Goal: Task Accomplishment & Management: Manage account settings

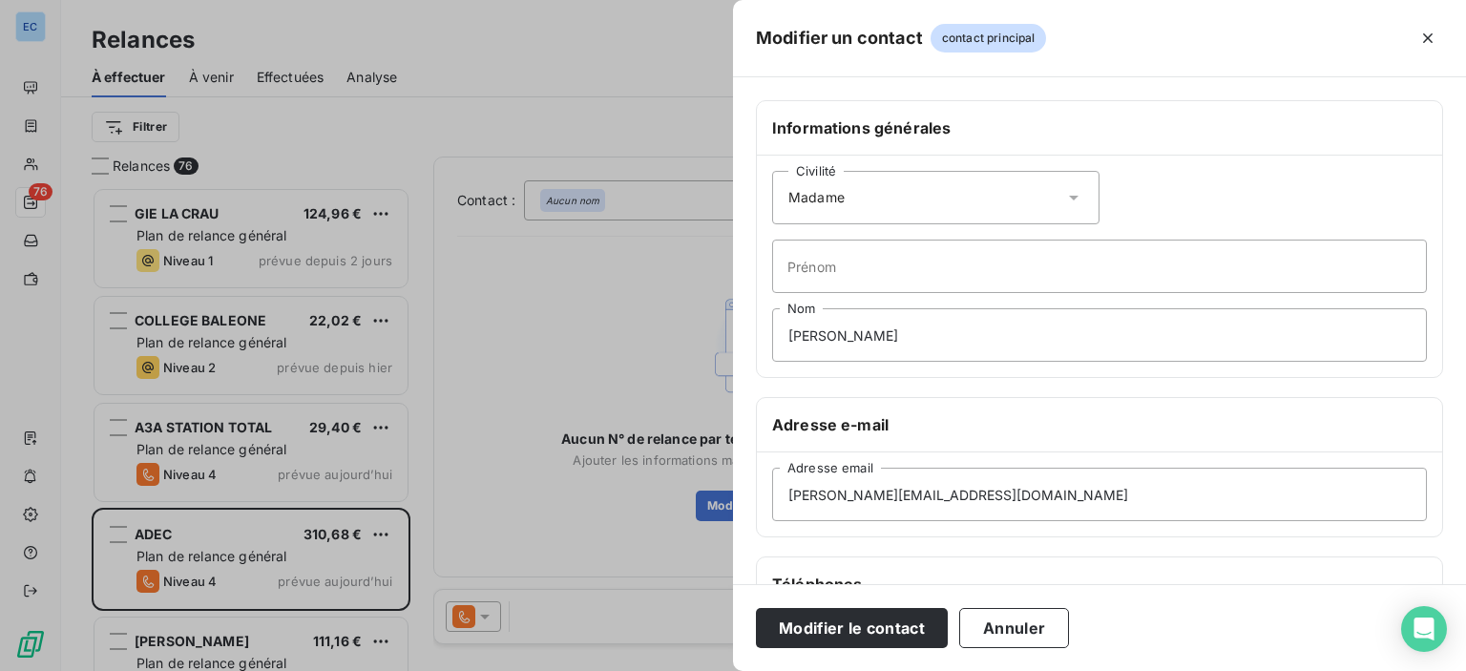
scroll to position [360, 0]
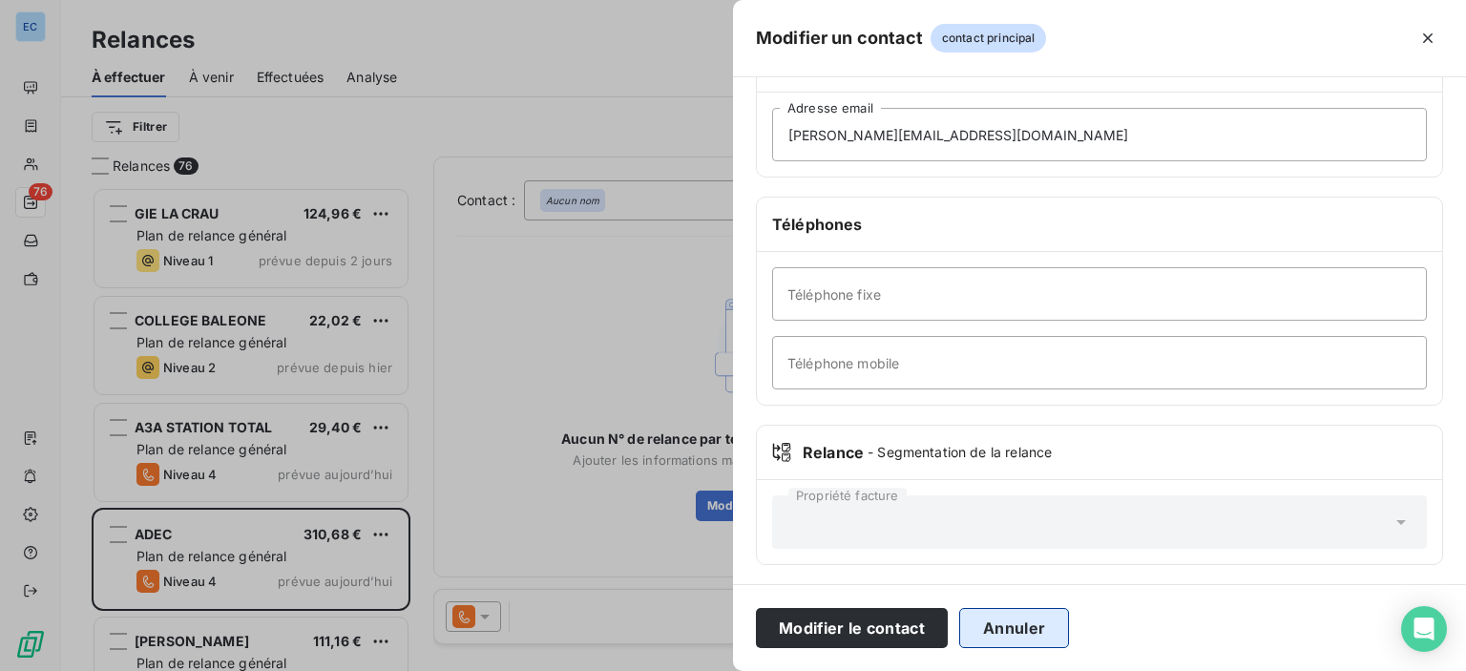
click at [1025, 629] on button "Annuler" at bounding box center [1014, 628] width 110 height 40
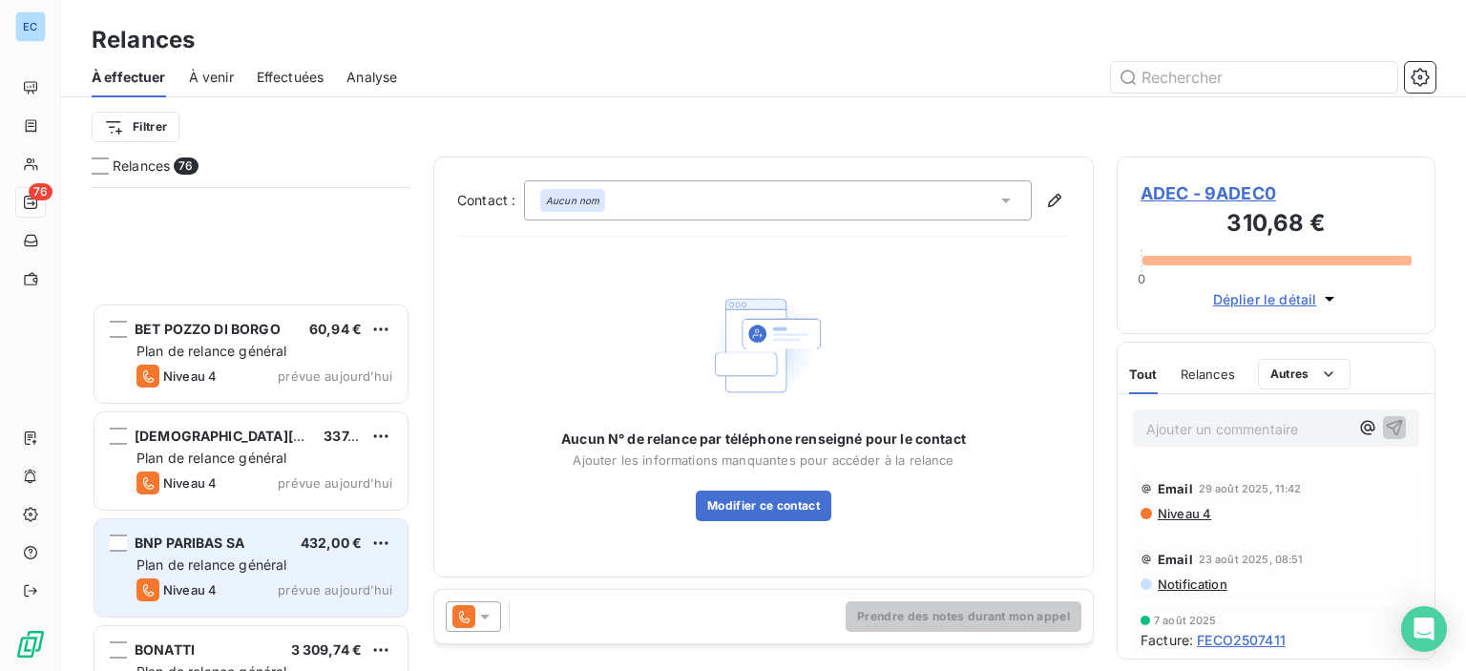
scroll to position [1241, 0]
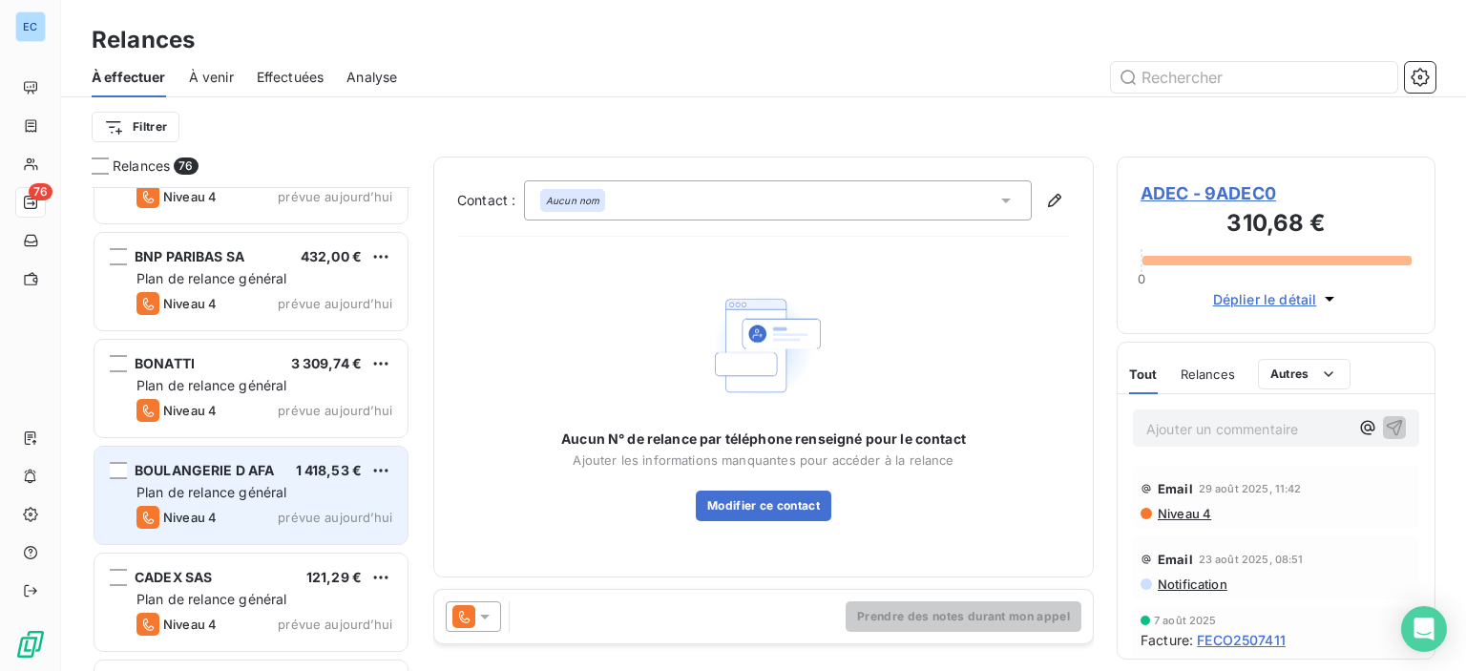
click at [175, 500] on div "Plan de relance général" at bounding box center [265, 492] width 256 height 19
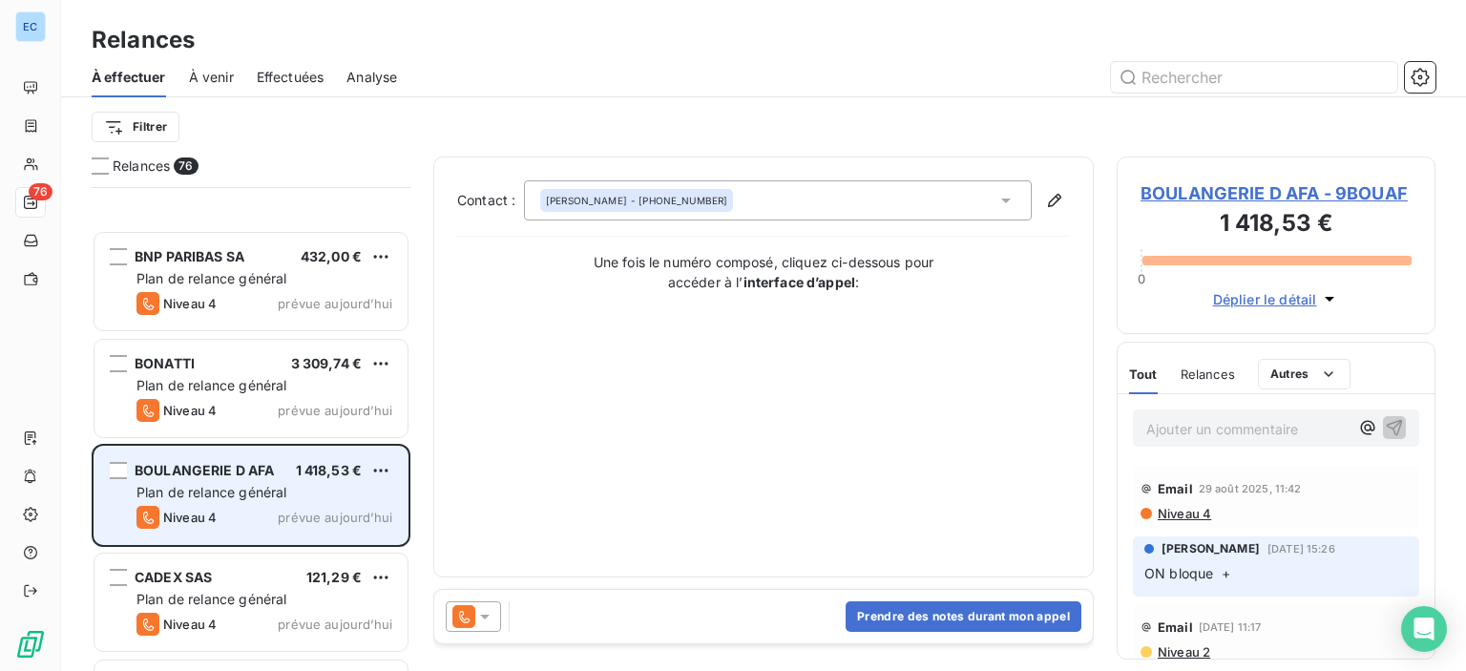
scroll to position [1528, 0]
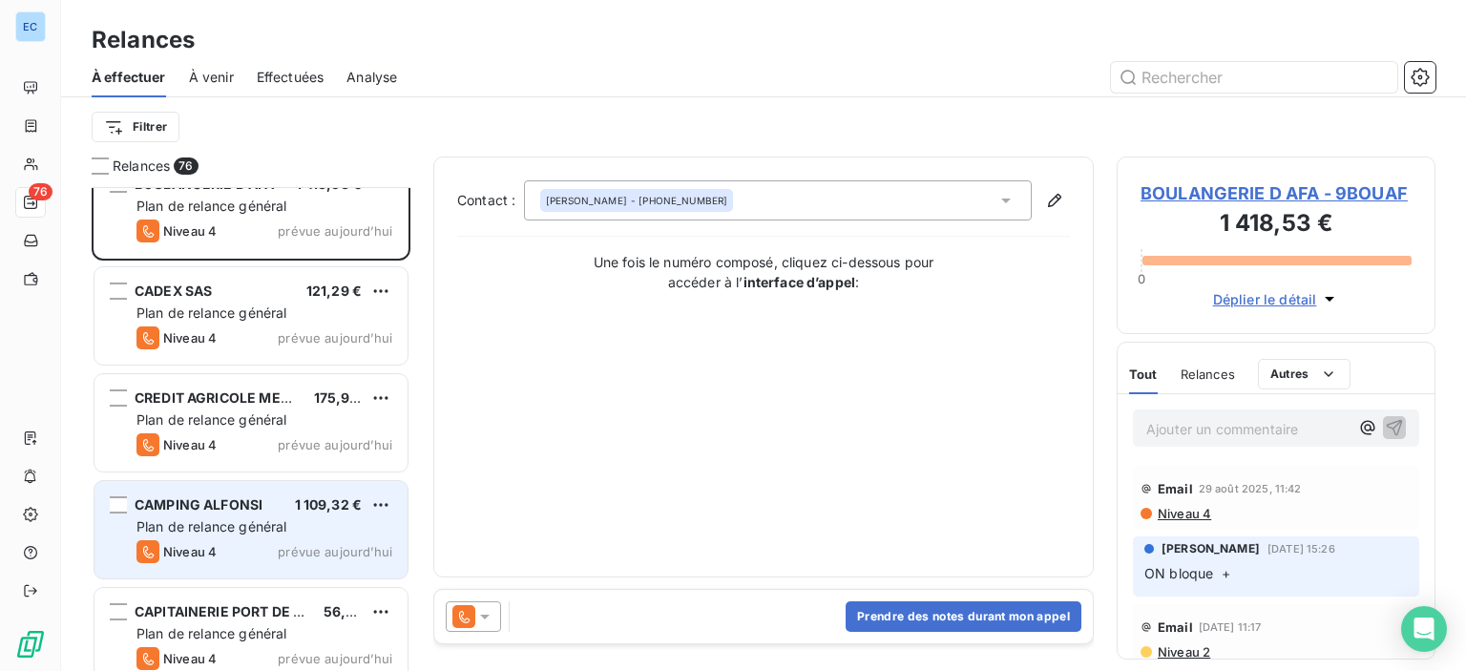
click at [185, 534] on span "Plan de relance général" at bounding box center [212, 526] width 150 height 16
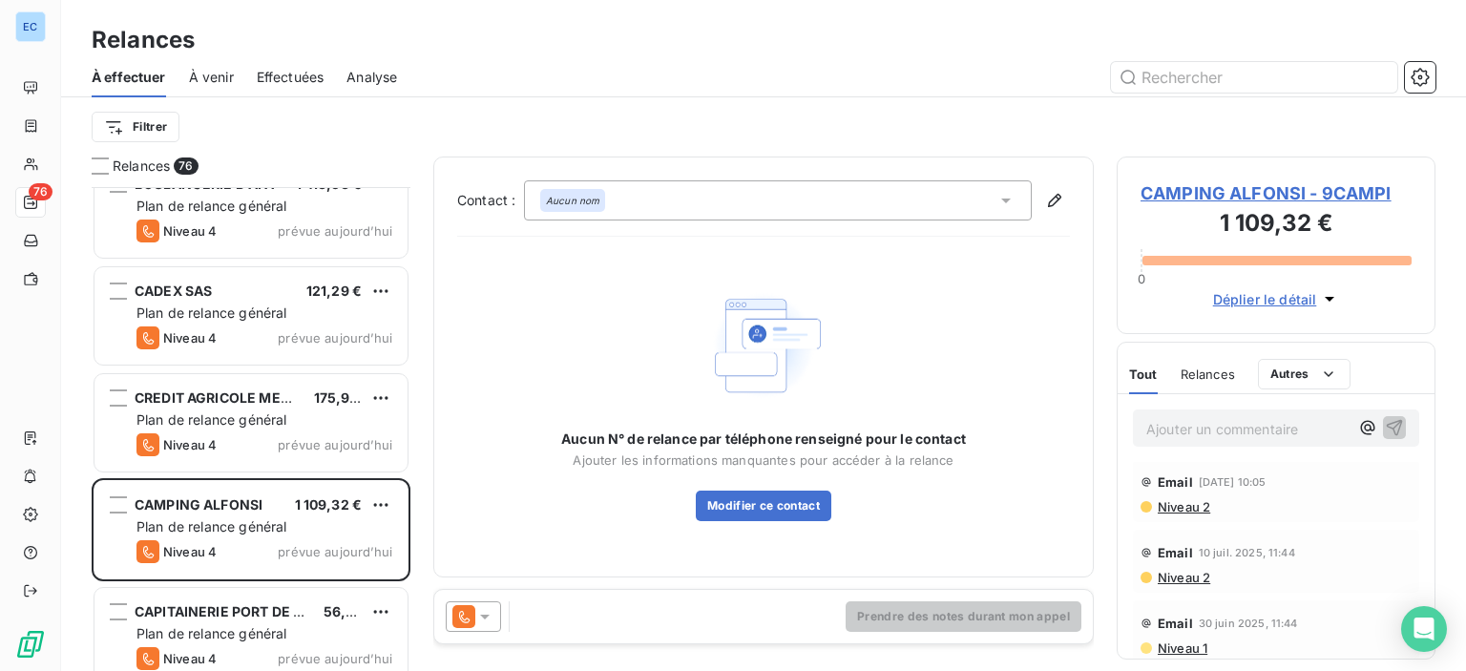
scroll to position [95, 0]
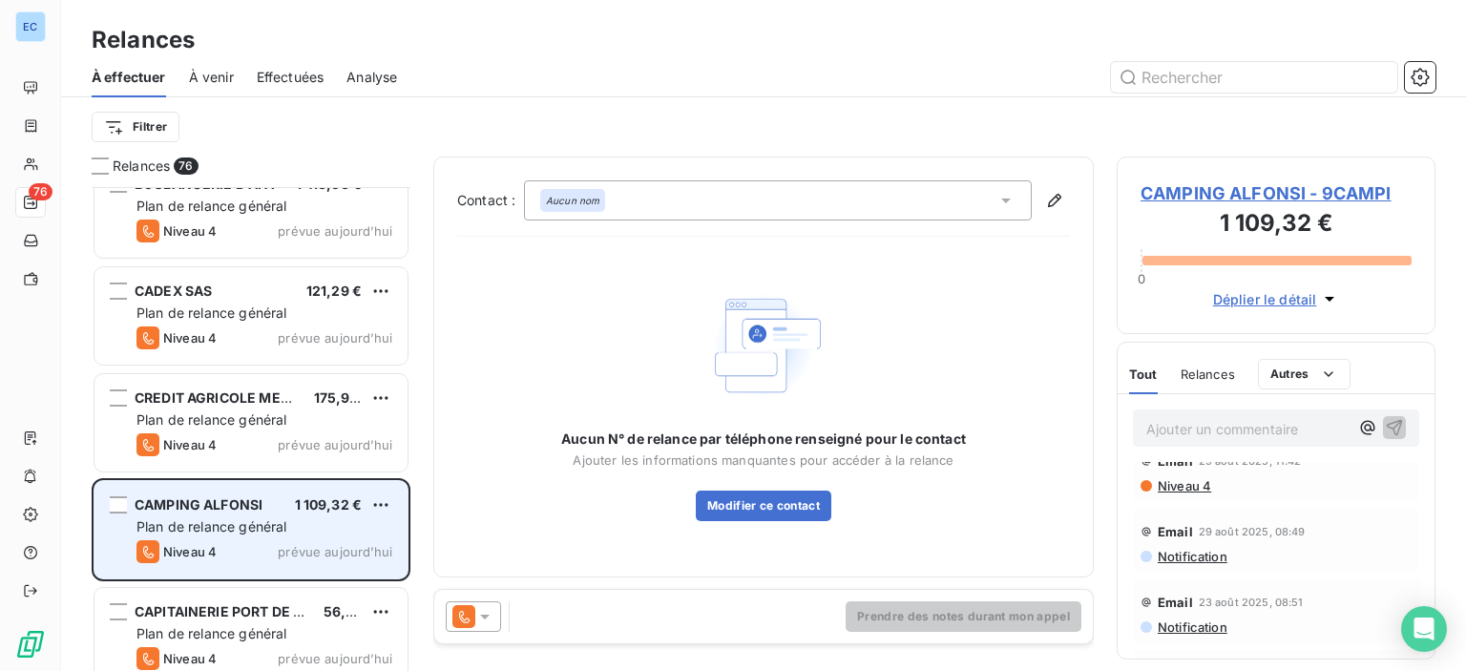
click at [233, 534] on div "Plan de relance général" at bounding box center [265, 526] width 256 height 19
click at [233, 534] on span "Plan de relance général" at bounding box center [212, 526] width 150 height 16
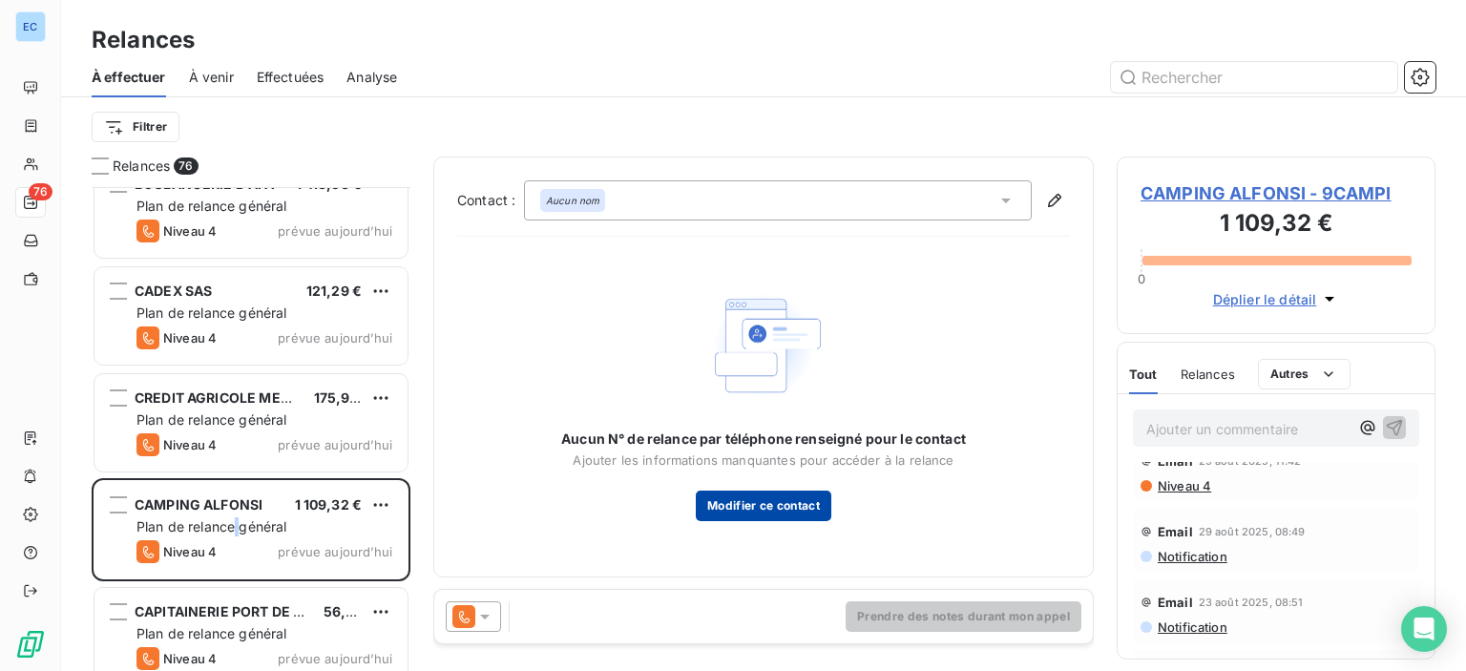
click at [730, 512] on button "Modifier ce contact" at bounding box center [764, 506] width 136 height 31
type input "[EMAIL_ADDRESS][DOMAIN_NAME]"
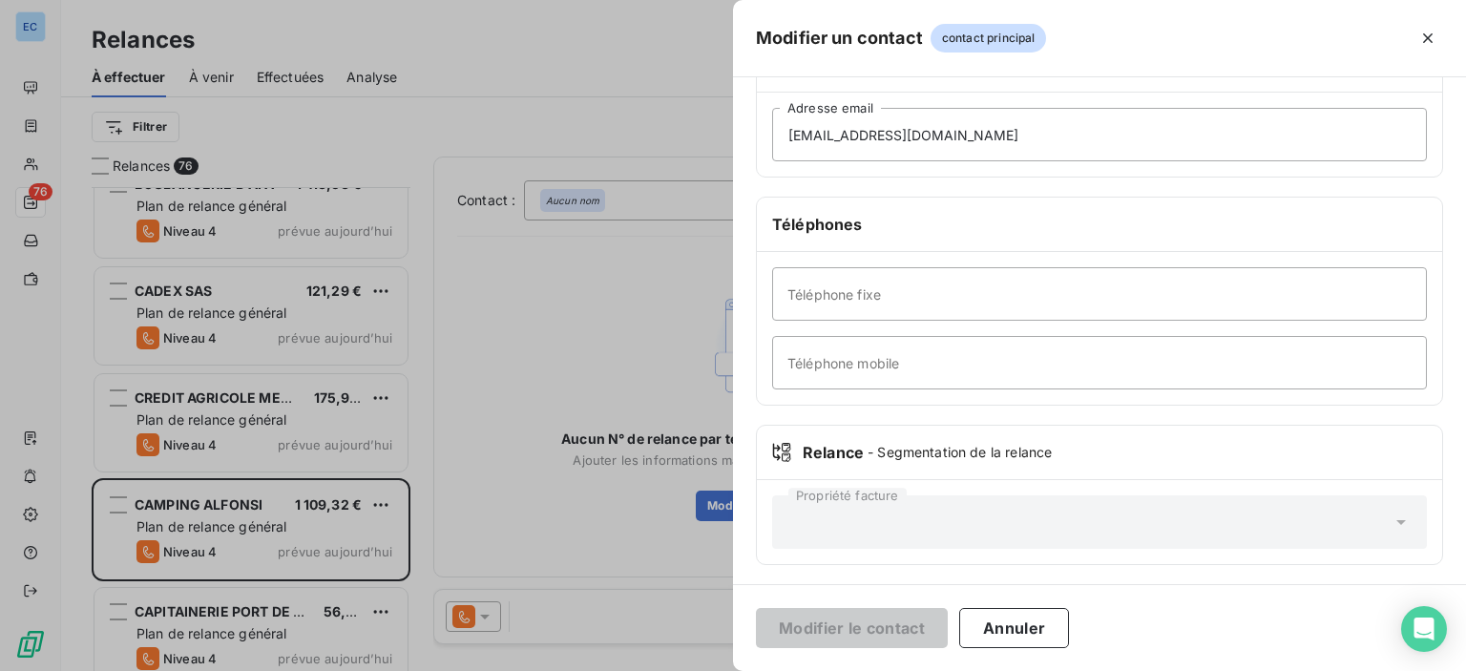
scroll to position [0, 0]
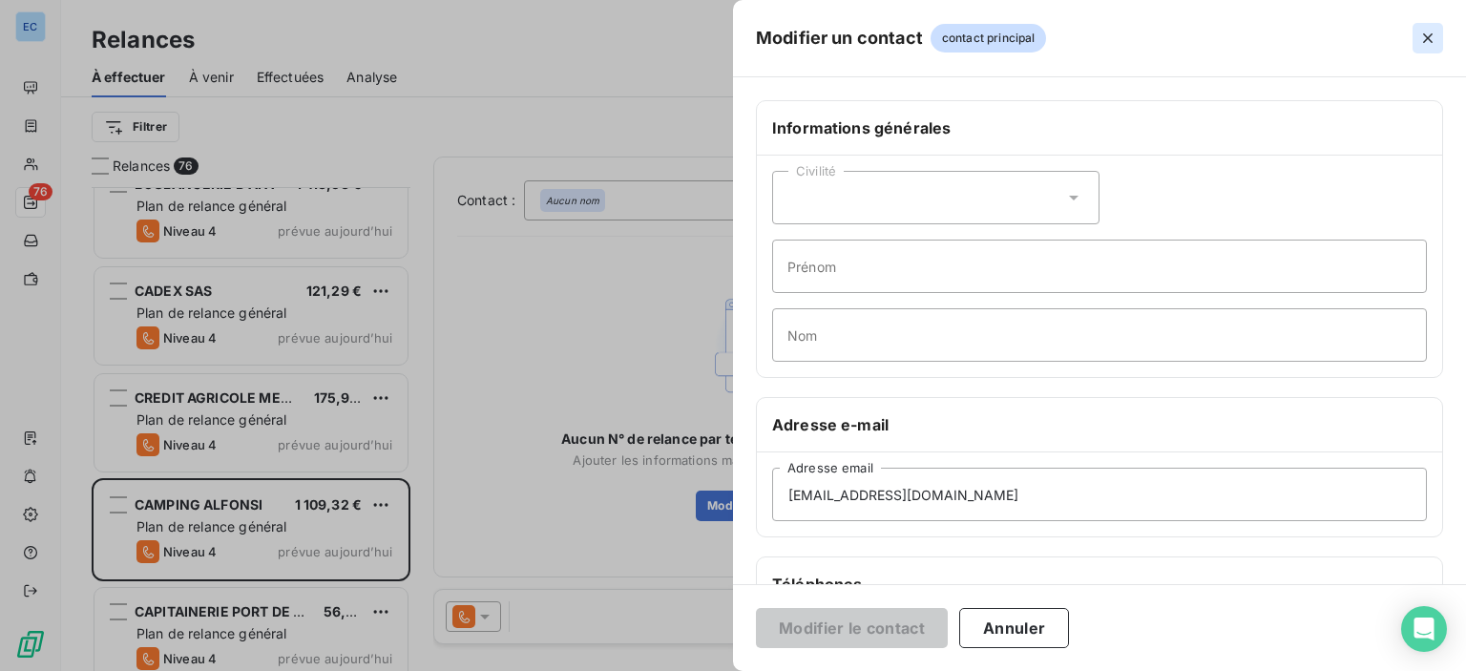
click at [1432, 44] on icon "button" at bounding box center [1428, 38] width 19 height 19
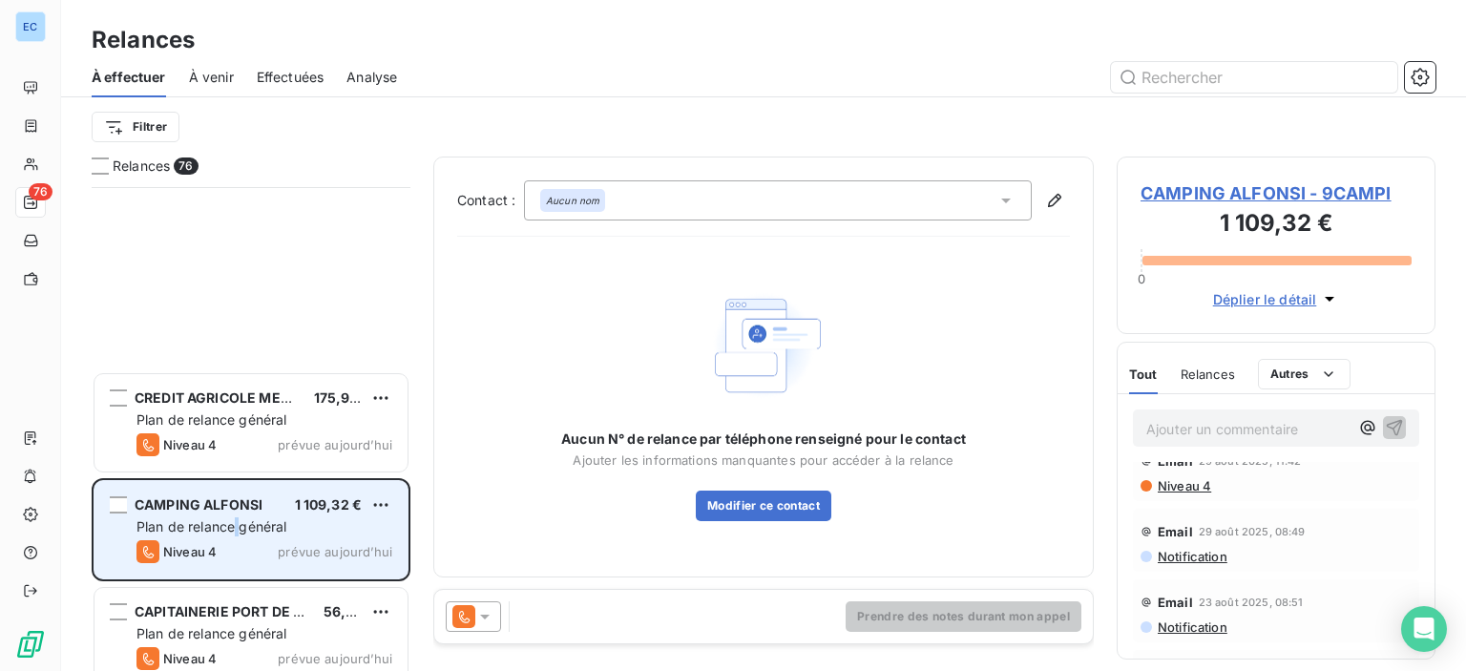
scroll to position [1909, 0]
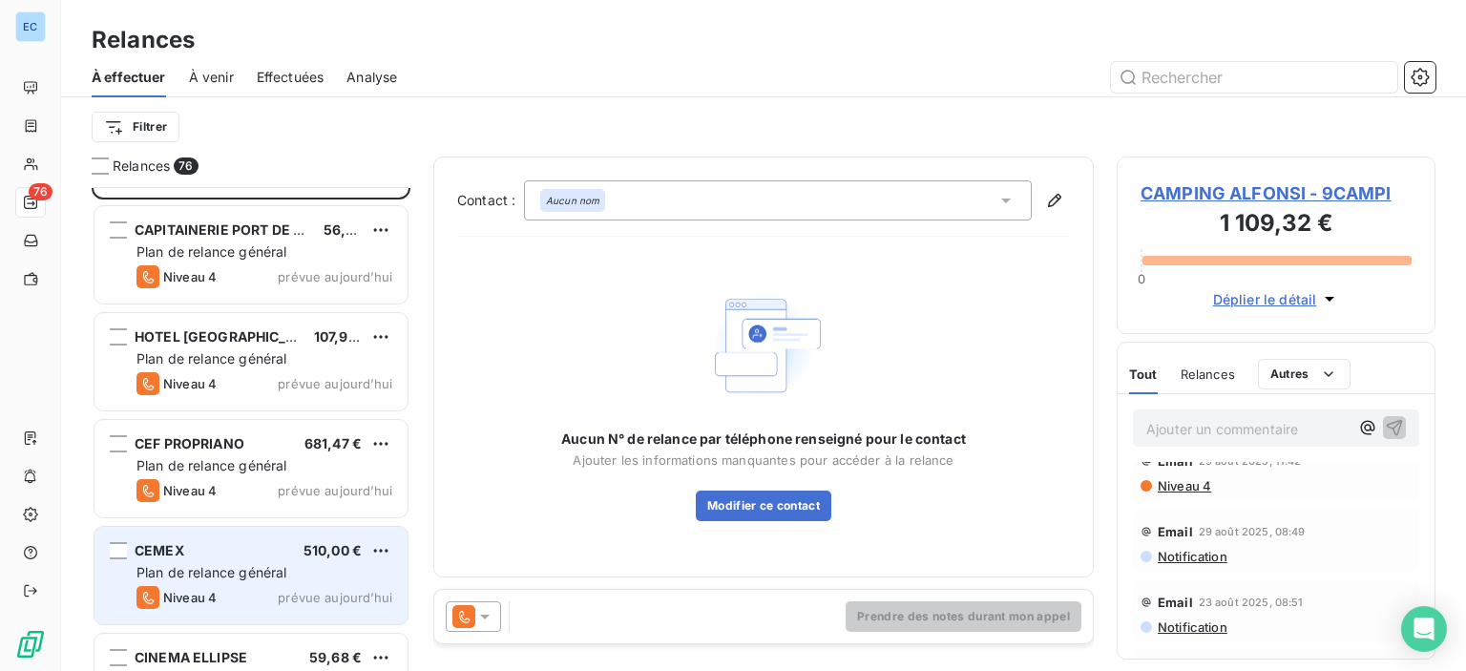
click at [200, 566] on span "Plan de relance général" at bounding box center [212, 572] width 150 height 16
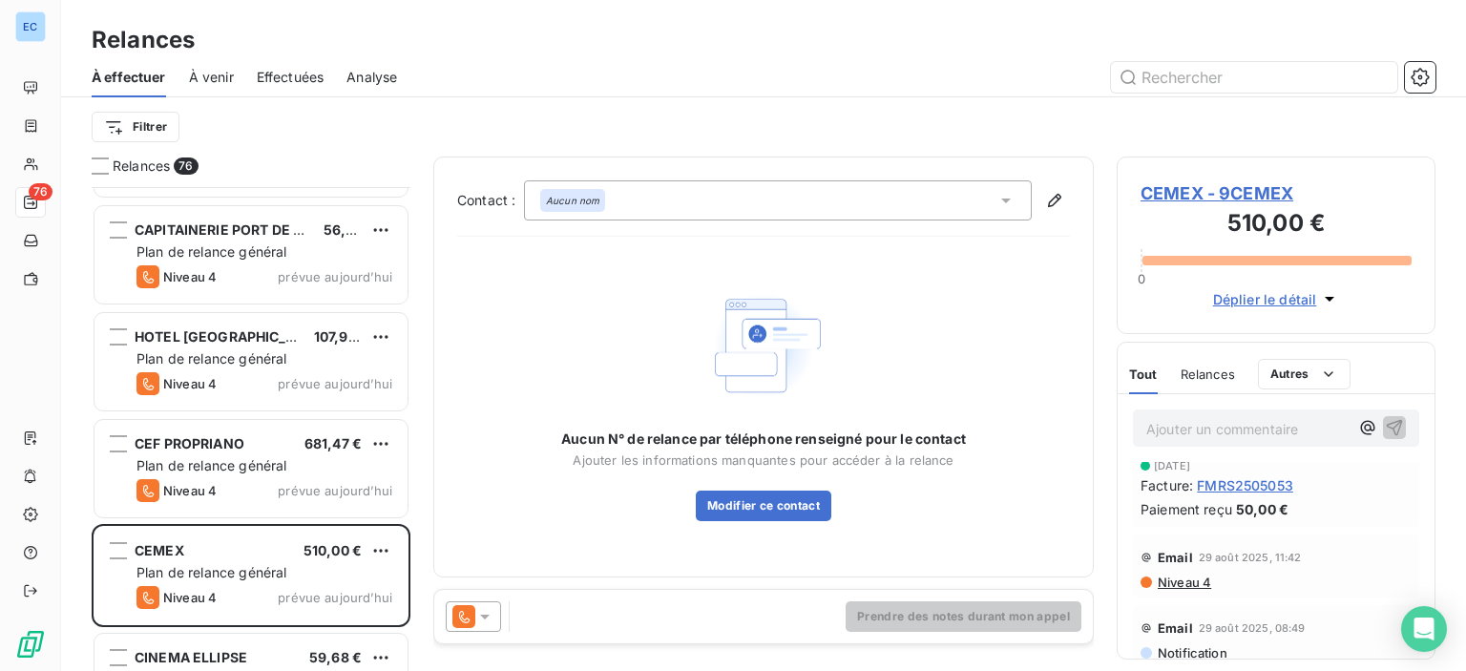
scroll to position [191, 0]
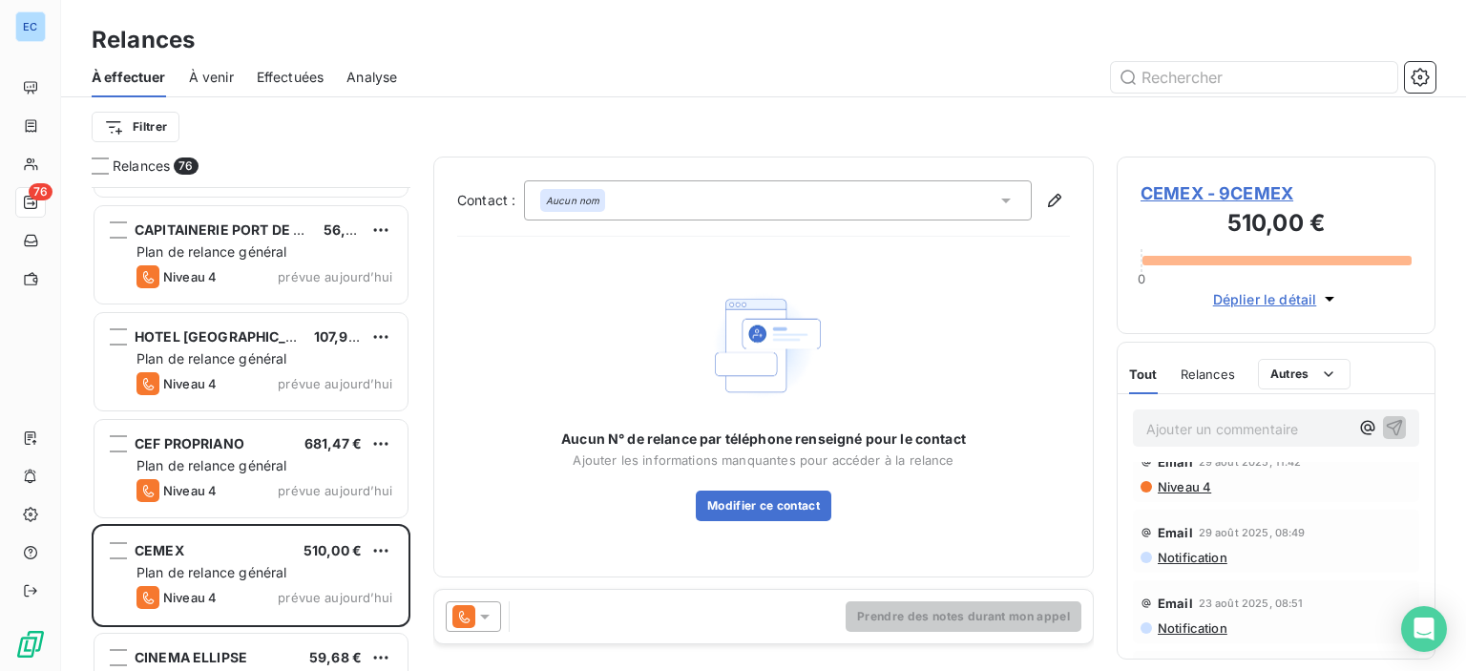
click at [1168, 488] on span "Niveau 4" at bounding box center [1183, 486] width 55 height 15
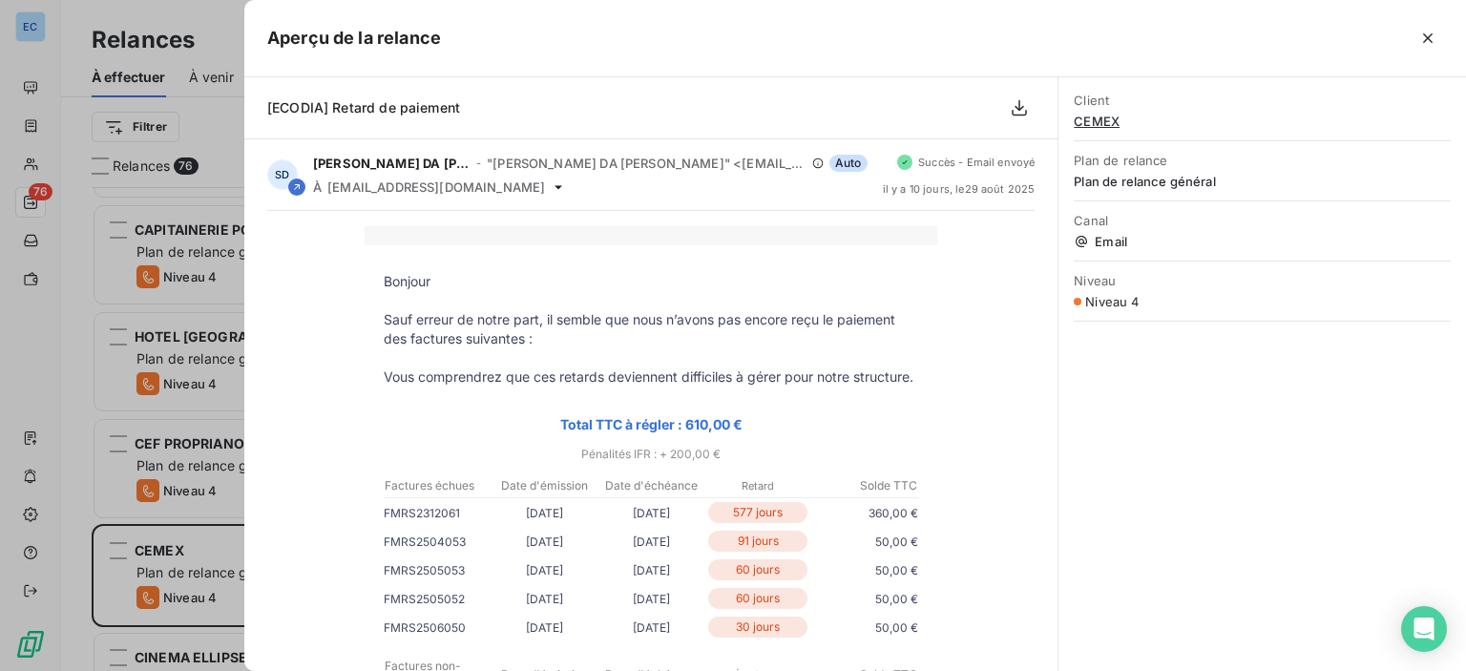
scroll to position [286, 0]
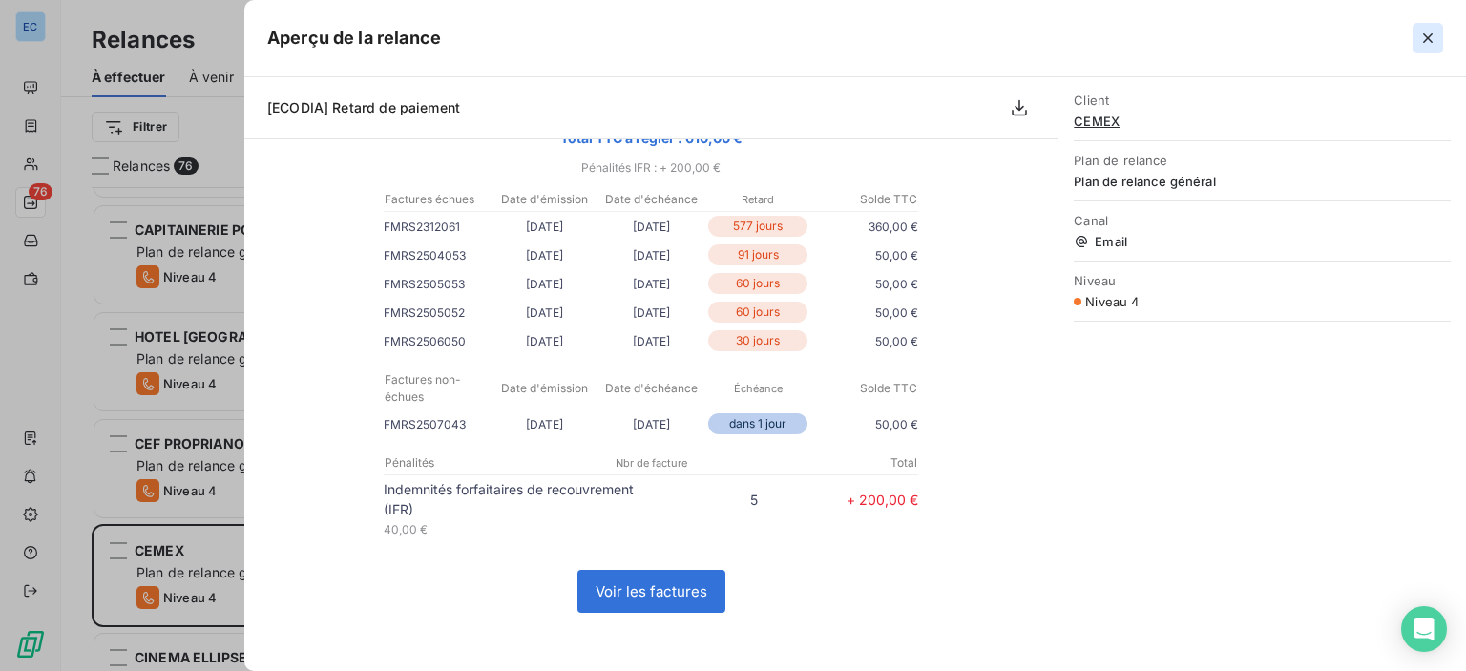
click at [1429, 41] on icon "button" at bounding box center [1428, 38] width 19 height 19
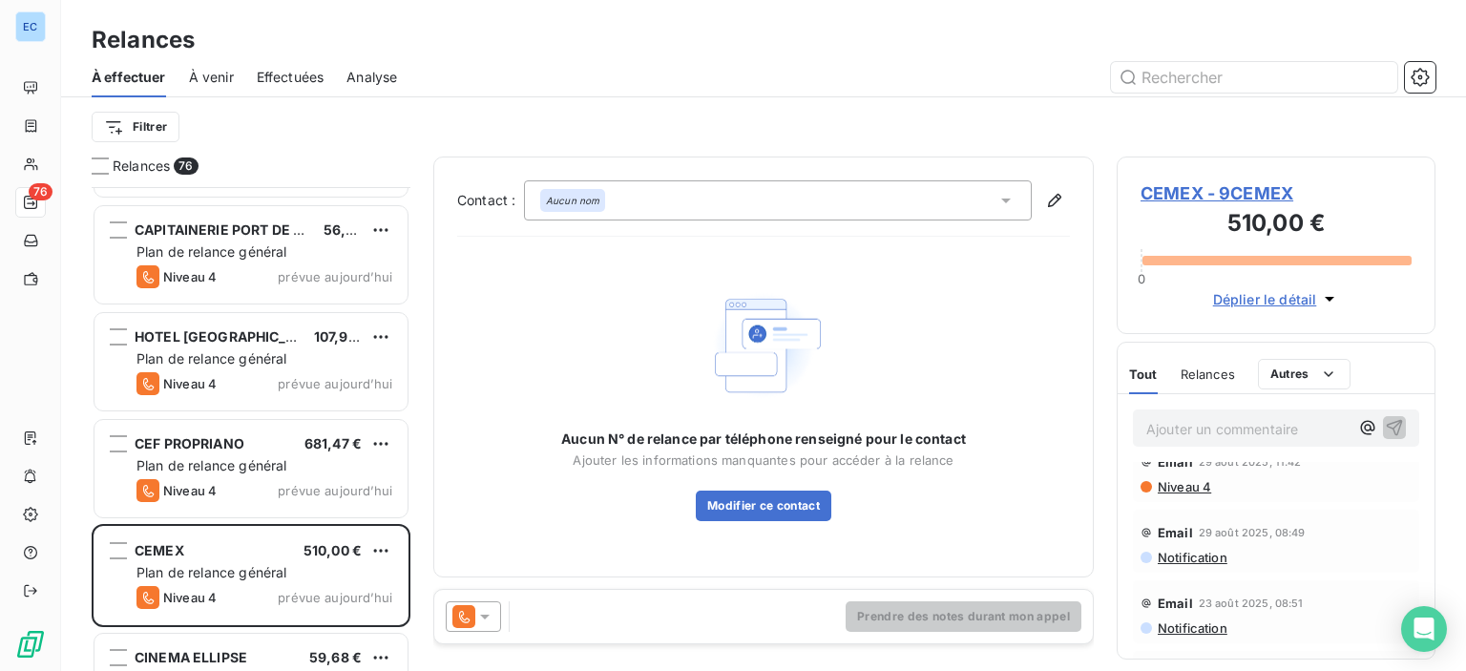
click at [1241, 434] on p "Ajouter un commentaire ﻿" at bounding box center [1248, 429] width 202 height 24
click at [1195, 435] on p "Ce jour, reglement de 4 factures de 50 € soit 150 €" at bounding box center [1252, 439] width 210 height 44
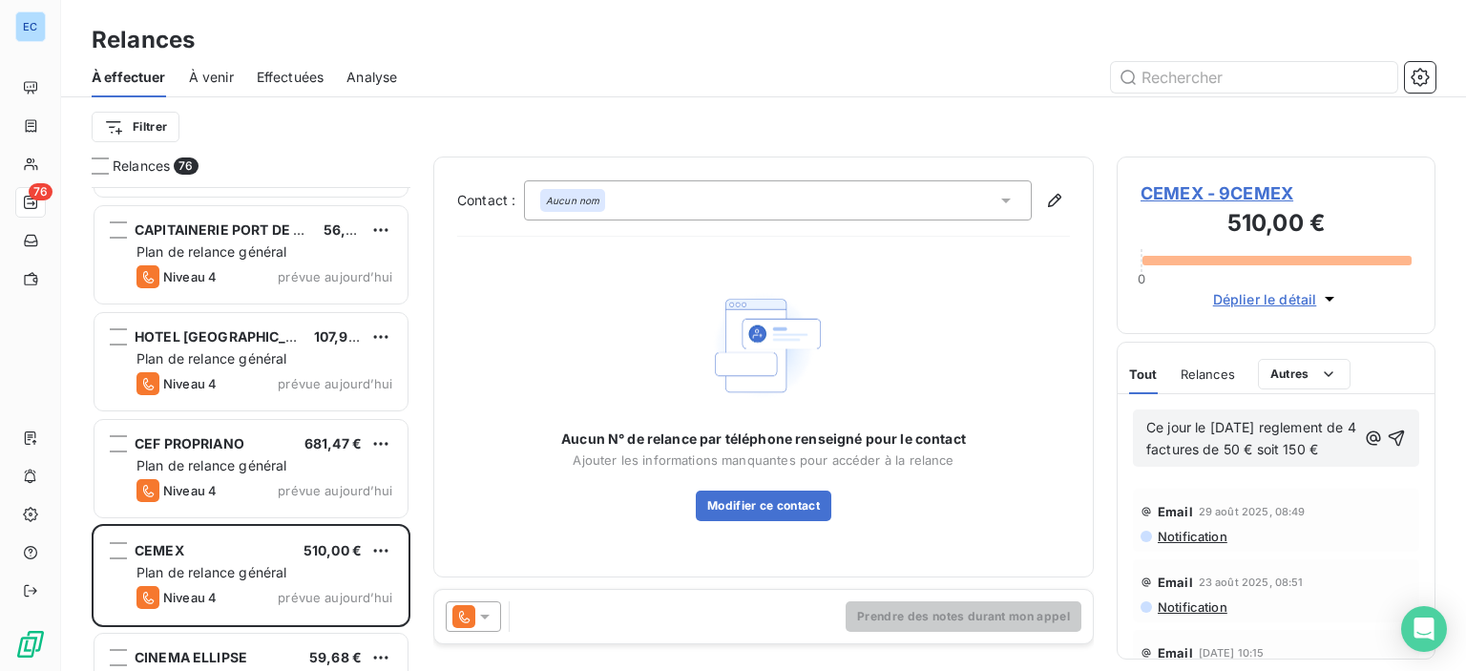
click at [1387, 448] on icon "button" at bounding box center [1396, 438] width 19 height 19
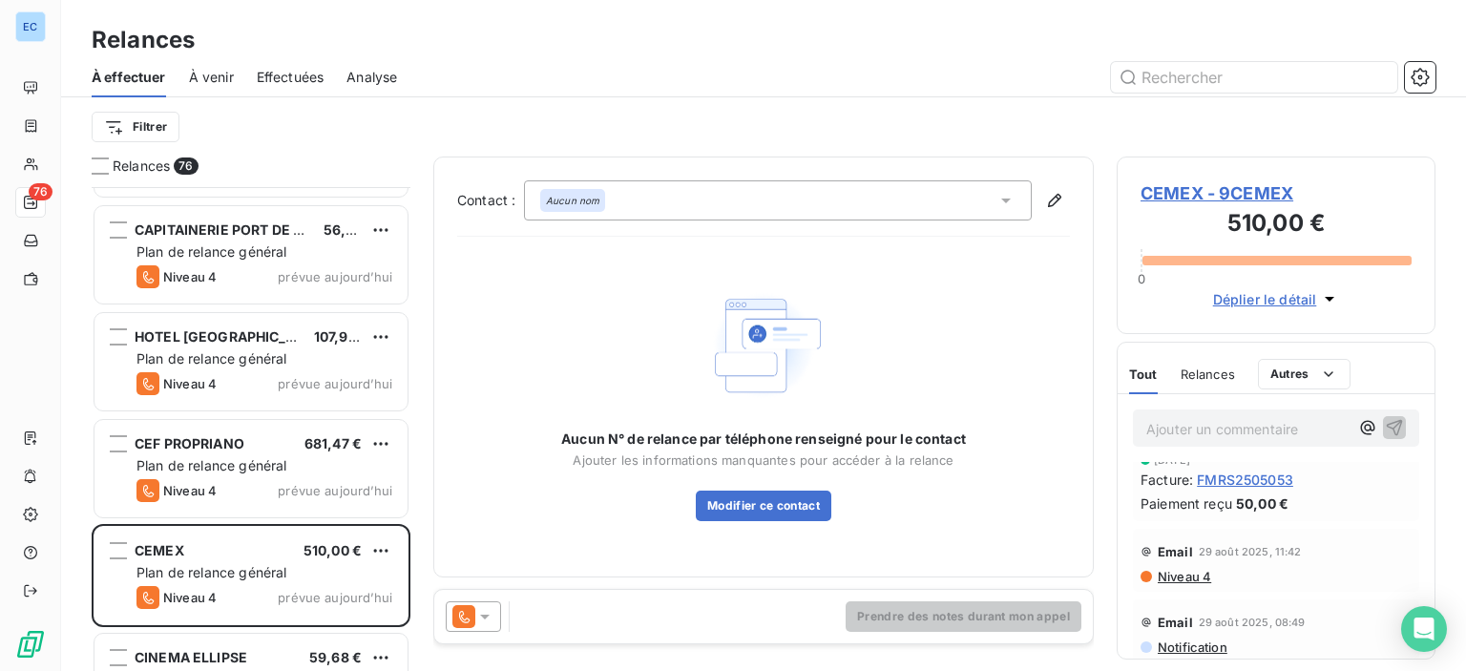
scroll to position [280, 0]
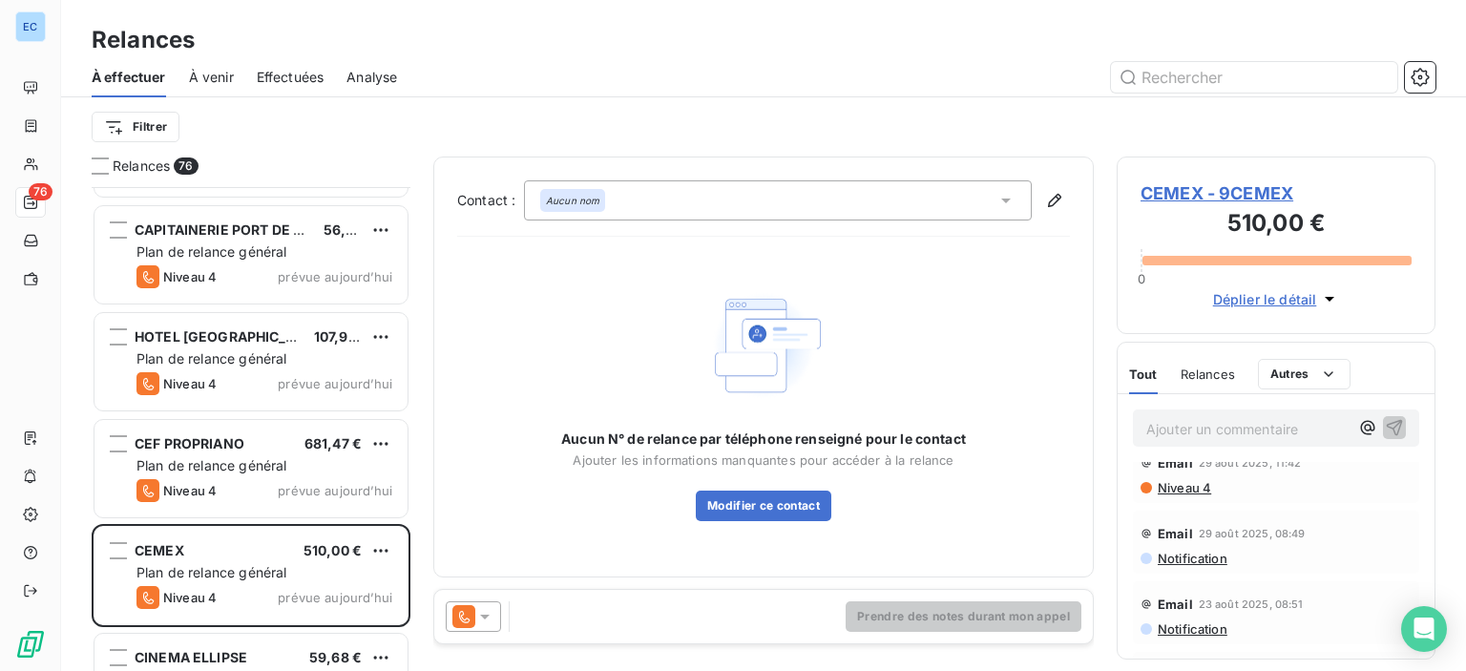
click at [1195, 433] on p "Ajouter un commentaire ﻿" at bounding box center [1248, 429] width 202 height 24
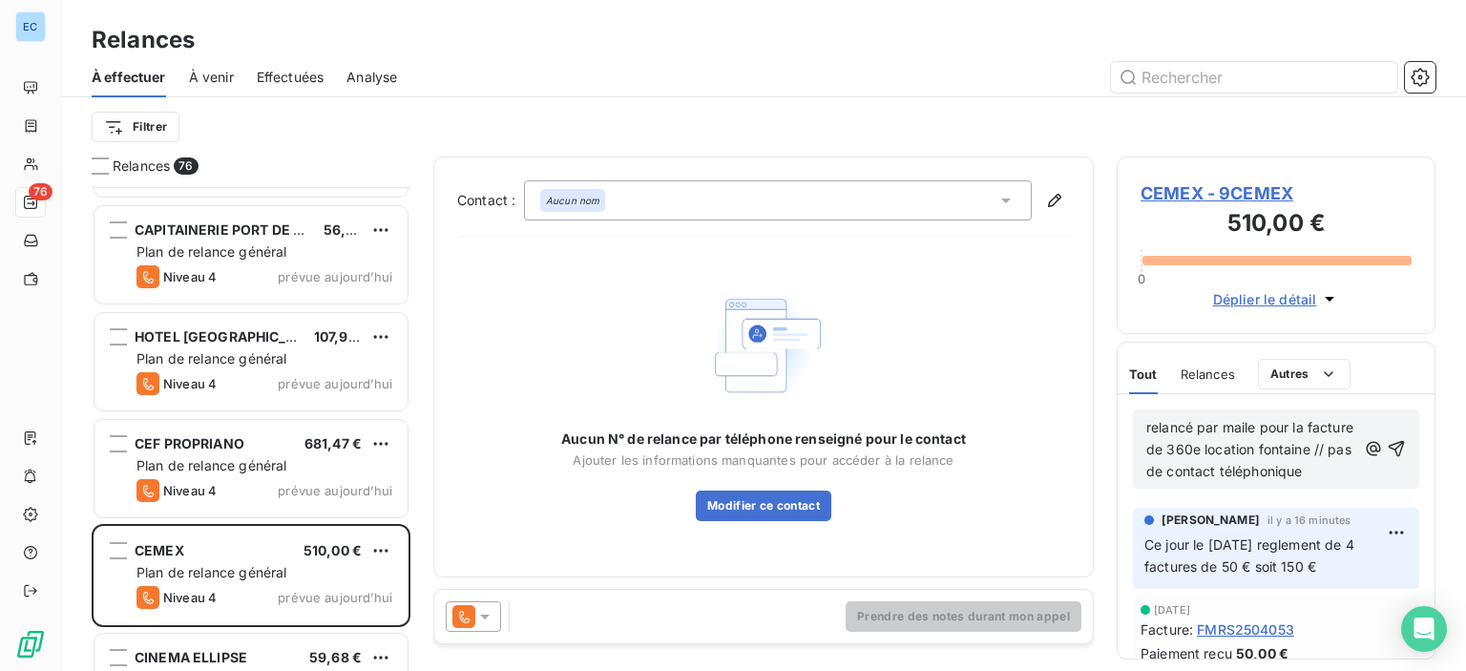
click at [1254, 431] on span "relancé par maile pour la facture de 360e location fontaine // pas de contact t…" at bounding box center [1252, 449] width 211 height 60
click at [1195, 468] on span "relancé par mail pour la facture de 360e location fontaine // pas de contact té…" at bounding box center [1251, 449] width 209 height 60
click at [1387, 458] on icon "button" at bounding box center [1396, 448] width 19 height 19
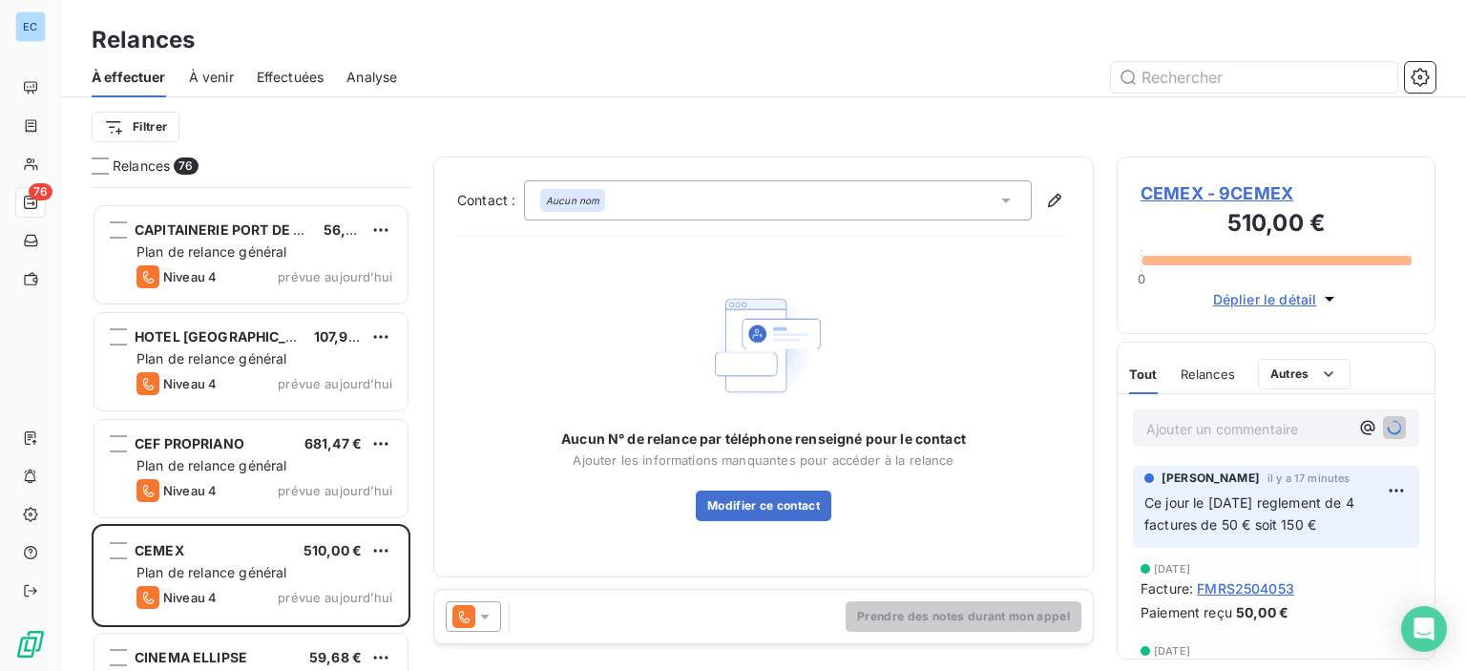
scroll to position [2100, 0]
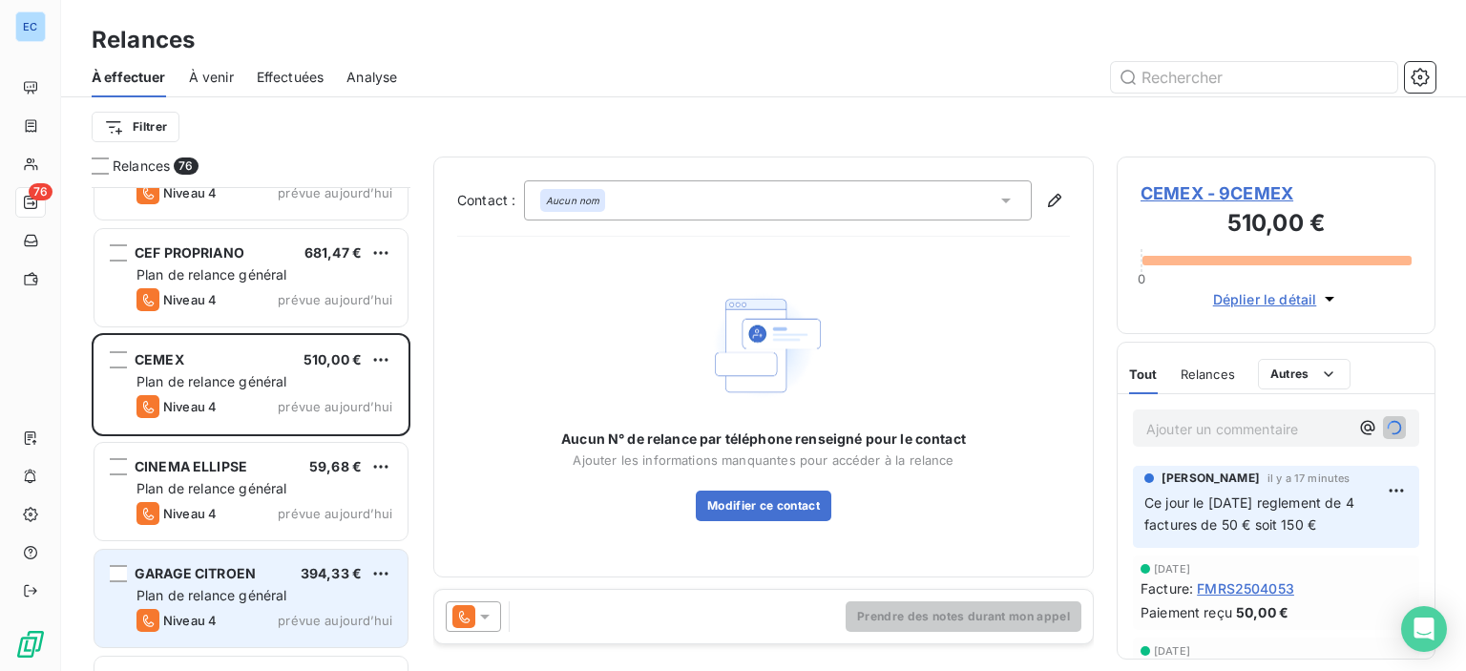
click at [208, 583] on div "GARAGE CITROEN 394,33 € Plan de relance général [PERSON_NAME] 4 prévue [DATE]" at bounding box center [251, 598] width 313 height 97
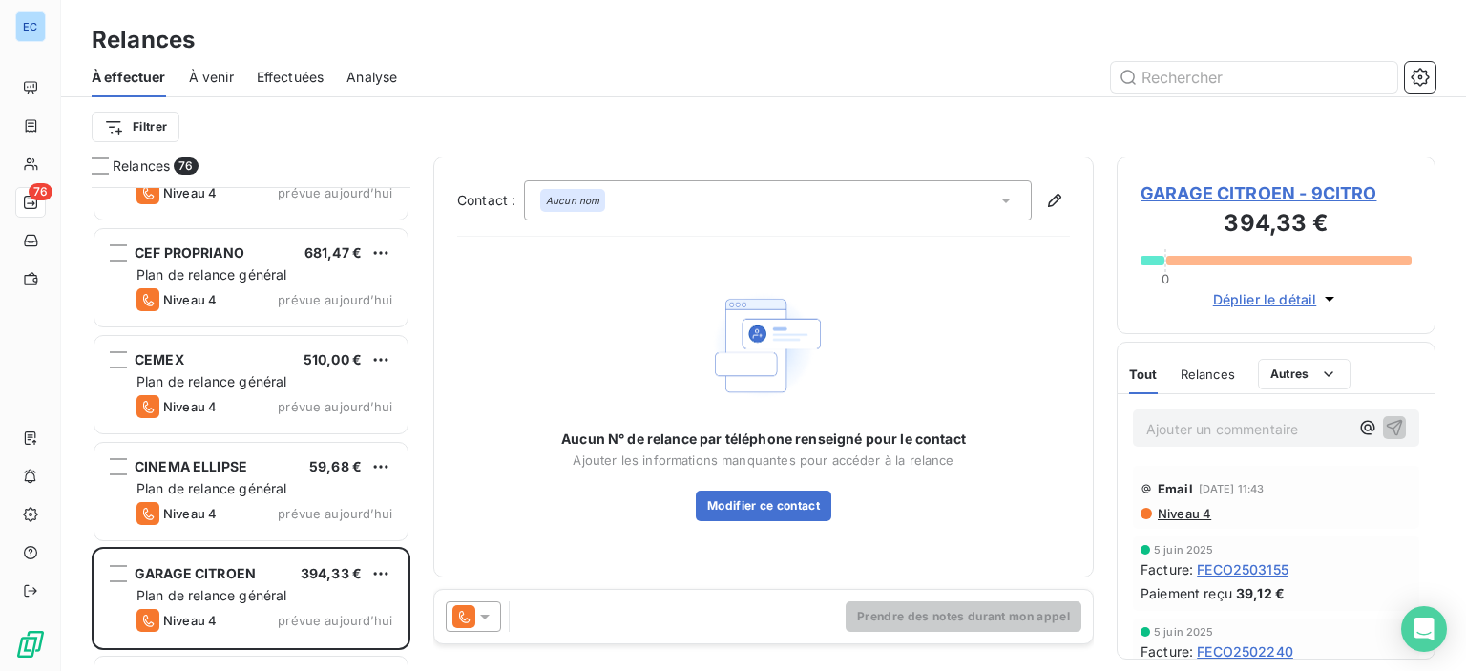
click at [1183, 515] on span "Niveau 4" at bounding box center [1183, 513] width 55 height 15
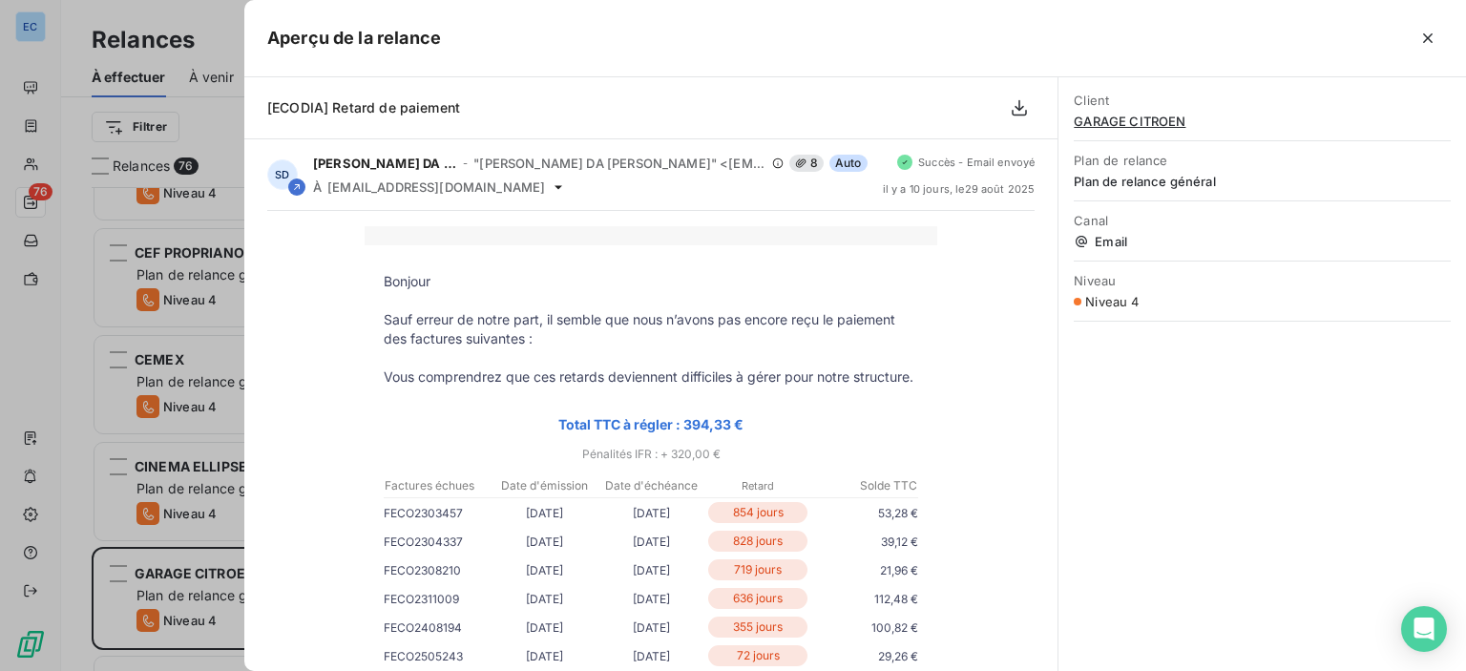
click at [1118, 120] on span "GARAGE CITROEN" at bounding box center [1262, 121] width 377 height 15
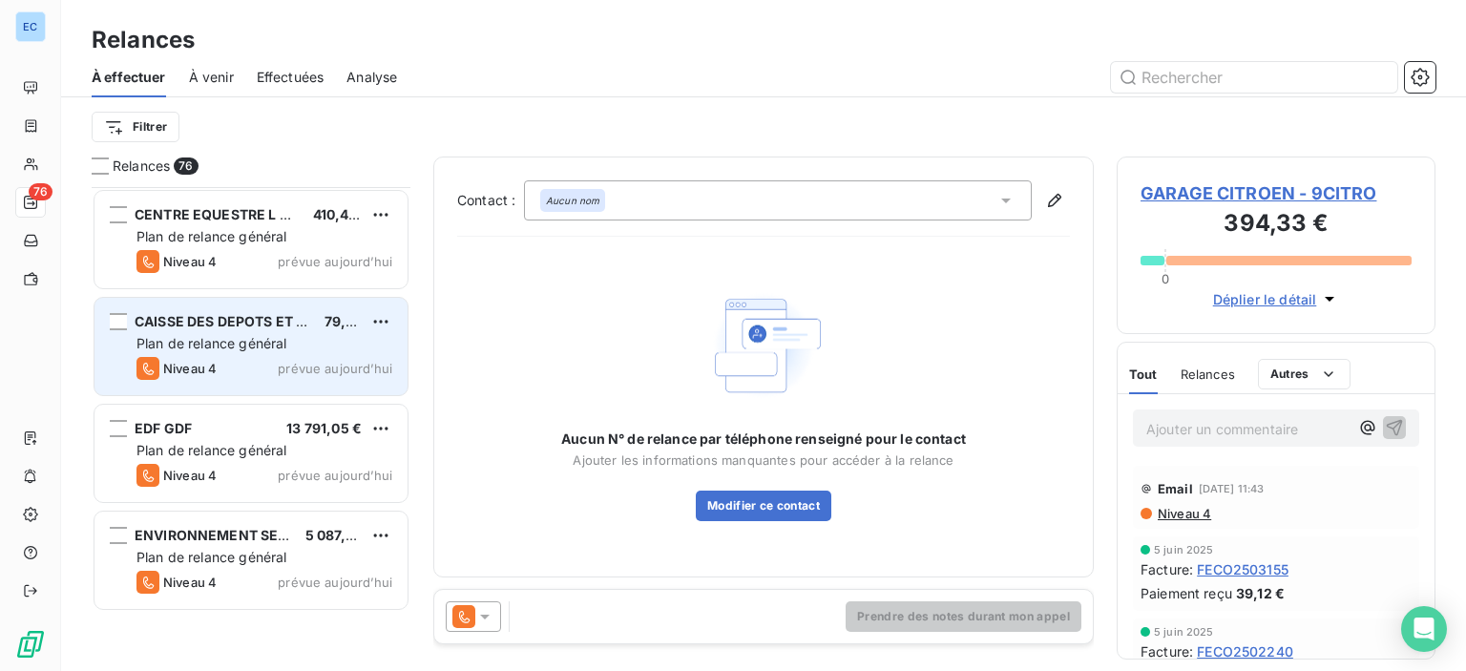
scroll to position [2387, 0]
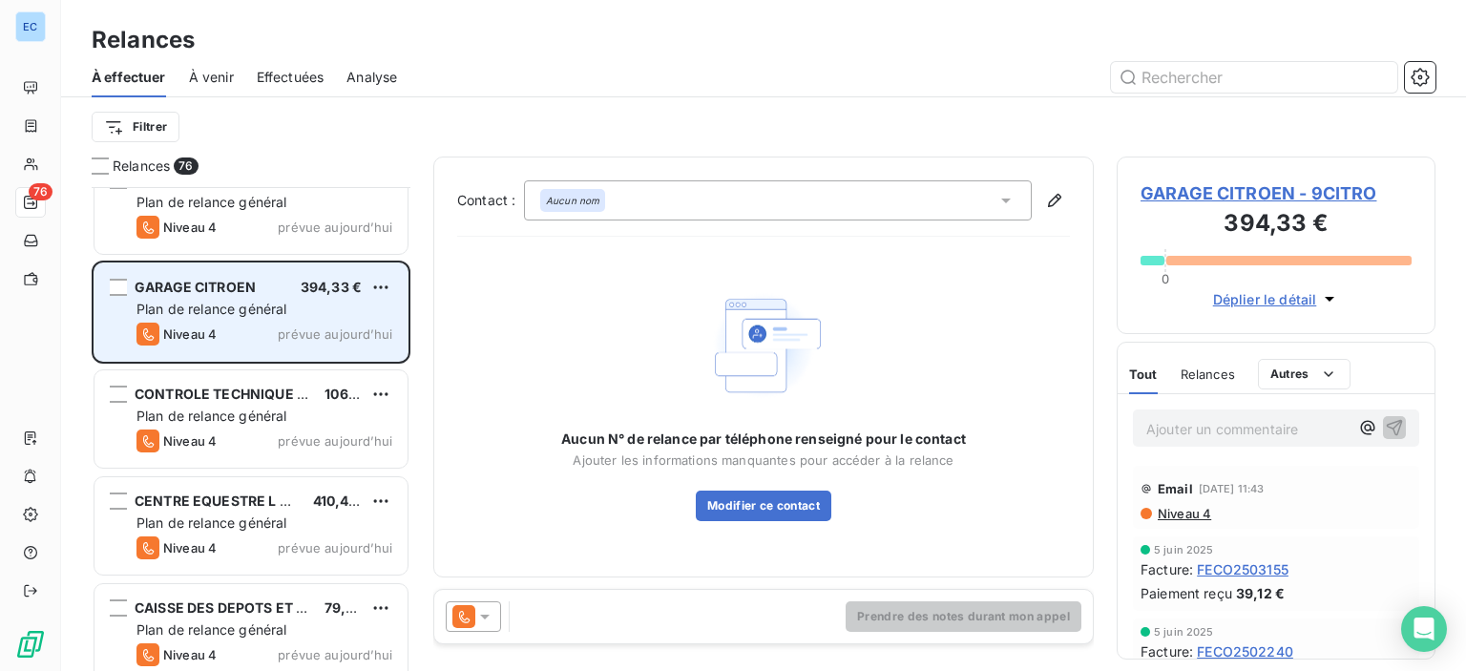
click at [235, 324] on div "Niveau 4 prévue aujourd’hui" at bounding box center [265, 334] width 256 height 23
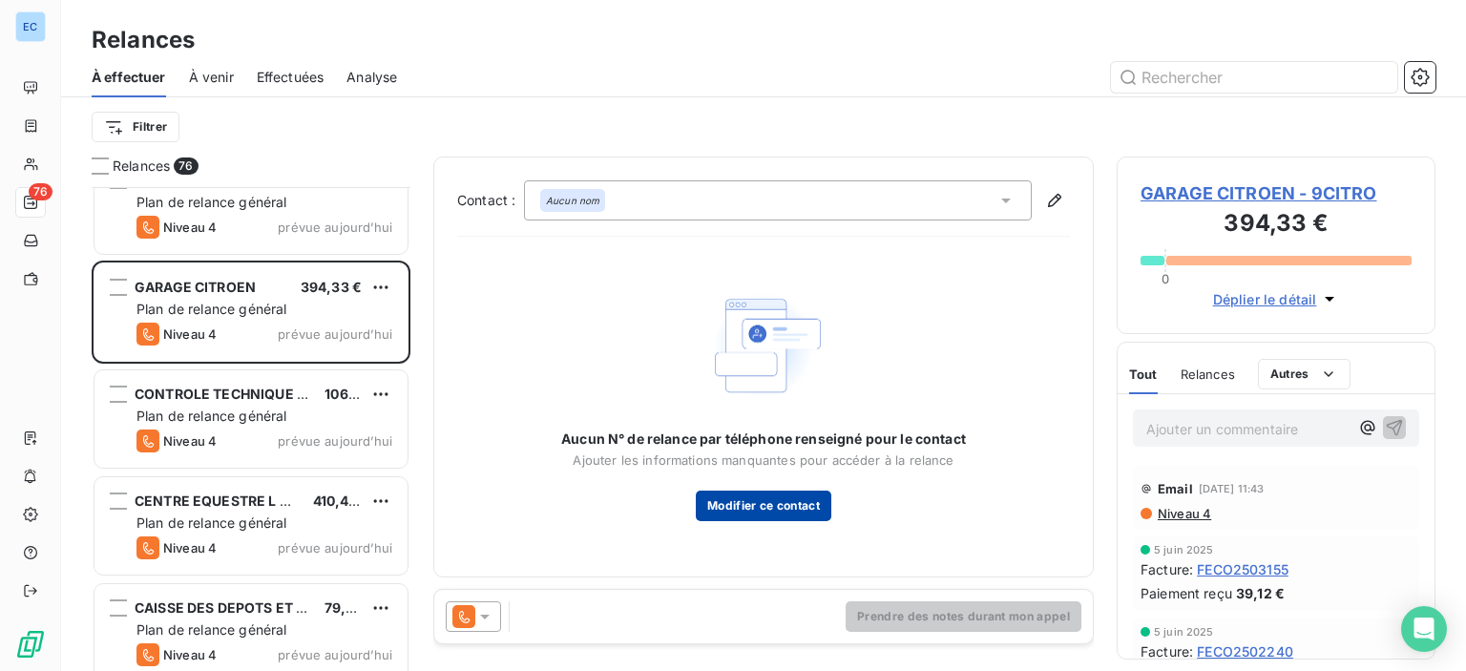
click at [712, 507] on button "Modifier ce contact" at bounding box center [764, 506] width 136 height 31
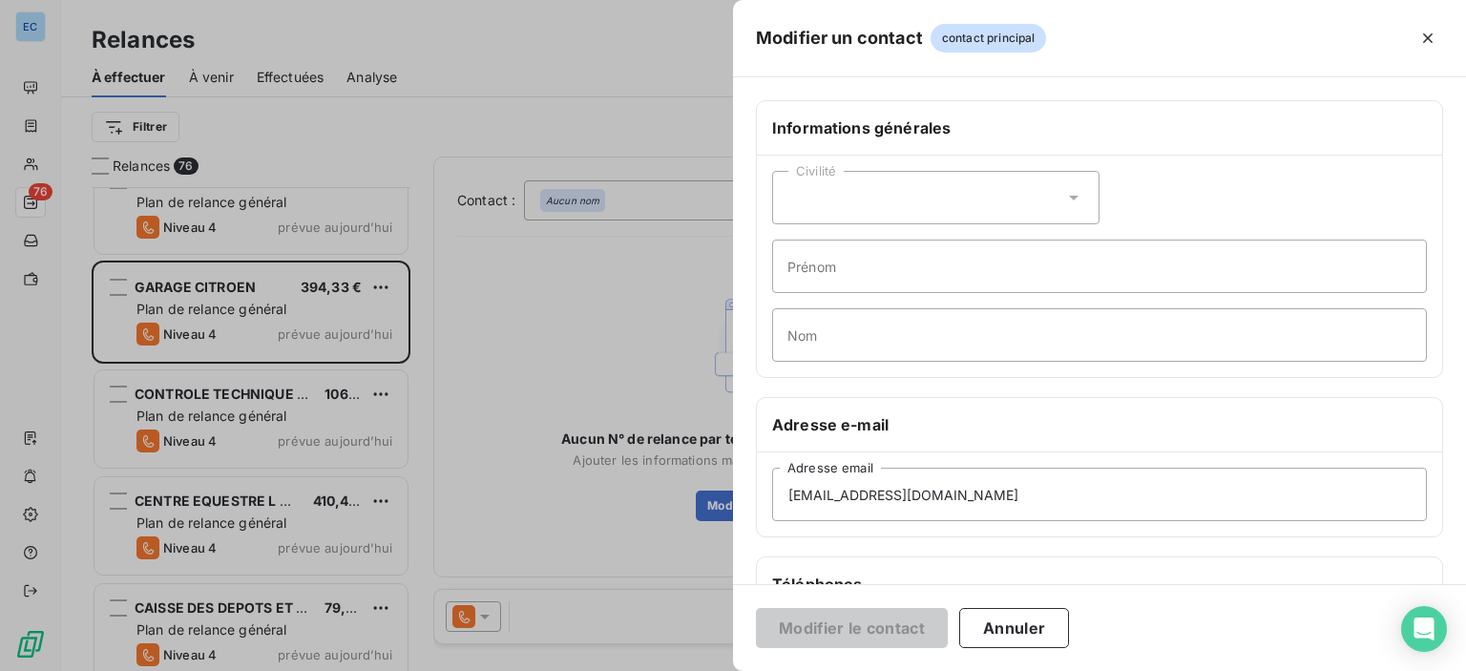
click at [263, 300] on div at bounding box center [733, 335] width 1466 height 671
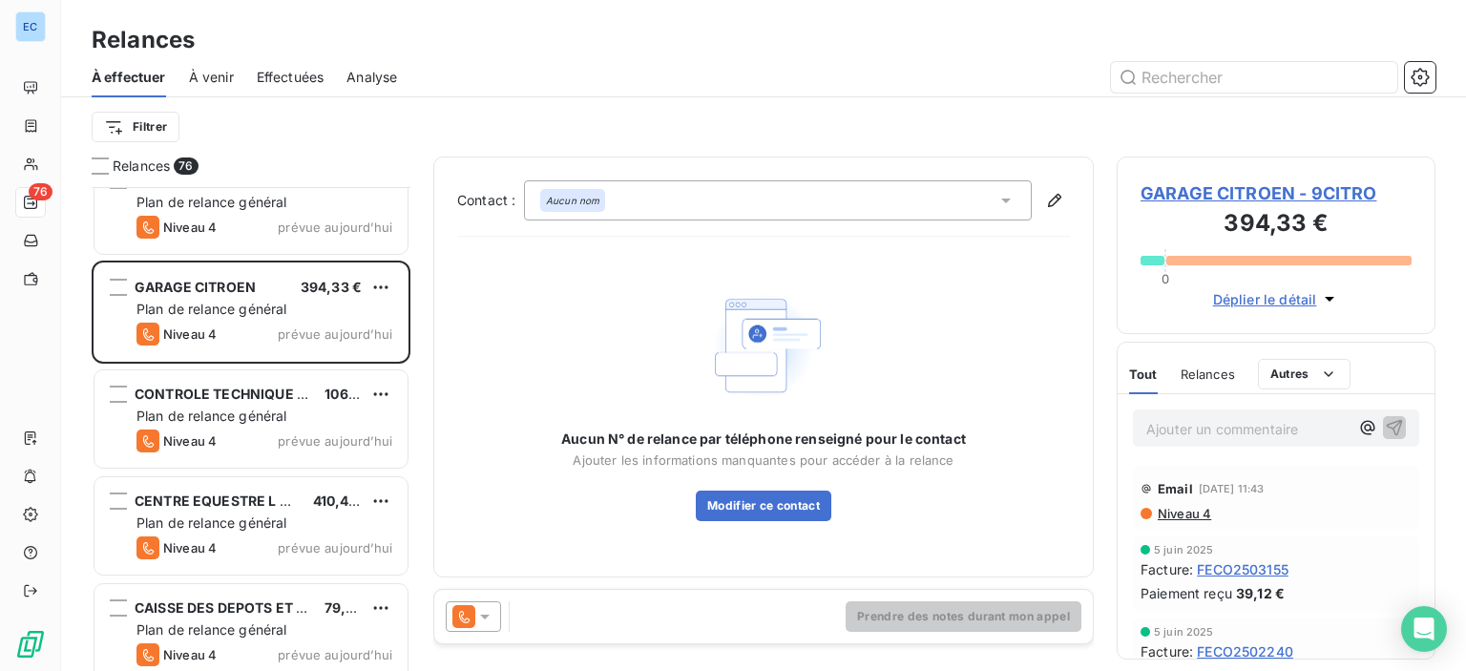
click at [1228, 200] on span "GARAGE CITROEN - 9CITRO" at bounding box center [1276, 193] width 271 height 26
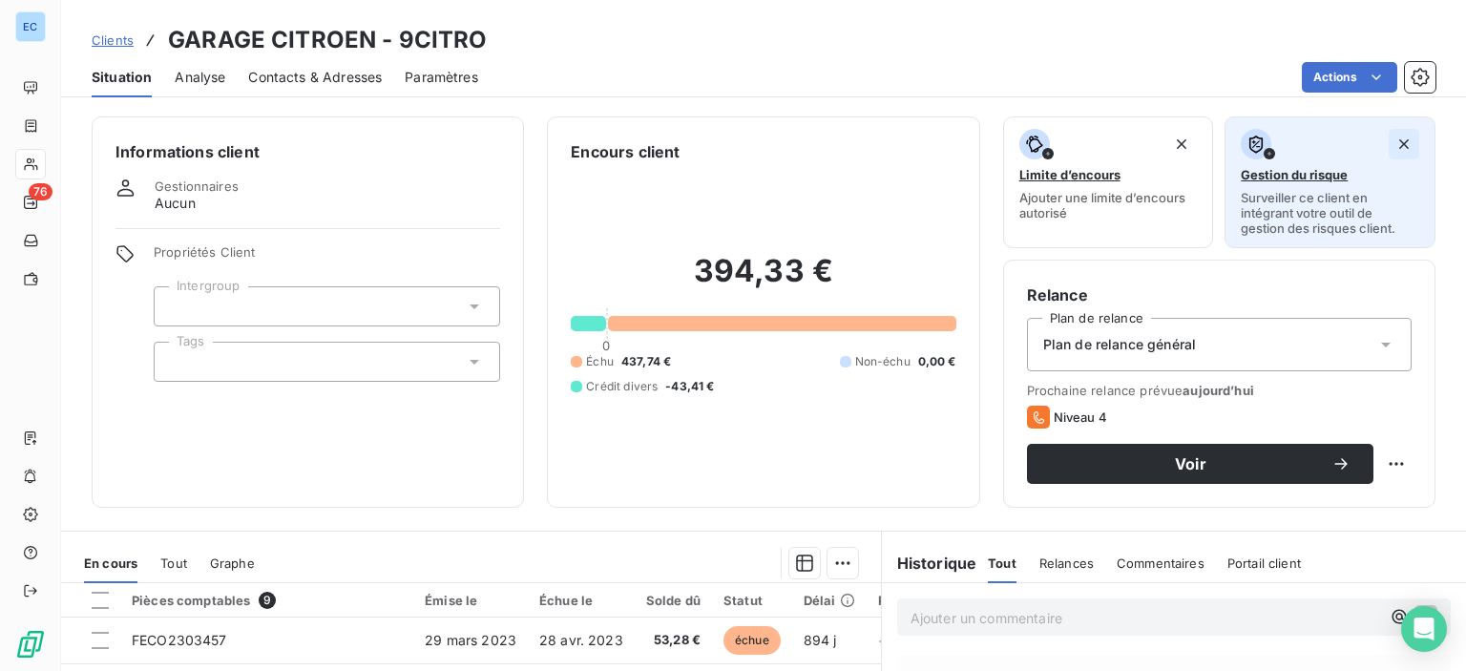
click at [1395, 138] on icon "button" at bounding box center [1404, 144] width 19 height 19
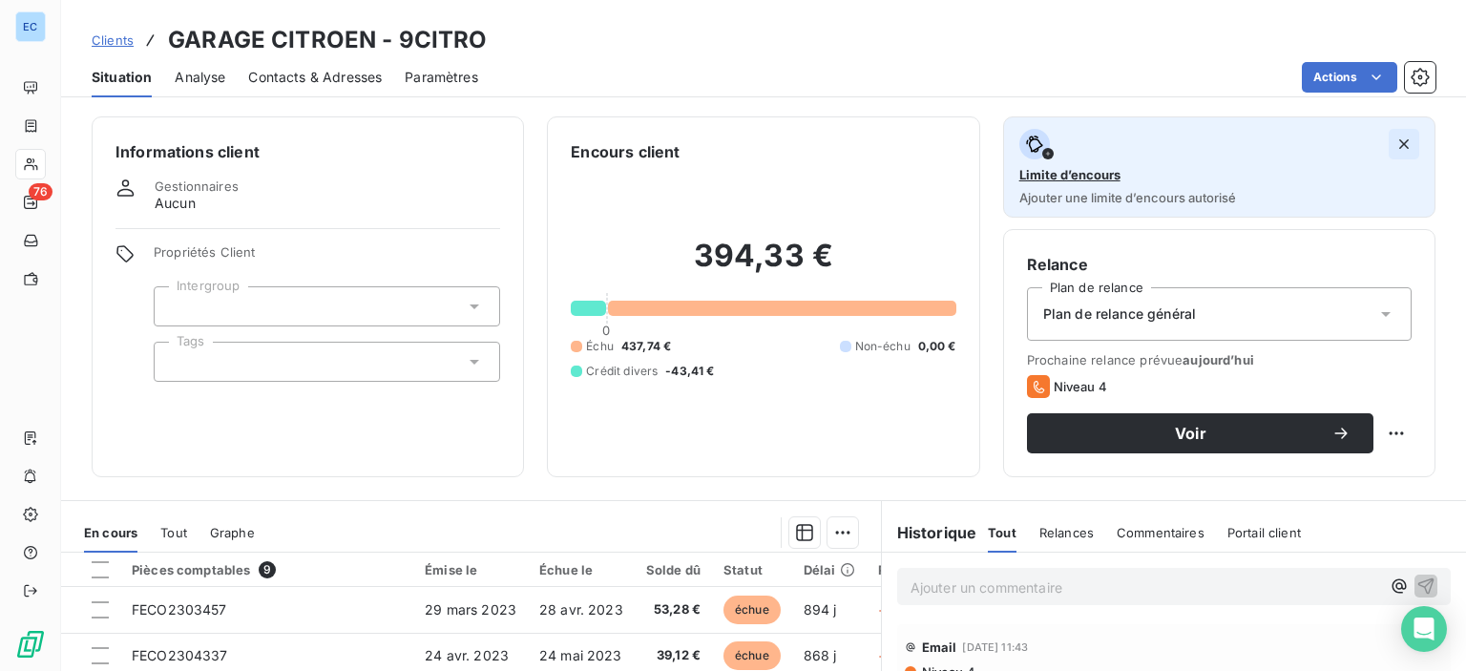
click at [1400, 141] on icon "button" at bounding box center [1405, 144] width 10 height 10
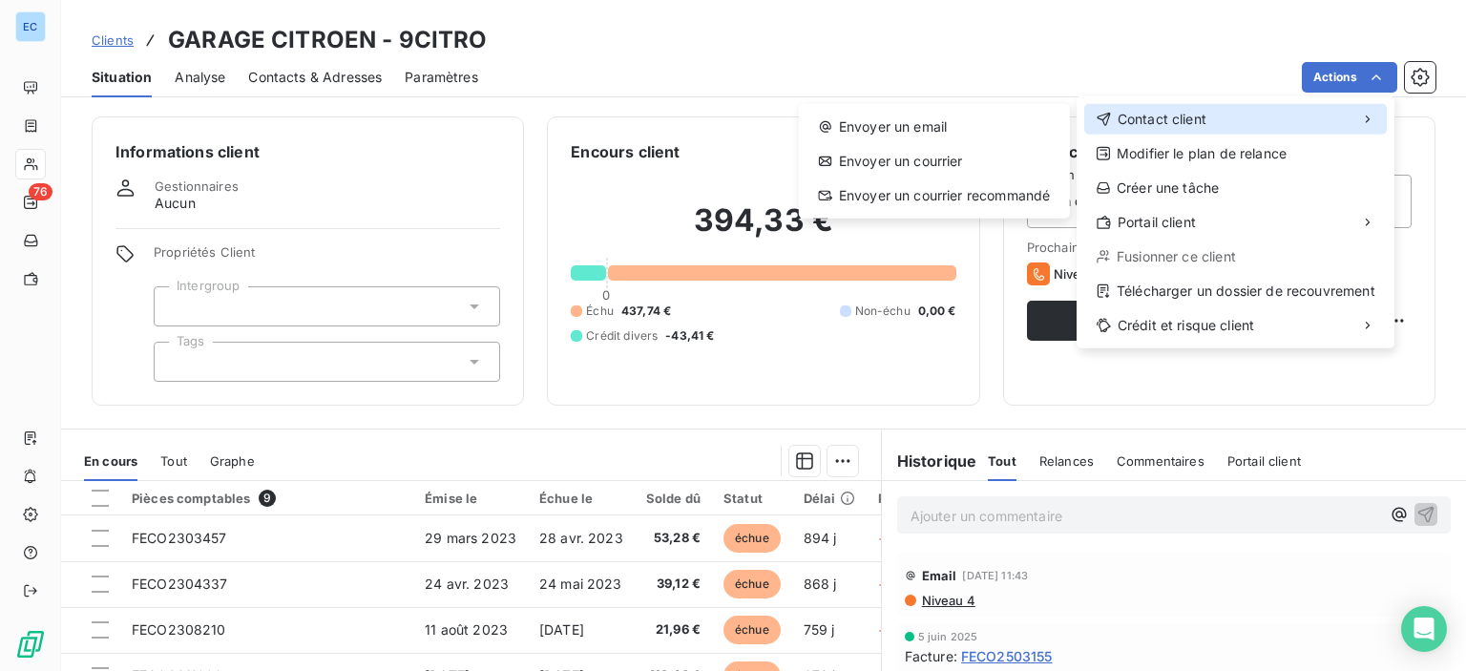
click at [1163, 118] on span "Contact client" at bounding box center [1162, 119] width 89 height 19
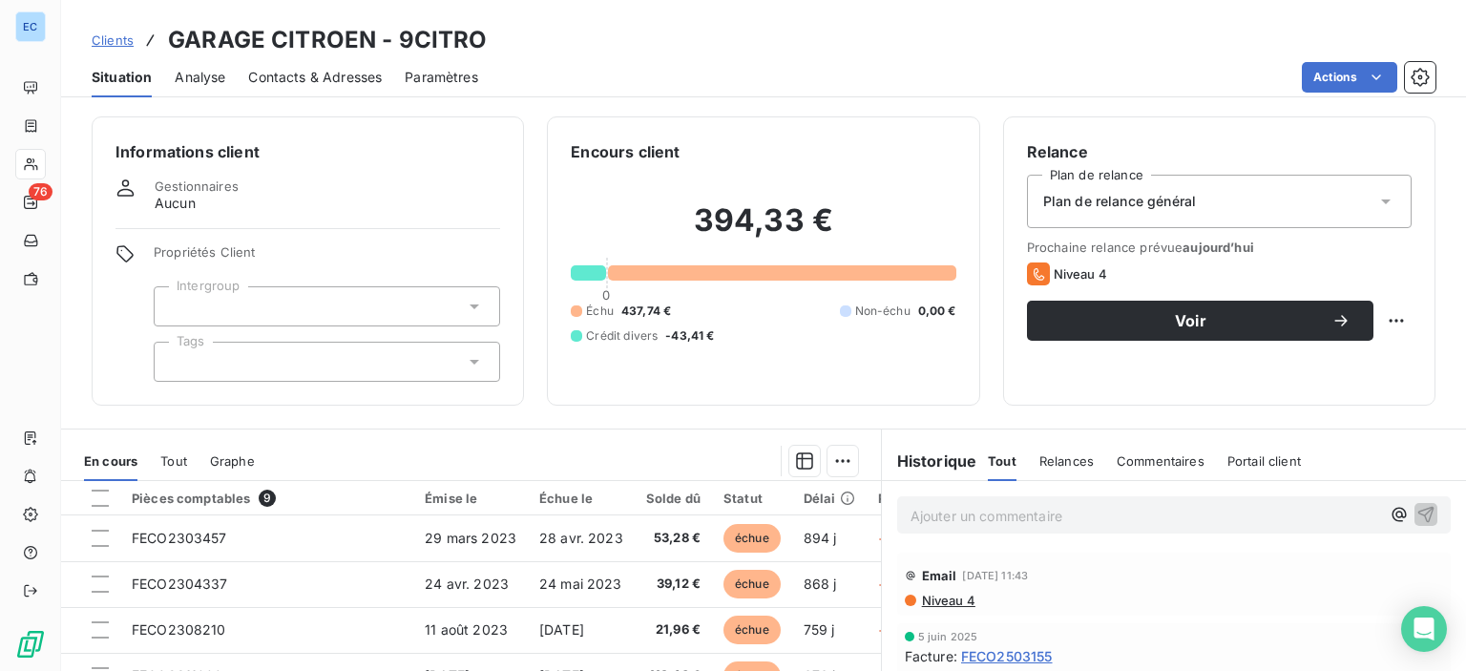
click at [1419, 78] on html "EC 76 Clients GARAGE CITROEN - 9CITRO Situation Analyse Contacts & Adresses Par…" at bounding box center [733, 335] width 1466 height 671
click at [1421, 77] on icon "button" at bounding box center [1420, 77] width 19 height 19
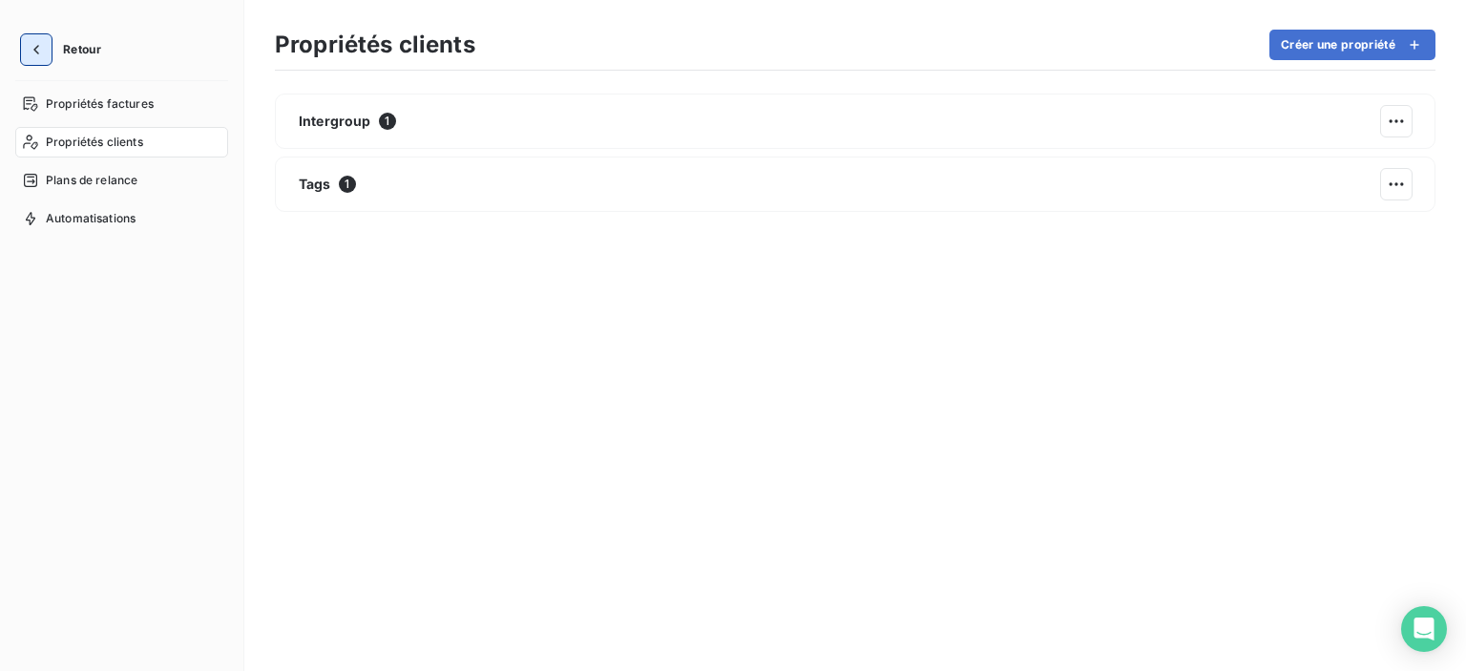
click at [40, 55] on icon "button" at bounding box center [36, 49] width 19 height 19
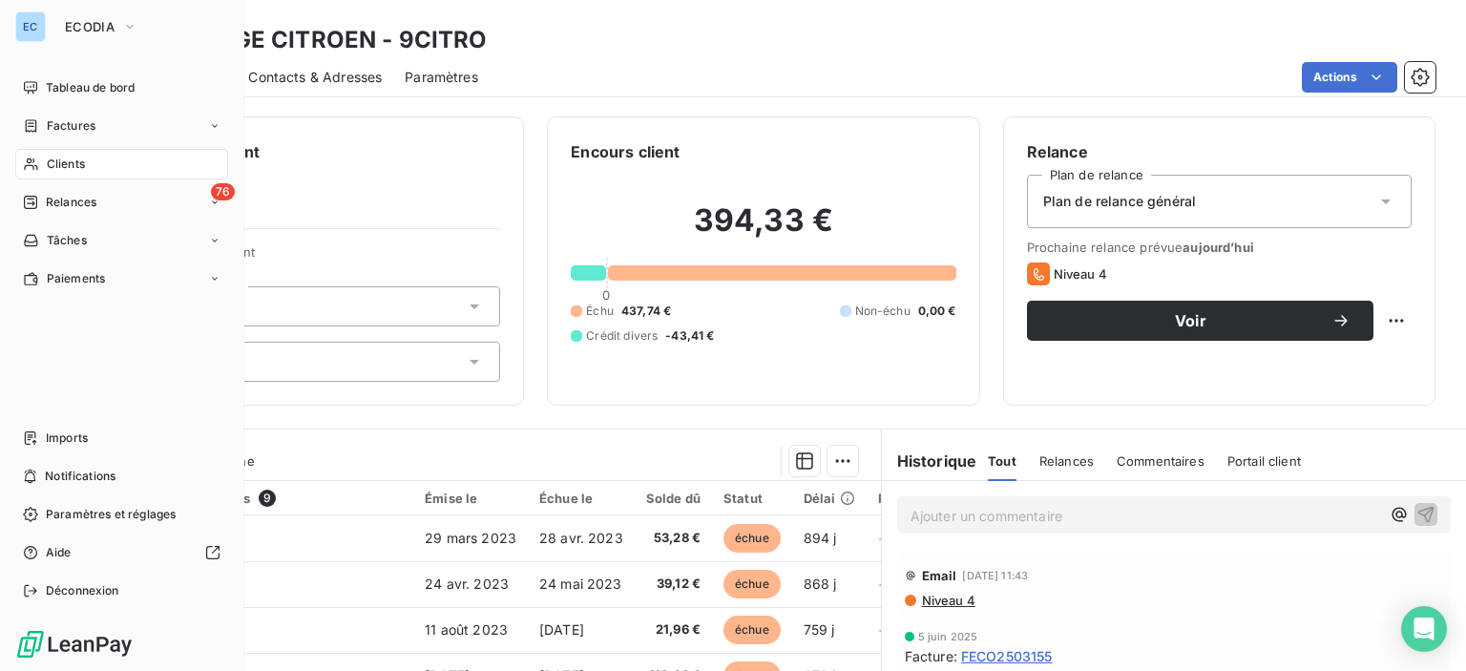
click at [83, 171] on span "Clients" at bounding box center [66, 164] width 38 height 17
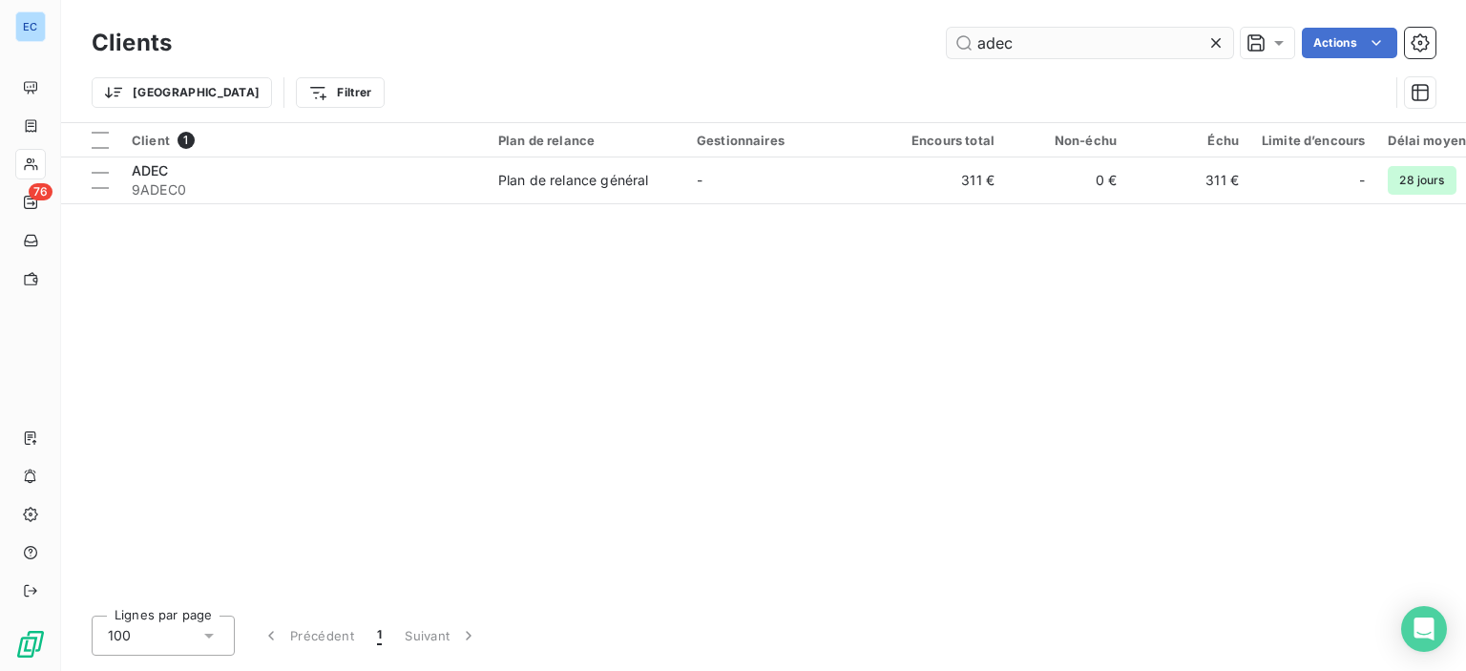
click at [1027, 42] on input "adec" at bounding box center [1090, 43] width 286 height 31
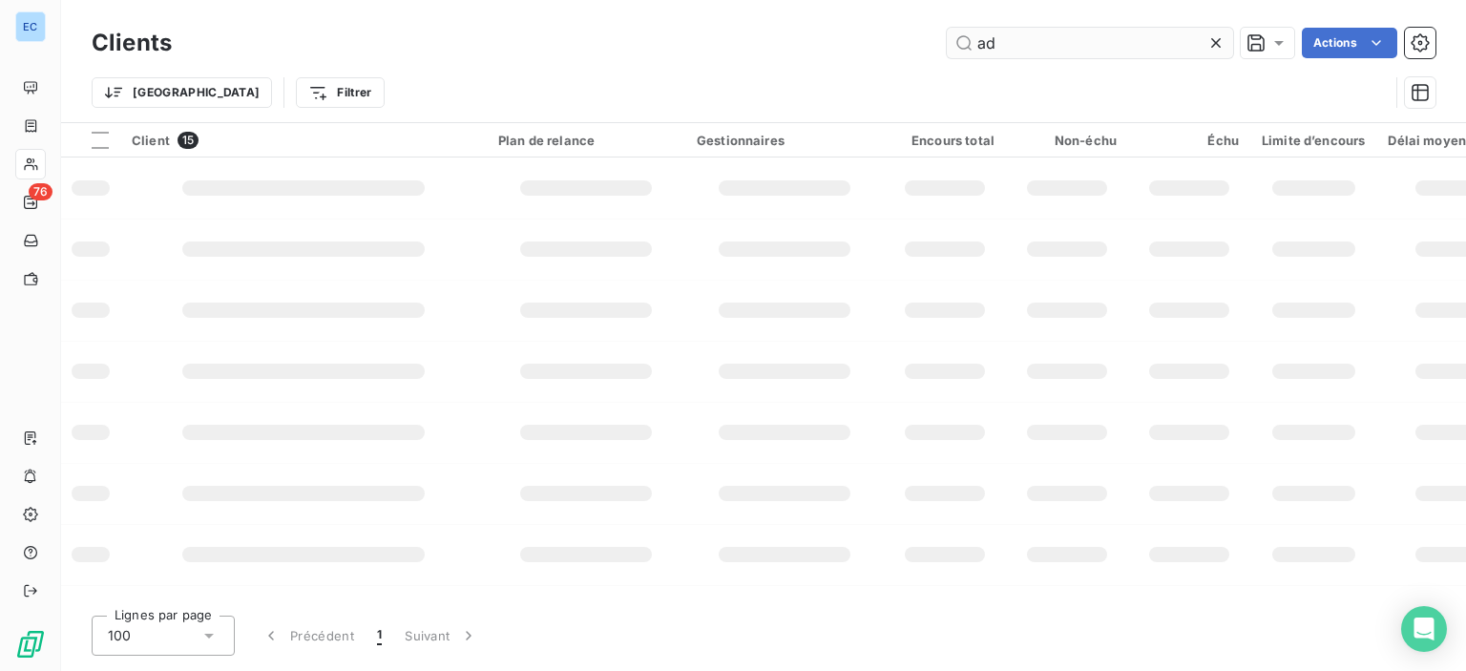
type input "a"
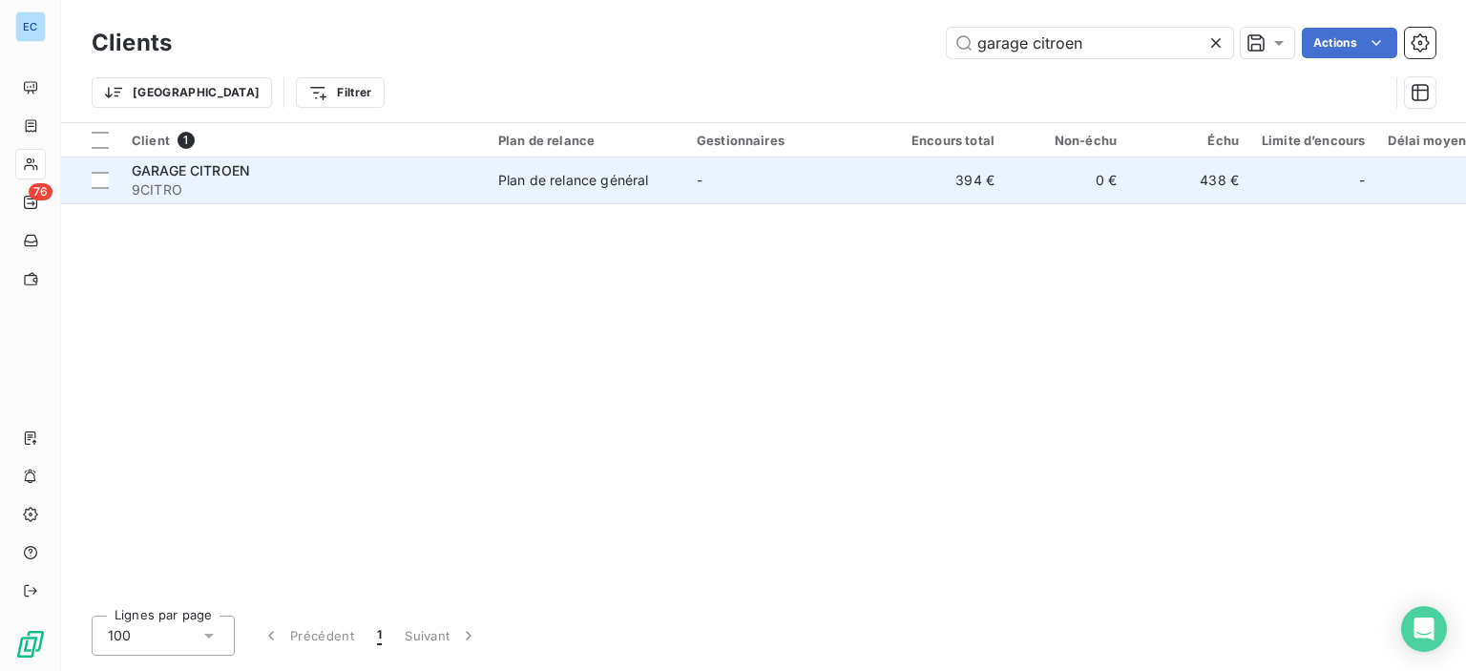
type input "garage citroen"
click at [595, 178] on div "Plan de relance général" at bounding box center [573, 180] width 150 height 19
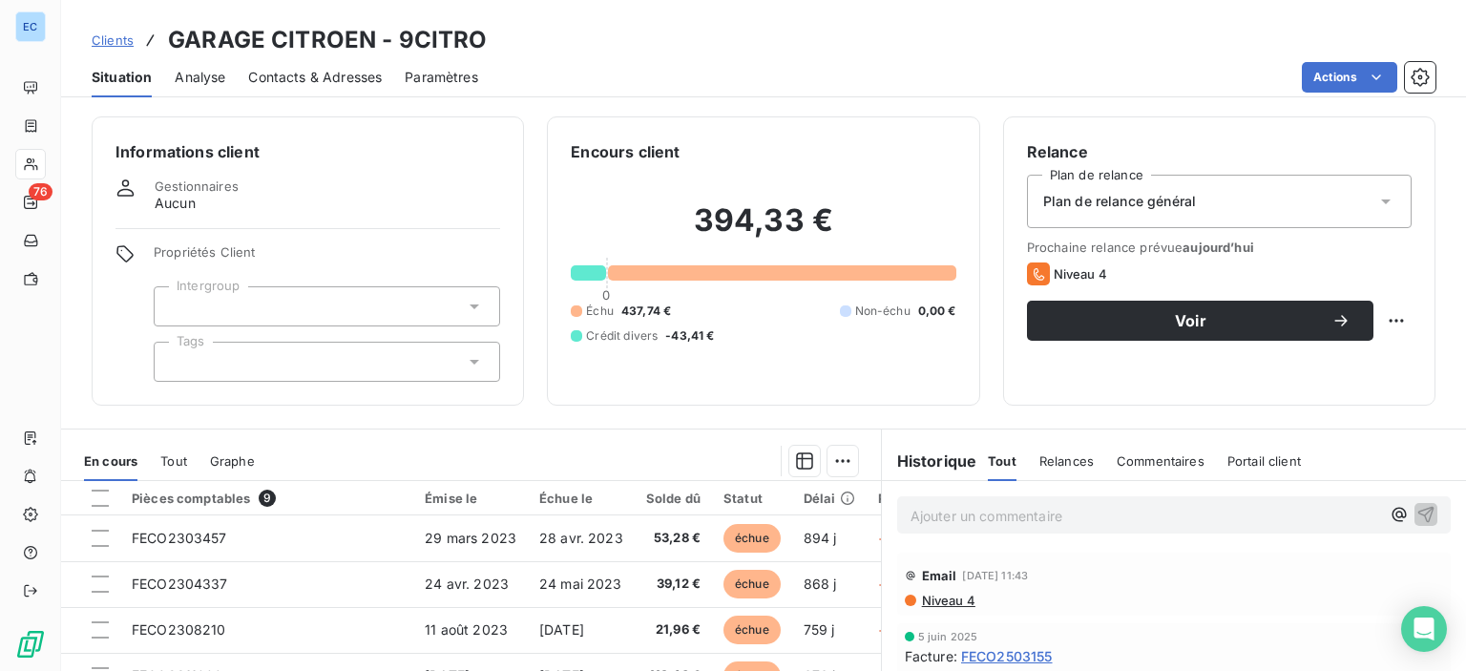
click at [279, 83] on span "Contacts & Adresses" at bounding box center [315, 77] width 134 height 19
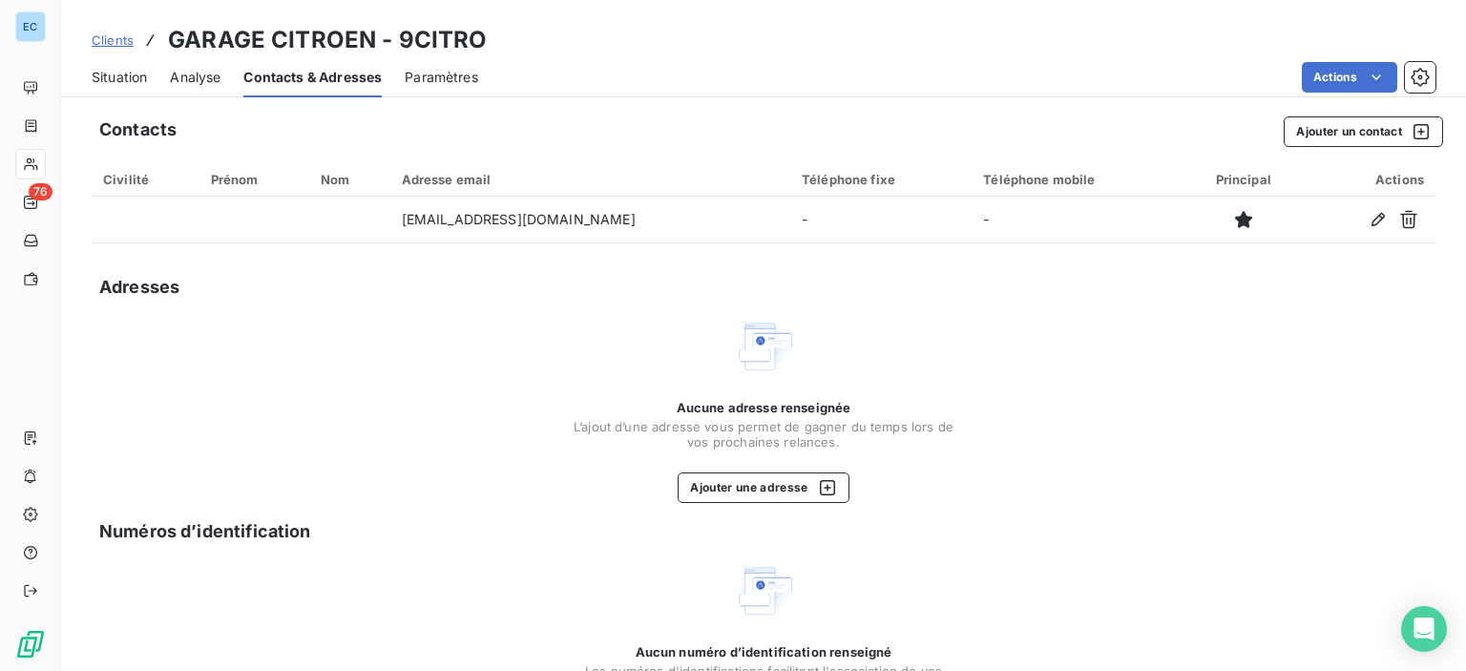
click at [95, 73] on span "Situation" at bounding box center [119, 77] width 55 height 19
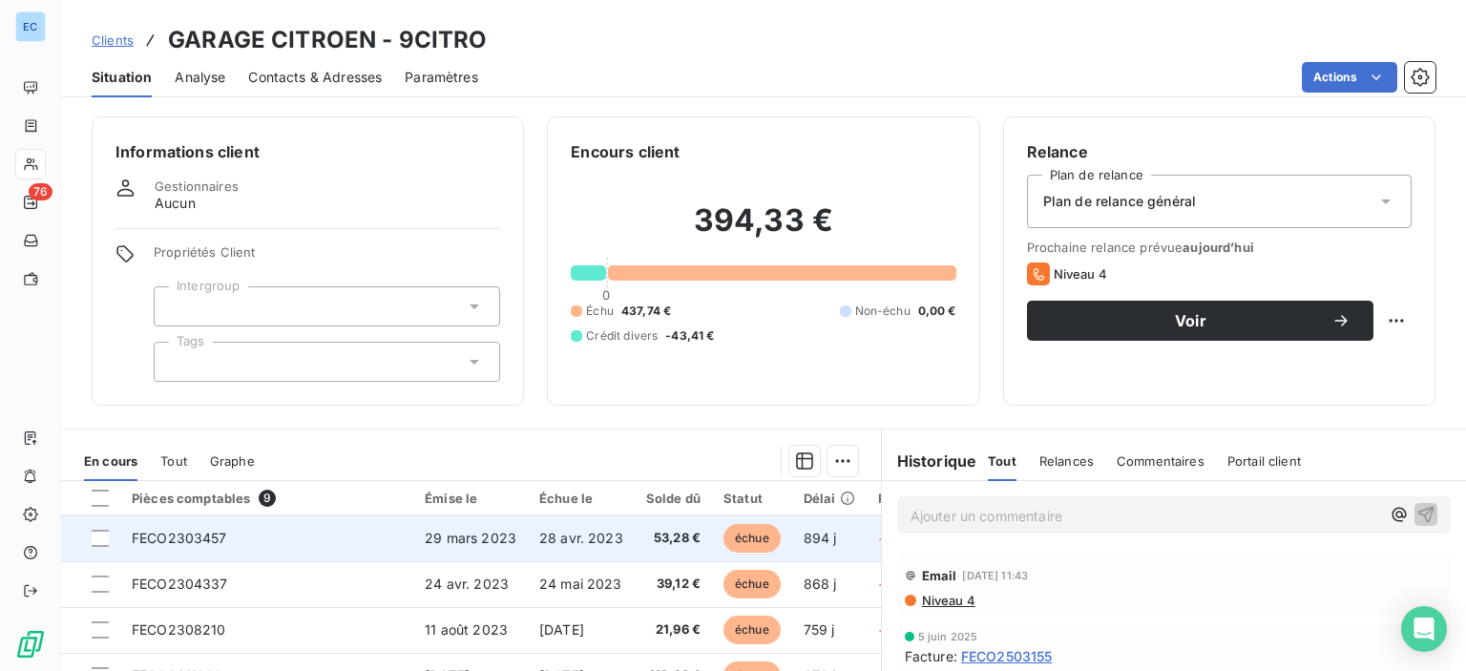
click at [764, 537] on span "échue" at bounding box center [752, 538] width 57 height 29
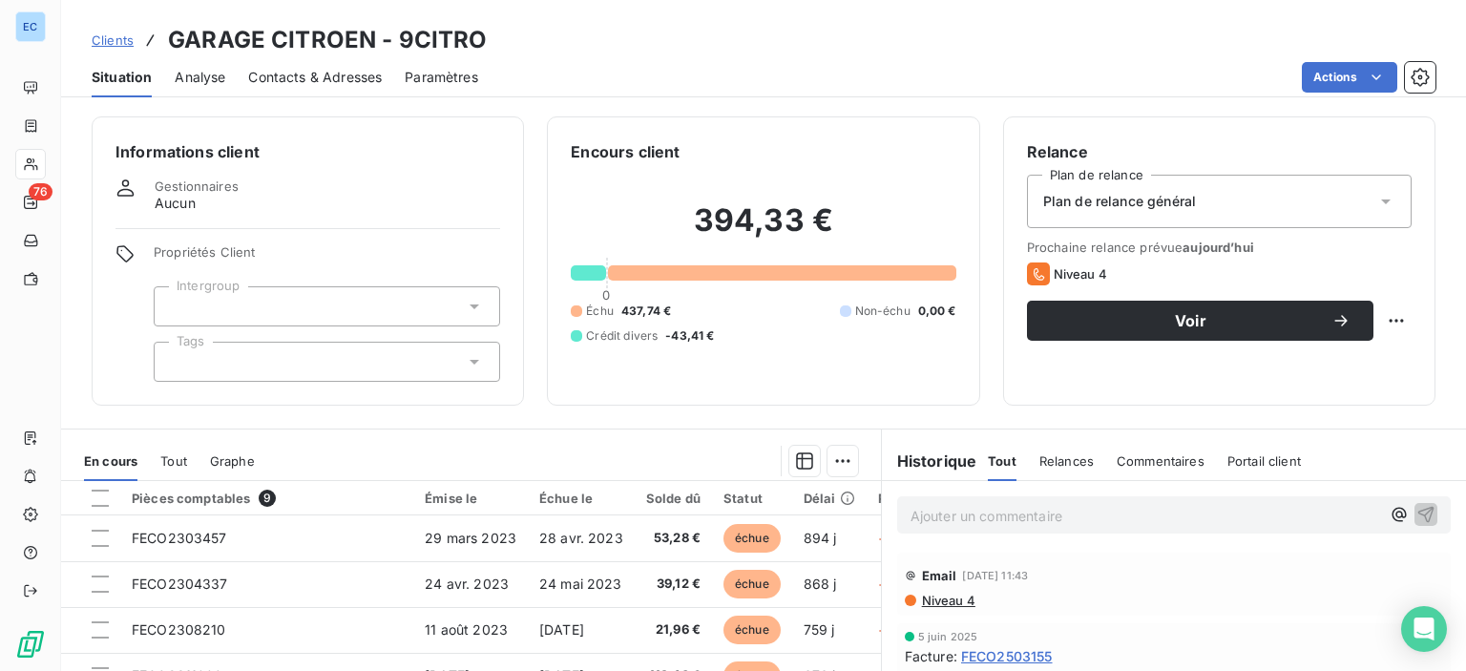
click at [1117, 457] on span "Commentaires" at bounding box center [1161, 460] width 88 height 15
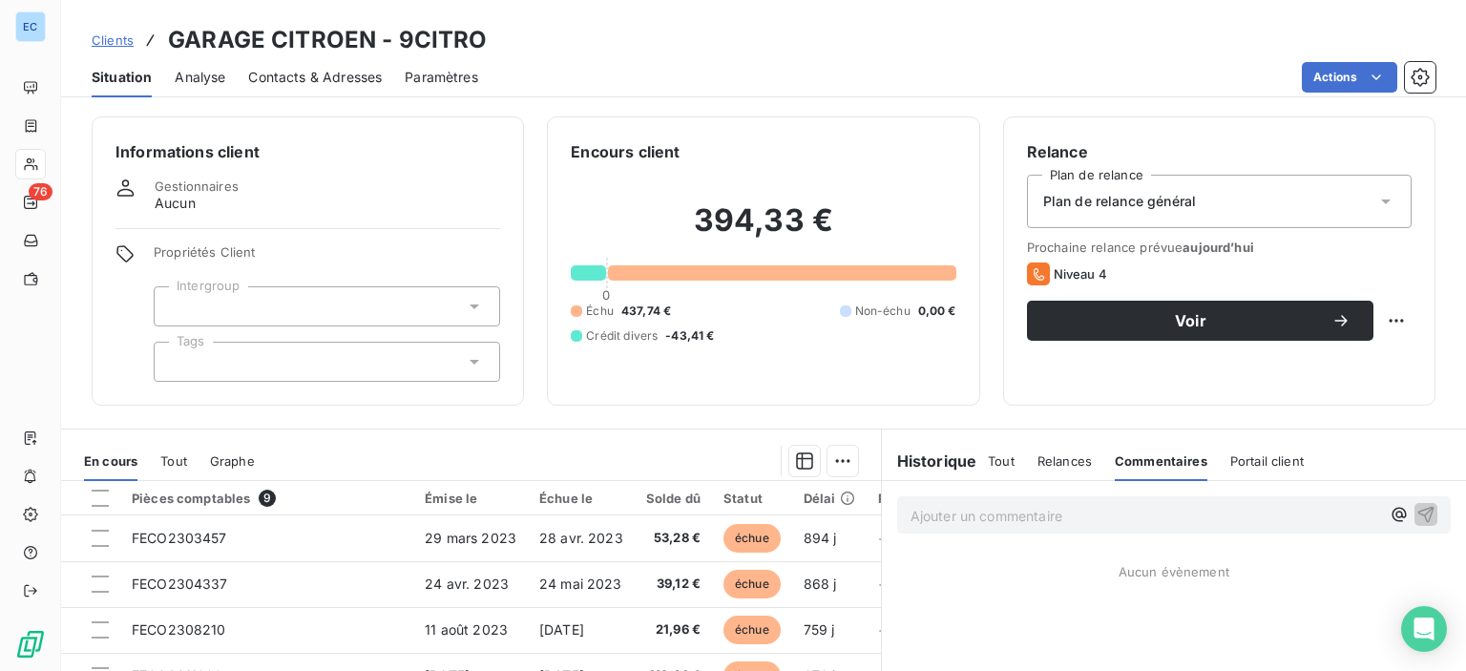
click at [1040, 502] on div "Ajouter un commentaire ﻿" at bounding box center [1146, 515] width 470 height 26
click at [987, 529] on div "Ajouter un commentaire ﻿" at bounding box center [1174, 514] width 554 height 37
click at [1159, 457] on span "Commentaires" at bounding box center [1161, 460] width 93 height 15
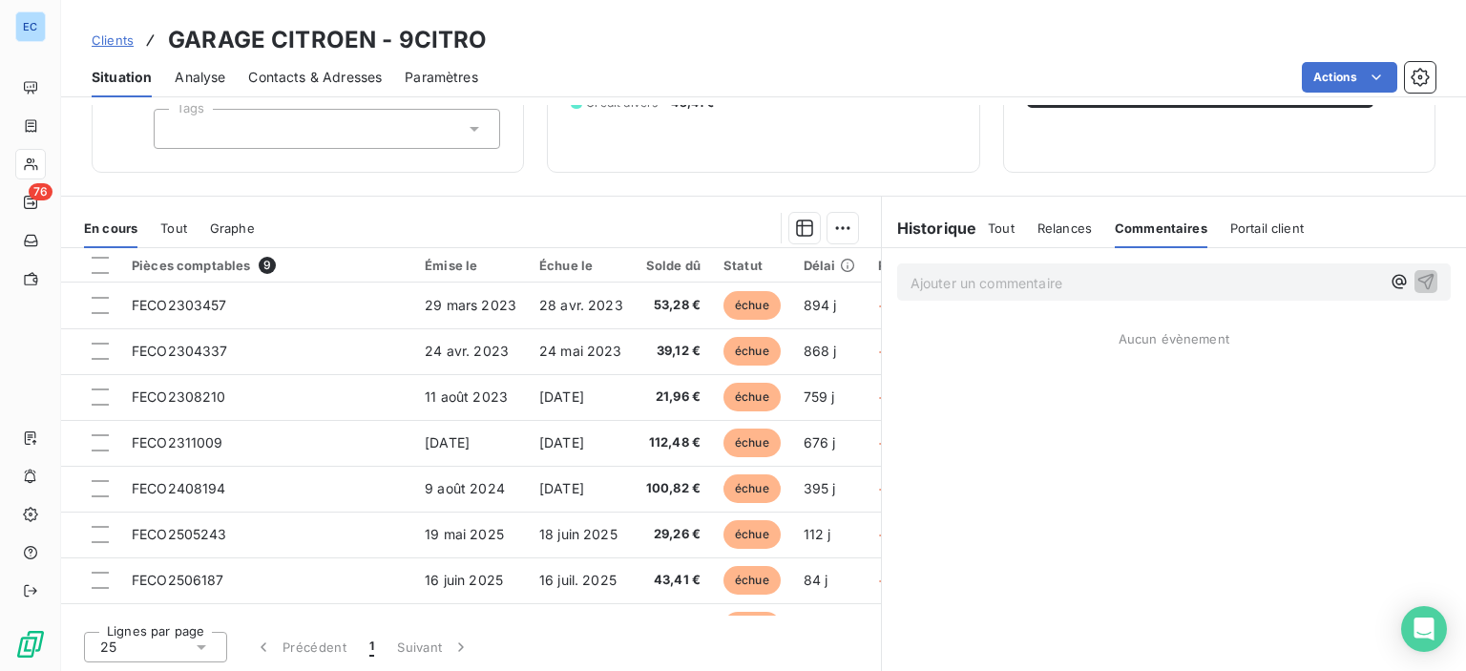
click at [932, 277] on p "Ajouter un commentaire ﻿" at bounding box center [1146, 283] width 470 height 24
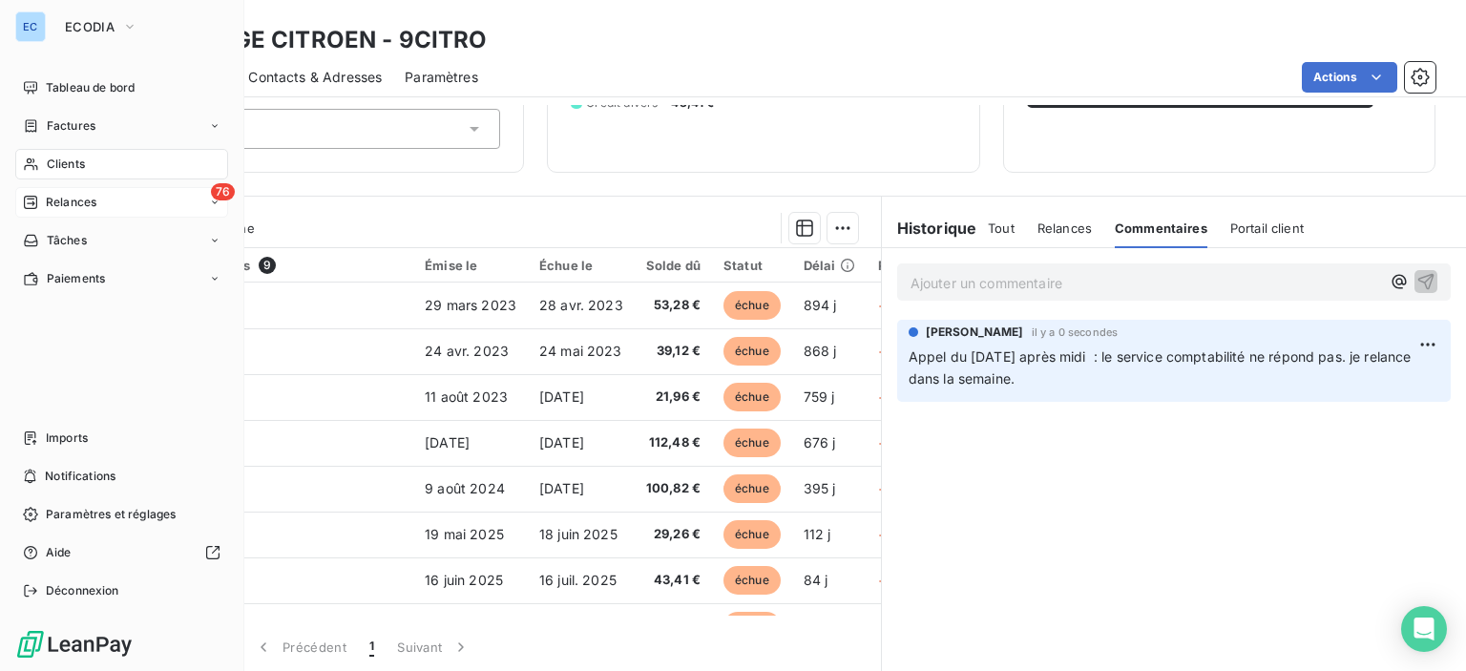
click at [219, 194] on span "76" at bounding box center [223, 191] width 24 height 17
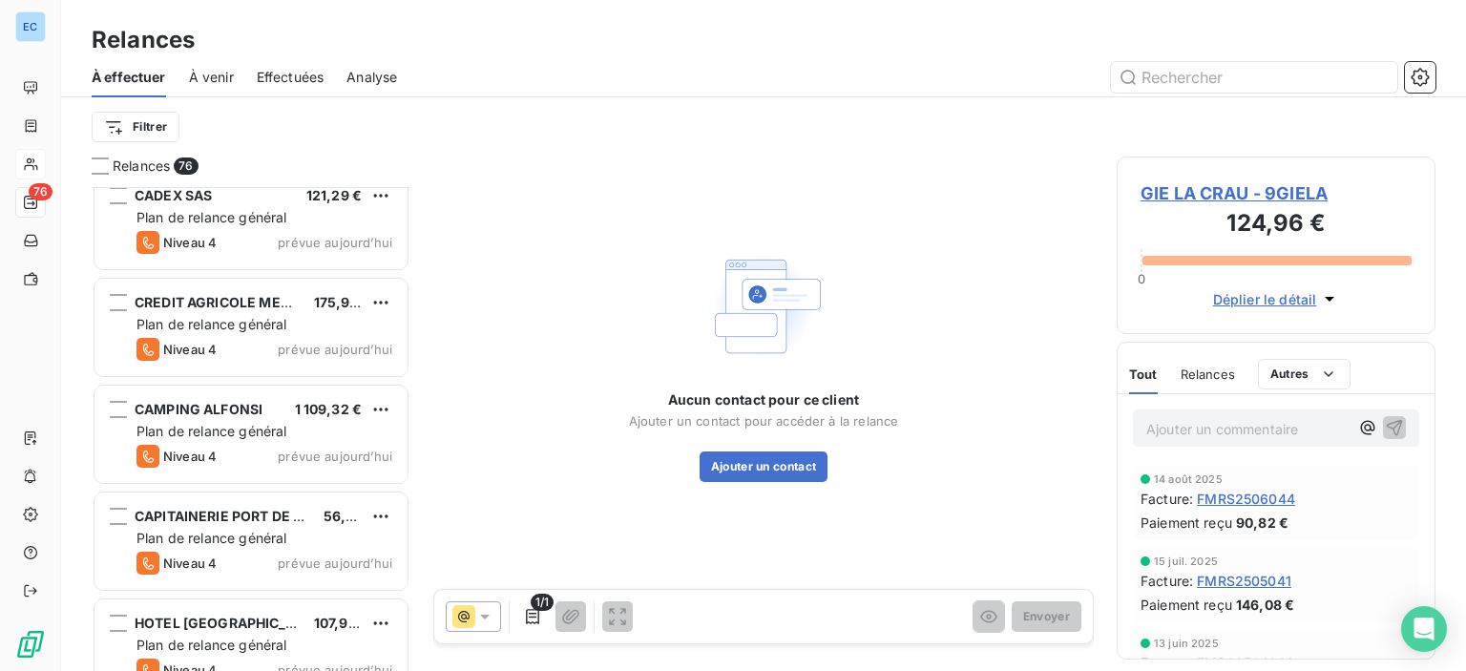
scroll to position [1528, 0]
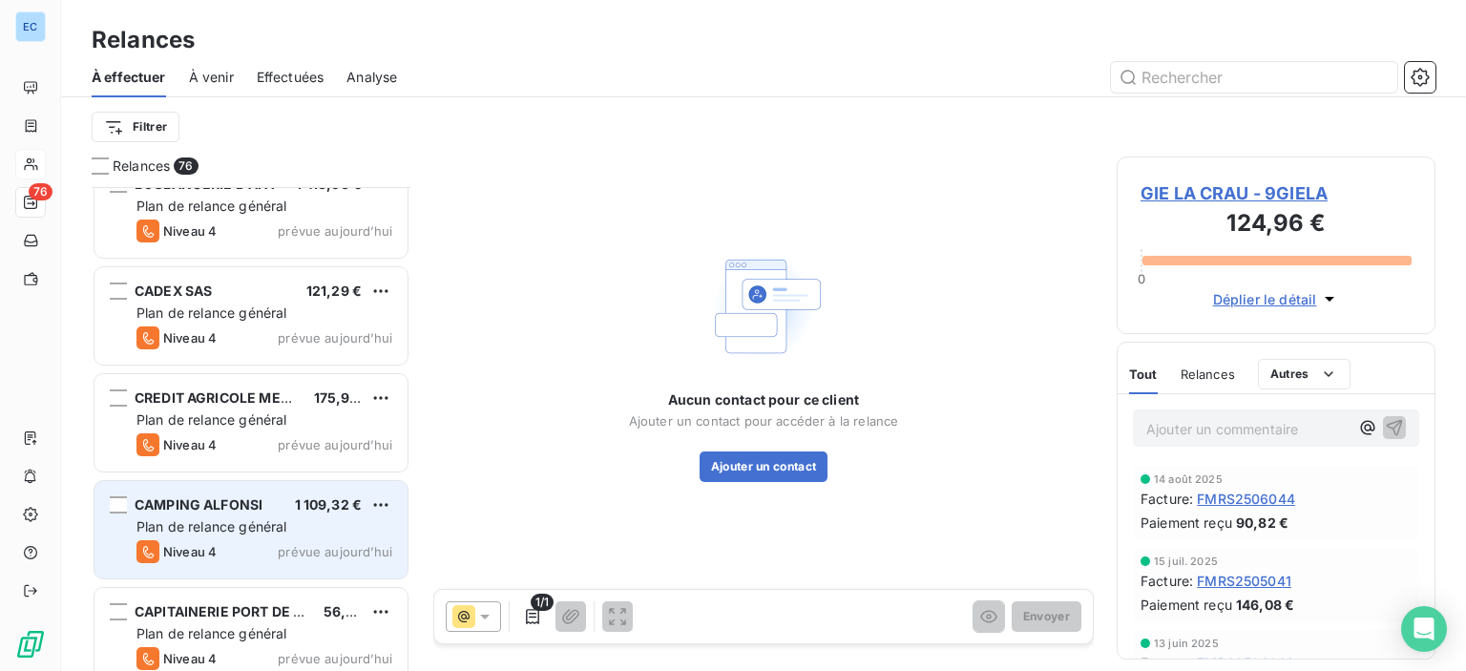
click at [313, 511] on span "1 109,32 €" at bounding box center [329, 504] width 68 height 16
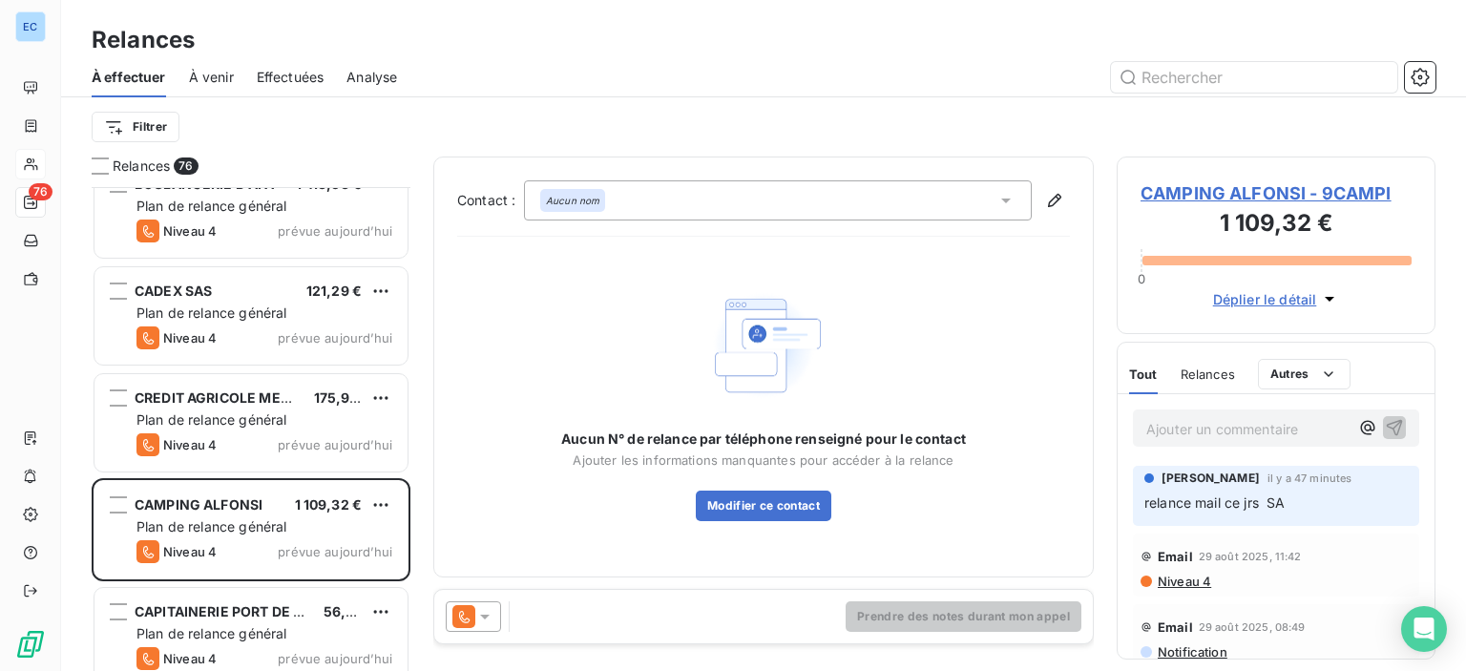
click at [1253, 189] on span "CAMPING ALFONSI - 9CAMPI" at bounding box center [1276, 193] width 271 height 26
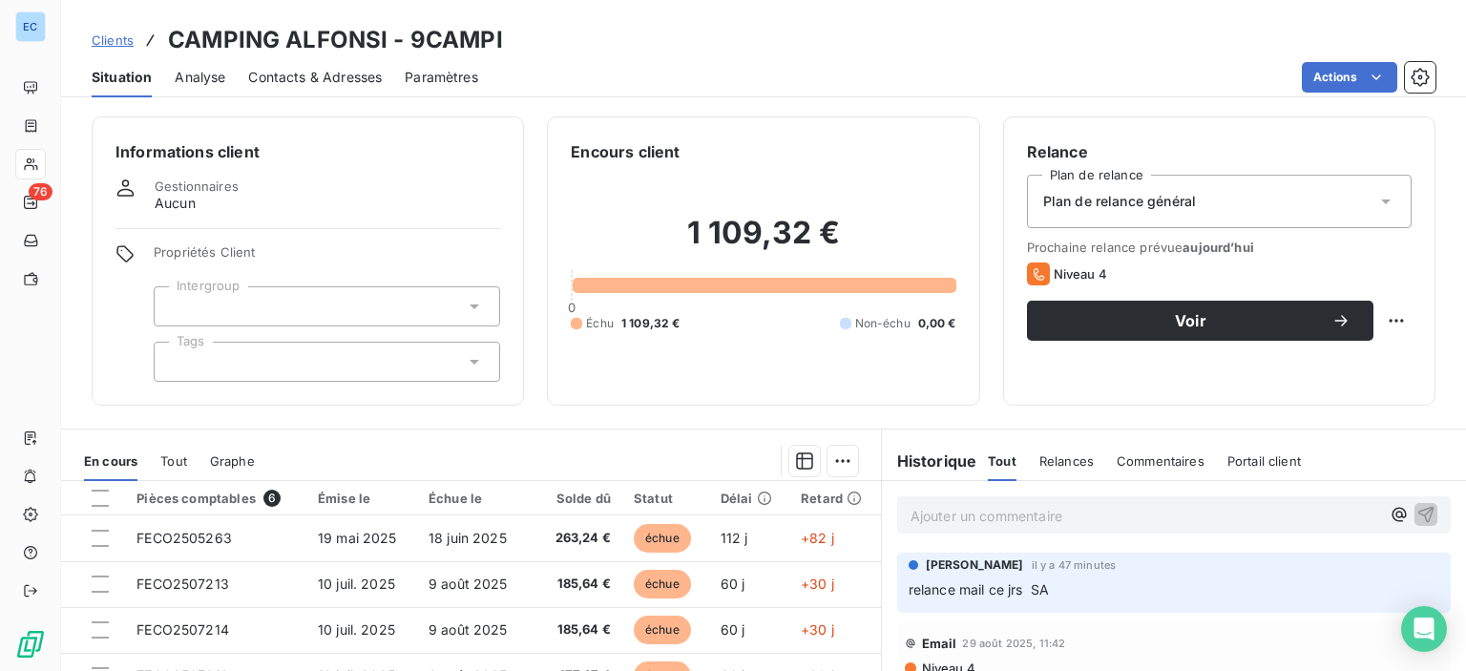
click at [319, 79] on span "Contacts & Adresses" at bounding box center [315, 77] width 134 height 19
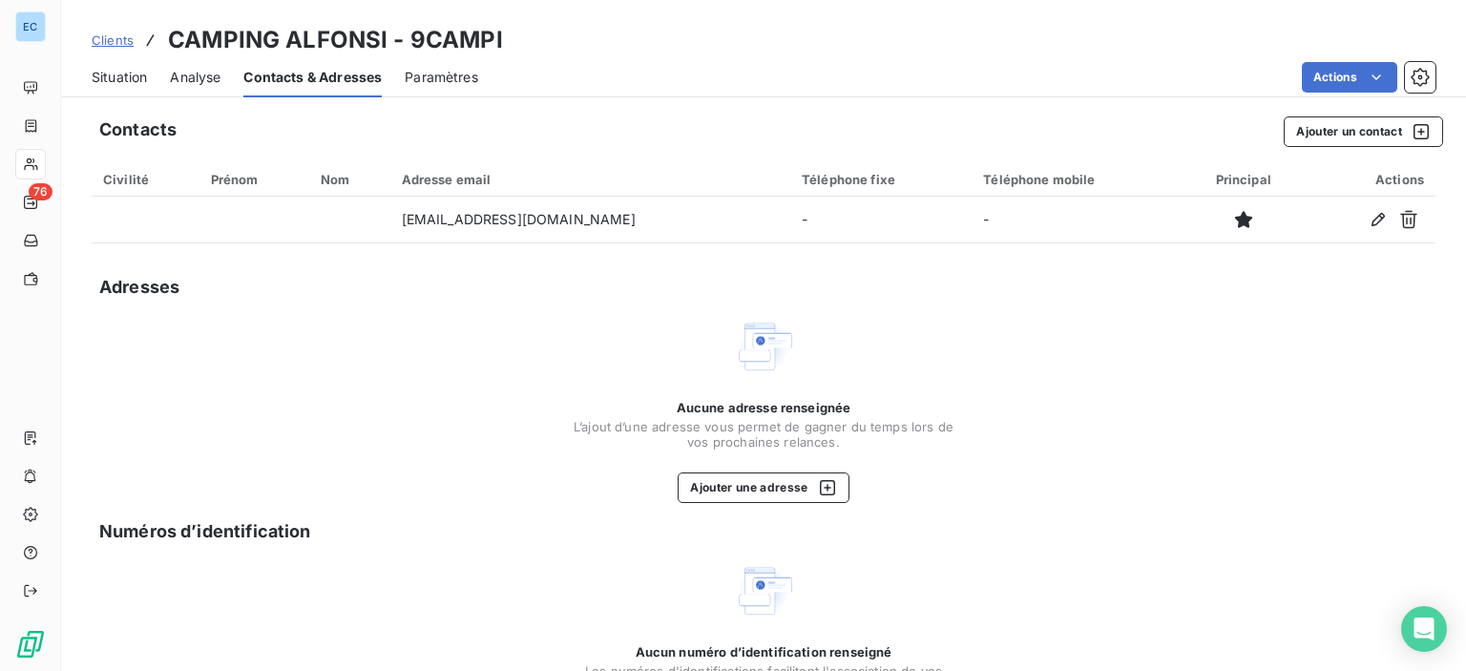
scroll to position [122, 0]
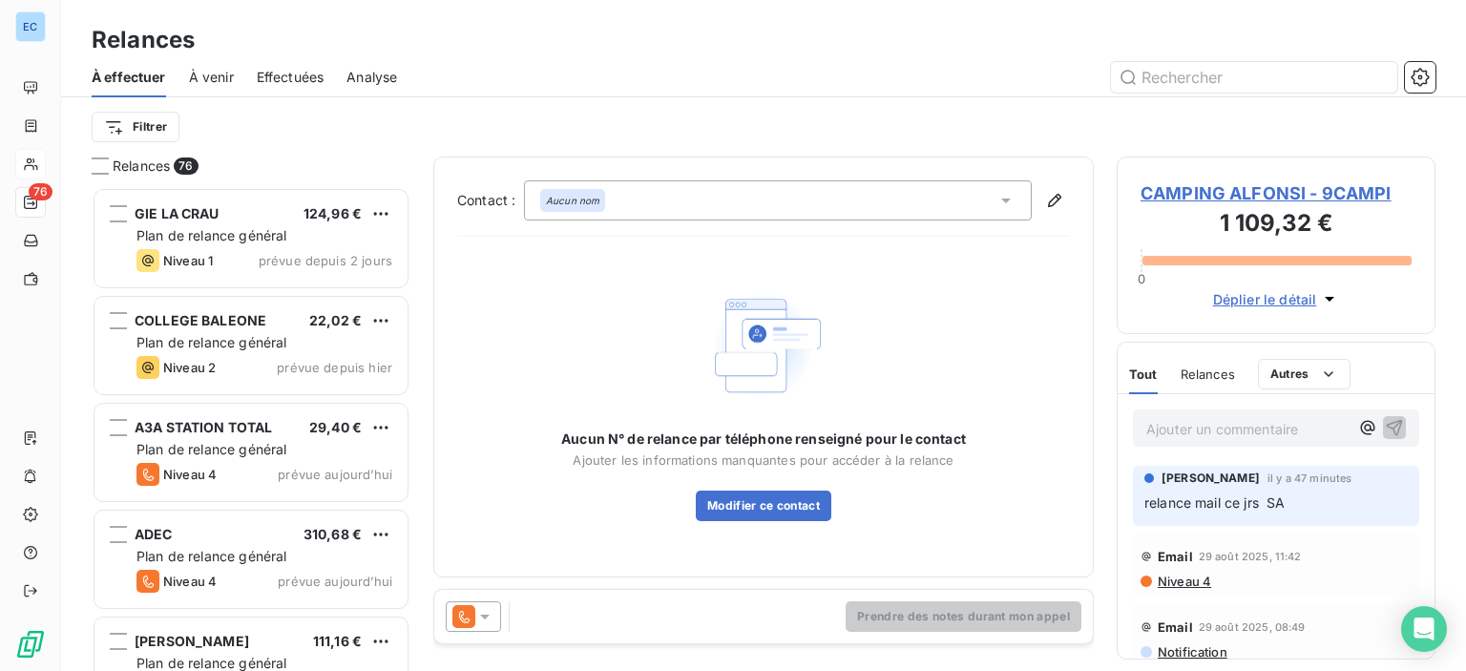
scroll to position [470, 304]
click at [764, 509] on button "Modifier ce contact" at bounding box center [764, 506] width 136 height 31
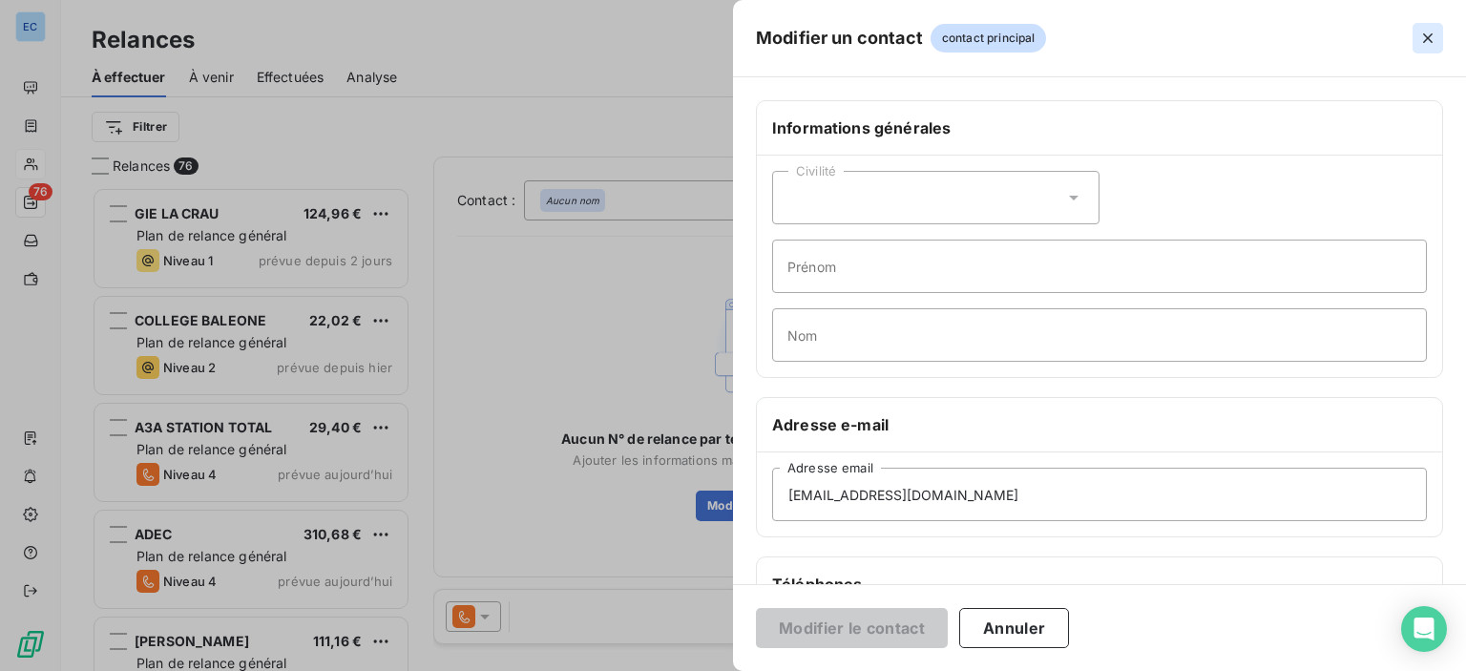
click at [1423, 46] on icon "button" at bounding box center [1428, 38] width 19 height 19
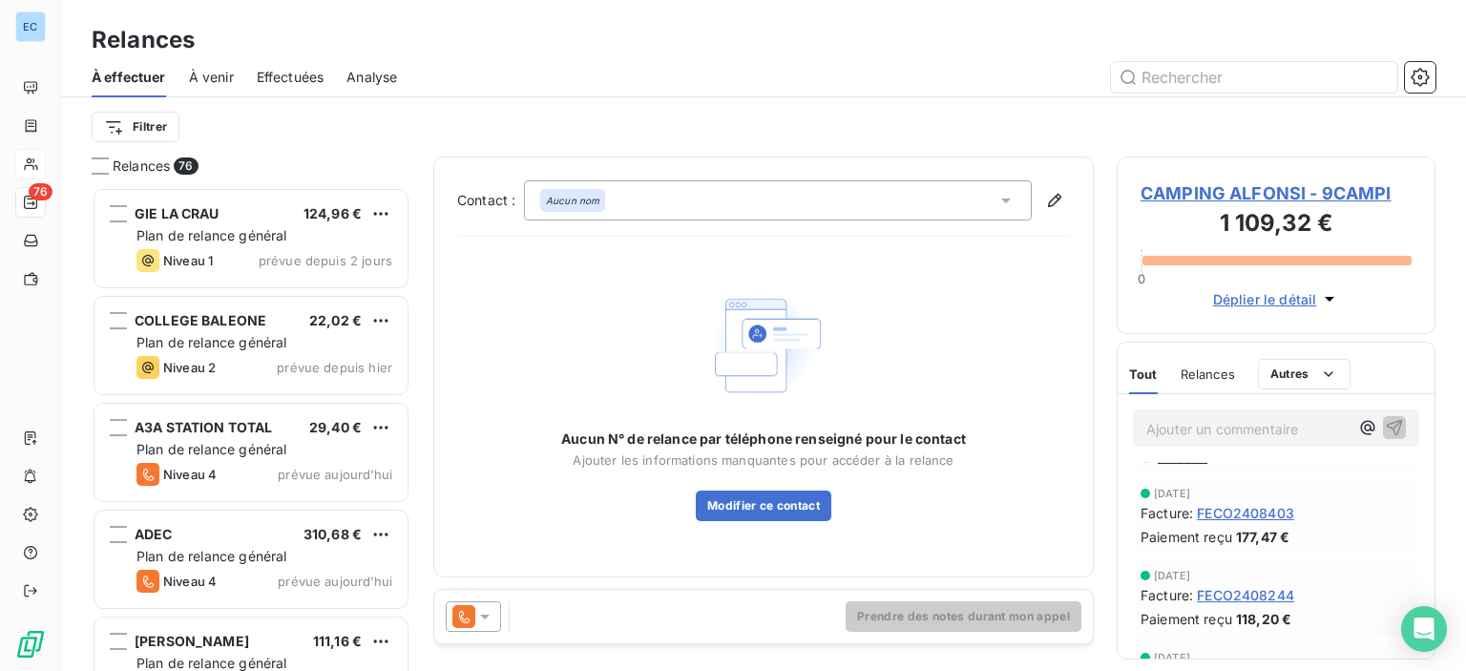
scroll to position [764, 0]
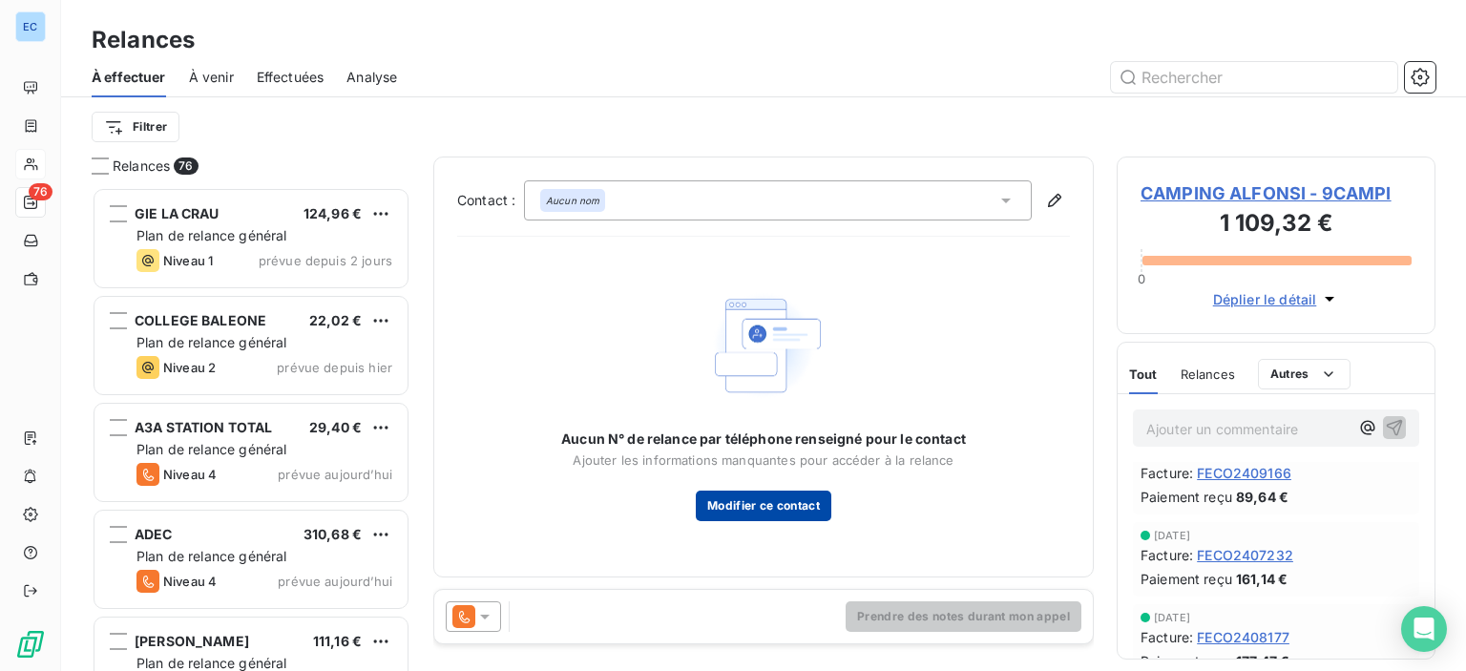
click at [776, 511] on button "Modifier ce contact" at bounding box center [764, 506] width 136 height 31
type input "[EMAIL_ADDRESS][DOMAIN_NAME]"
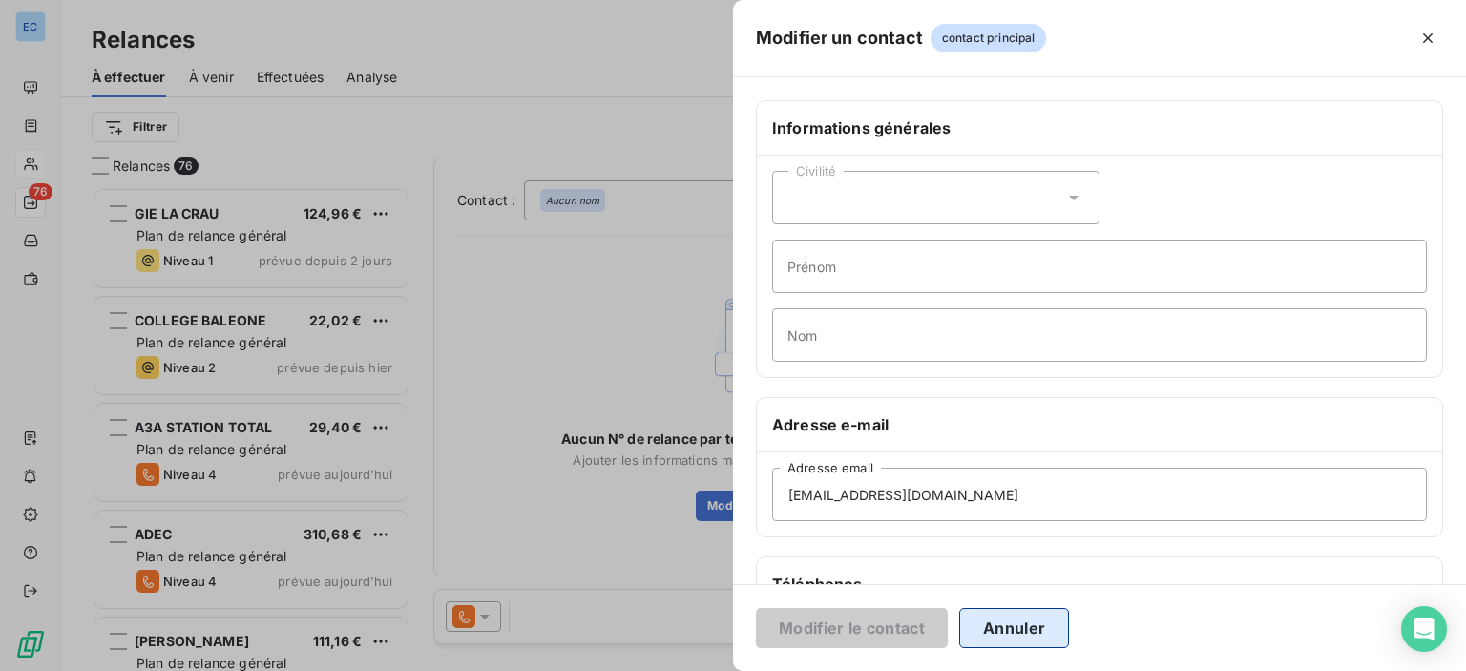
click at [999, 629] on button "Annuler" at bounding box center [1014, 628] width 110 height 40
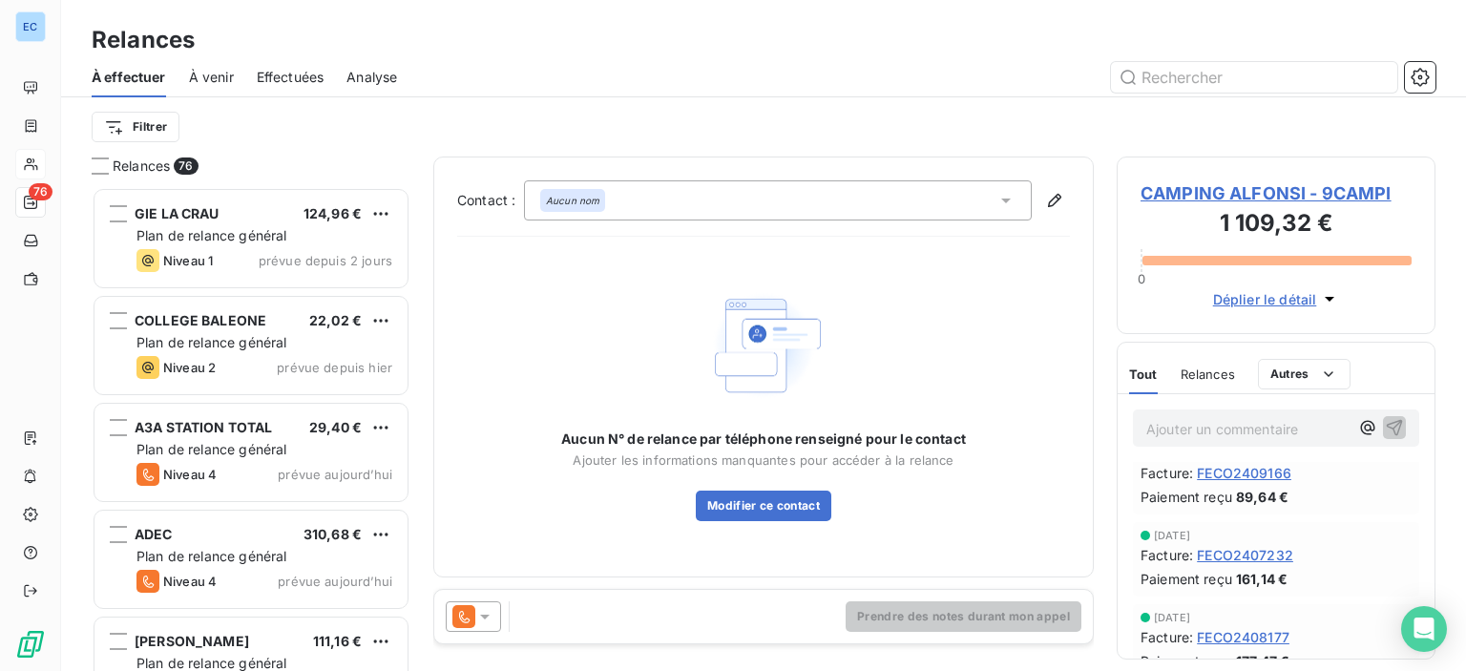
click at [1291, 194] on span "CAMPING ALFONSI - 9CAMPI" at bounding box center [1276, 193] width 271 height 26
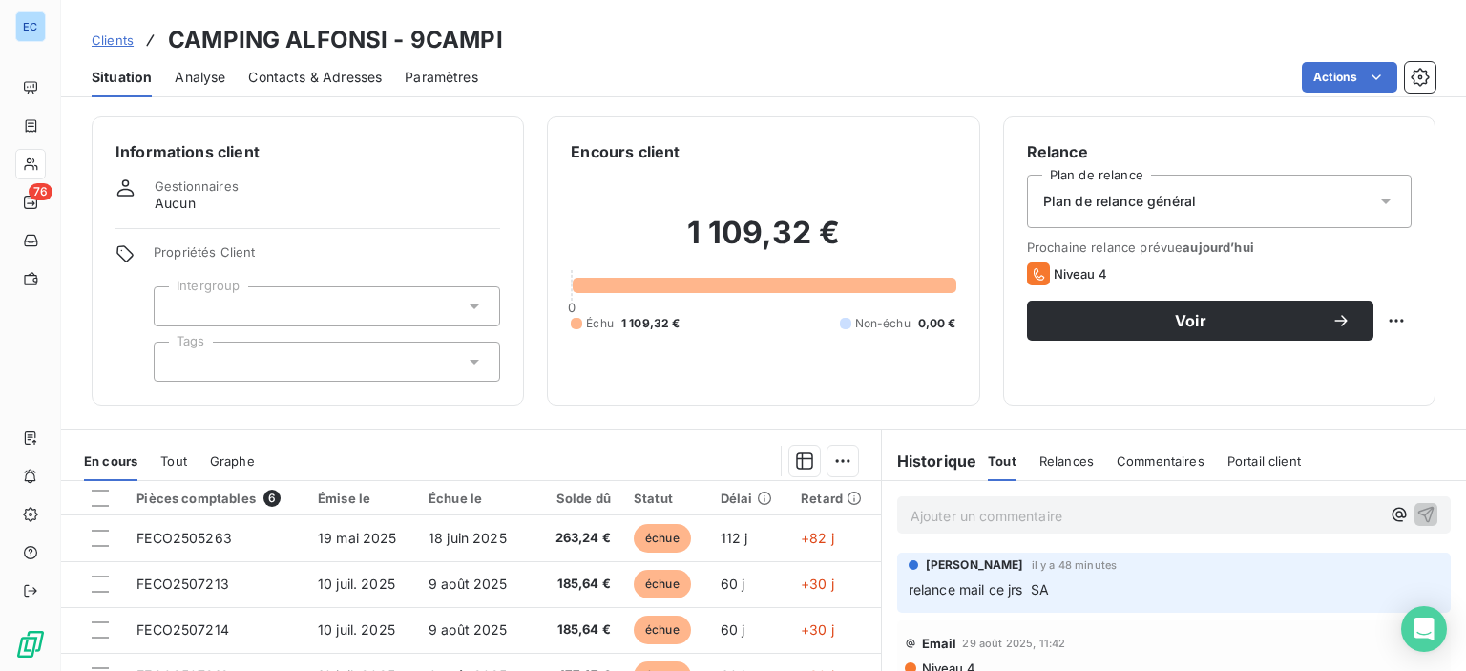
scroll to position [95, 0]
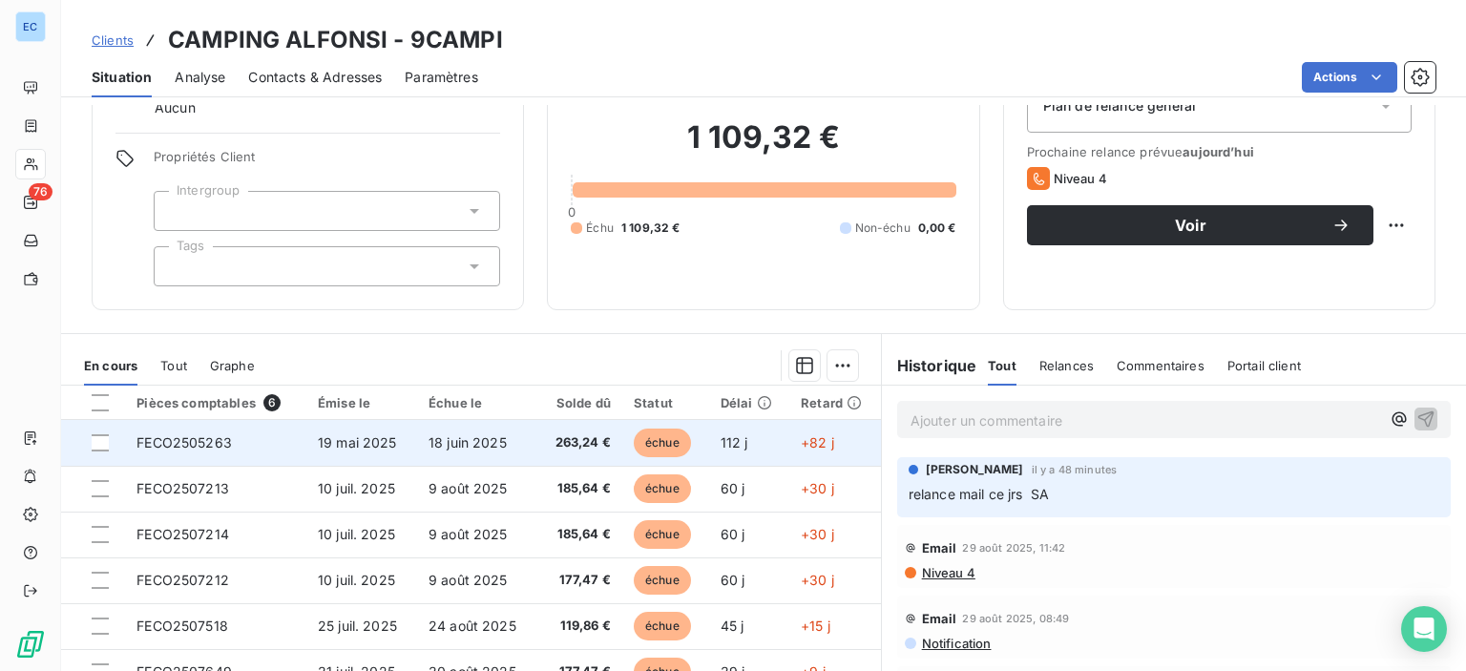
click at [483, 446] on span "18 juin 2025" at bounding box center [468, 442] width 78 height 16
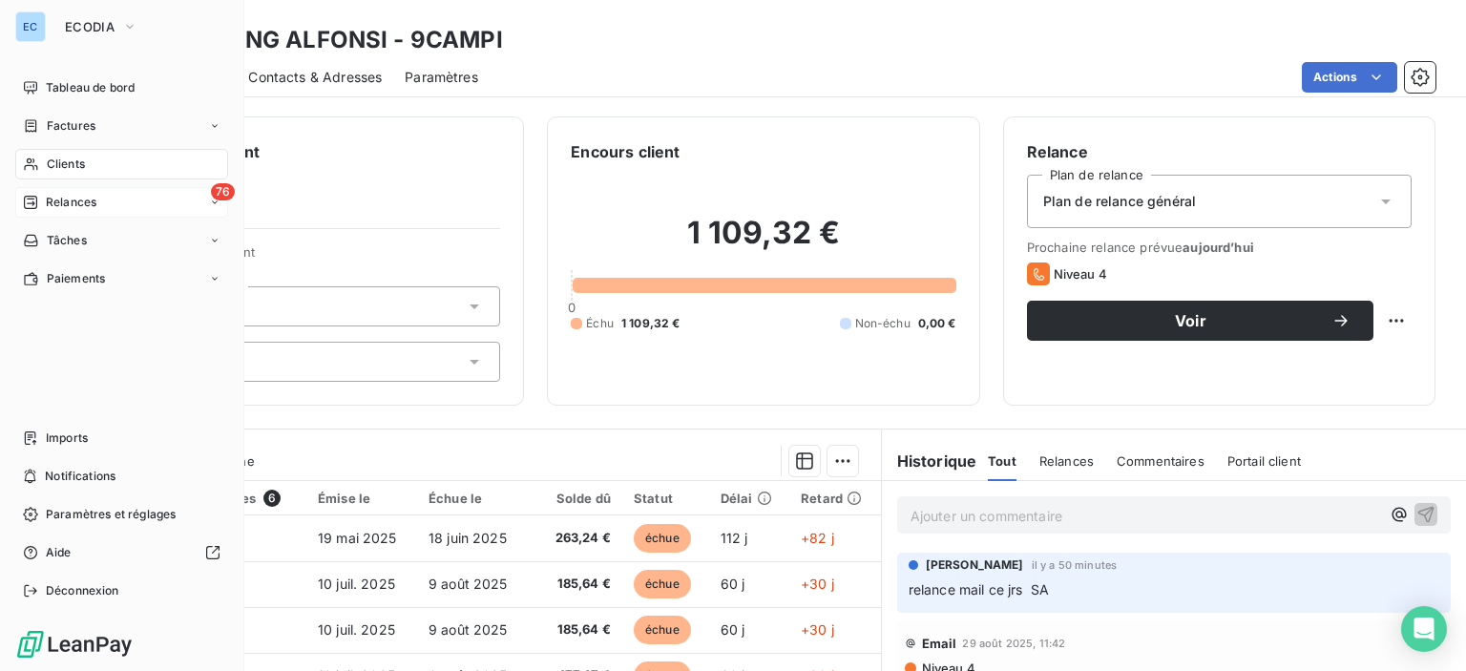
click at [53, 194] on span "Relances" at bounding box center [71, 202] width 51 height 17
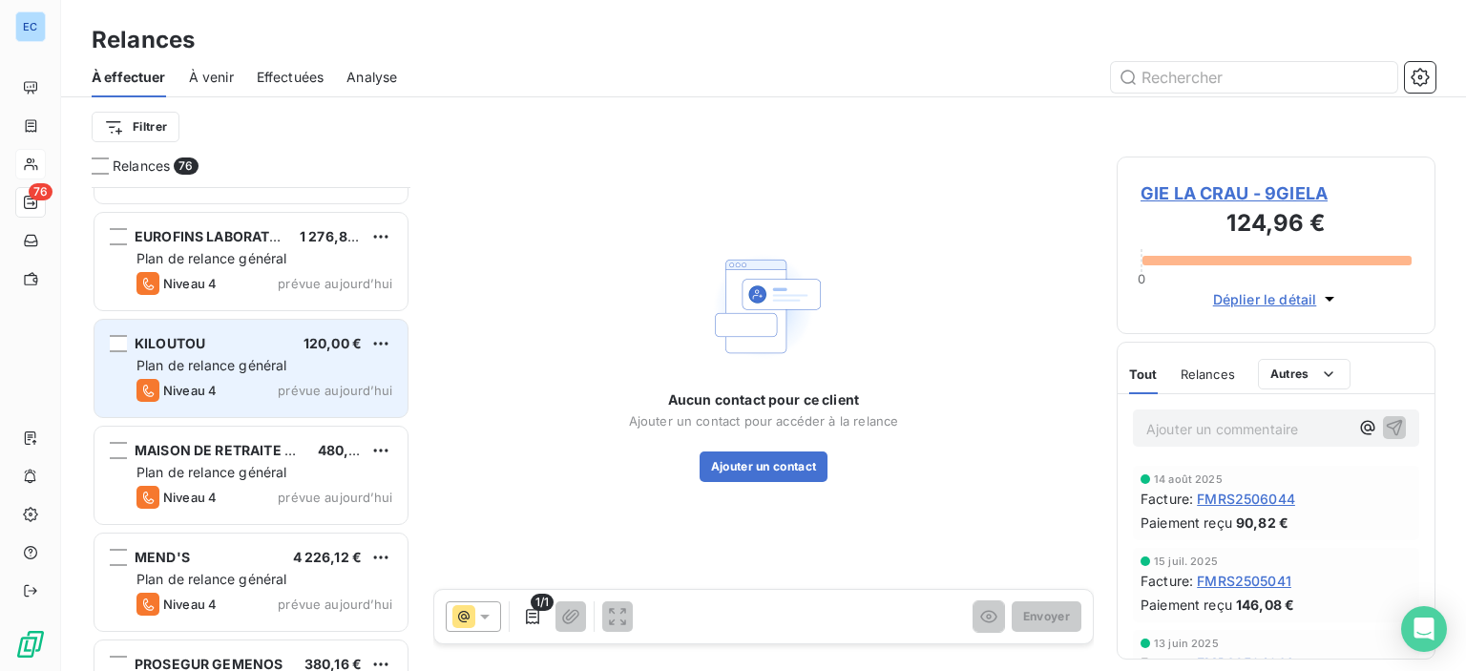
scroll to position [4587, 0]
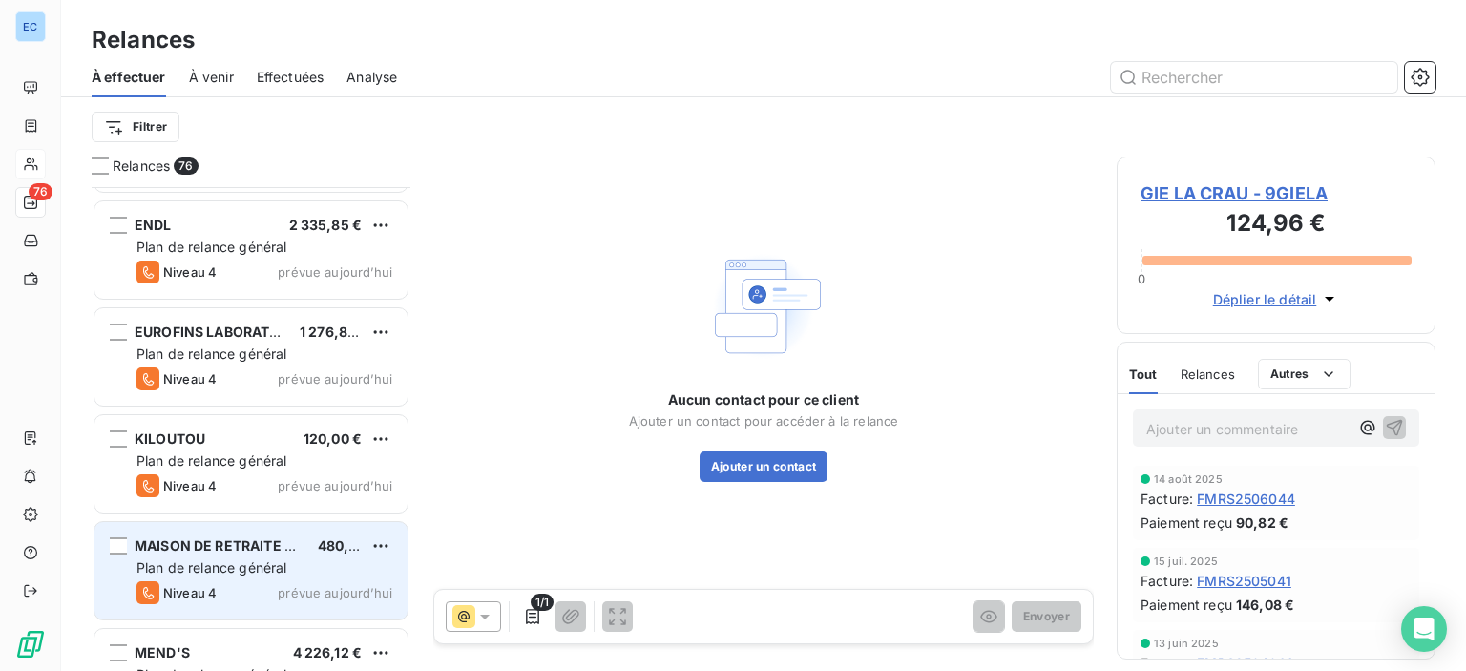
click at [222, 545] on span "MAISON DE RETRAITE -SSR MAR VI" at bounding box center [252, 545] width 234 height 16
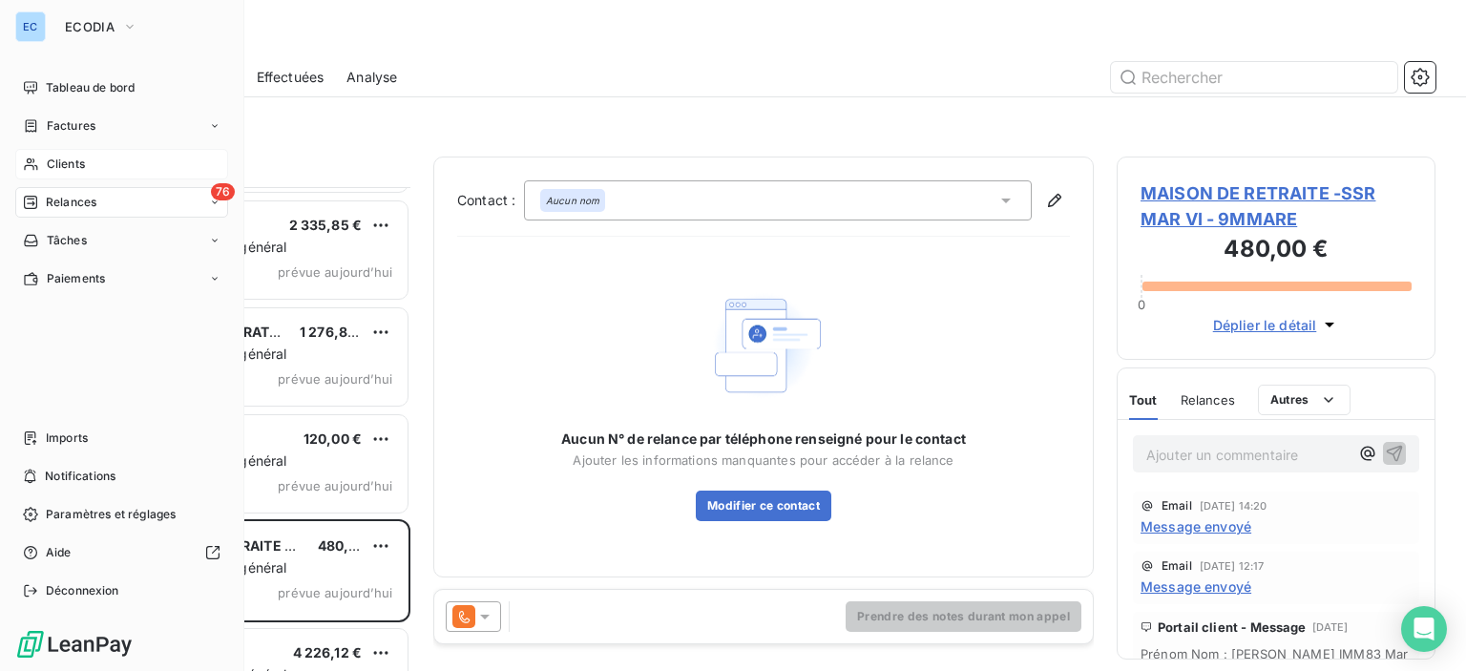
click at [46, 152] on div "Clients" at bounding box center [121, 164] width 213 height 31
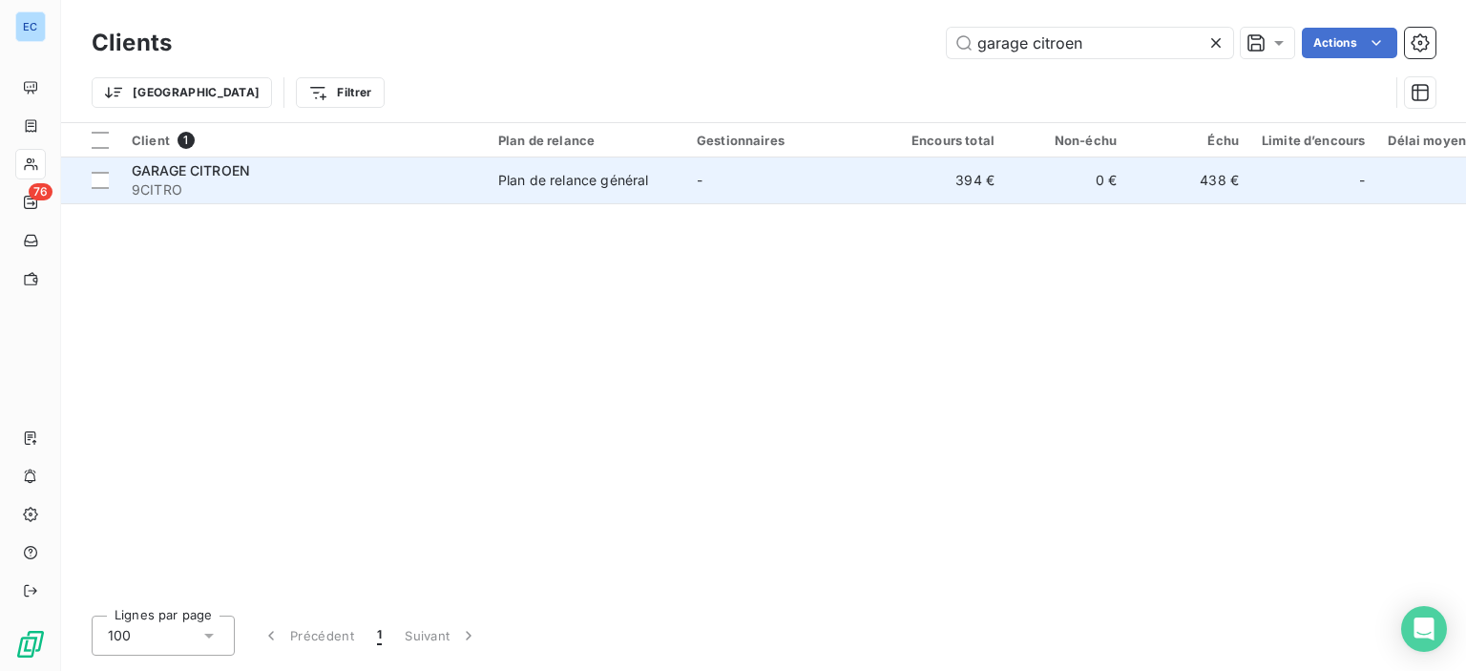
click at [247, 189] on span "9CITRO" at bounding box center [304, 189] width 344 height 19
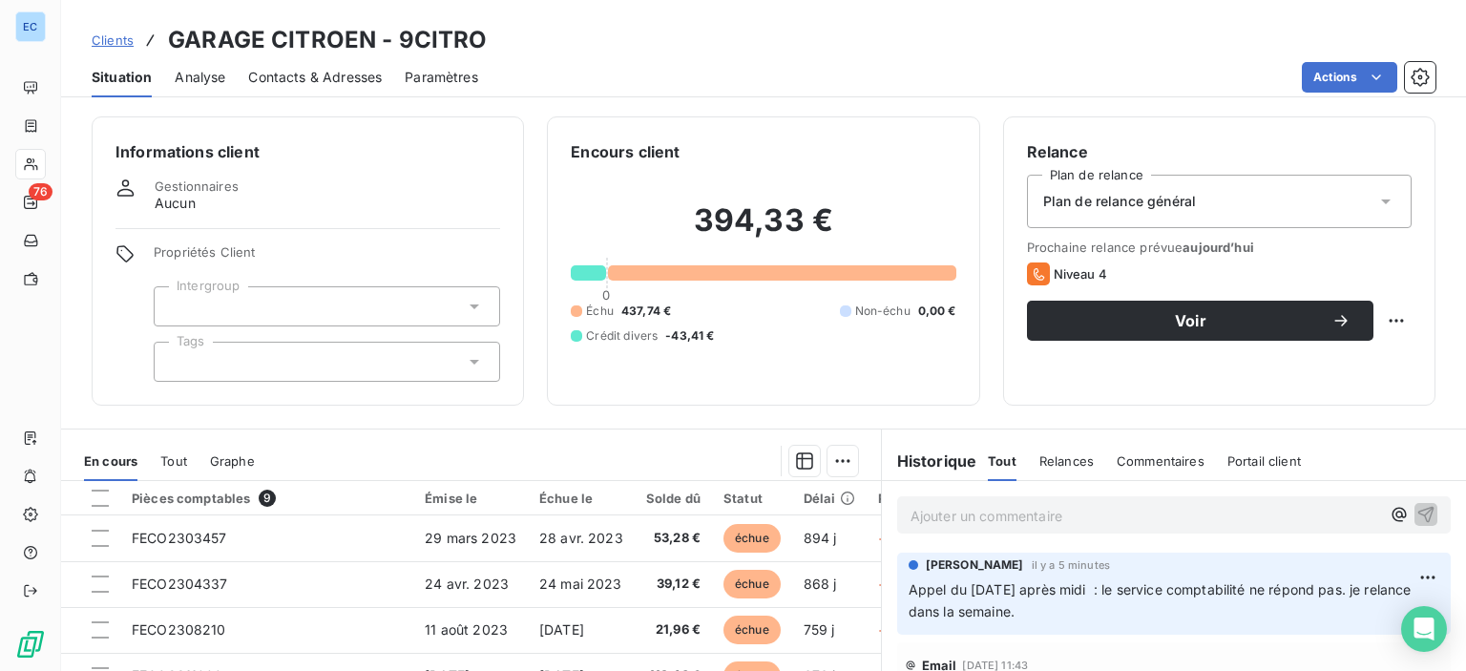
click at [294, 78] on span "Contacts & Adresses" at bounding box center [315, 77] width 134 height 19
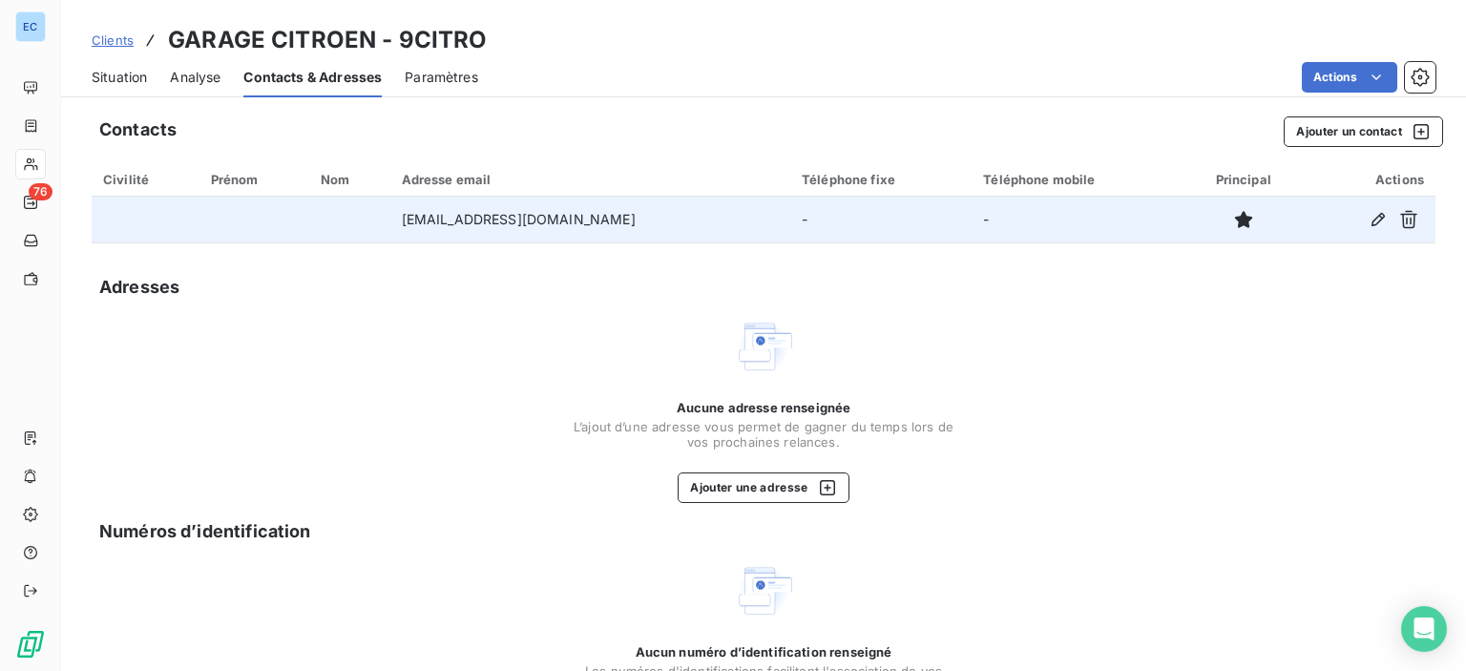
click at [982, 205] on td "-" at bounding box center [1077, 220] width 210 height 46
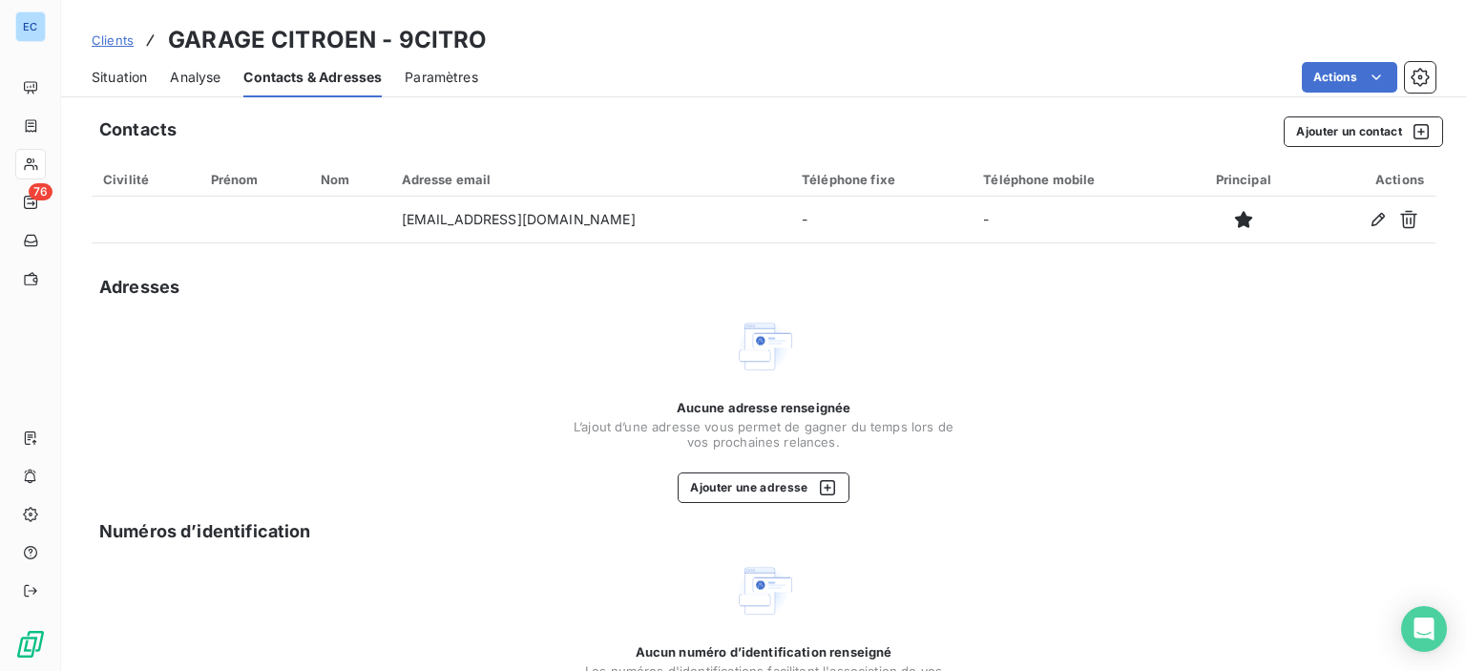
click at [802, 182] on div "Téléphone fixe" at bounding box center [881, 179] width 158 height 15
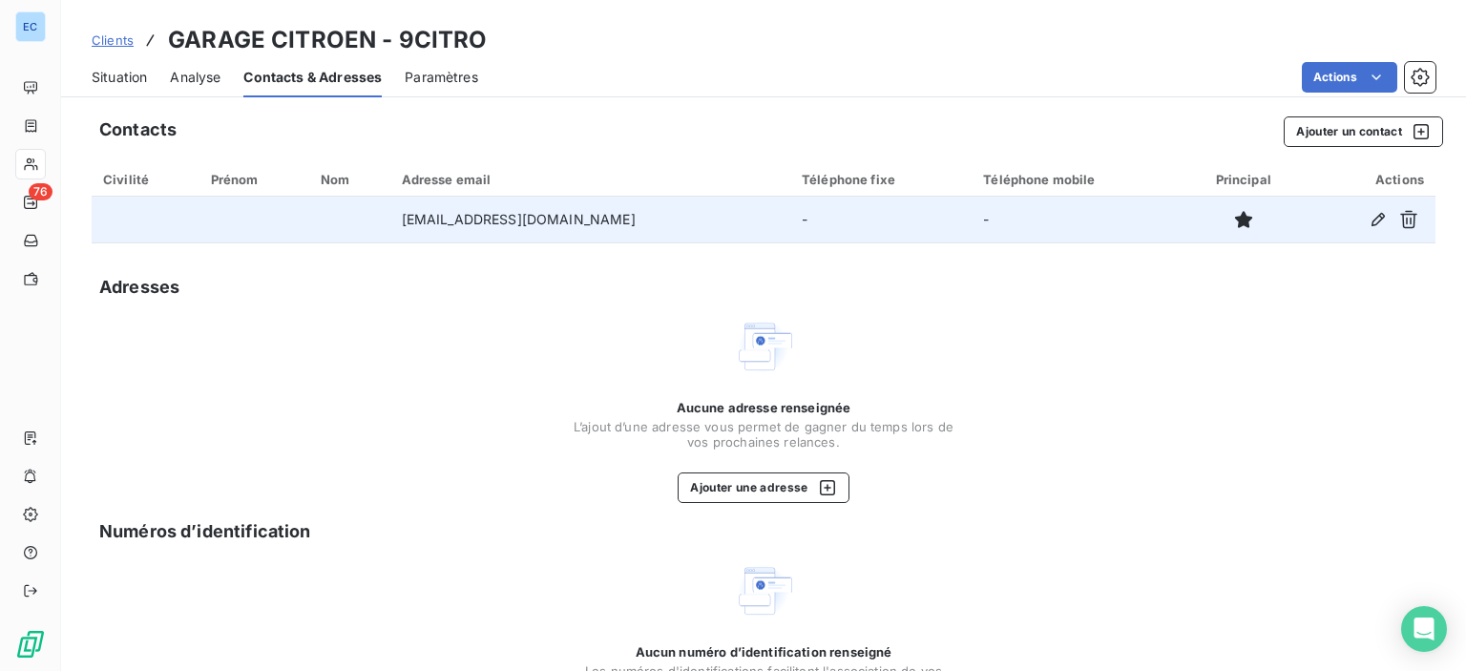
click at [790, 222] on td "-" at bounding box center [880, 220] width 181 height 46
click at [1369, 219] on icon "button" at bounding box center [1378, 219] width 19 height 19
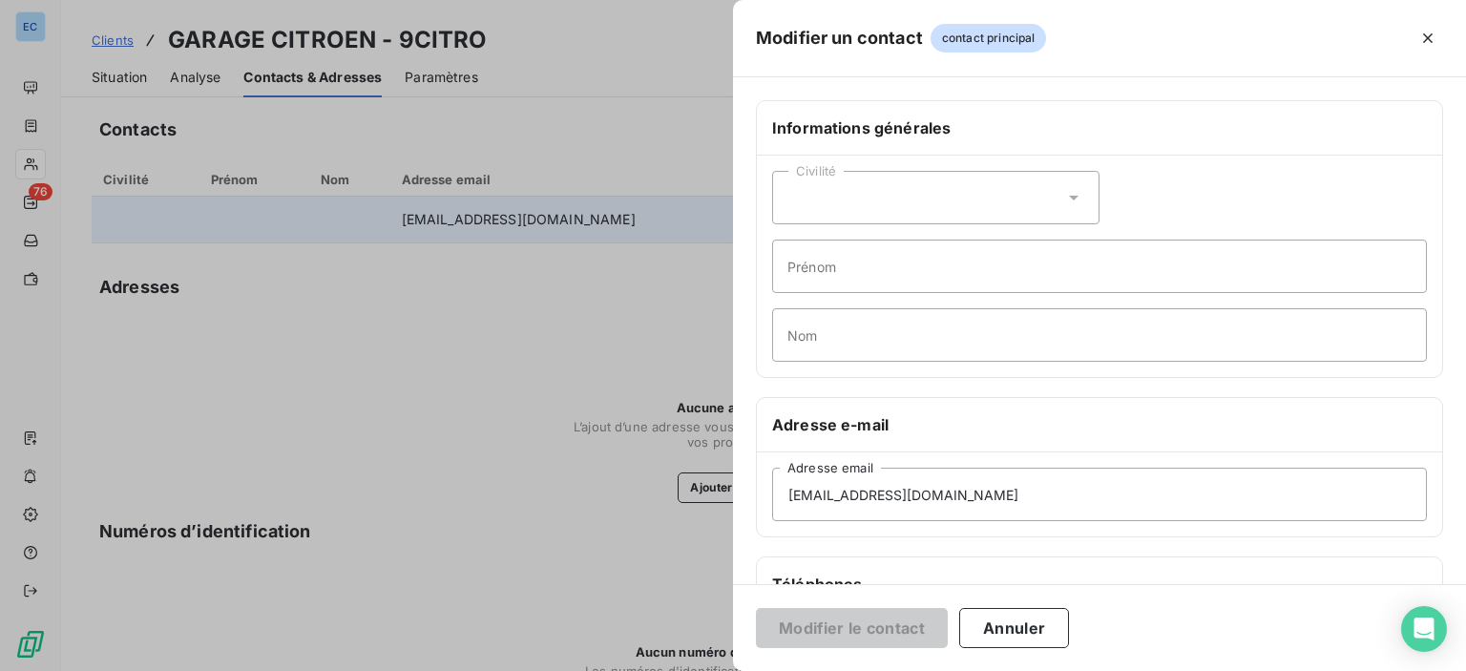
scroll to position [286, 0]
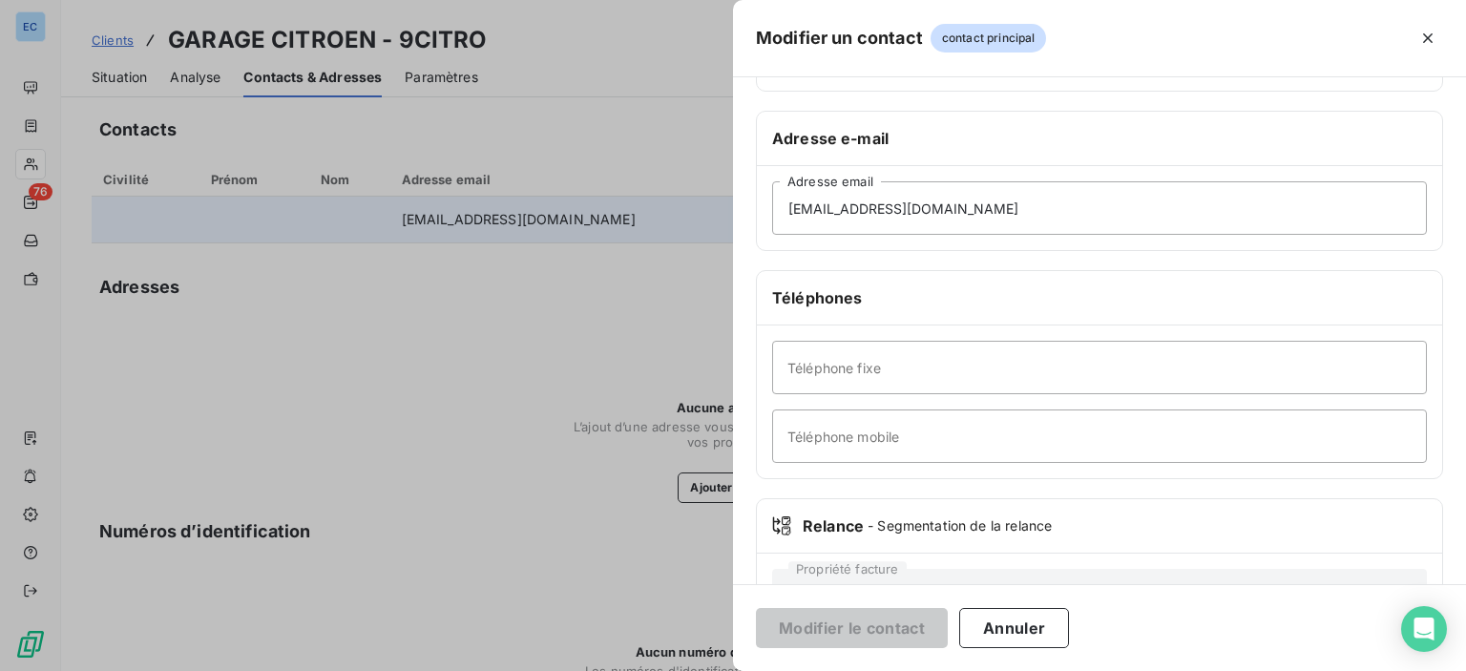
click at [819, 461] on div "Téléphone fixe Téléphone mobile" at bounding box center [1099, 402] width 685 height 153
click at [813, 376] on input "Téléphone fixe" at bounding box center [1099, 367] width 655 height 53
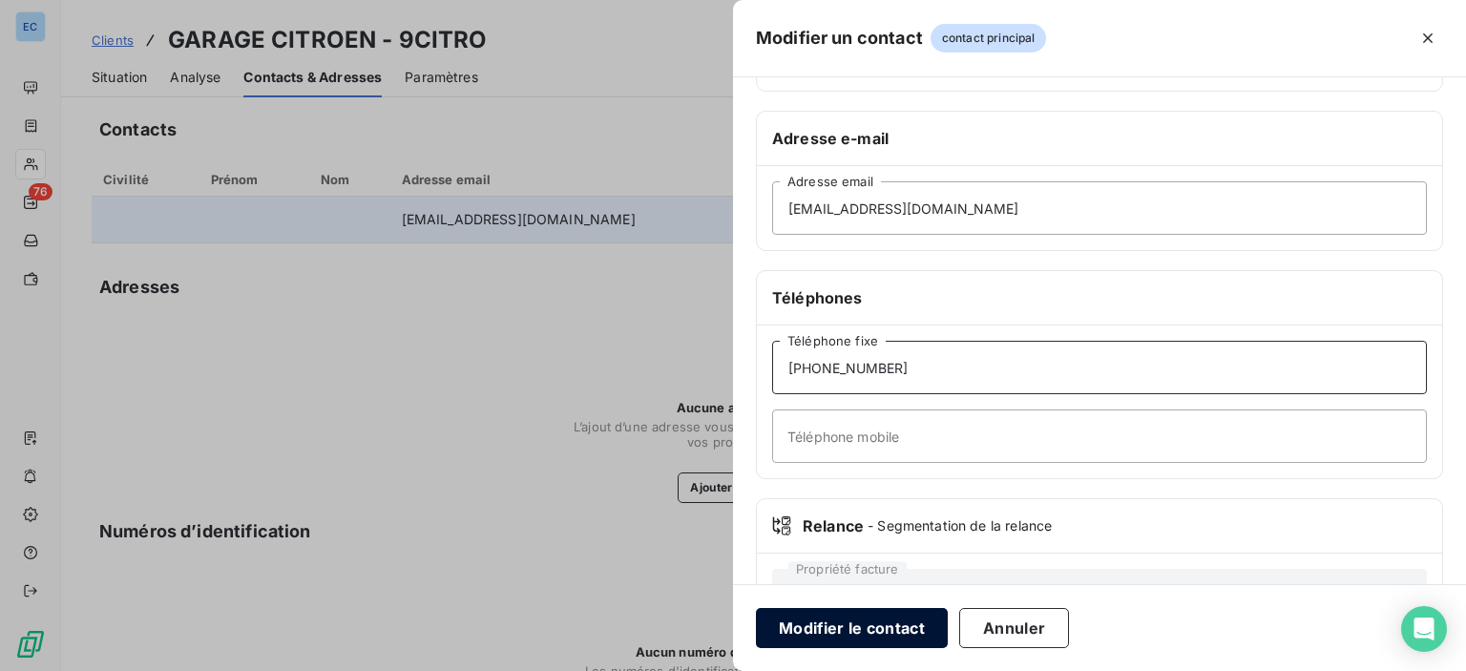
type input "[PHONE_NUMBER]"
click at [940, 637] on button "Modifier le contact" at bounding box center [852, 628] width 192 height 40
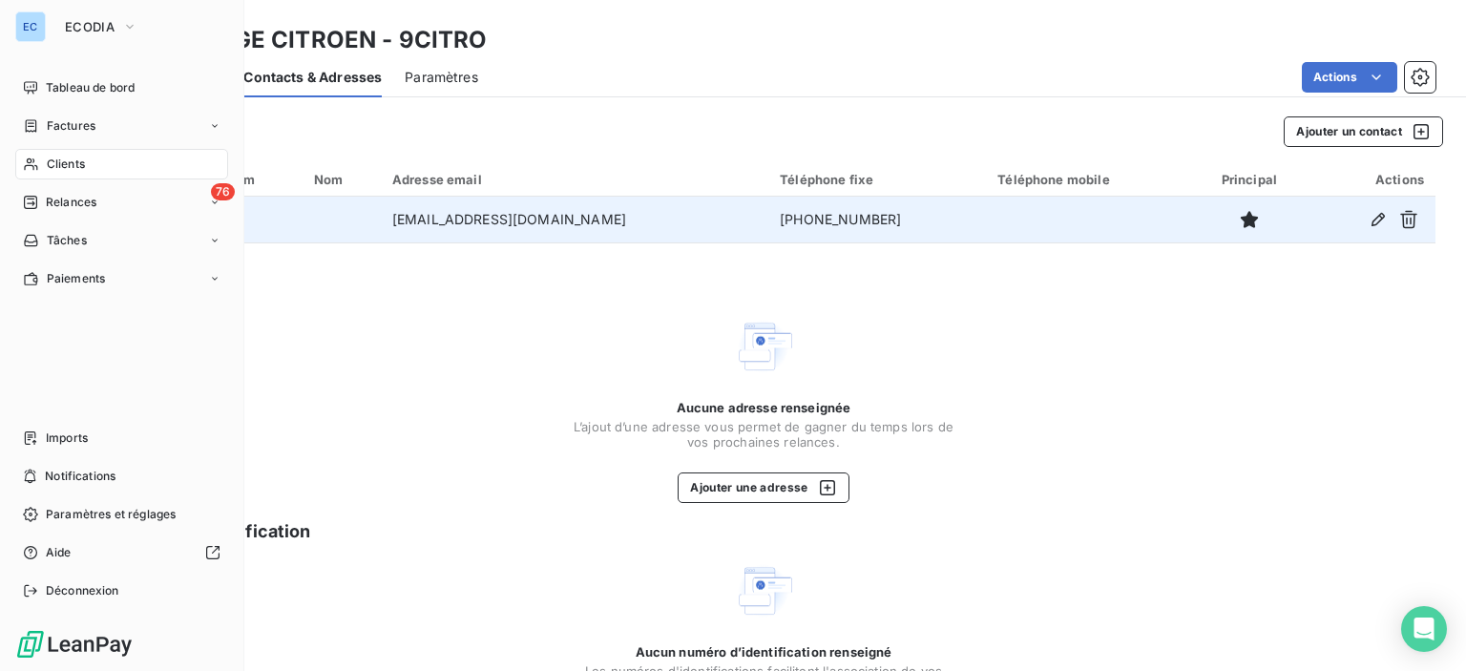
click at [34, 163] on icon at bounding box center [31, 164] width 16 height 15
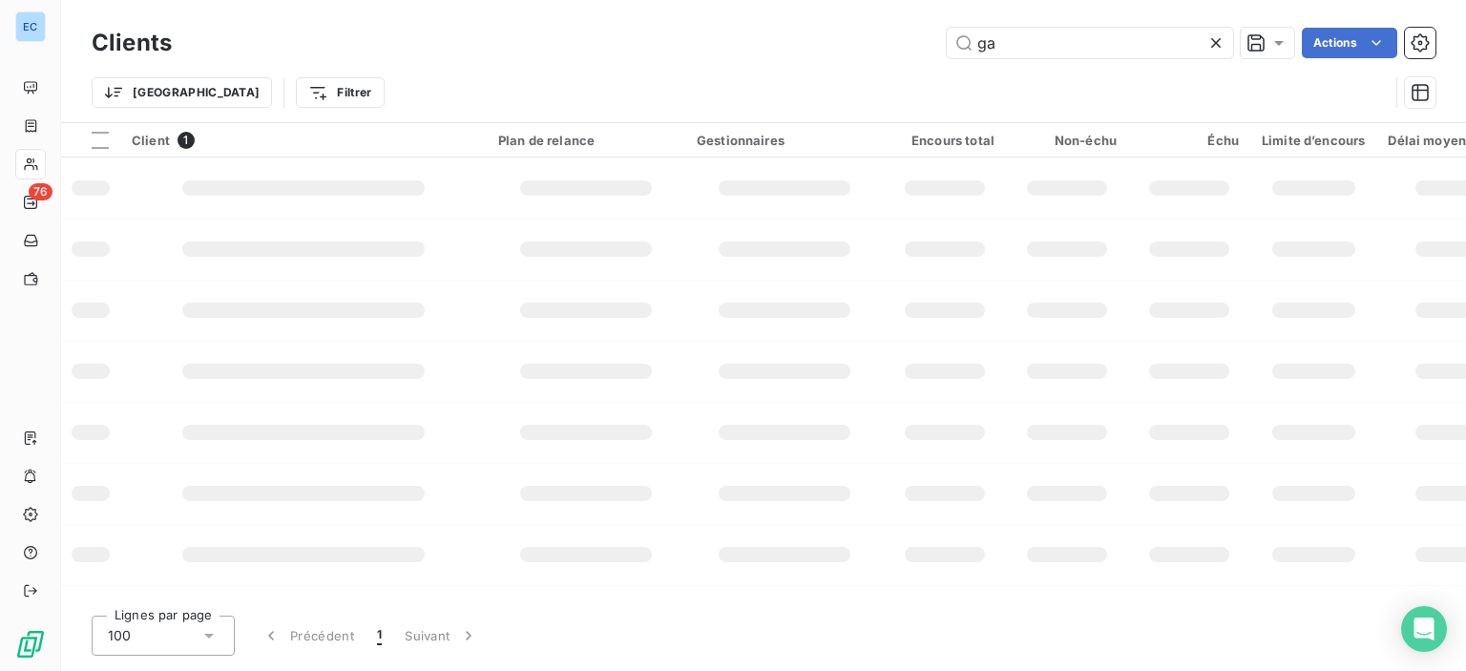
type input "g"
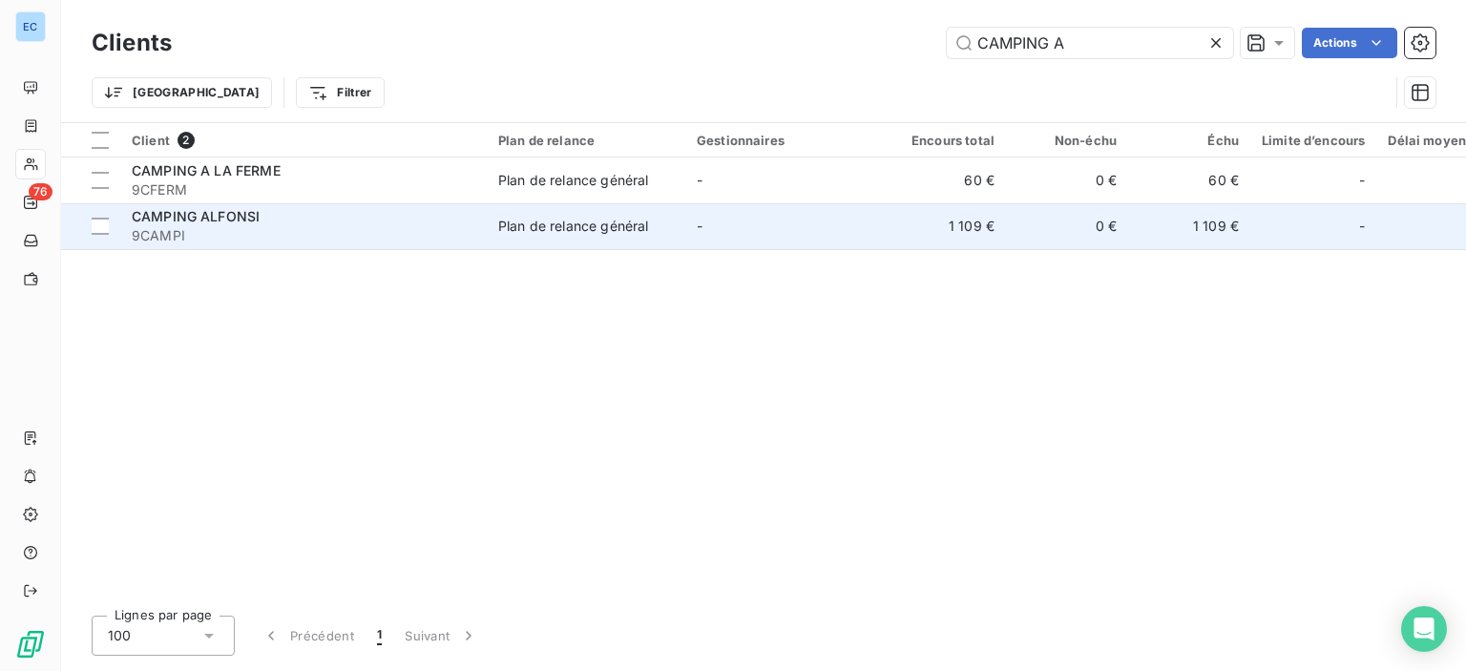
type input "CAMPING A"
click at [652, 234] on span "Plan de relance général" at bounding box center [586, 226] width 176 height 19
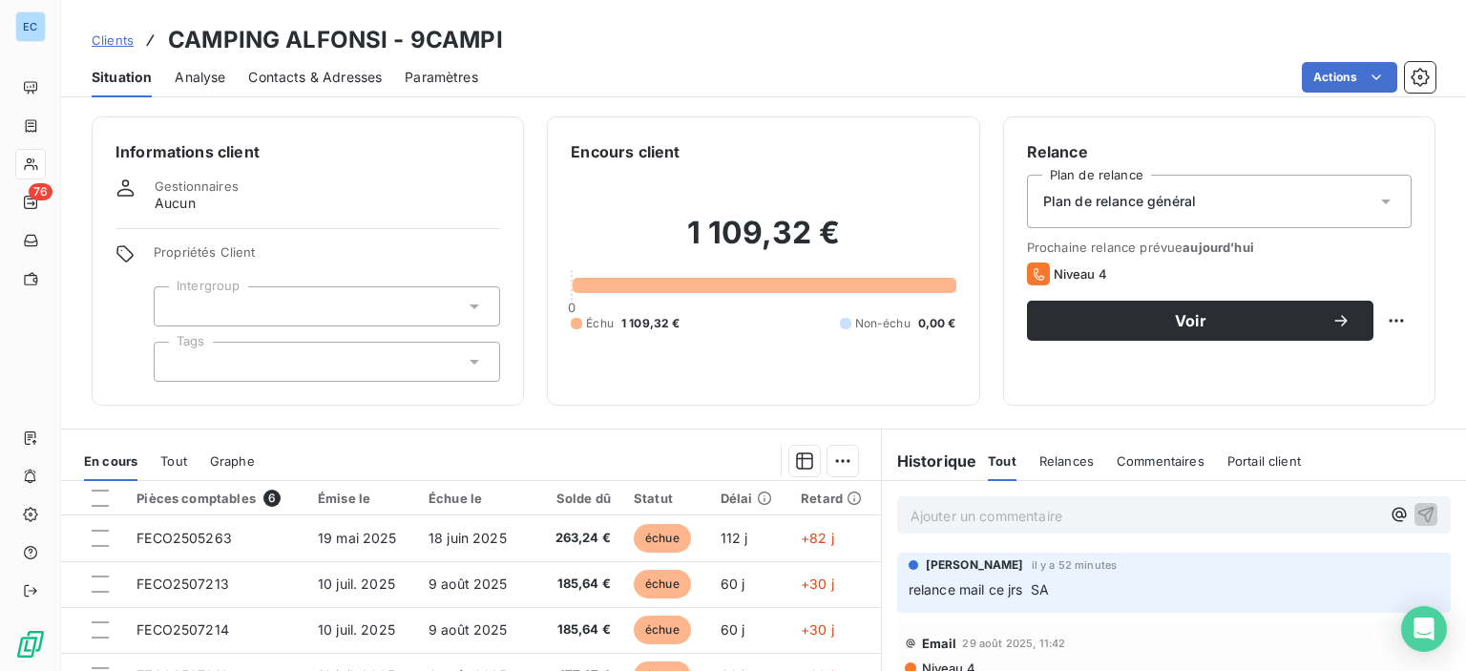
click at [271, 76] on span "Contacts & Adresses" at bounding box center [315, 77] width 134 height 19
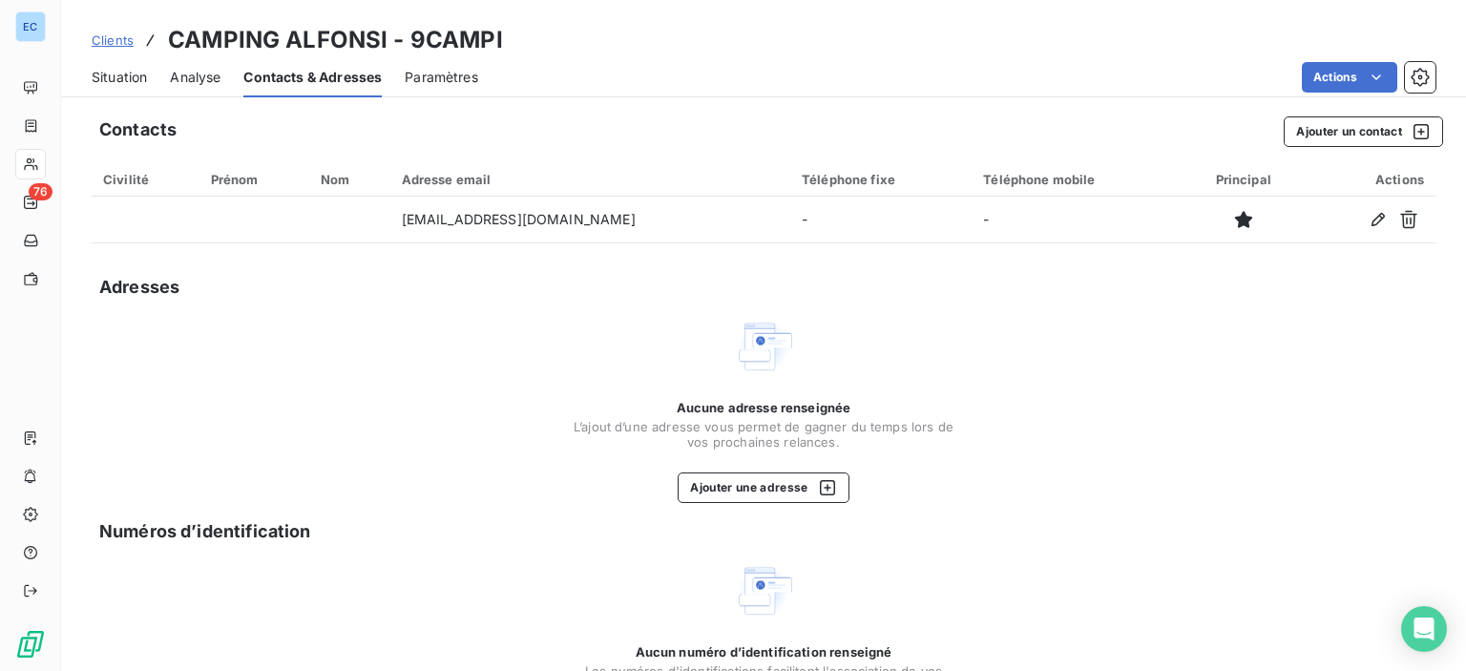
click at [802, 176] on div "Téléphone fixe" at bounding box center [881, 179] width 158 height 15
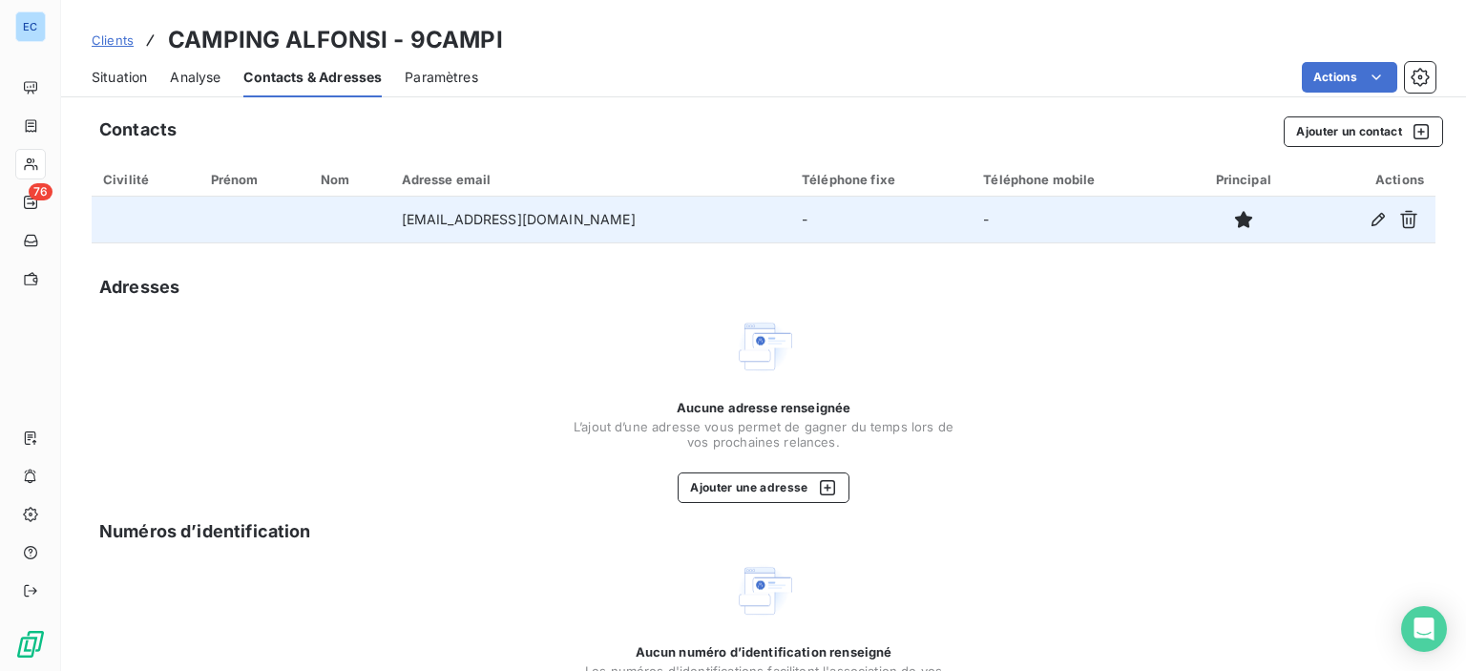
click at [790, 221] on td "-" at bounding box center [880, 220] width 181 height 46
click at [1372, 220] on icon "button" at bounding box center [1378, 219] width 13 height 13
type input "[EMAIL_ADDRESS][DOMAIN_NAME]"
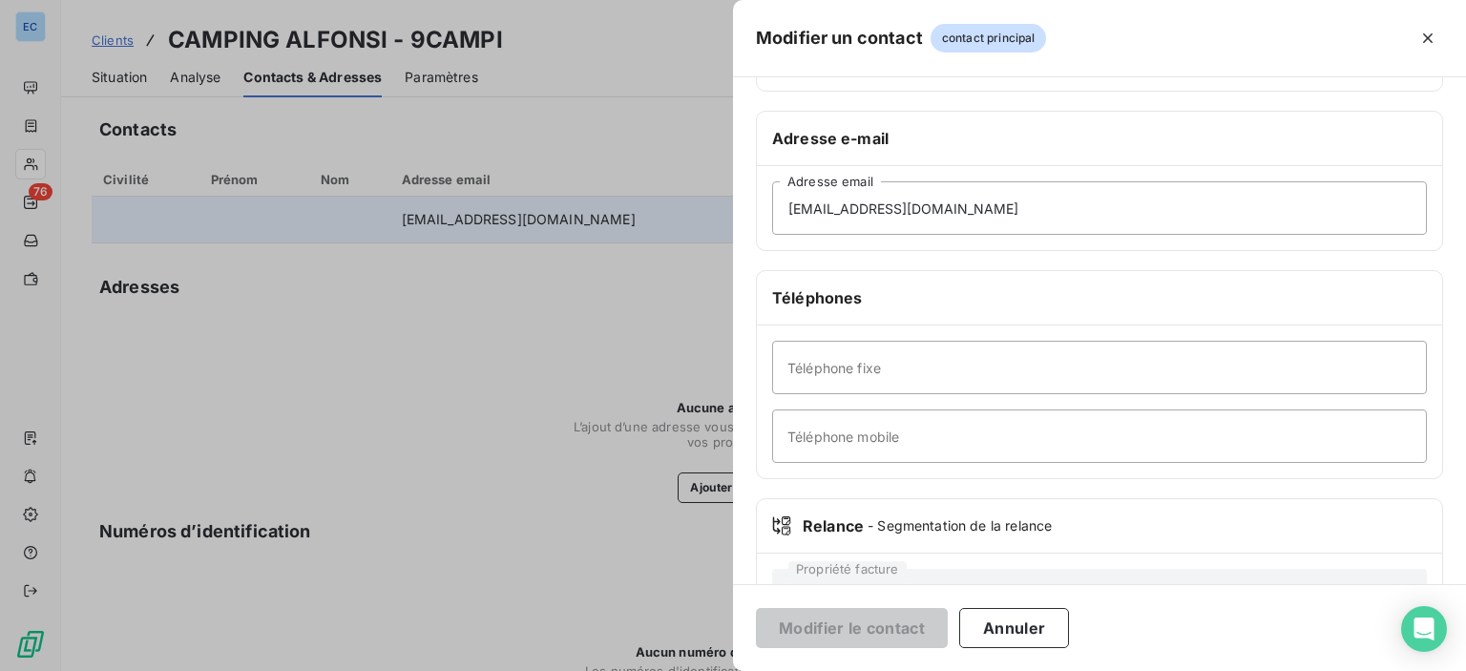
scroll to position [360, 0]
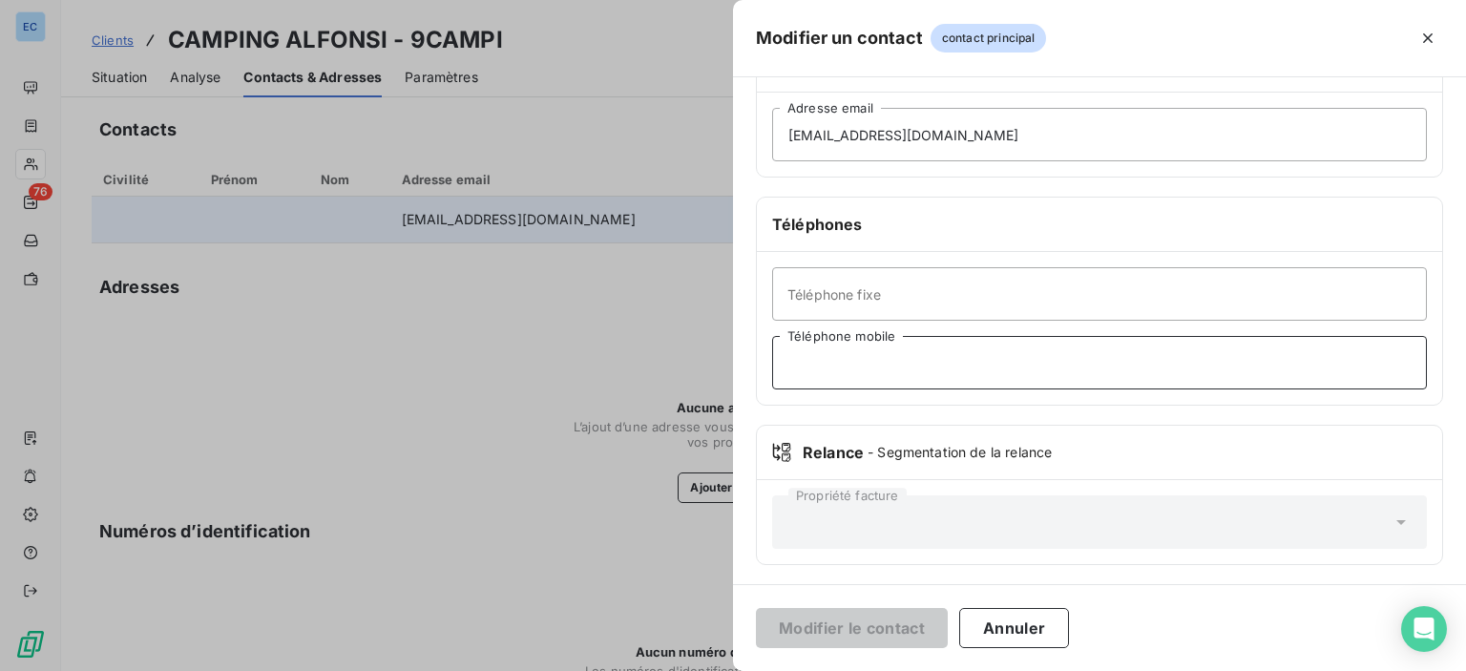
click at [829, 381] on input "Téléphone mobile" at bounding box center [1099, 362] width 655 height 53
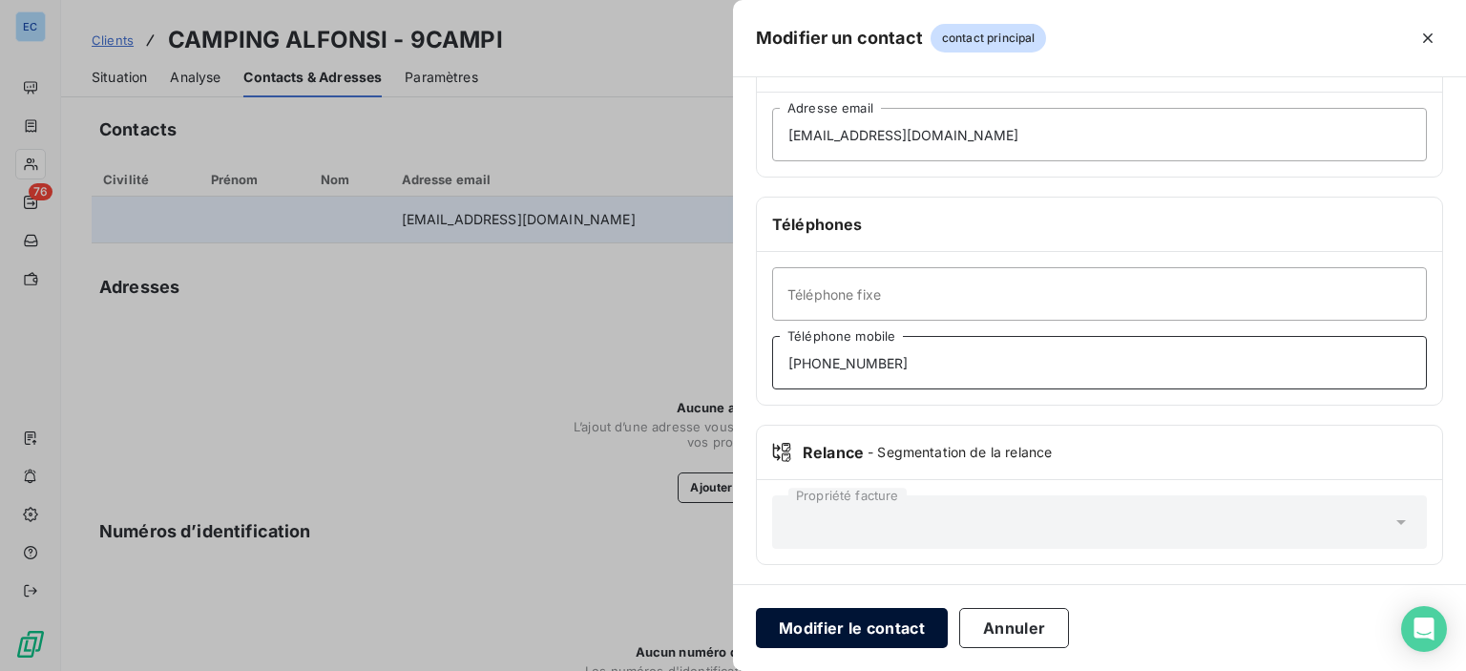
type input "[PHONE_NUMBER]"
click at [850, 638] on button "Modifier le contact" at bounding box center [852, 628] width 192 height 40
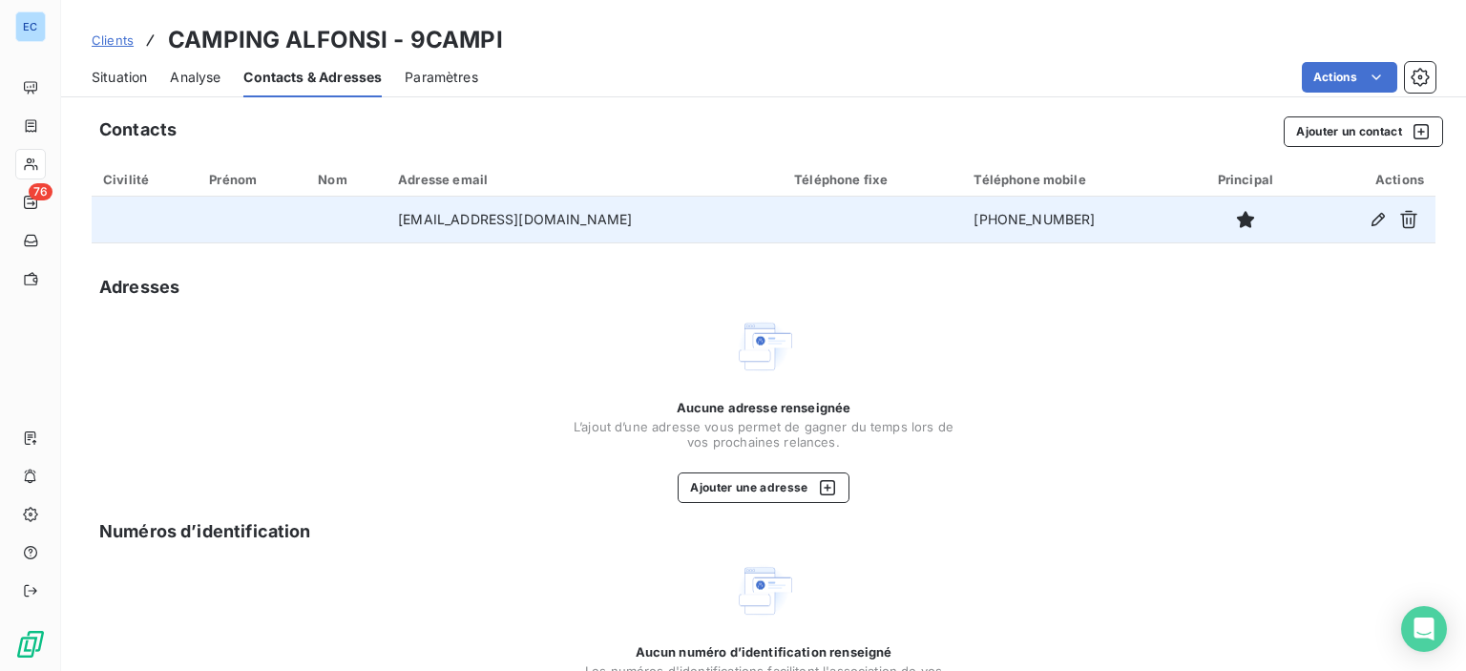
click at [99, 78] on span "Situation" at bounding box center [119, 77] width 55 height 19
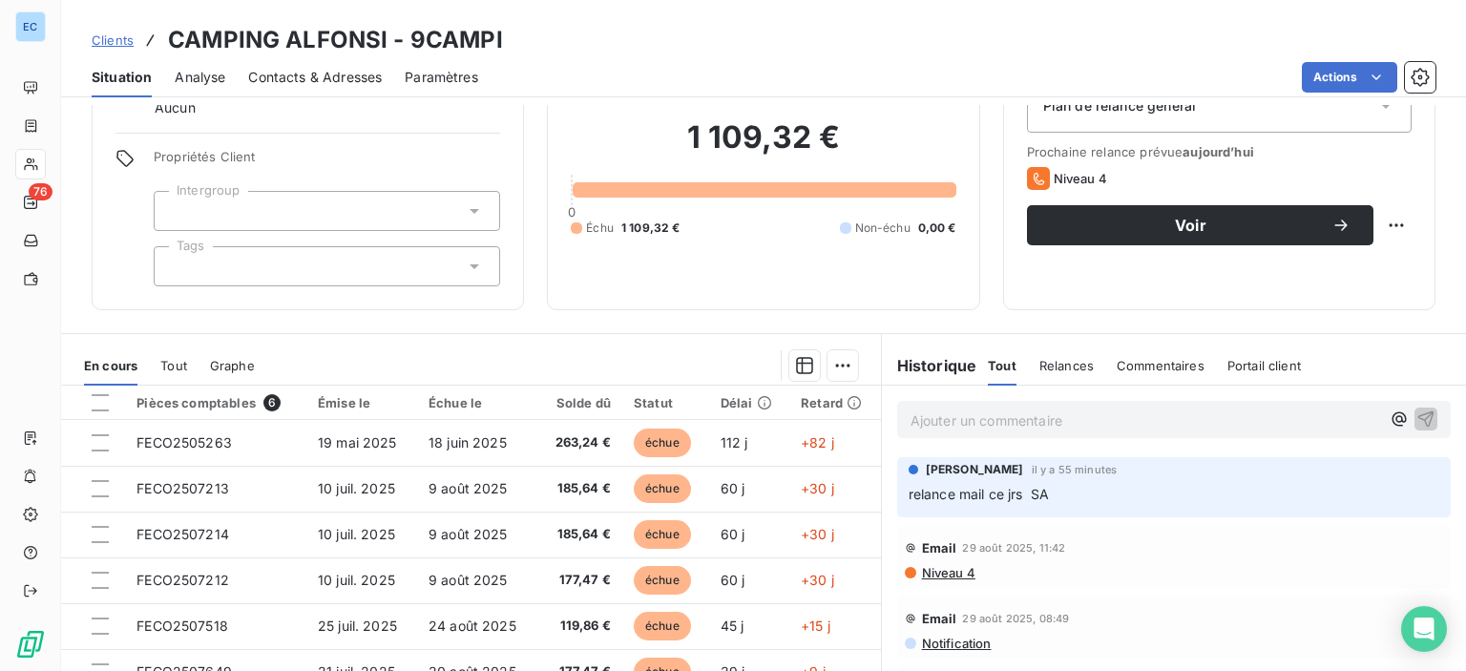
scroll to position [233, 0]
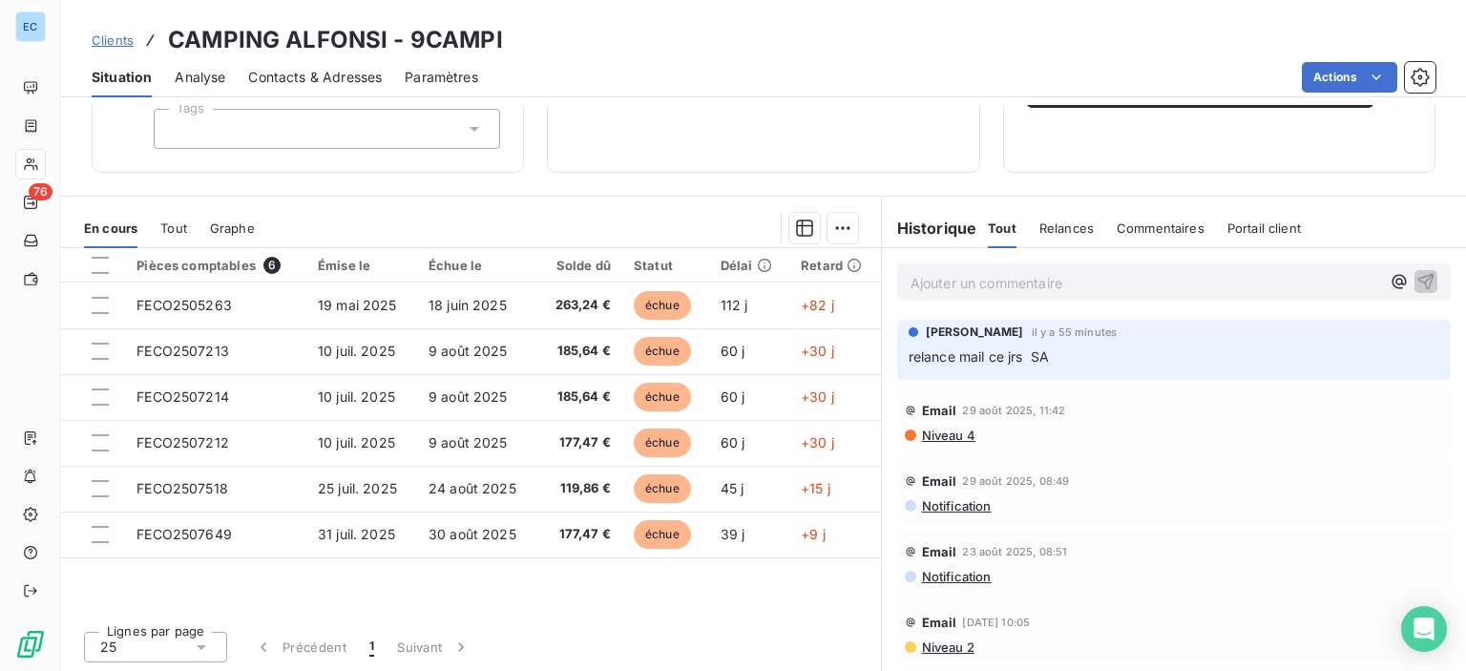
click at [1124, 234] on div "Commentaires" at bounding box center [1161, 228] width 88 height 40
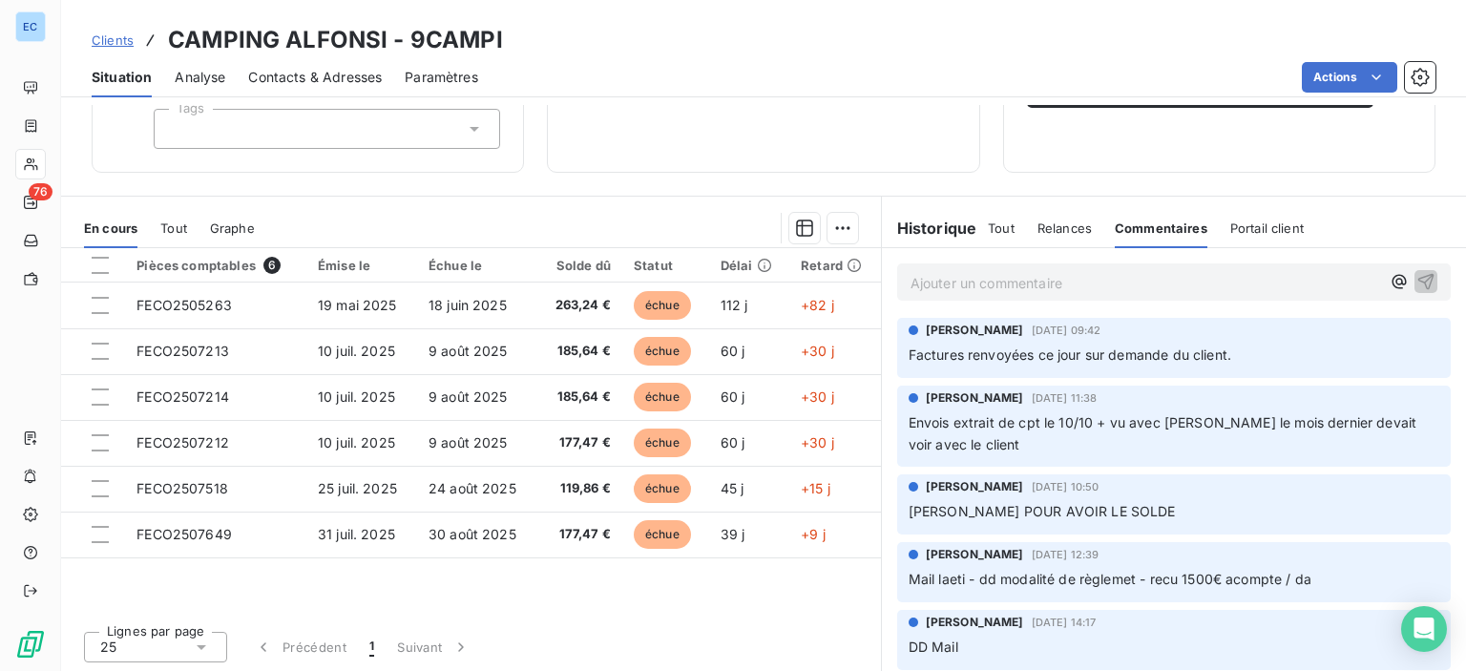
scroll to position [0, 0]
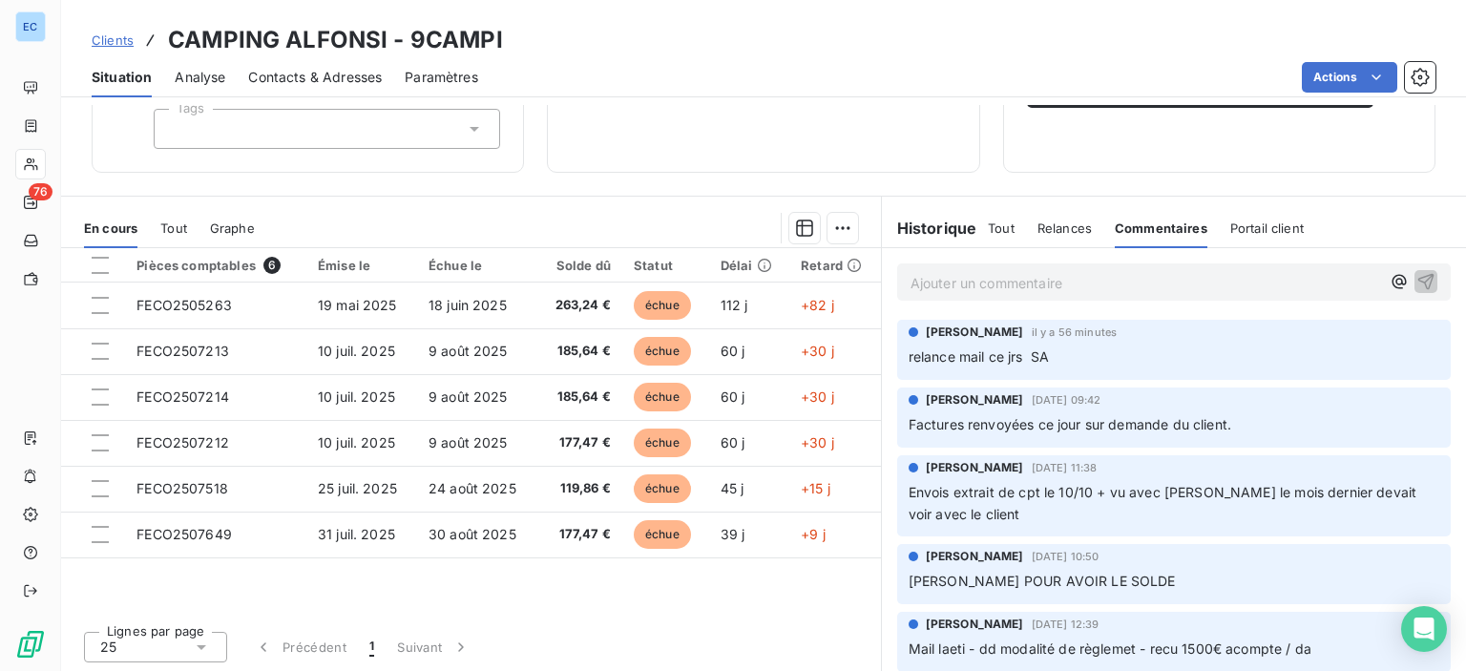
click at [1156, 236] on div "Commentaires" at bounding box center [1161, 228] width 93 height 40
click at [975, 285] on p "Ajouter un commentaire ﻿" at bounding box center [1146, 283] width 470 height 24
click at [1096, 285] on span "Le numéro de télephone comùmunioqué sur easyweb n'aboutit pas..." at bounding box center [1131, 281] width 441 height 16
click at [1129, 278] on span "Le numéro de télephone communioqué sur easyweb n'aboutit pas..." at bounding box center [1127, 281] width 432 height 16
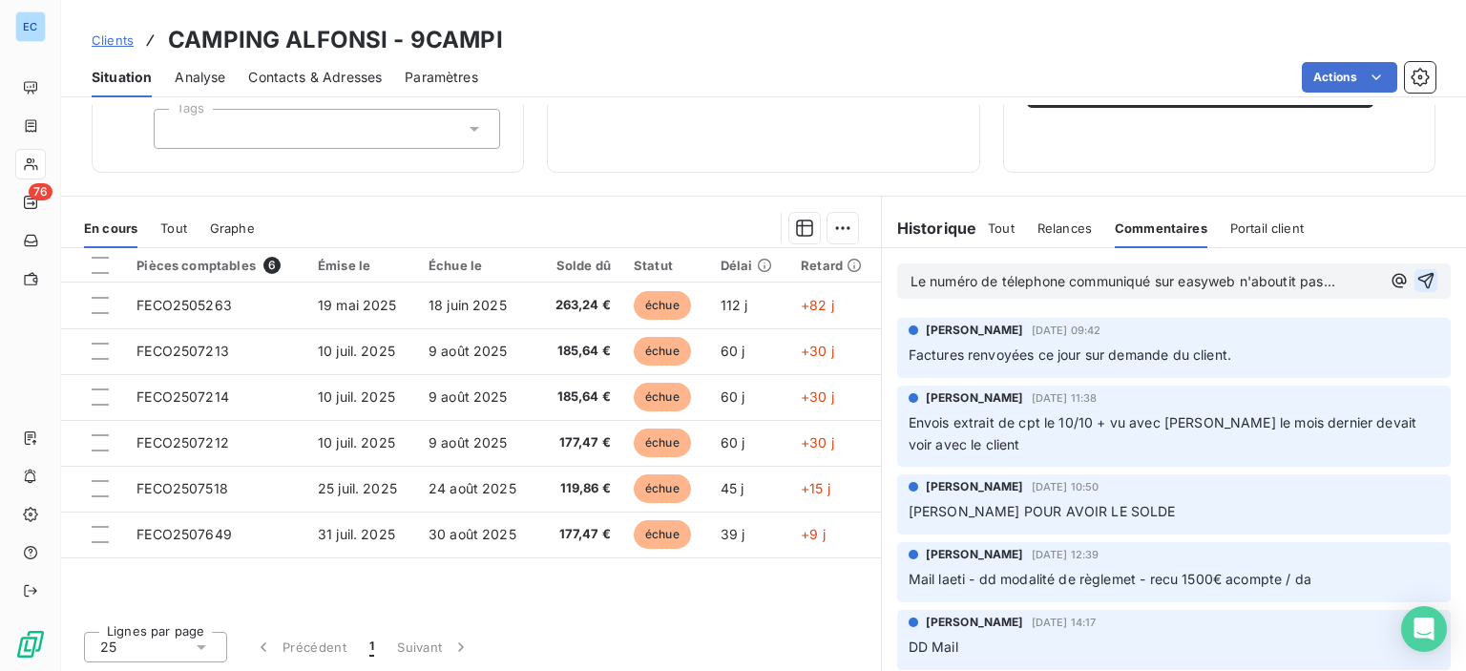
click at [1417, 282] on icon "button" at bounding box center [1426, 280] width 19 height 19
click at [1162, 234] on div "Commentaires" at bounding box center [1161, 228] width 93 height 40
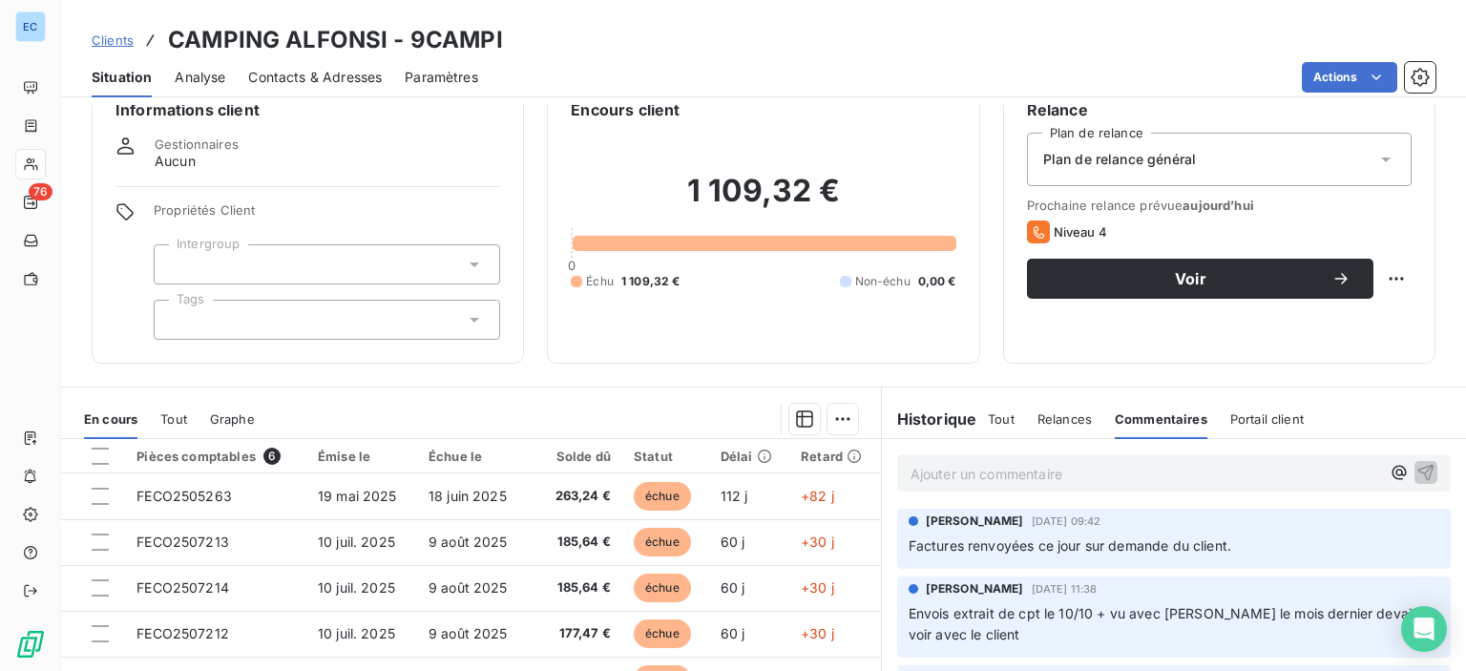
scroll to position [233, 0]
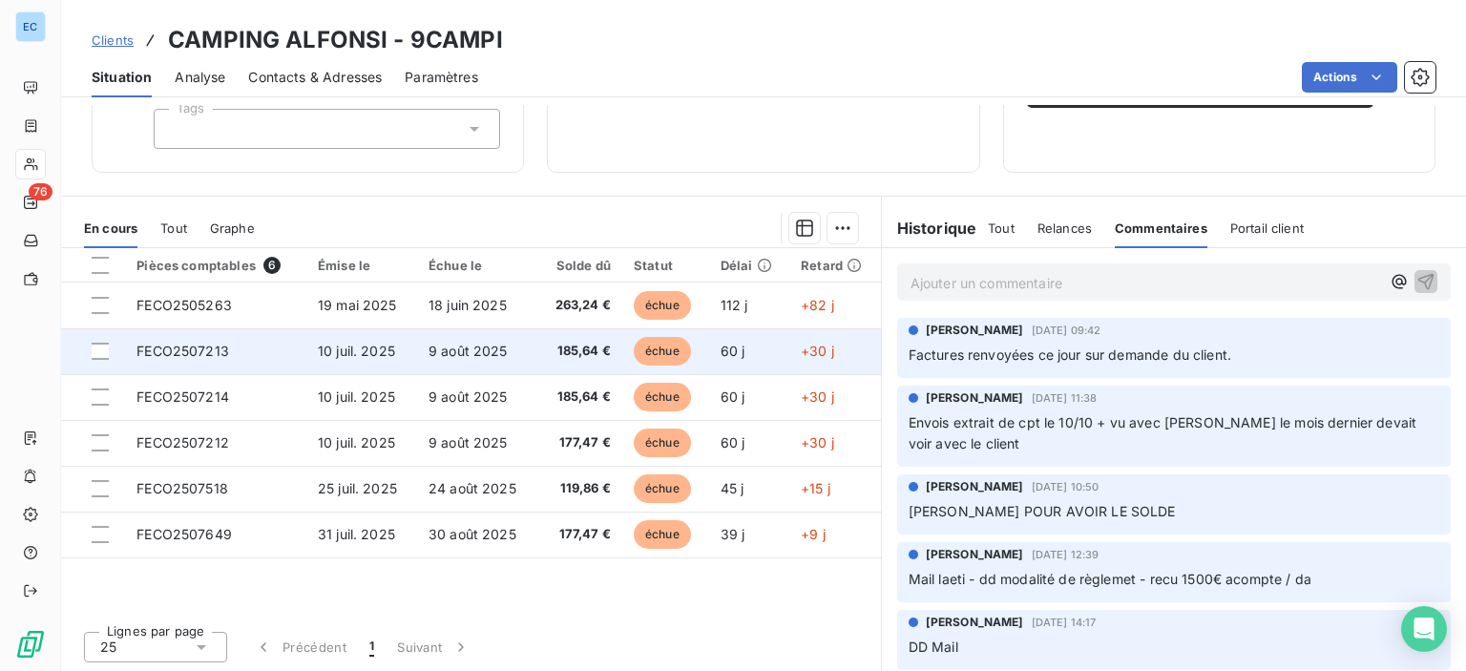
click at [156, 340] on td "FECO2507213" at bounding box center [215, 351] width 181 height 46
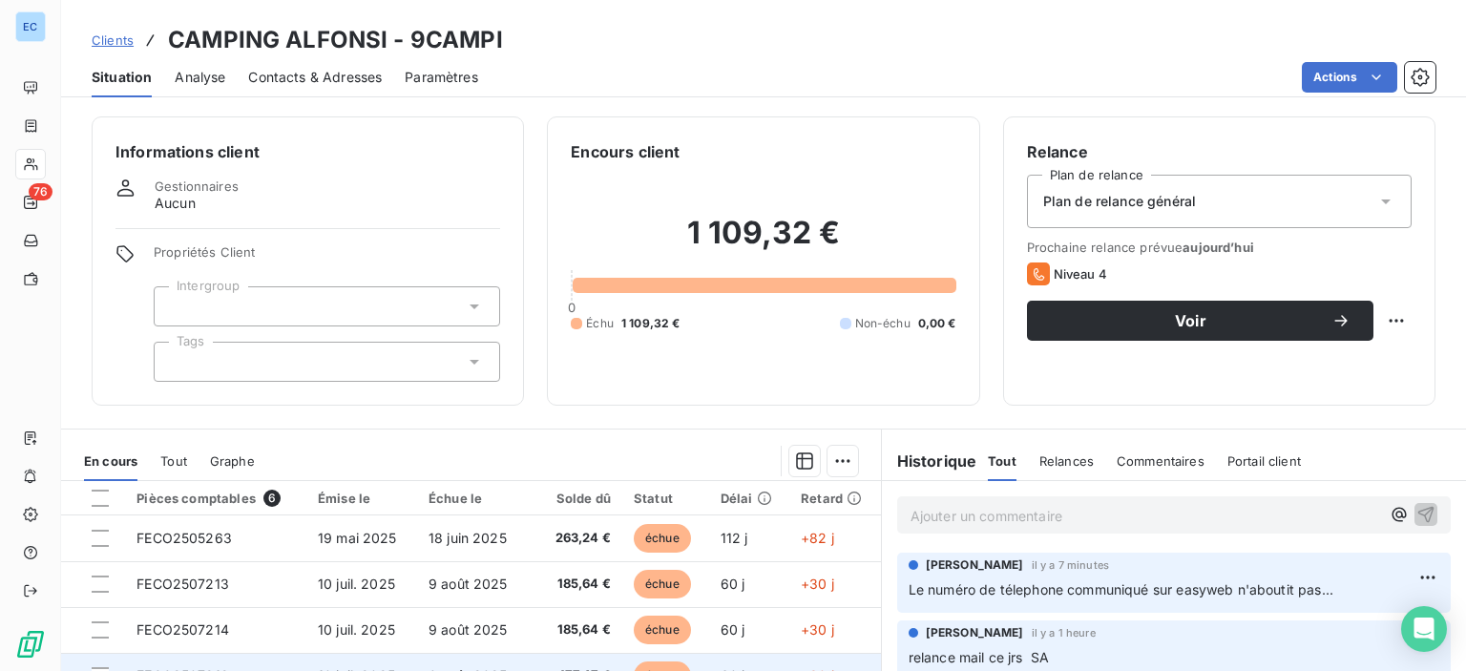
scroll to position [233, 0]
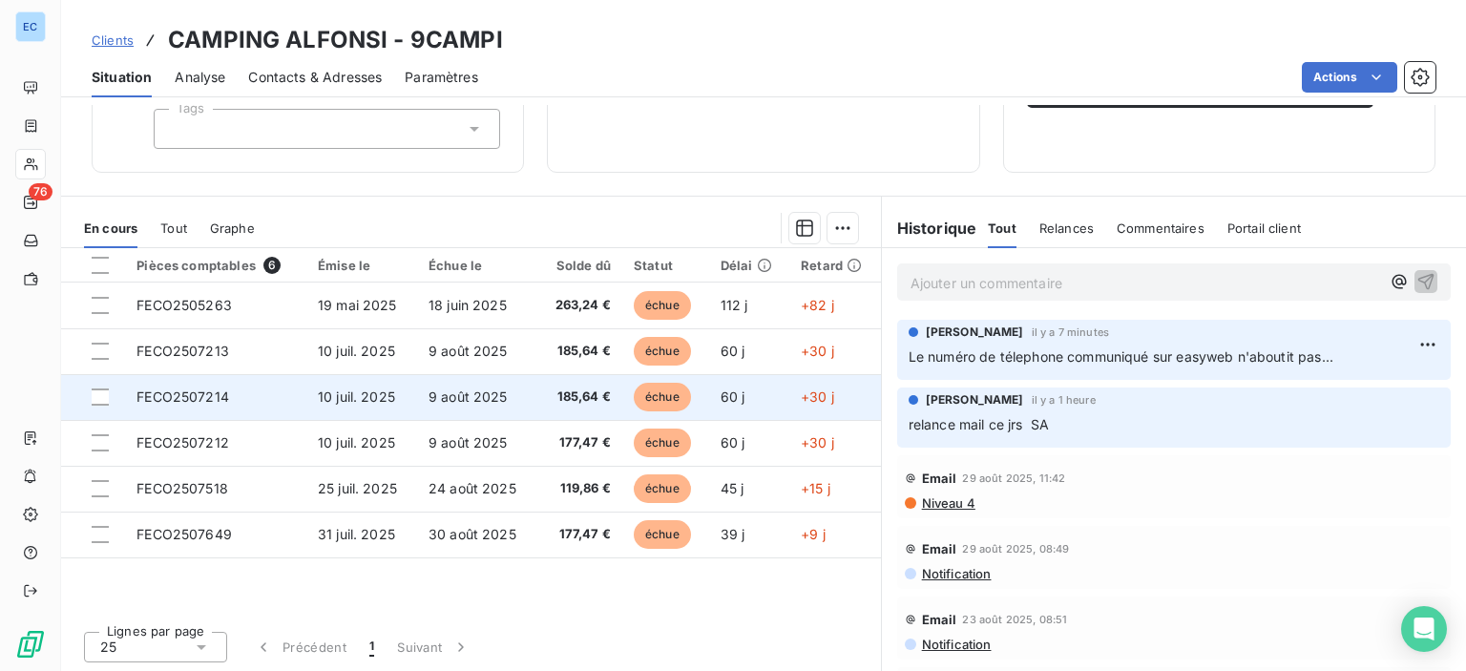
click at [376, 400] on span "10 juil. 2025" at bounding box center [356, 397] width 77 height 16
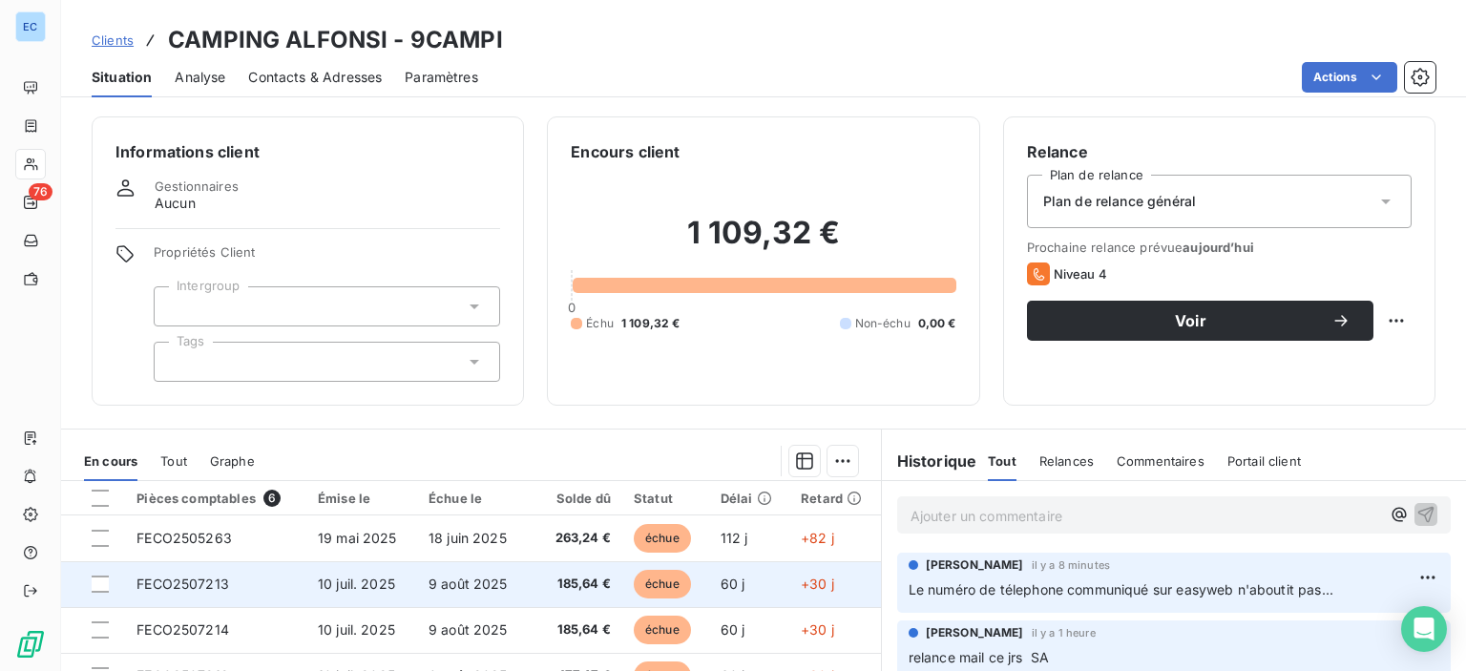
click at [438, 582] on span "9 août 2025" at bounding box center [468, 584] width 79 height 16
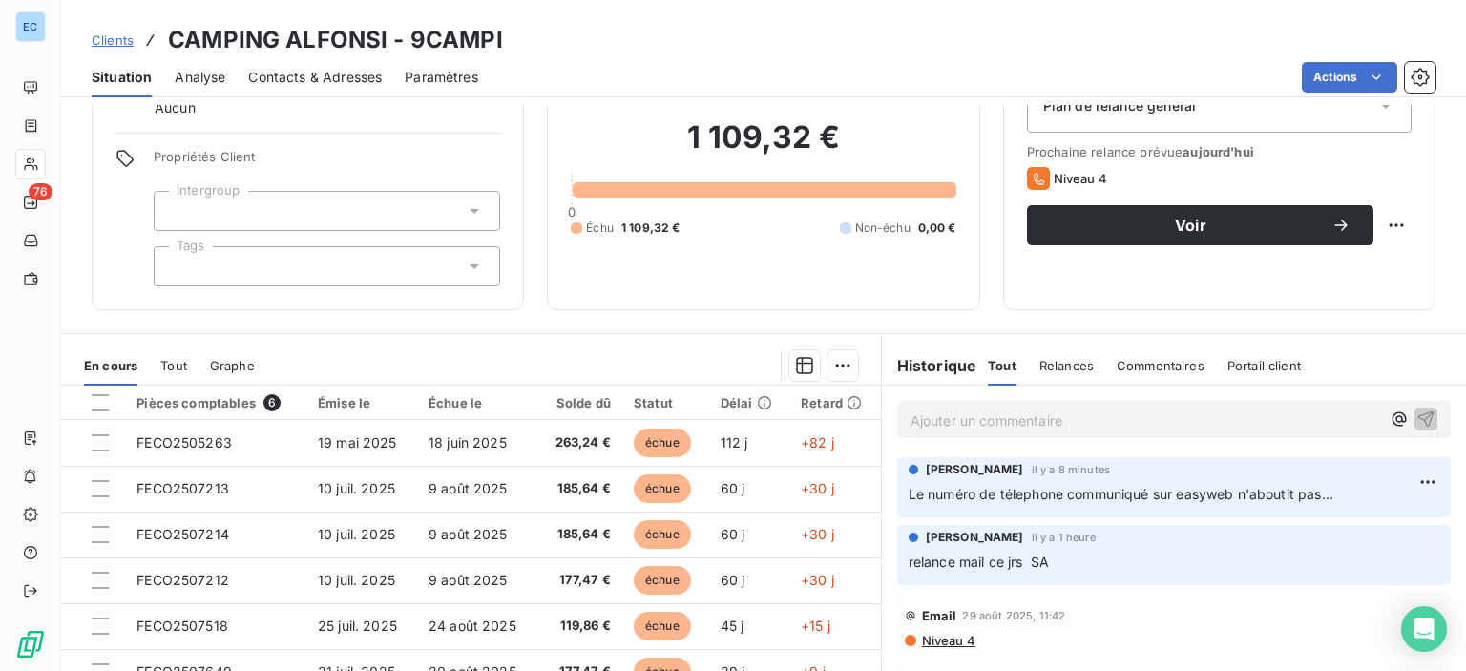
scroll to position [233, 0]
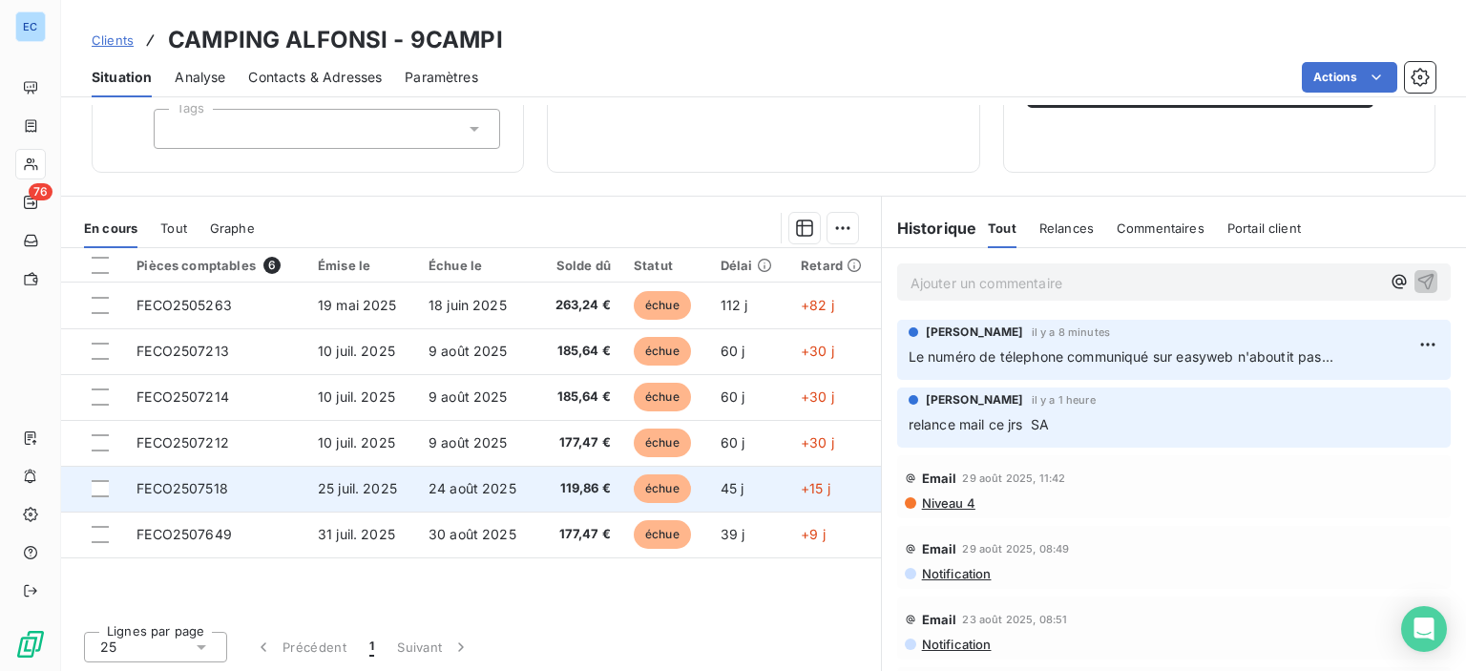
click at [529, 493] on td "24 août 2025" at bounding box center [477, 489] width 120 height 46
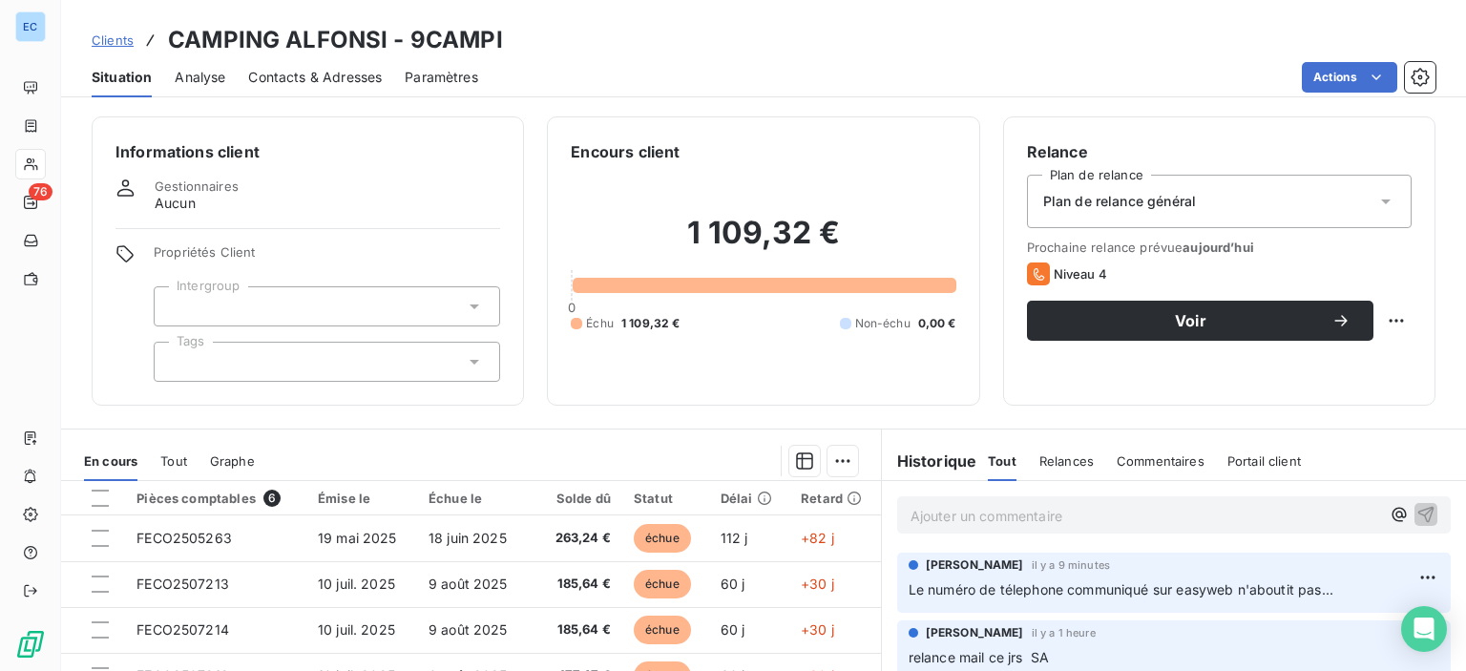
scroll to position [233, 0]
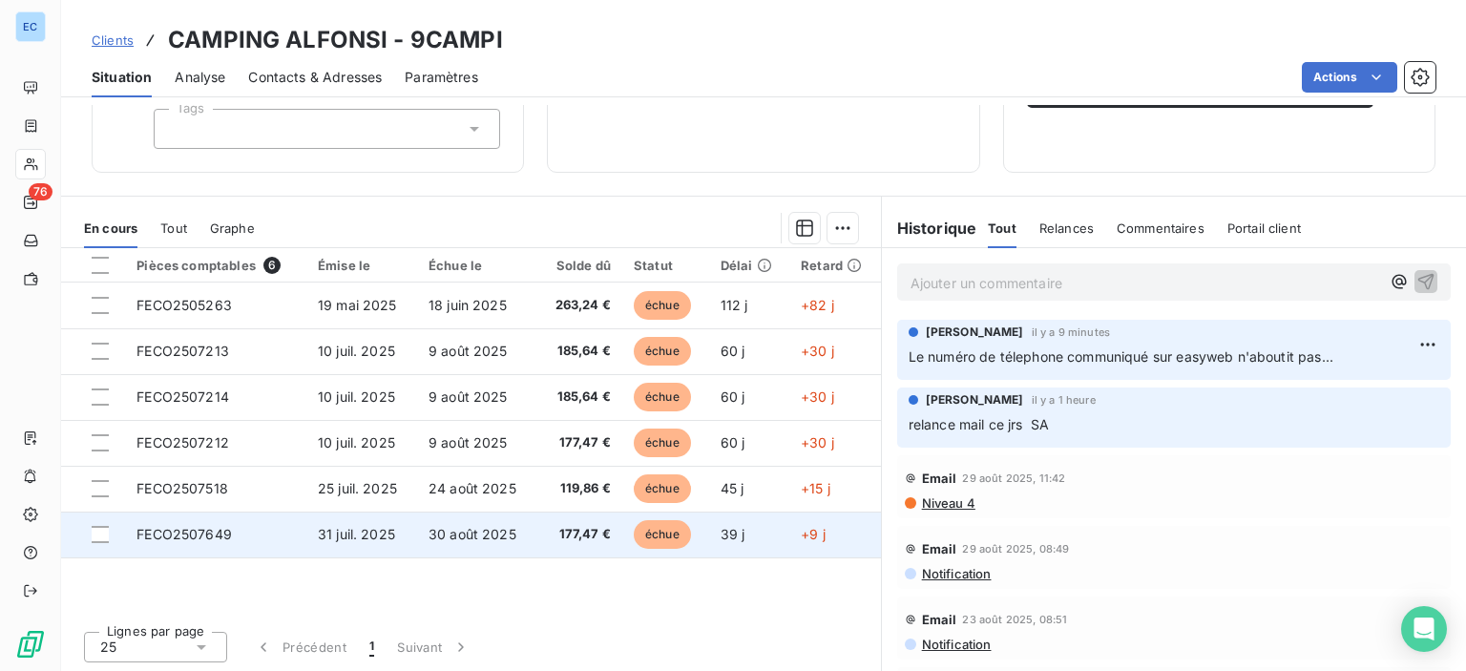
click at [341, 537] on span "31 juil. 2025" at bounding box center [356, 534] width 77 height 16
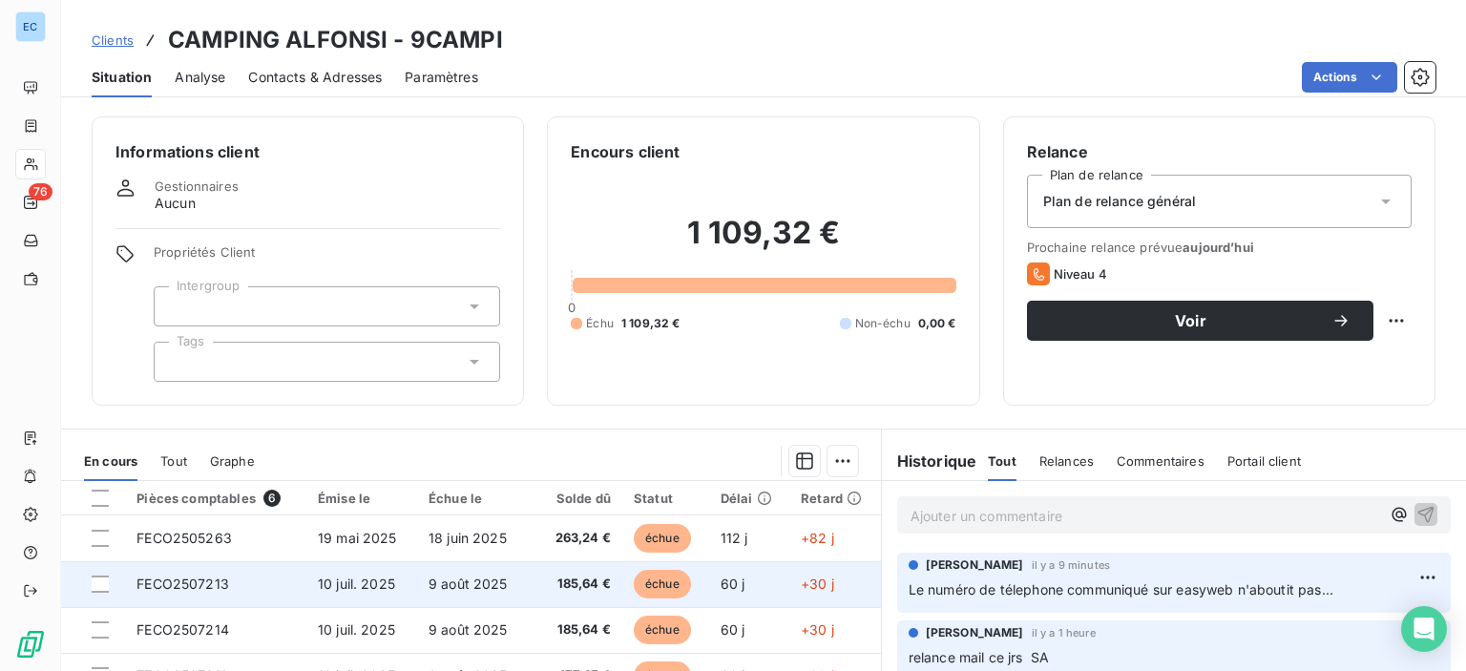
scroll to position [233, 0]
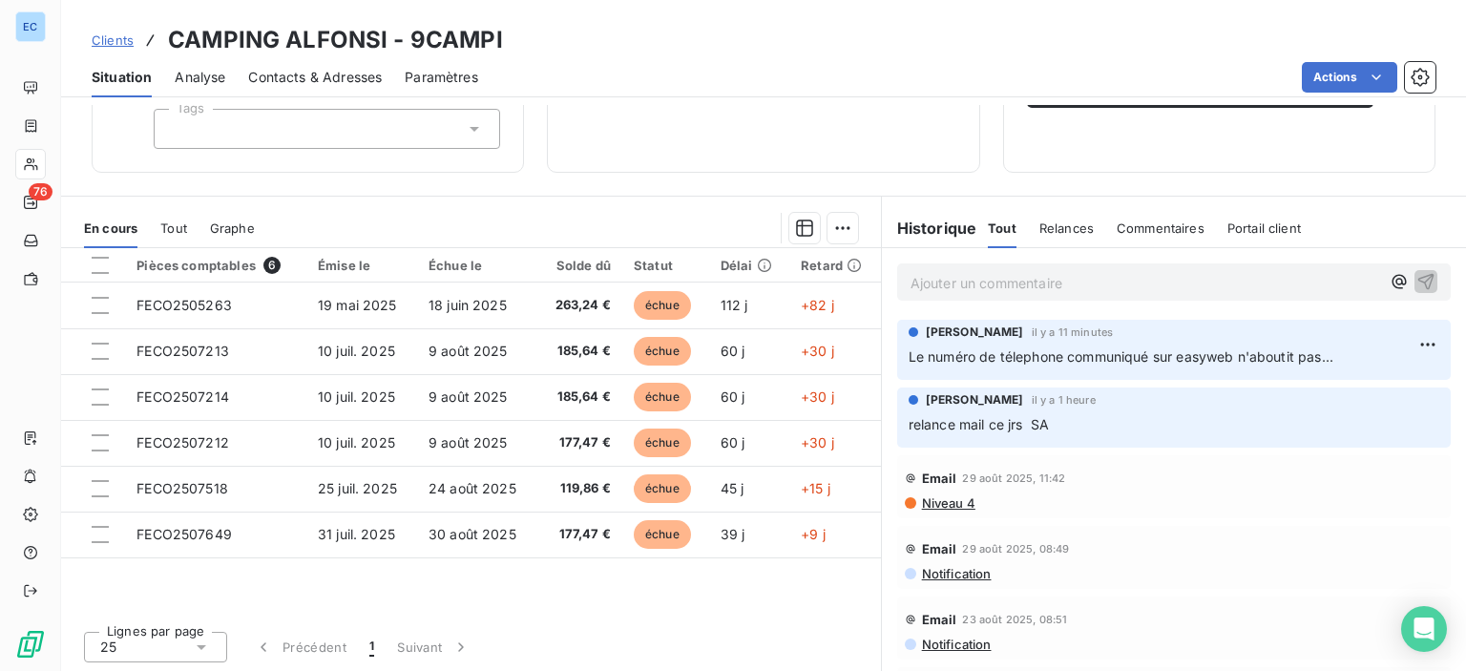
click at [1161, 221] on span "Commentaires" at bounding box center [1161, 228] width 88 height 15
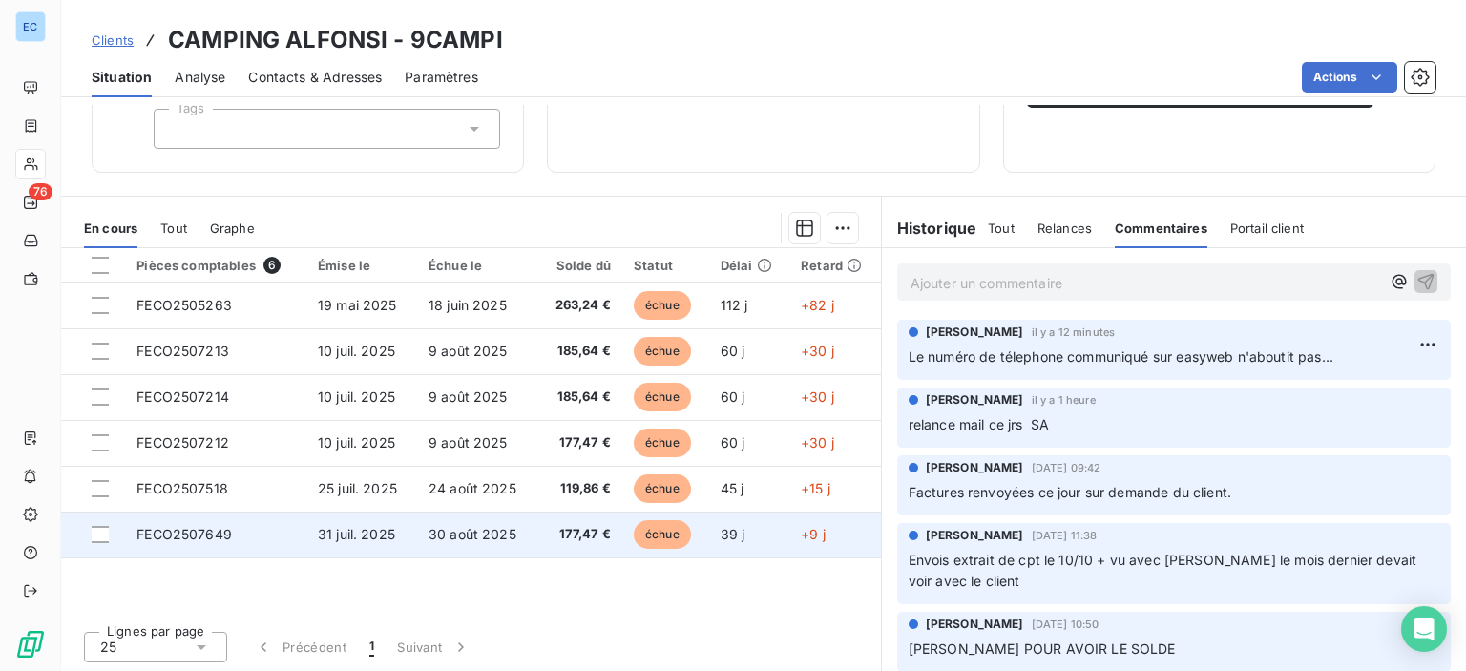
click at [370, 522] on td "31 juil. 2025" at bounding box center [361, 535] width 111 height 46
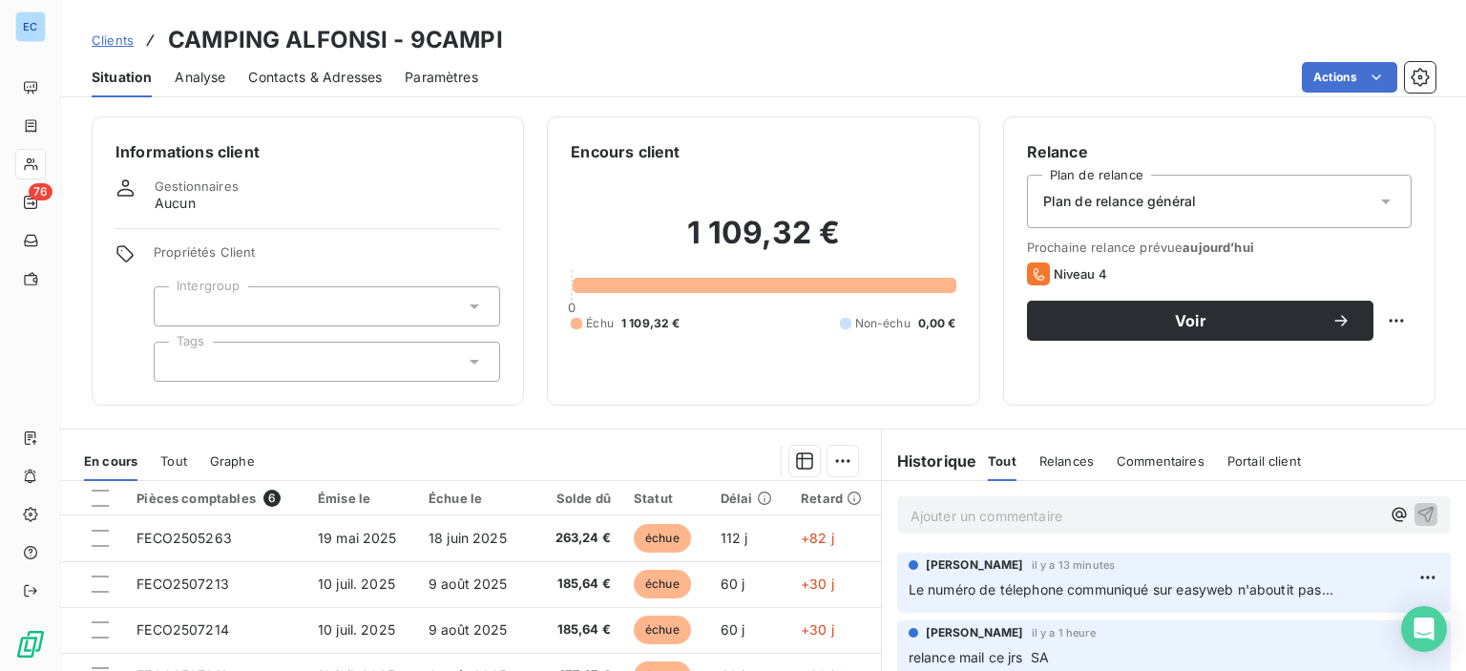
click at [1130, 458] on span "Commentaires" at bounding box center [1161, 460] width 88 height 15
click at [959, 535] on div "Ajouter un commentaire ﻿" at bounding box center [1174, 515] width 584 height 68
click at [926, 524] on p "Ajouter un commentaire ﻿" at bounding box center [1146, 516] width 470 height 24
click at [1165, 516] on p "appel telephonique du [DATE]" at bounding box center [1146, 515] width 470 height 22
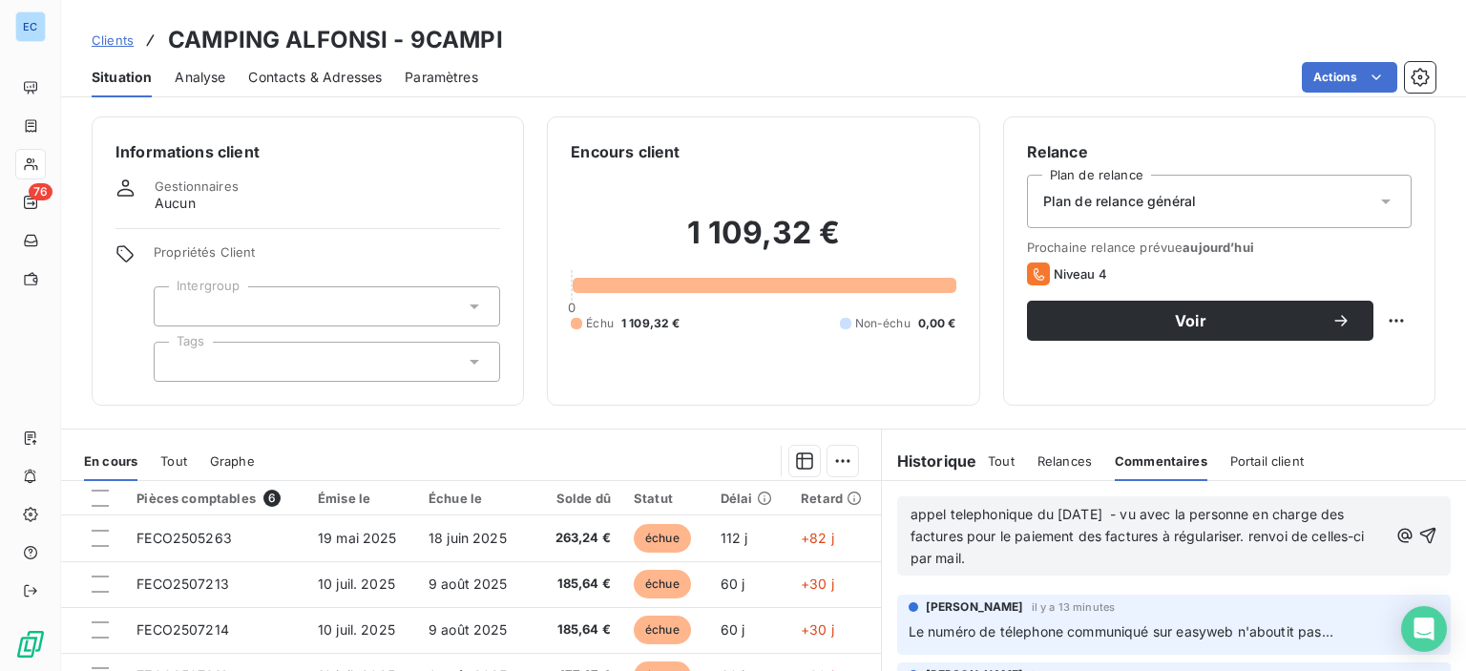
scroll to position [233, 0]
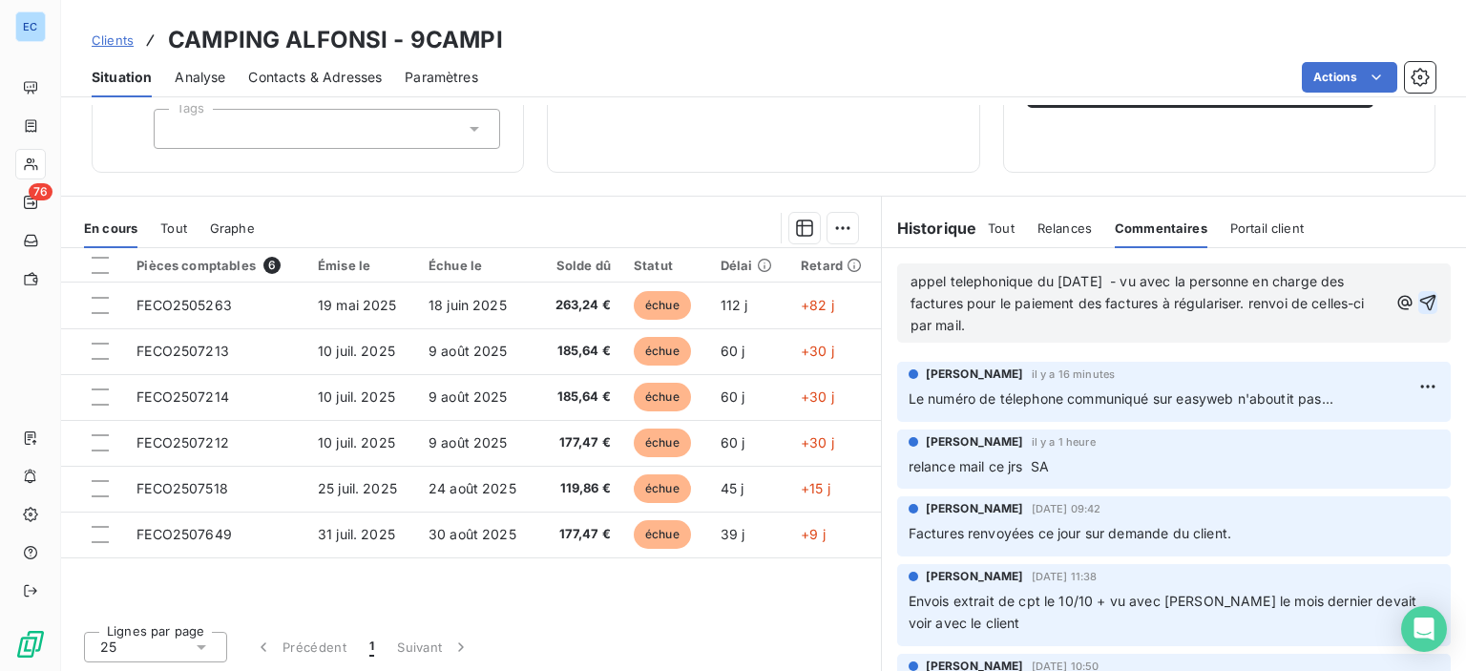
click at [1419, 298] on icon "button" at bounding box center [1428, 302] width 19 height 19
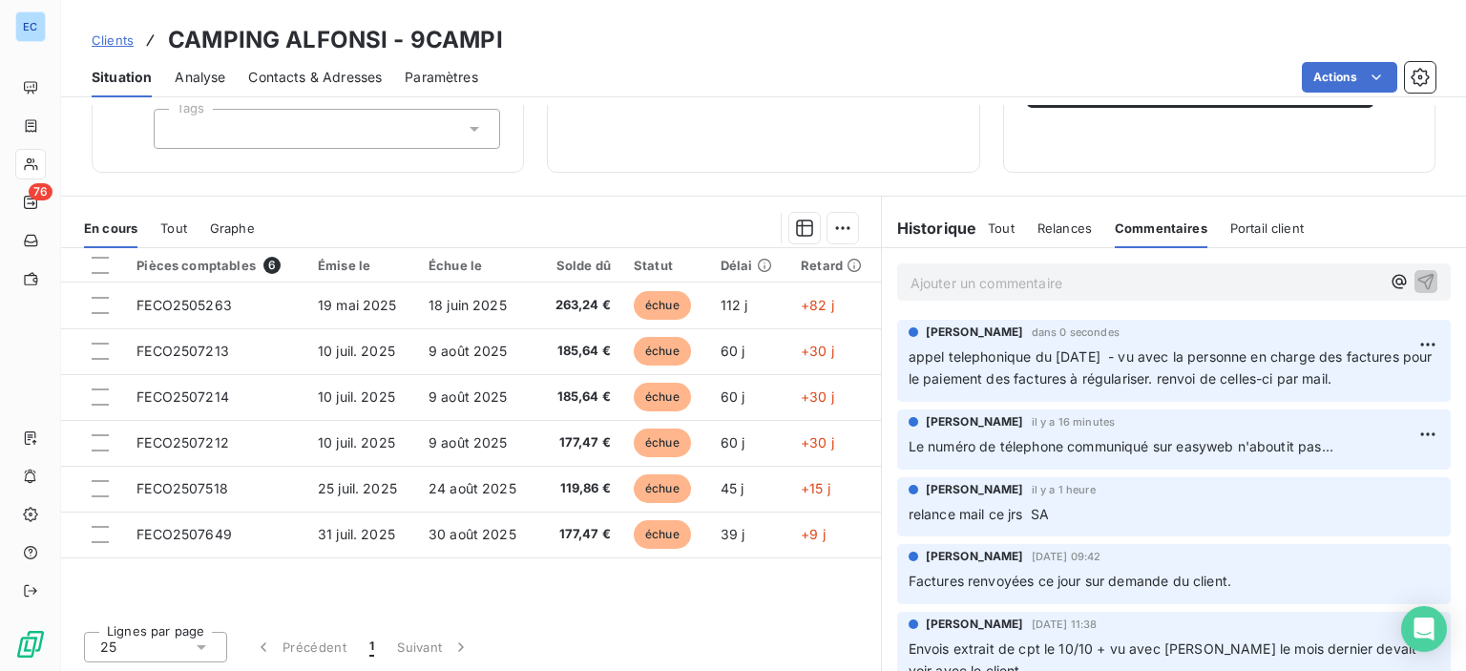
scroll to position [0, 0]
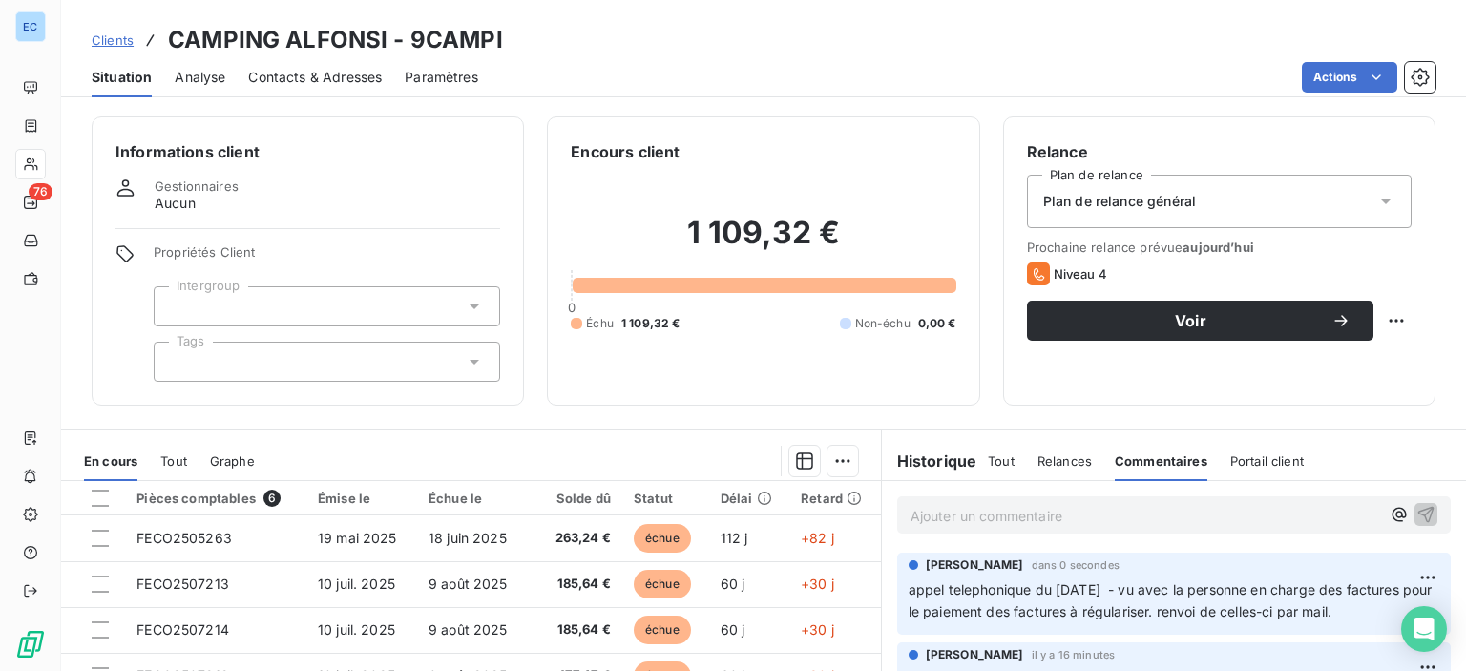
click at [301, 83] on span "Contacts & Adresses" at bounding box center [315, 77] width 134 height 19
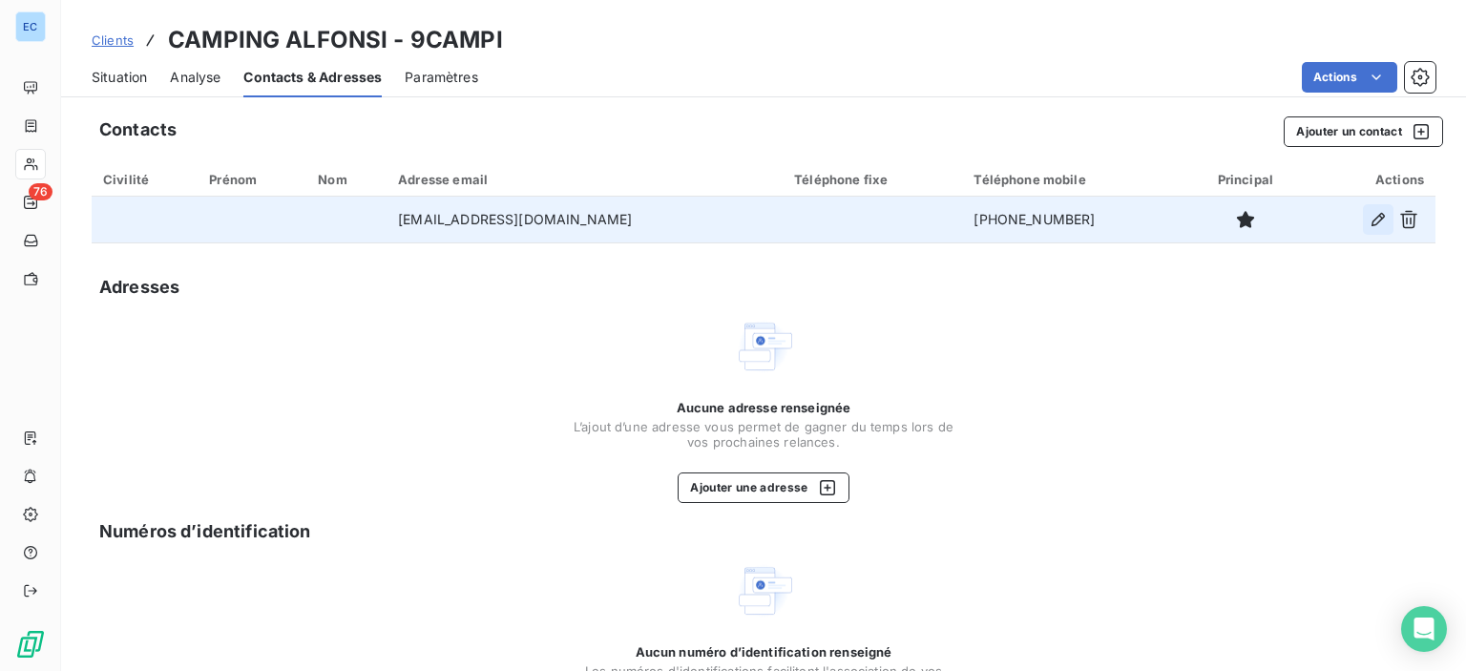
click at [1369, 214] on icon "button" at bounding box center [1378, 219] width 19 height 19
type input "[EMAIL_ADDRESS][DOMAIN_NAME]"
type input "[PHONE_NUMBER]"
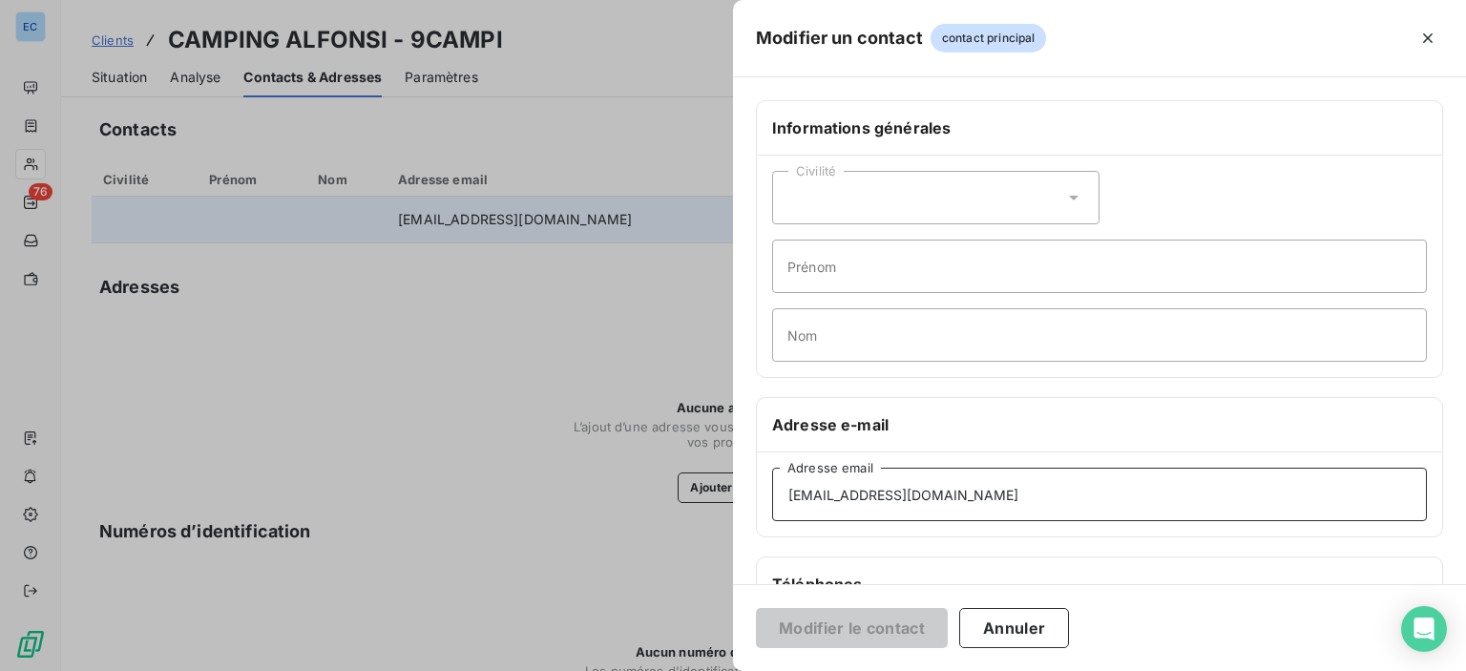
drag, startPoint x: 924, startPoint y: 488, endPoint x: 780, endPoint y: 490, distance: 144.2
click at [780, 490] on input "[EMAIL_ADDRESS][DOMAIN_NAME]" at bounding box center [1099, 494] width 655 height 53
type input "[EMAIL_ADDRESS][DOMAIN_NAME]"
click at [828, 622] on button "Modifier le contact" at bounding box center [852, 628] width 192 height 40
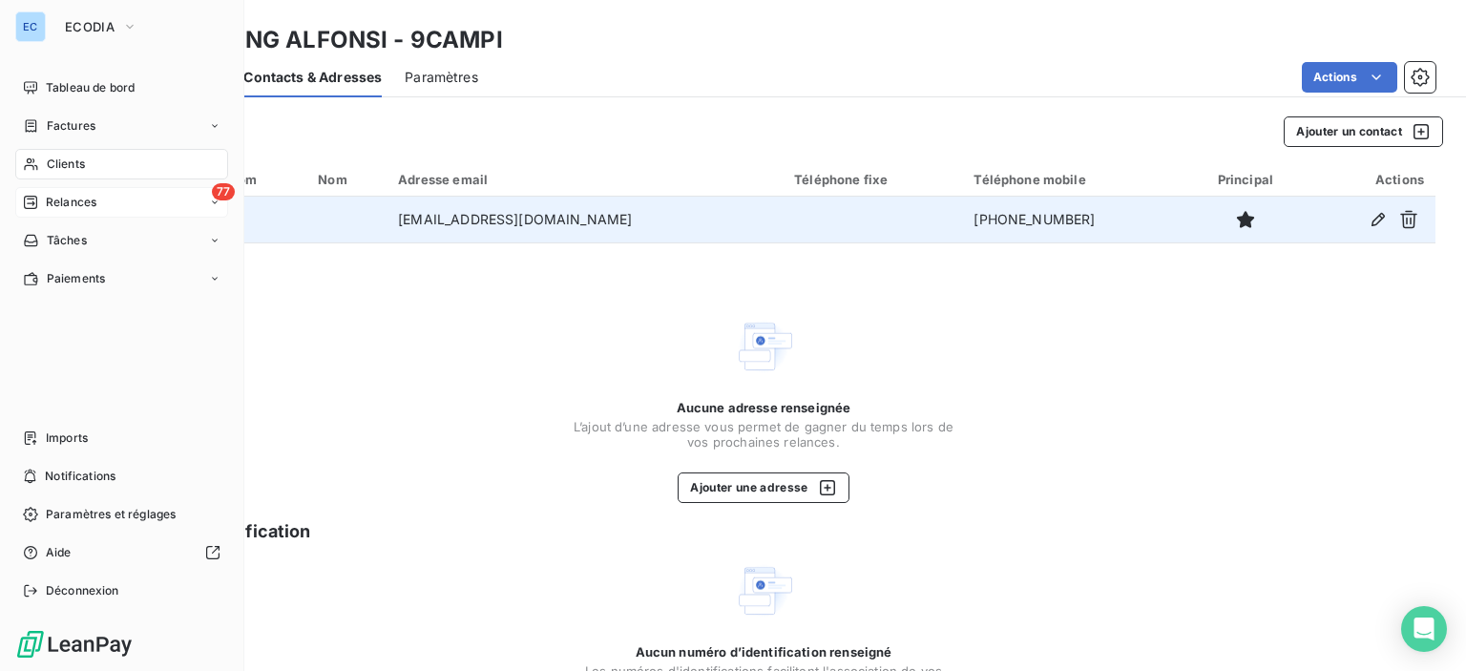
click at [218, 189] on span "77" at bounding box center [223, 191] width 23 height 17
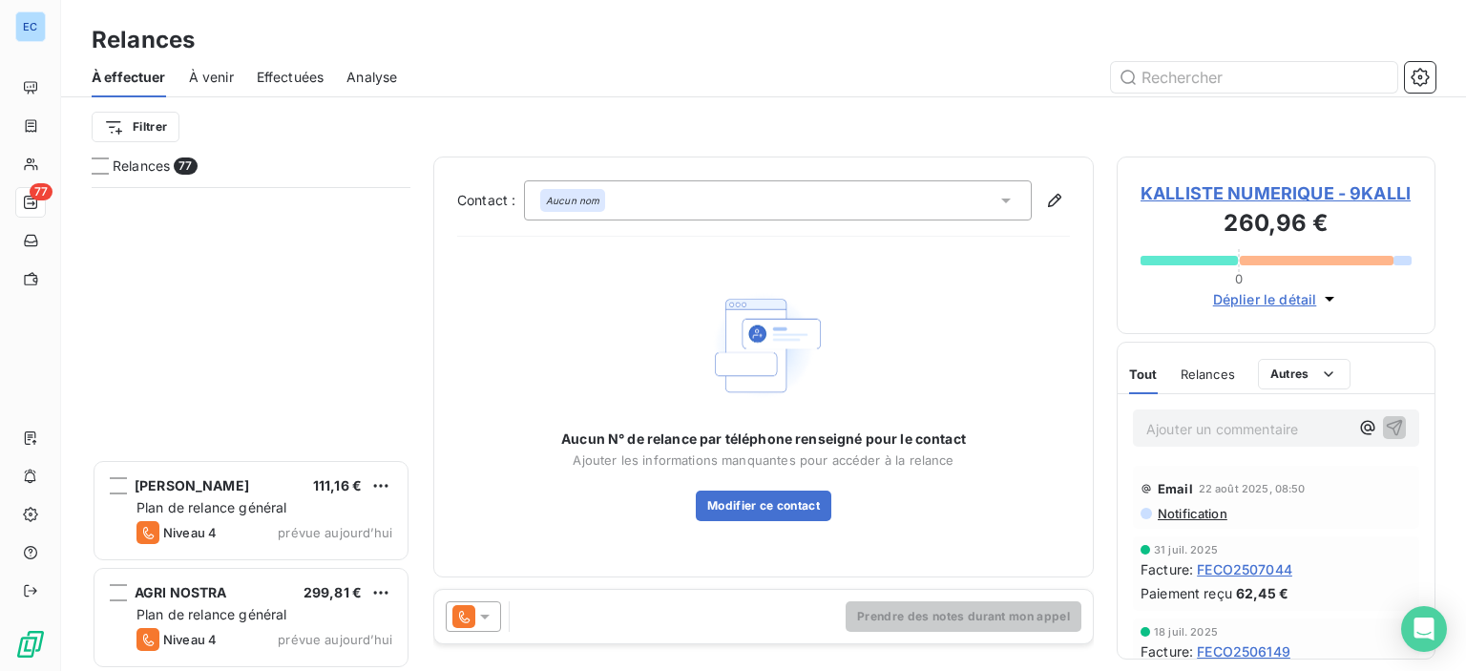
scroll to position [955, 0]
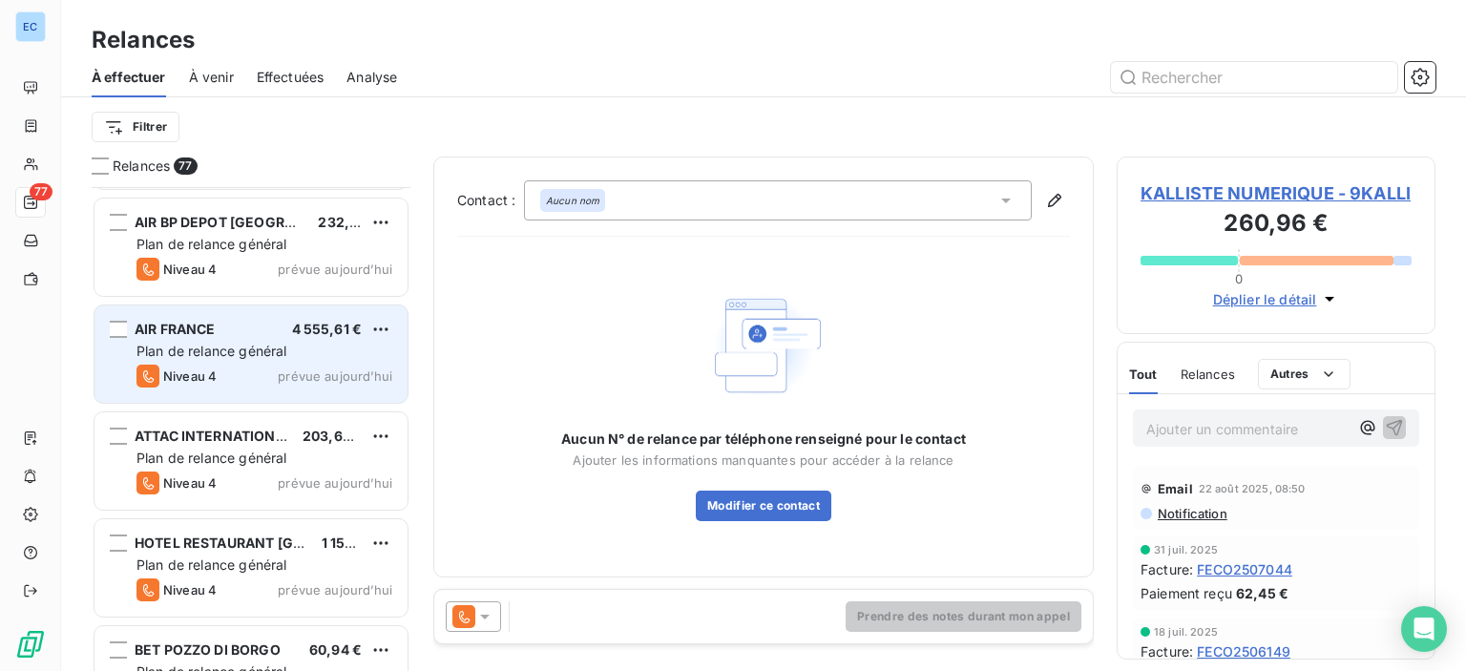
click at [213, 350] on span "Plan de relance général" at bounding box center [212, 351] width 150 height 16
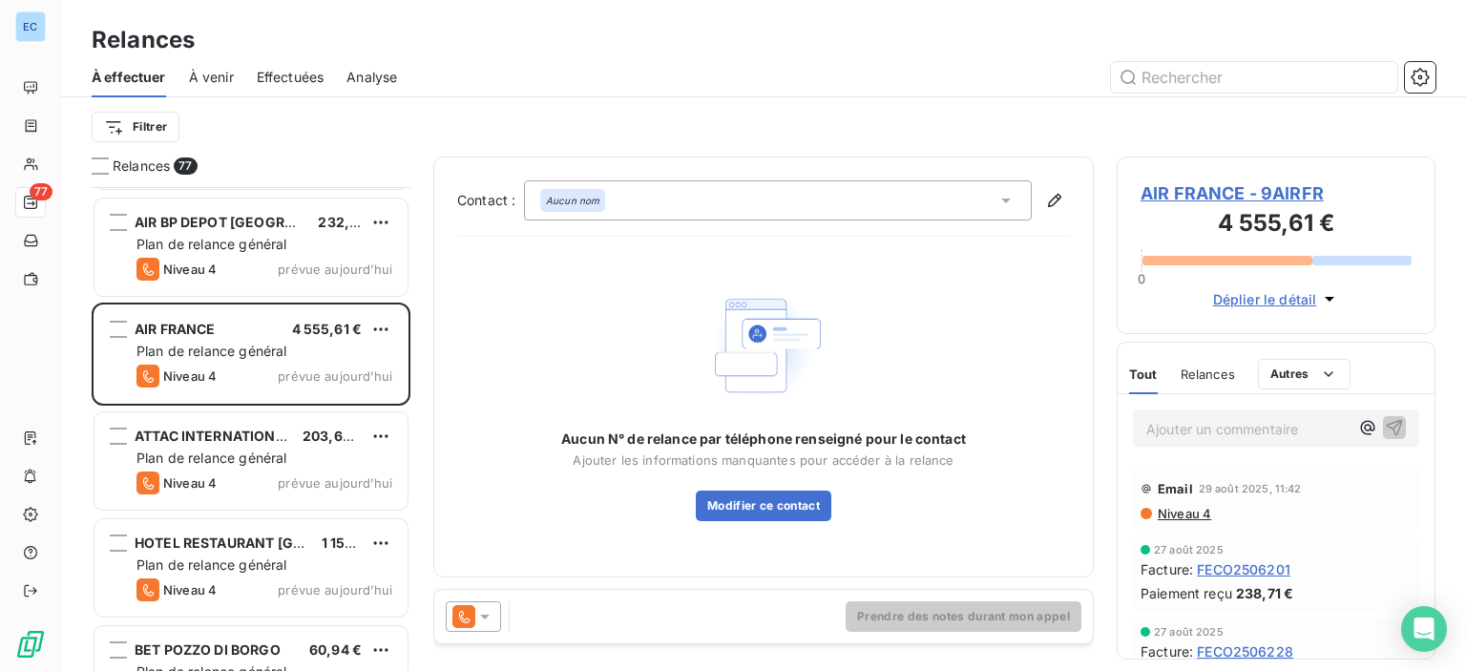
click at [1234, 198] on span "AIR FRANCE - 9AIRFR" at bounding box center [1276, 193] width 271 height 26
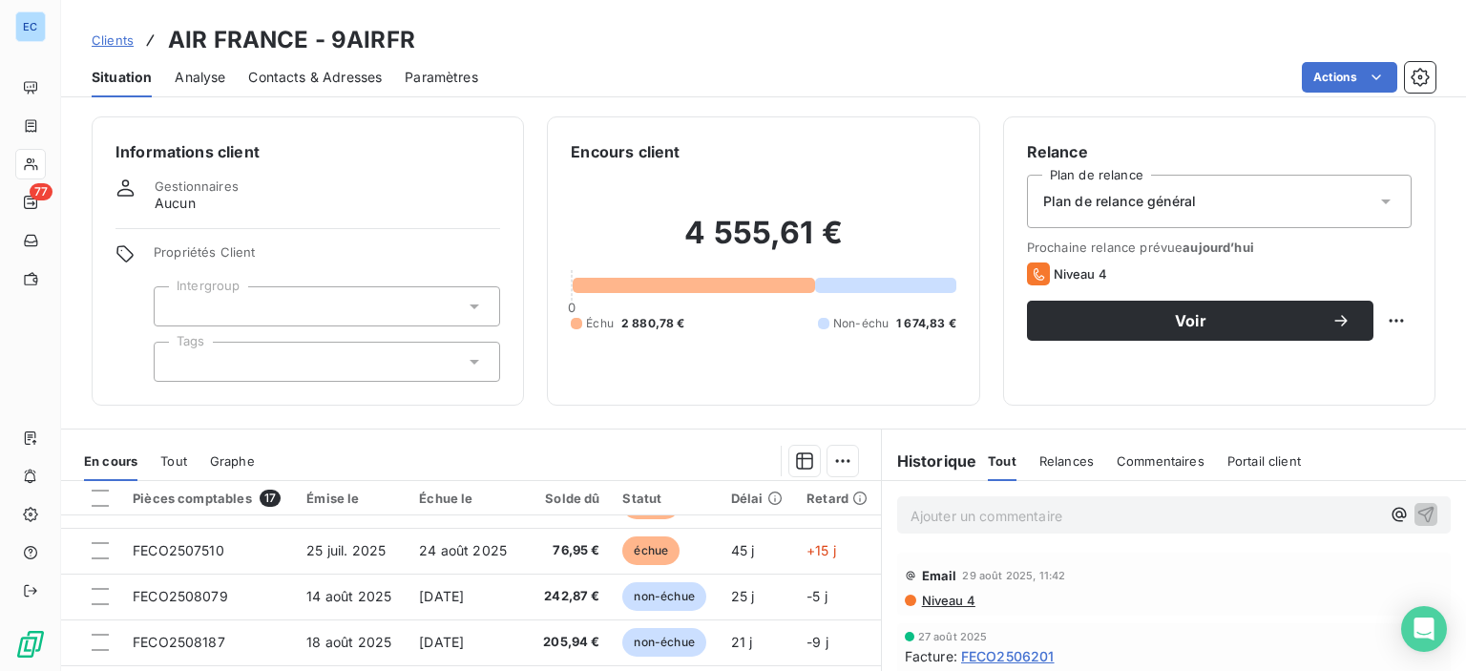
scroll to position [64, 0]
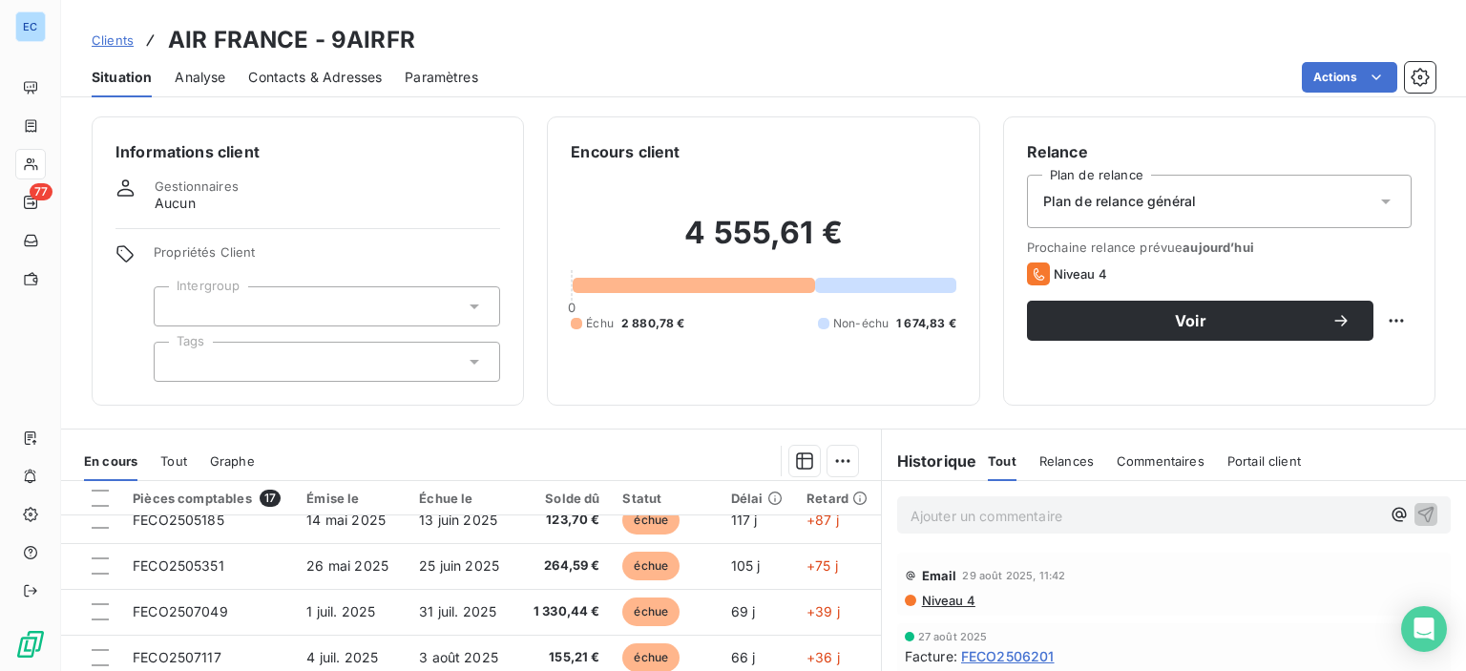
click at [314, 76] on span "Contacts & Adresses" at bounding box center [315, 77] width 134 height 19
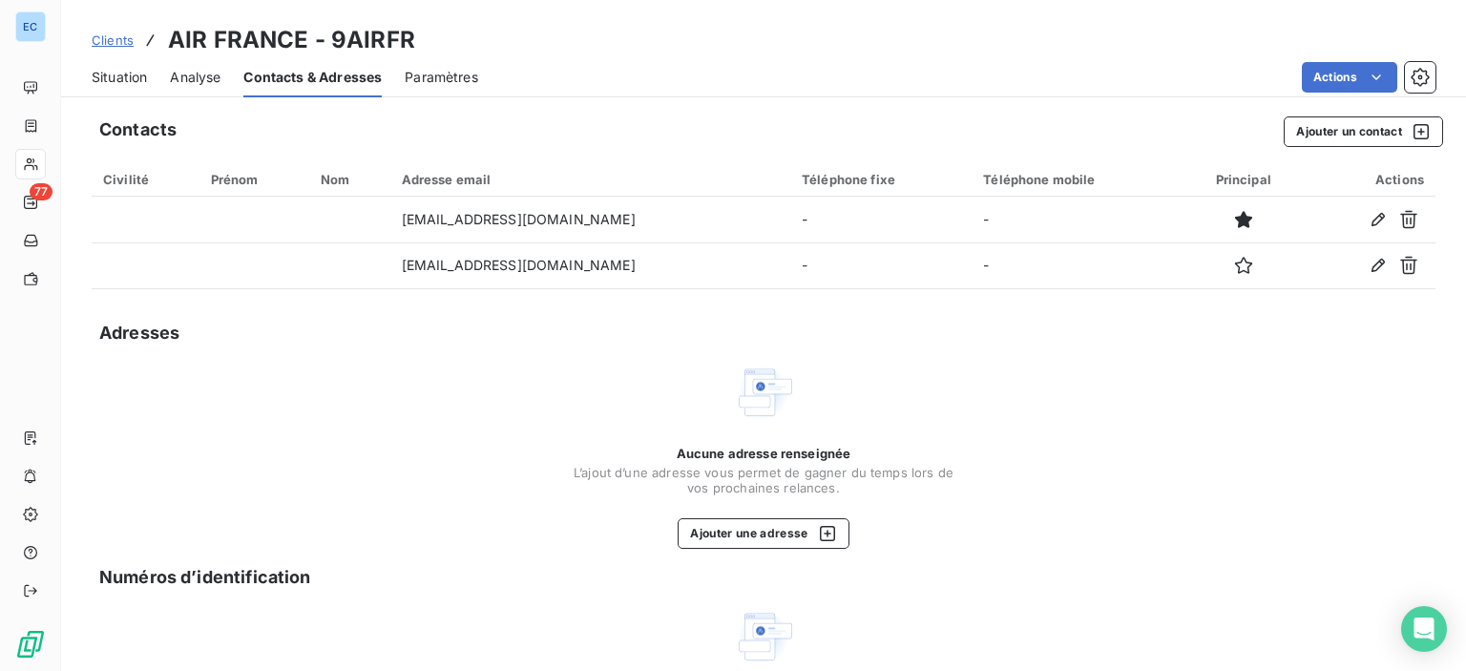
click at [132, 80] on span "Situation" at bounding box center [119, 77] width 55 height 19
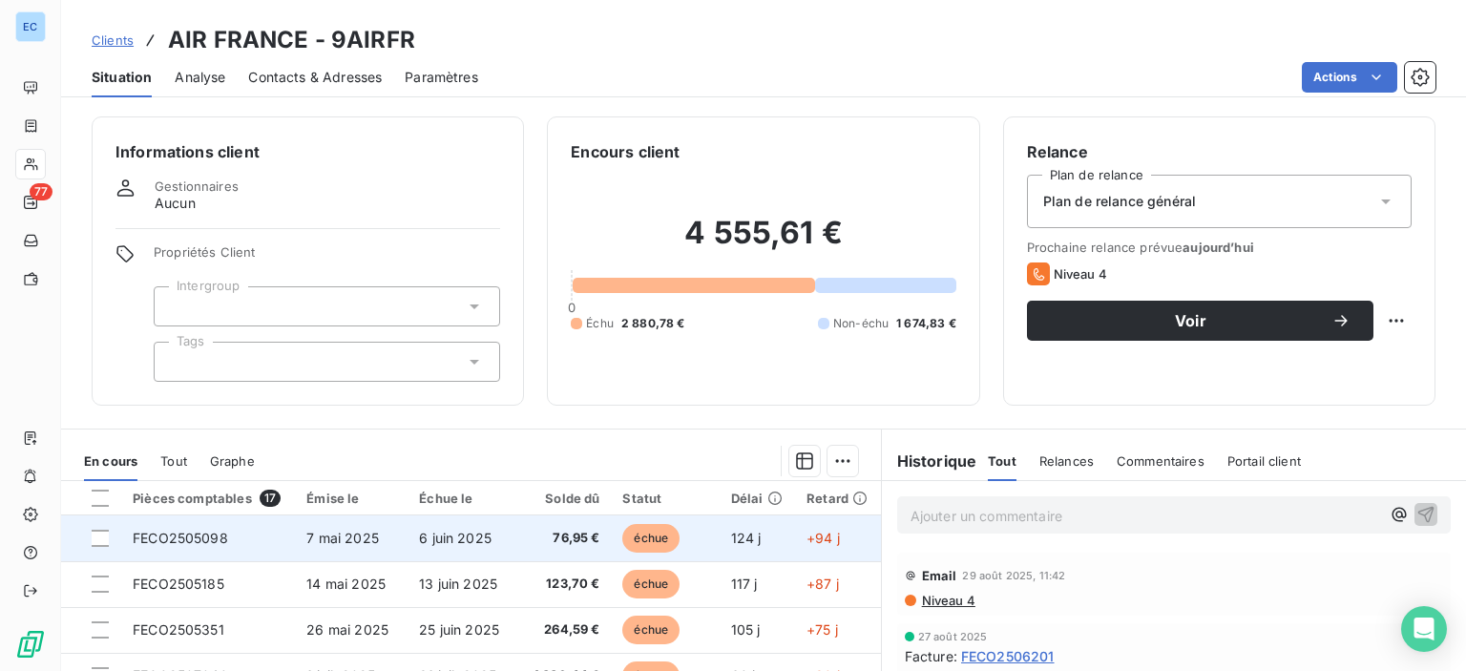
click at [200, 530] on span "FECO2505098" at bounding box center [180, 538] width 95 height 16
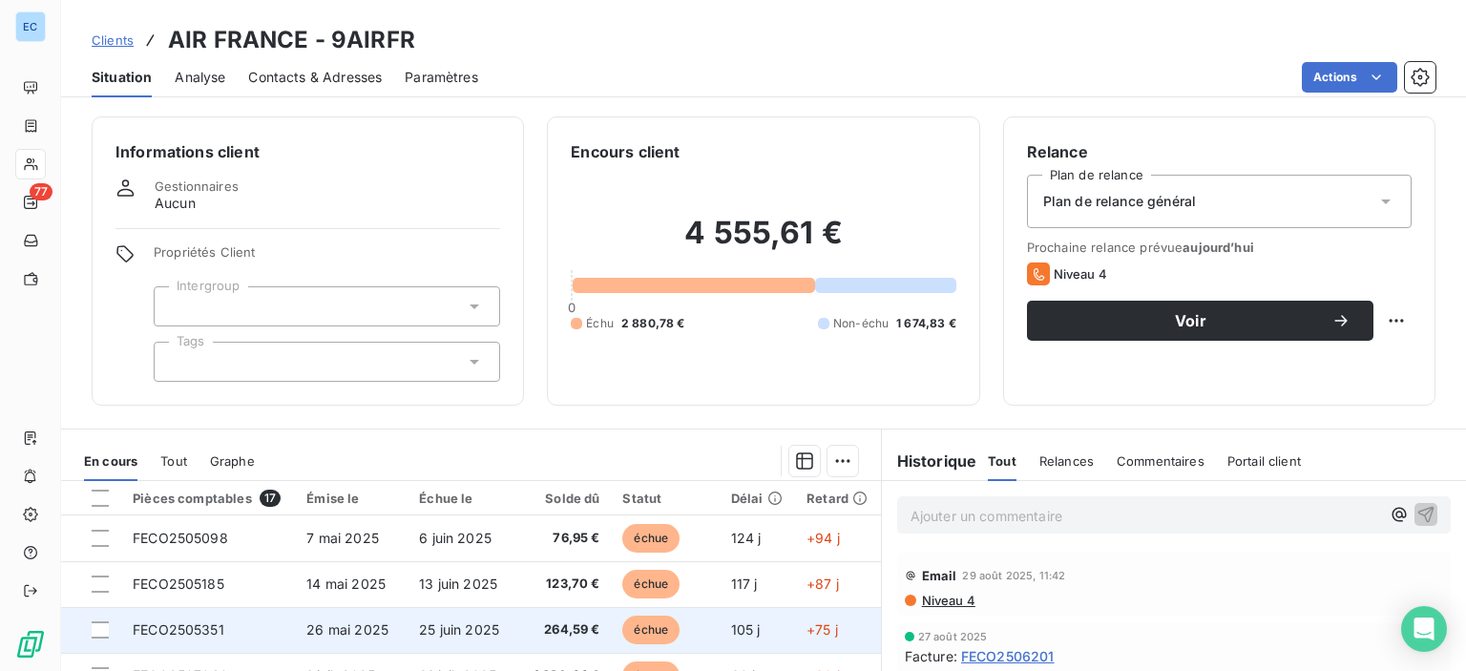
click at [538, 623] on span "264,59 €" at bounding box center [566, 630] width 68 height 19
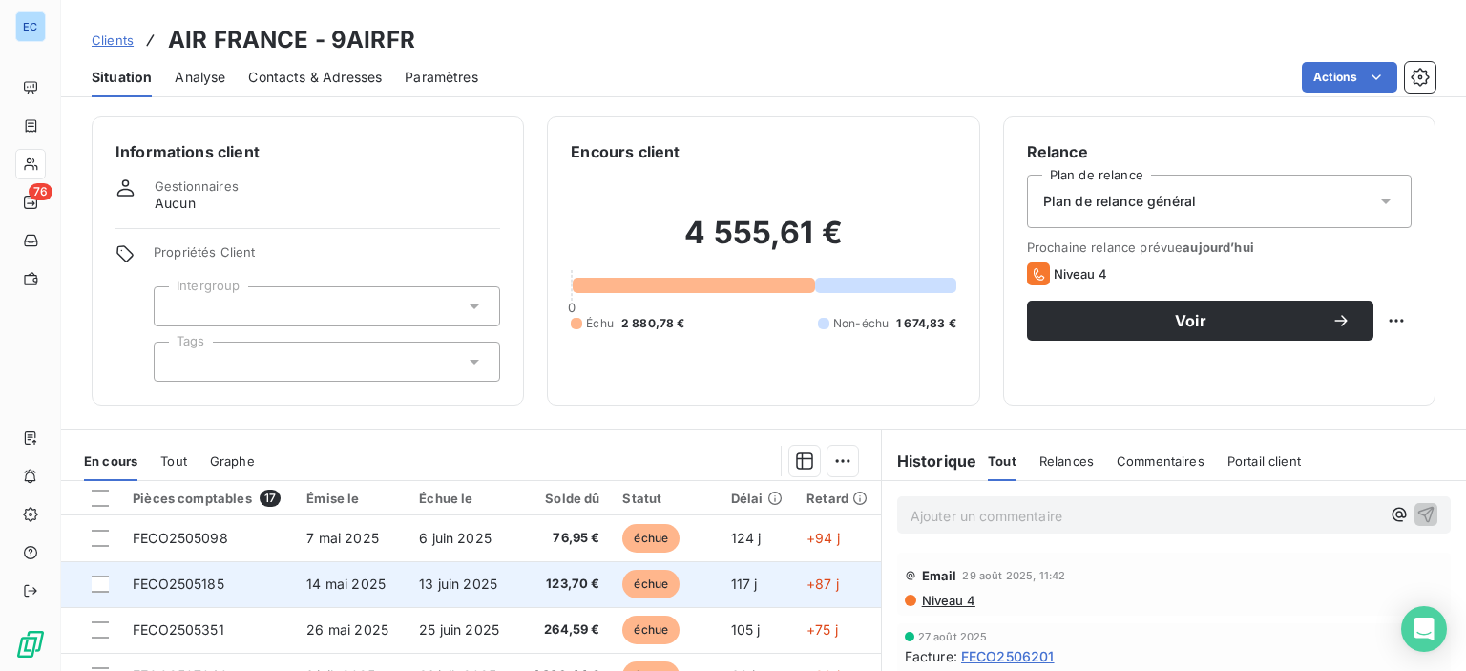
scroll to position [286, 0]
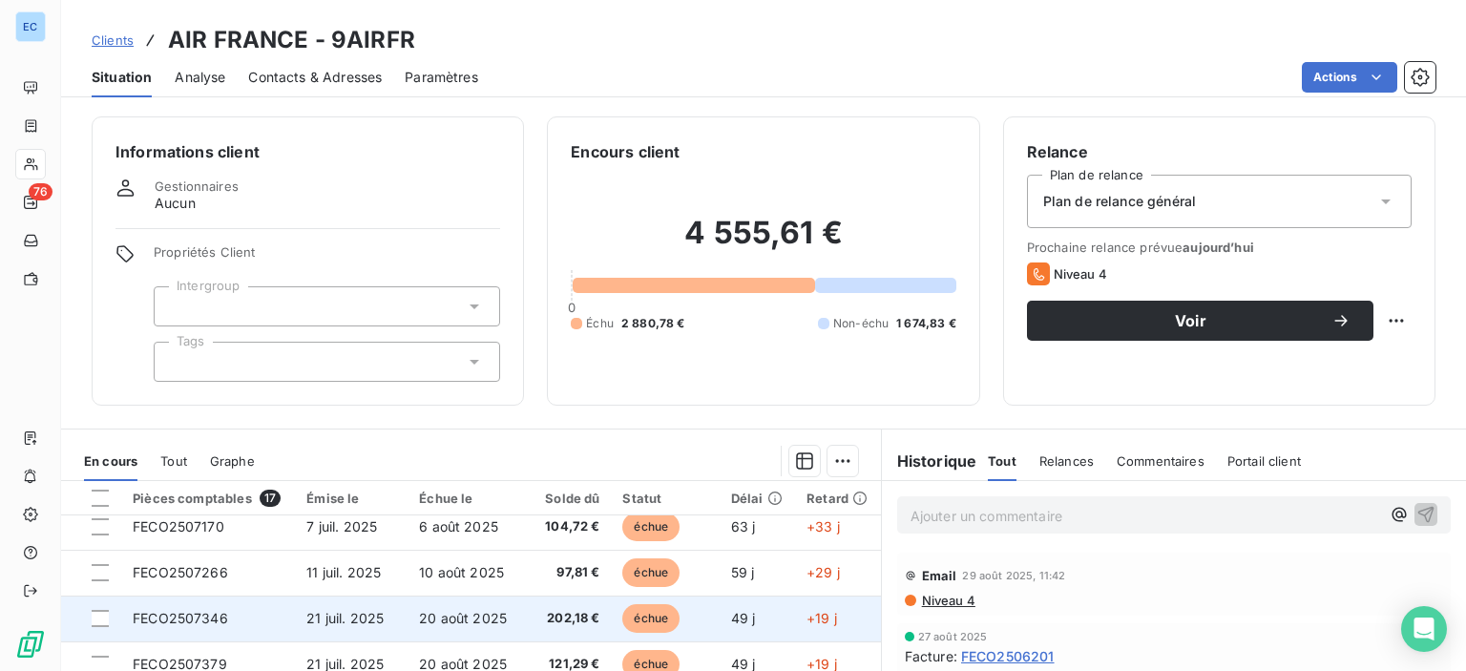
click at [271, 618] on td "FECO2507346" at bounding box center [208, 619] width 174 height 46
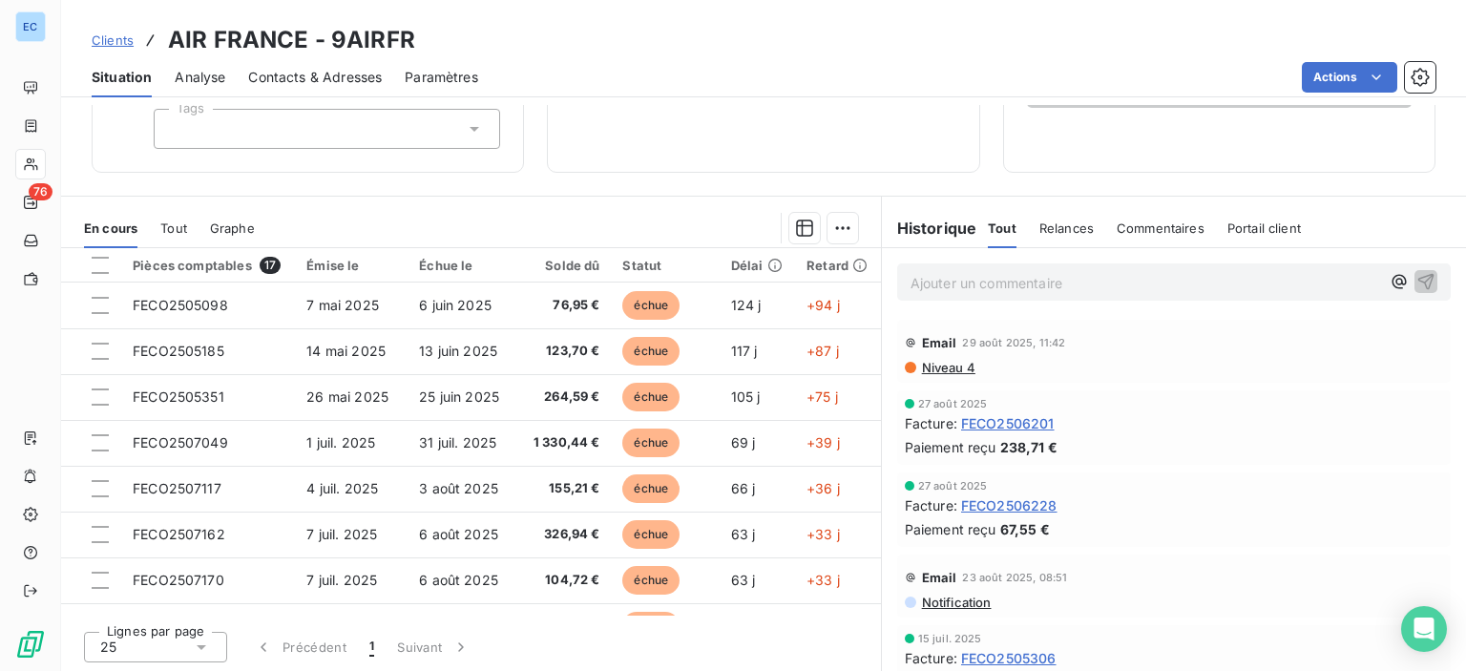
click at [1149, 228] on span "Commentaires" at bounding box center [1161, 228] width 88 height 15
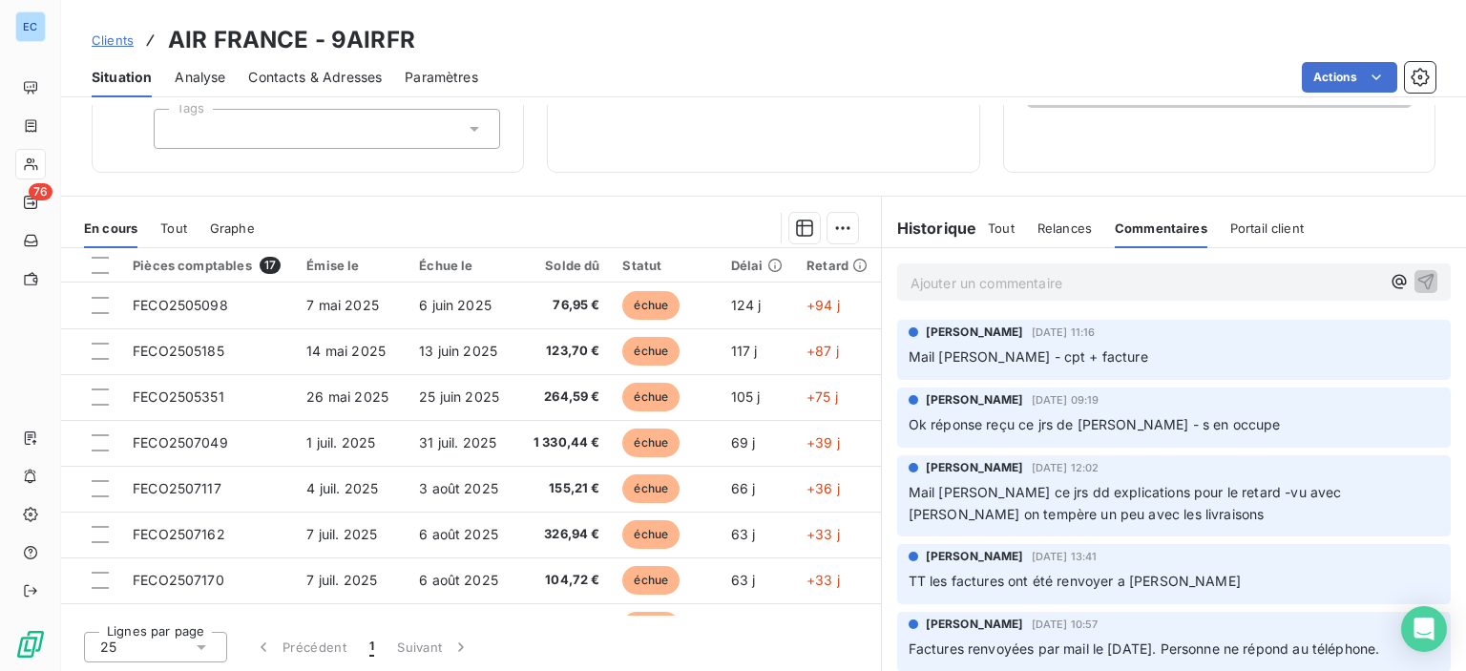
click at [938, 293] on p "Ajouter un commentaire ﻿" at bounding box center [1146, 283] width 470 height 24
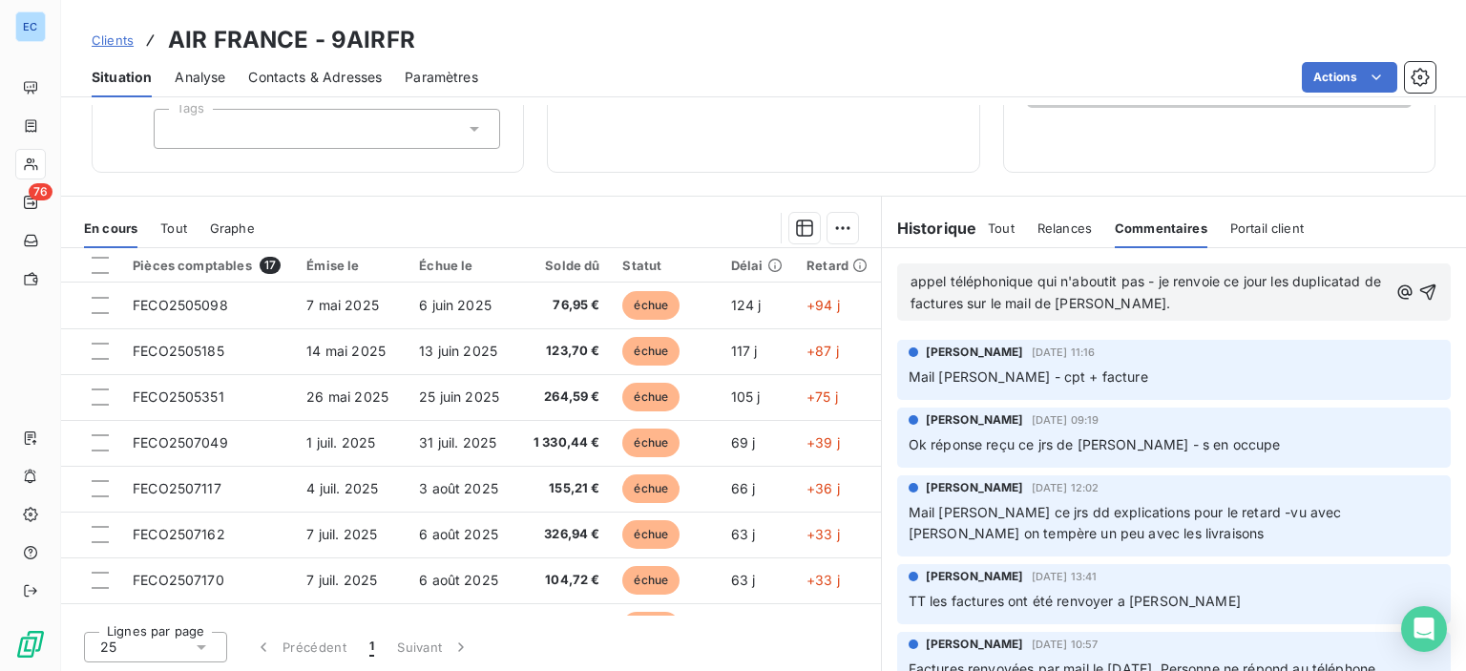
click at [1111, 311] on p "appel téléphonique qui n'aboutit pas - je renvoie ce jour les duplicatad de fac…" at bounding box center [1149, 293] width 477 height 44
click at [1419, 296] on icon "button" at bounding box center [1428, 292] width 19 height 19
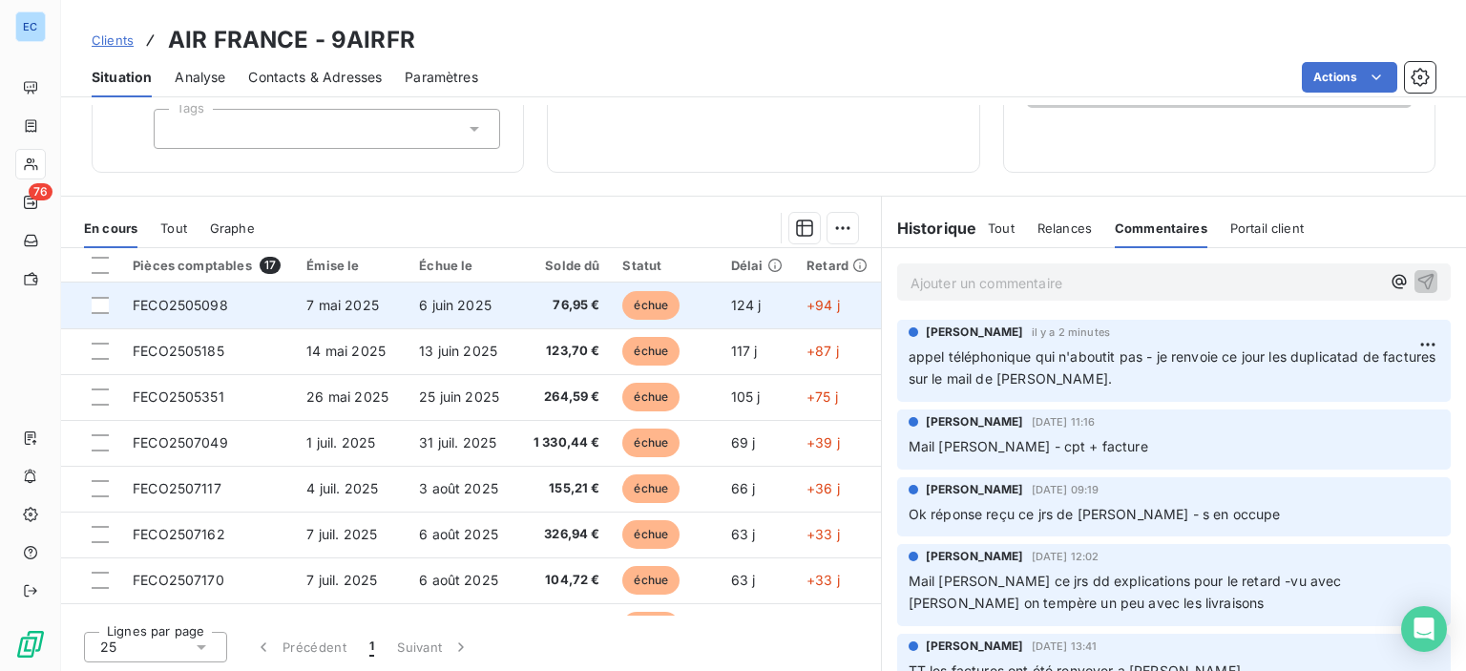
click at [179, 310] on span "FECO2505098" at bounding box center [180, 305] width 95 height 16
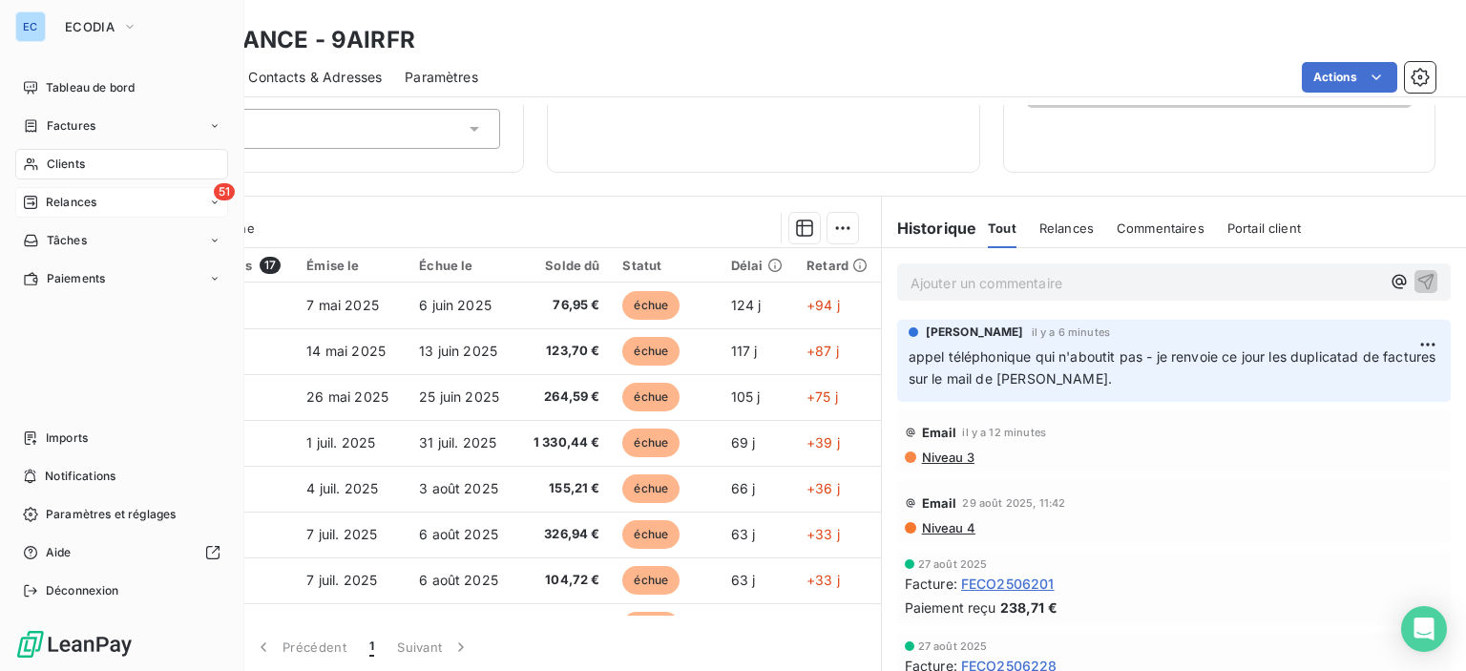
click at [230, 187] on span "51" at bounding box center [224, 191] width 21 height 17
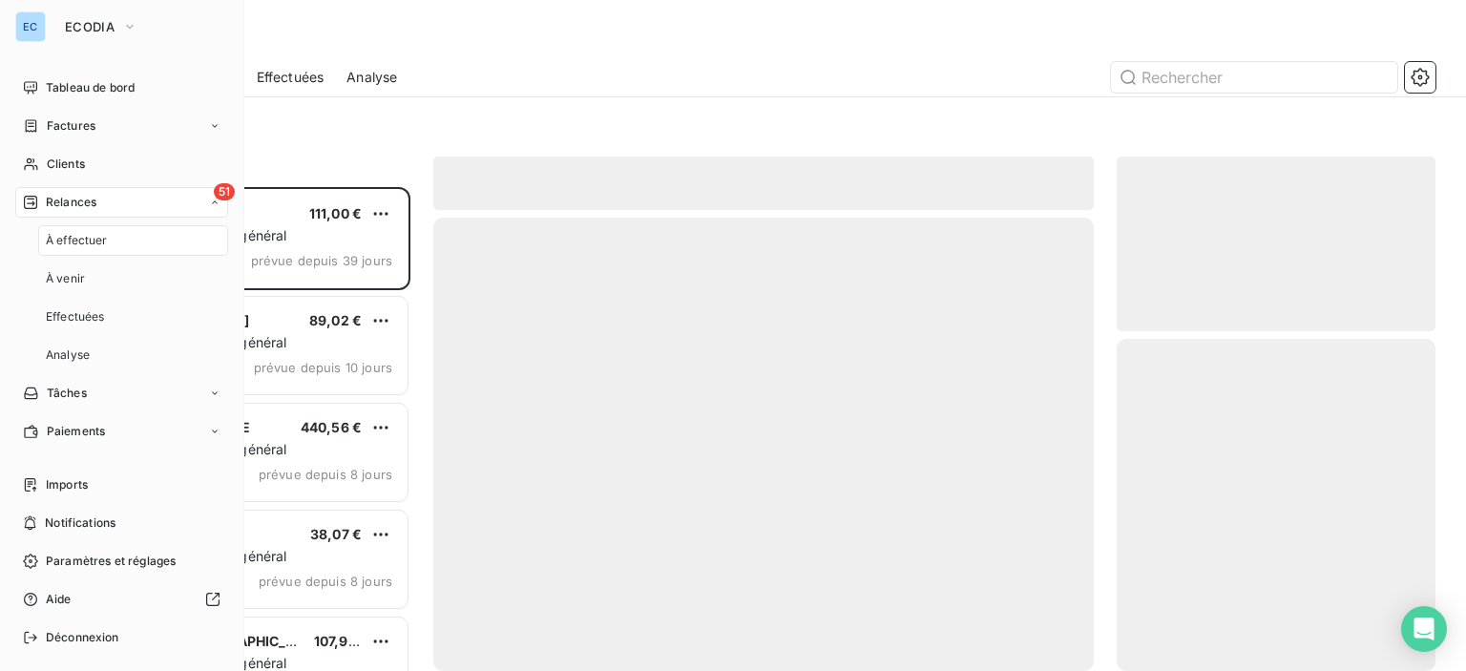
scroll to position [470, 304]
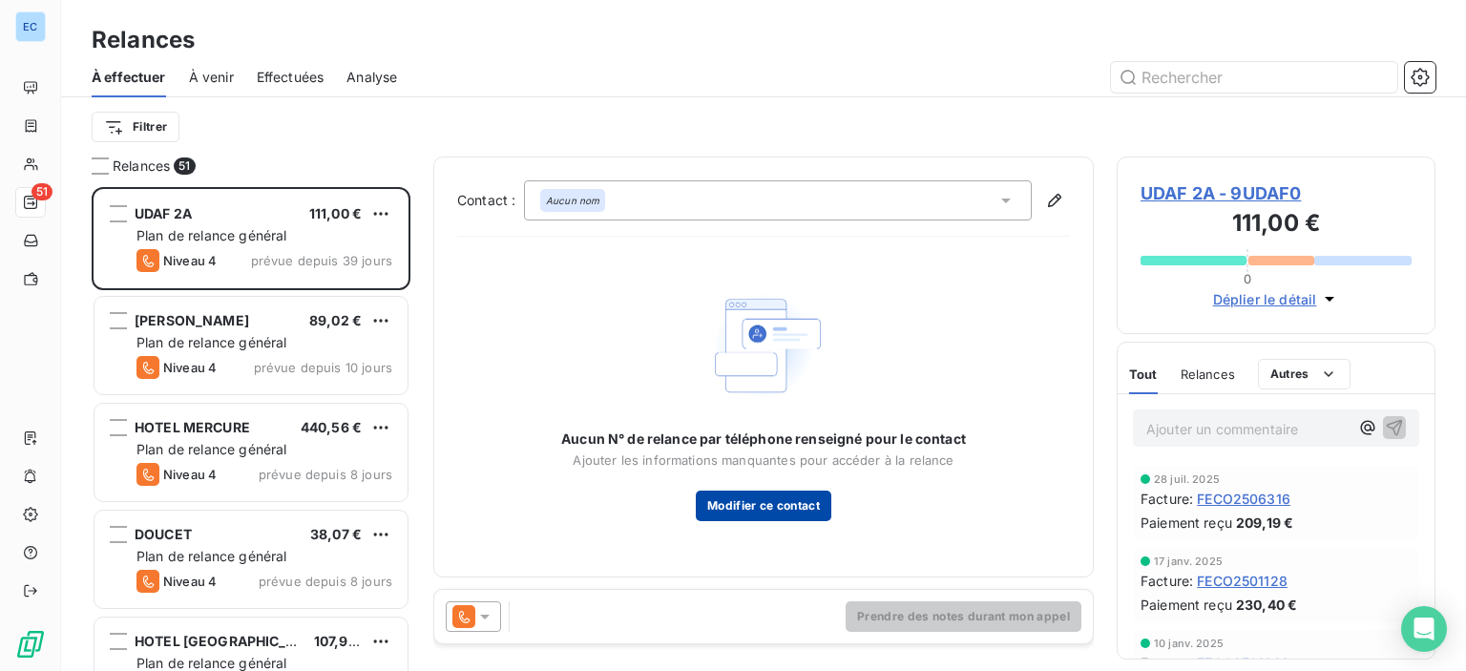
click at [741, 511] on button "Modifier ce contact" at bounding box center [764, 506] width 136 height 31
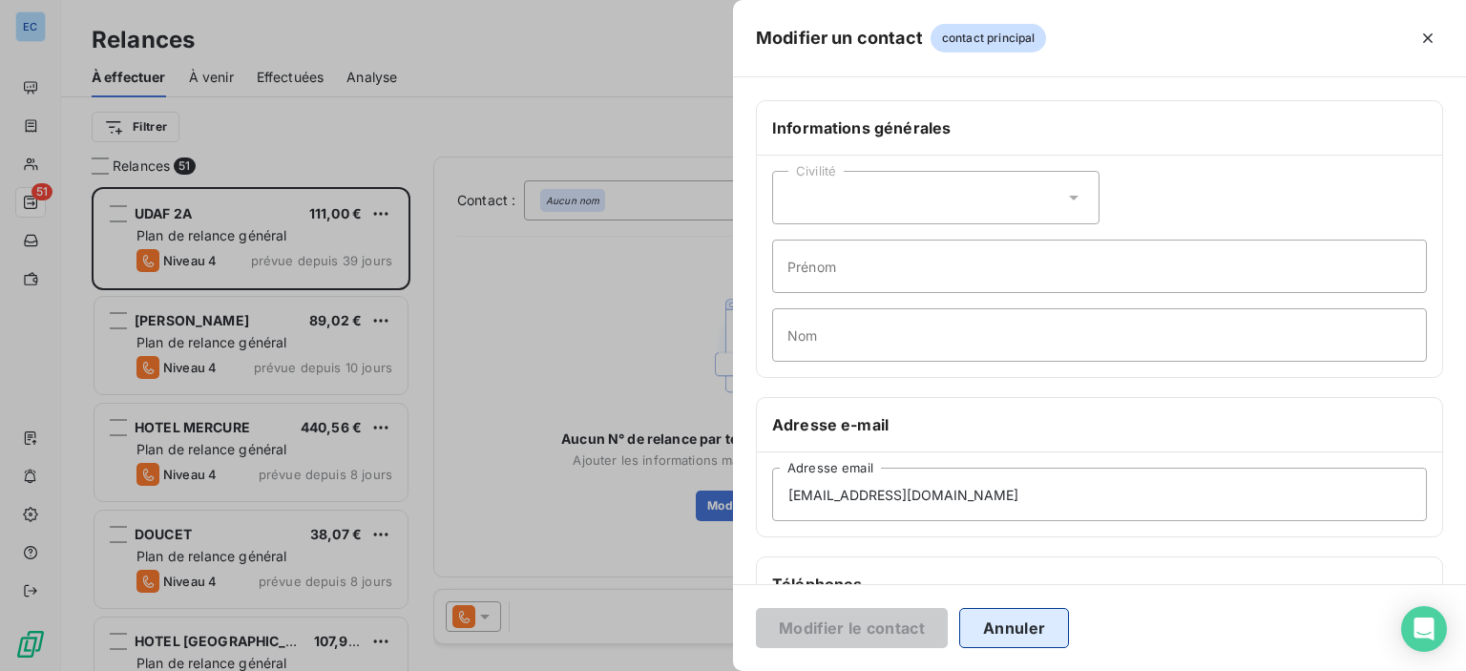
click at [1005, 639] on button "Annuler" at bounding box center [1014, 628] width 110 height 40
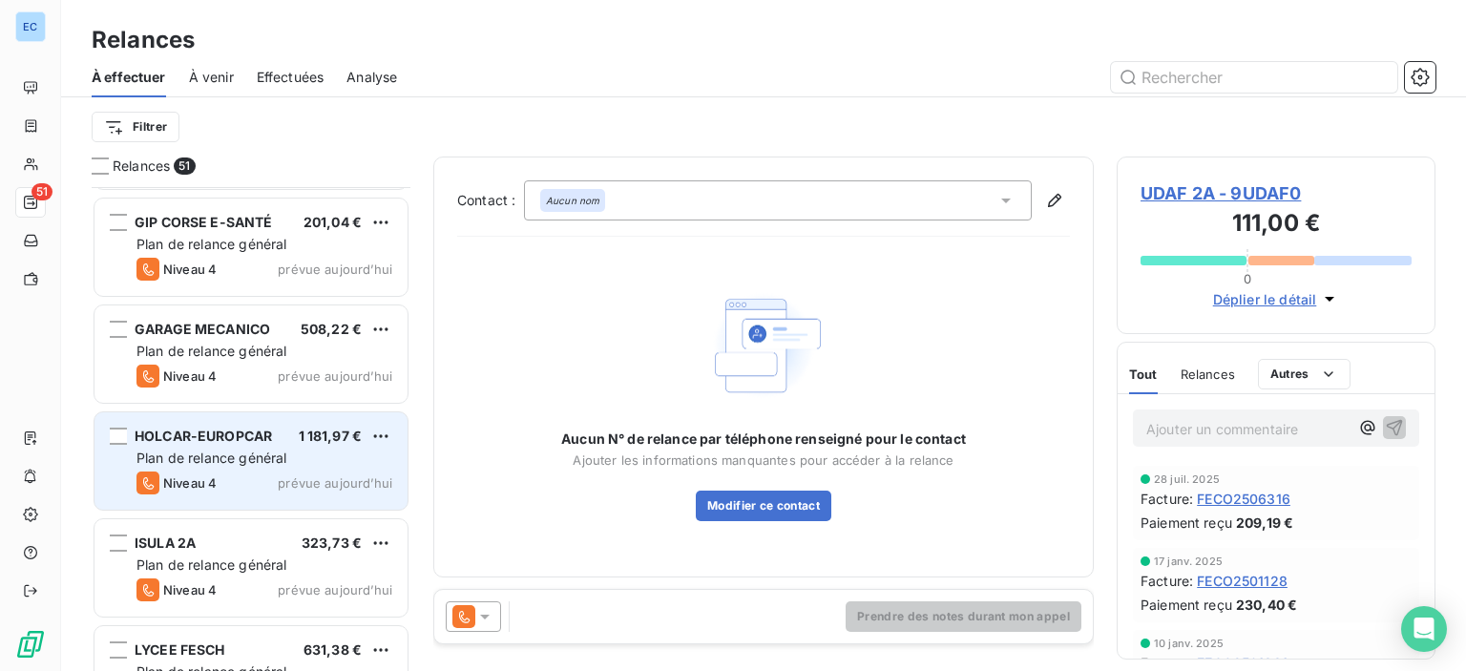
scroll to position [1146, 0]
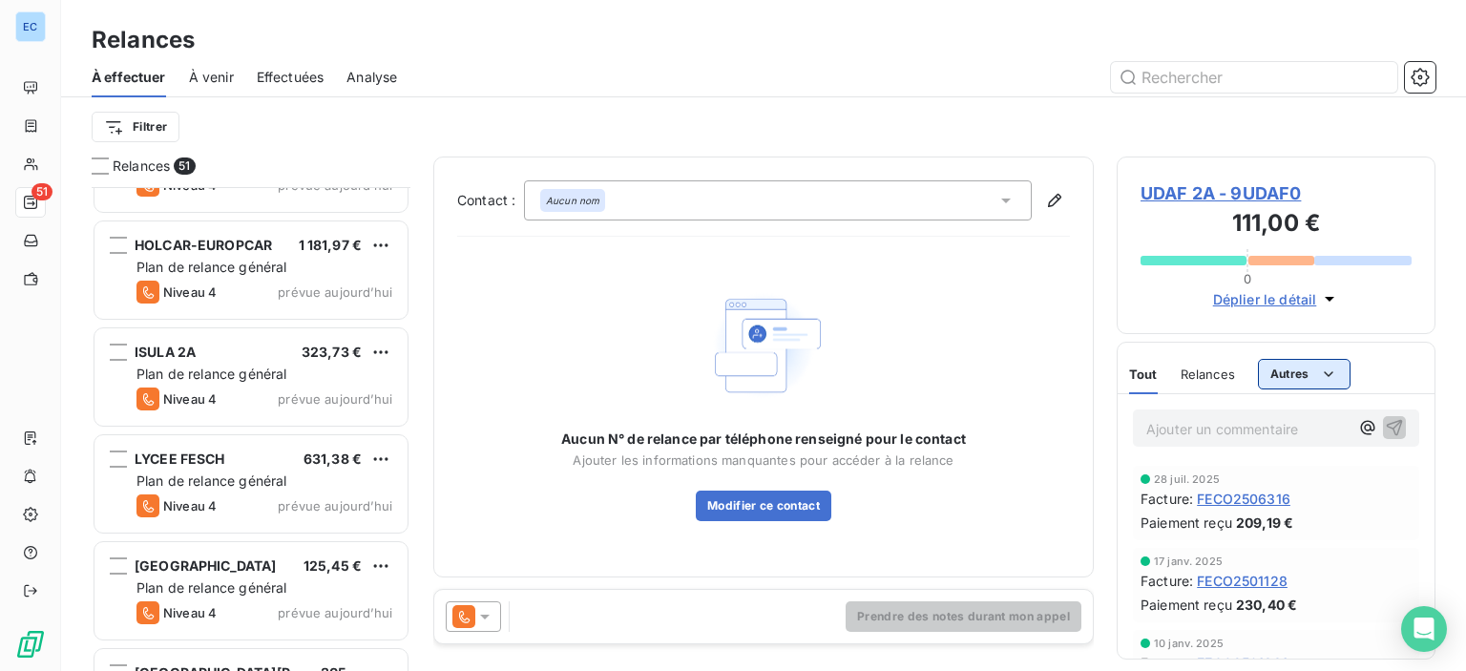
click at [1280, 375] on html "EC 51 Relances À effectuer À venir Effectuées Analyse Filtrer Relances 51 GIP C…" at bounding box center [733, 335] width 1466 height 671
click at [622, 200] on span "Sélectionner un contact" at bounding box center [612, 200] width 144 height 15
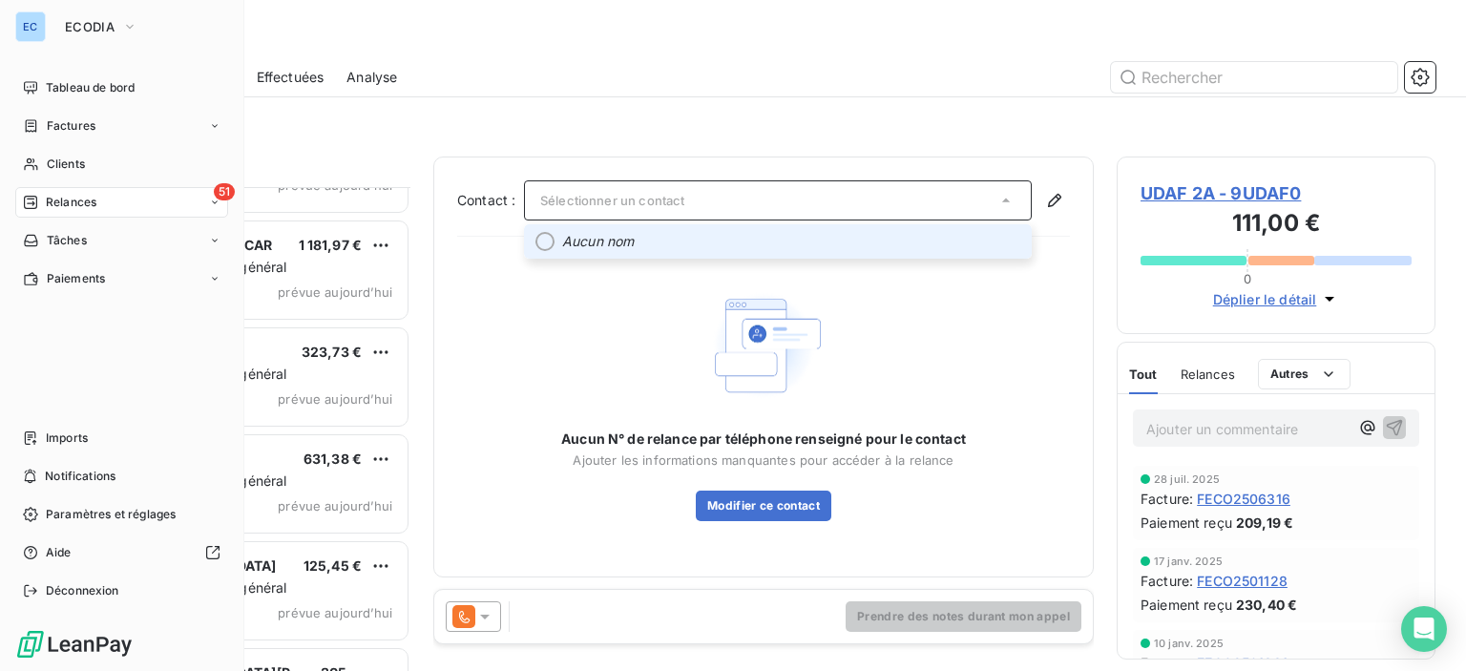
click at [84, 202] on span "Relances" at bounding box center [71, 202] width 51 height 17
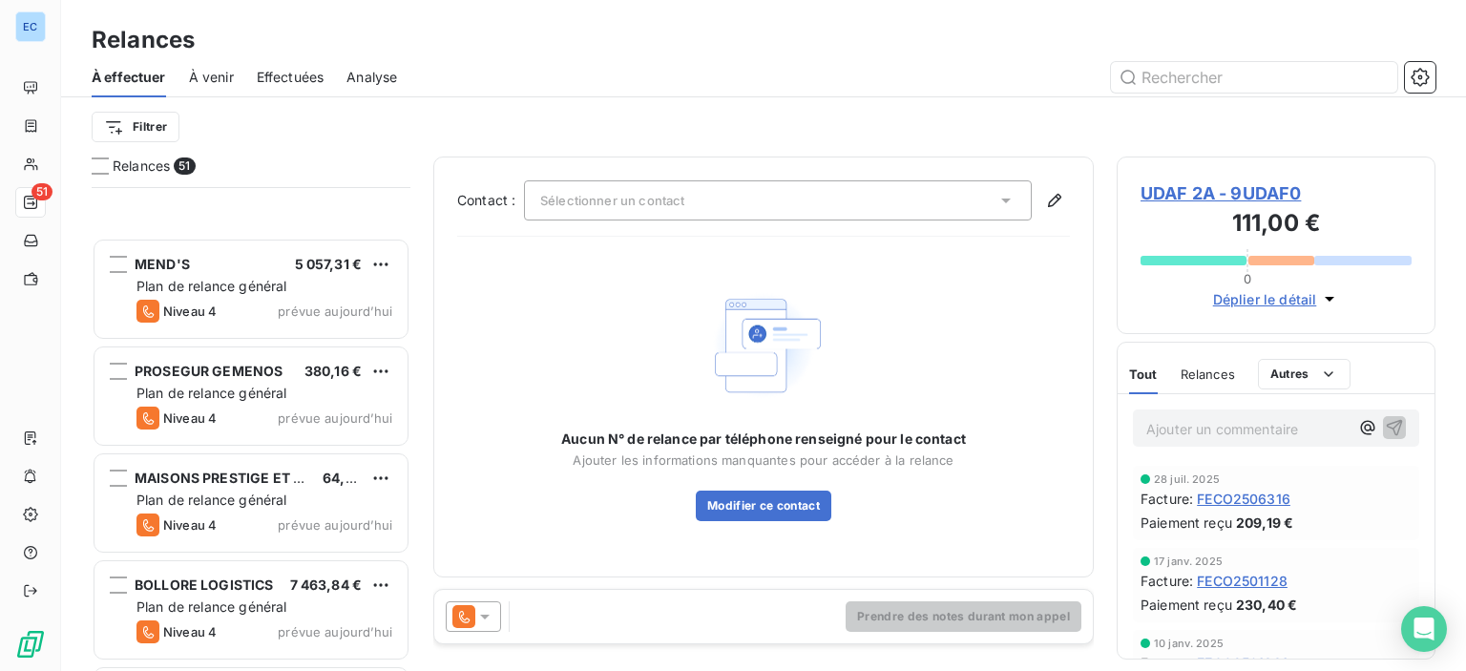
scroll to position [2578, 0]
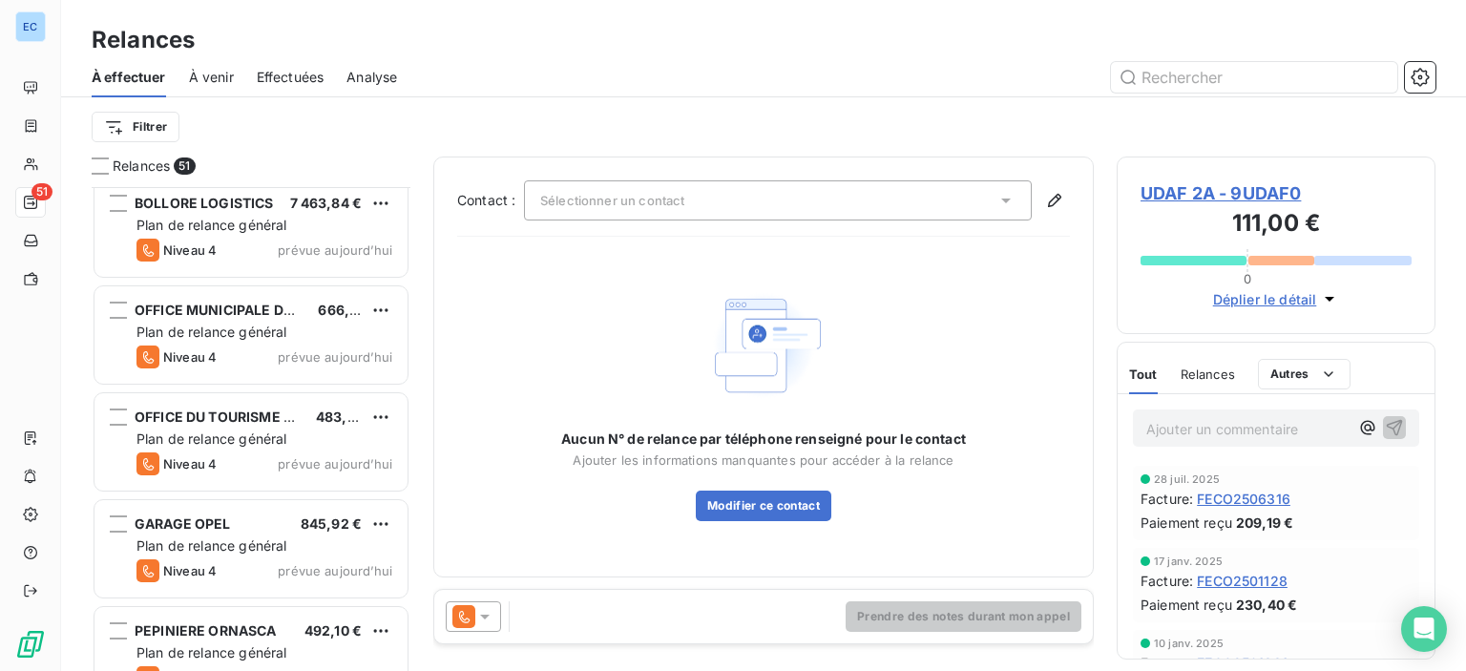
click at [220, 76] on span "À venir" at bounding box center [211, 77] width 45 height 19
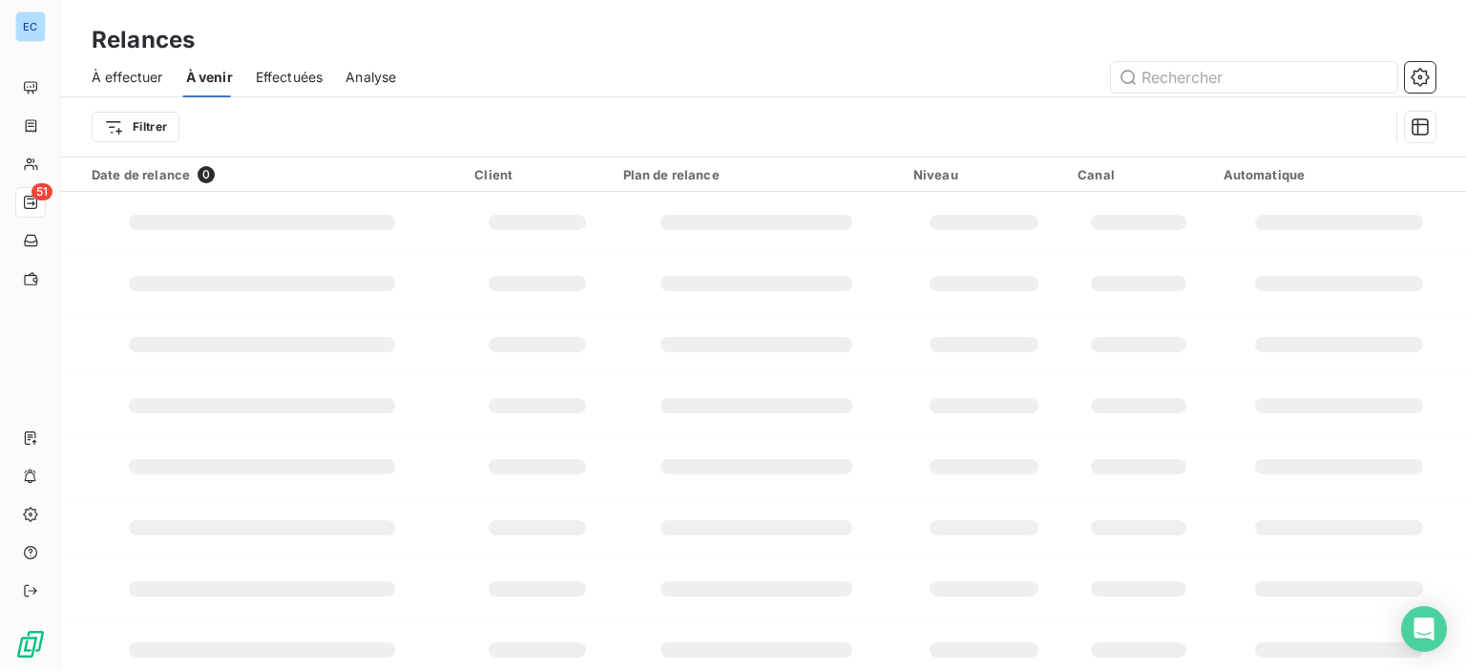
click at [286, 84] on span "Effectuées" at bounding box center [290, 77] width 68 height 19
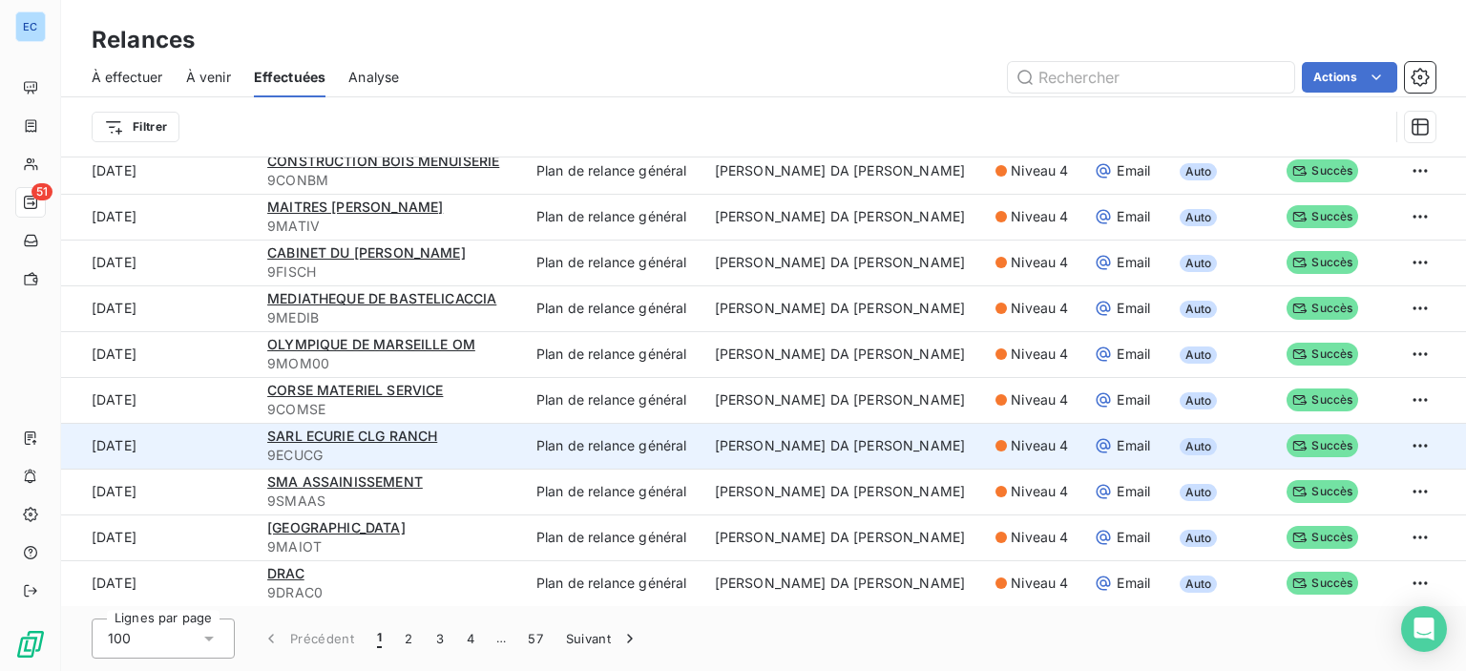
scroll to position [3817, 0]
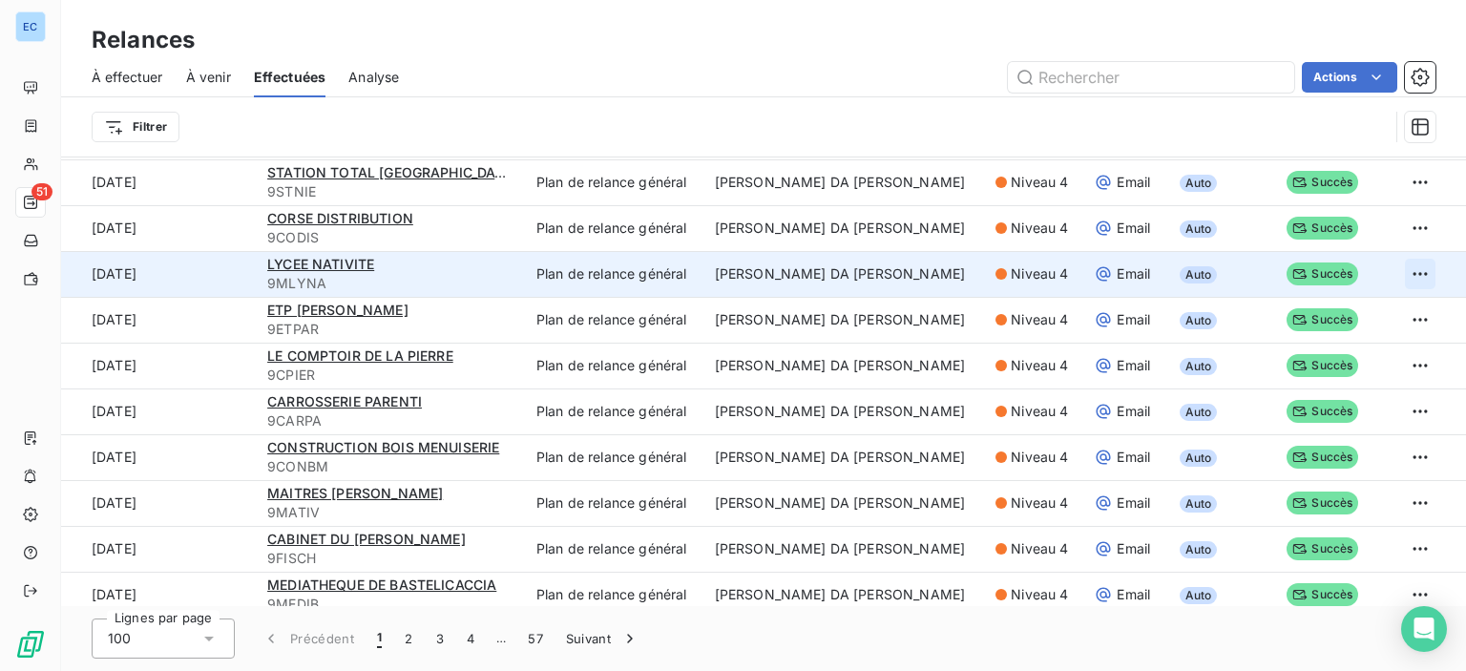
click at [1398, 275] on html "EC 51 Relances À effectuer À venir Effectuées Analyse Actions Filtrer Date d’en…" at bounding box center [733, 335] width 1466 height 671
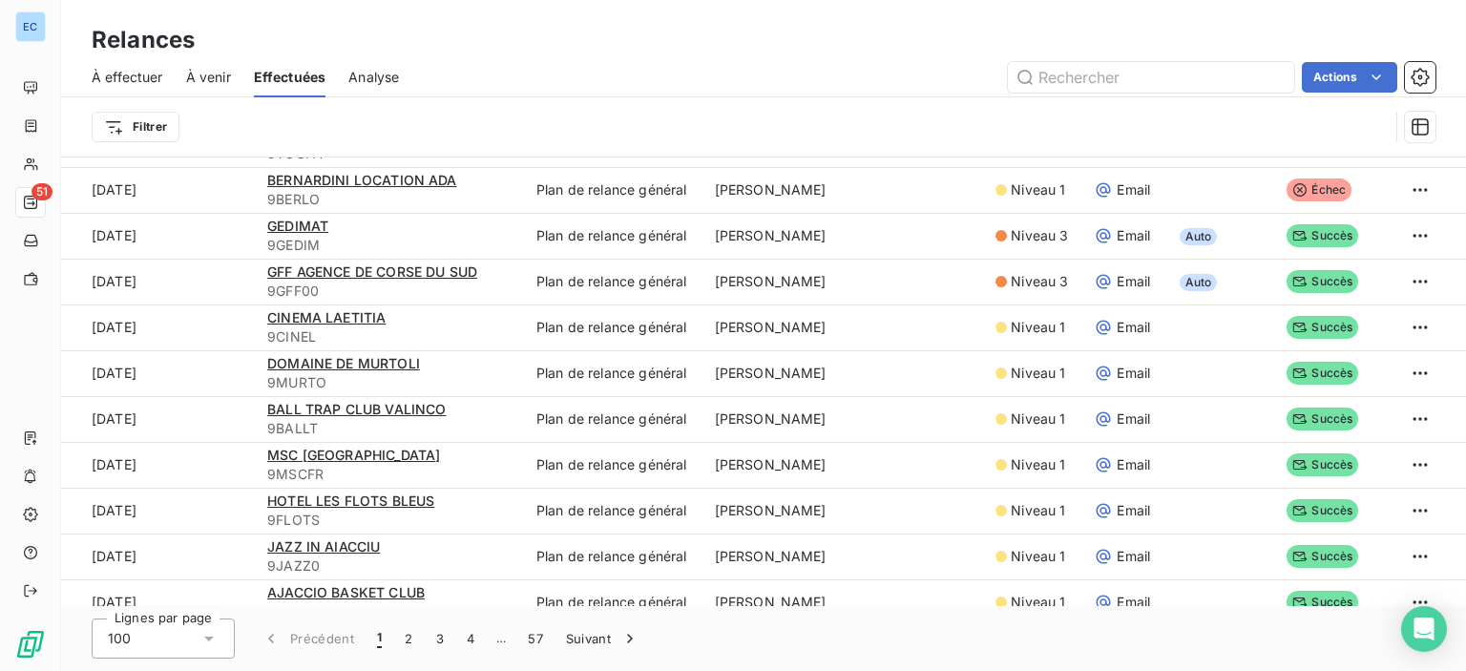
scroll to position [953, 0]
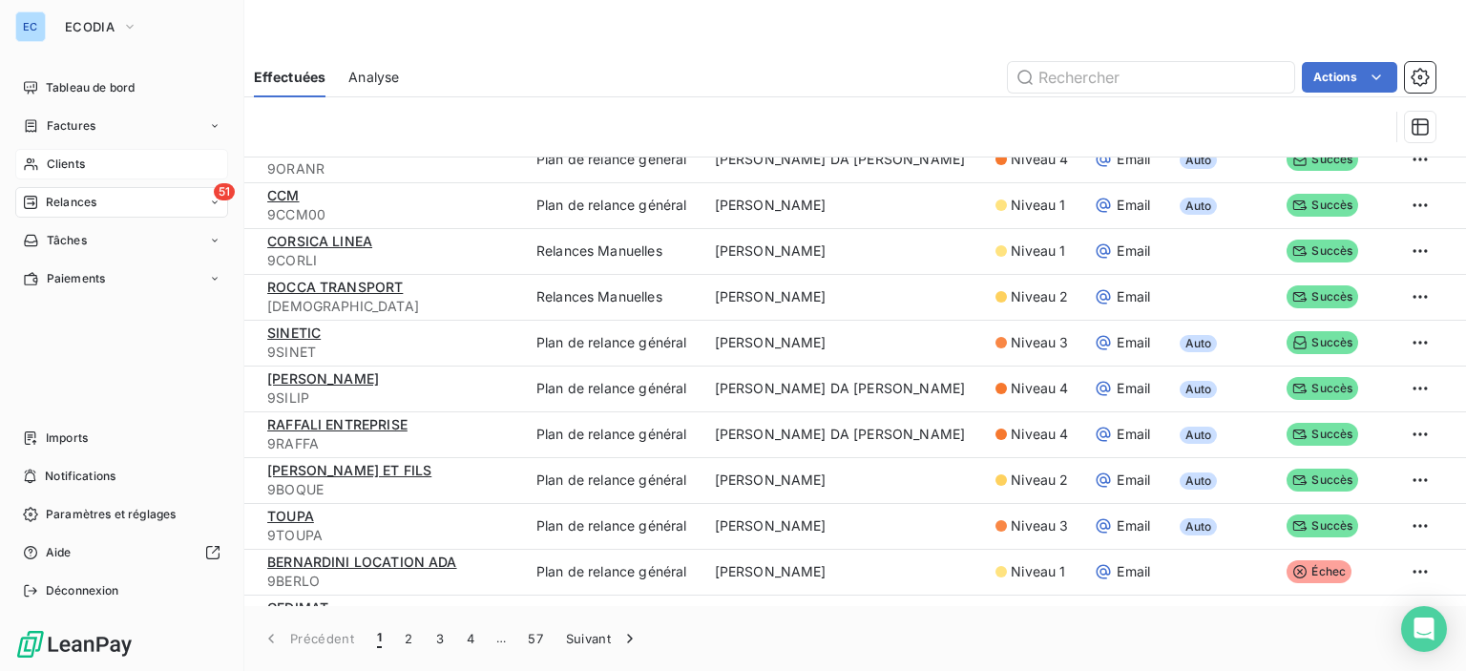
click at [58, 161] on span "Clients" at bounding box center [66, 164] width 38 height 17
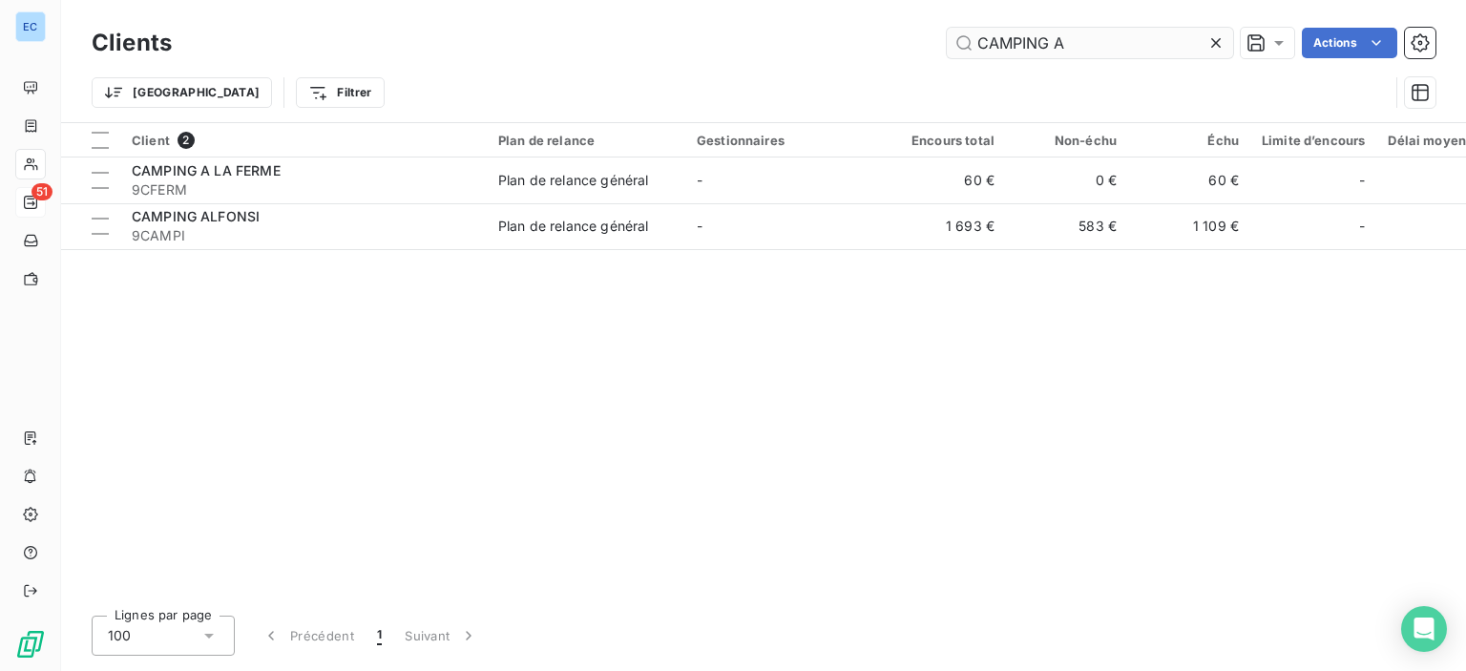
click at [1101, 51] on input "CAMPING A" at bounding box center [1090, 43] width 286 height 31
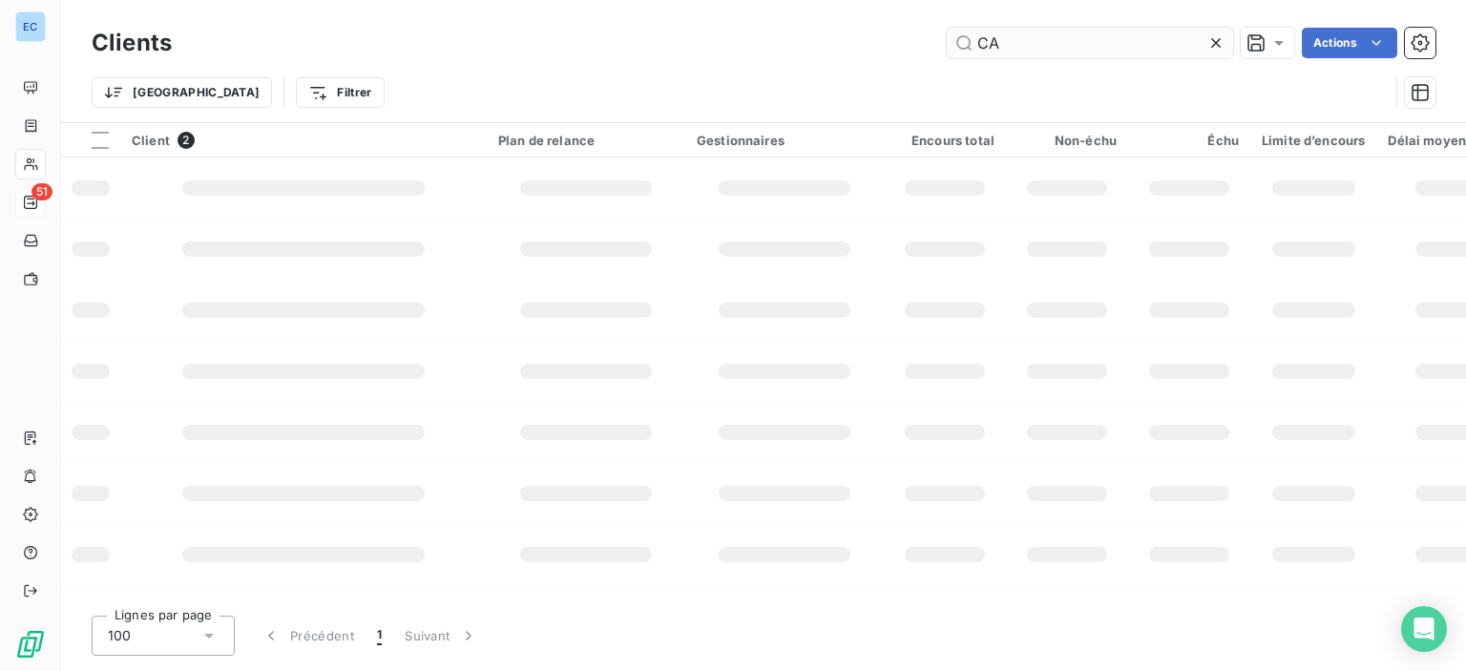
type input "C"
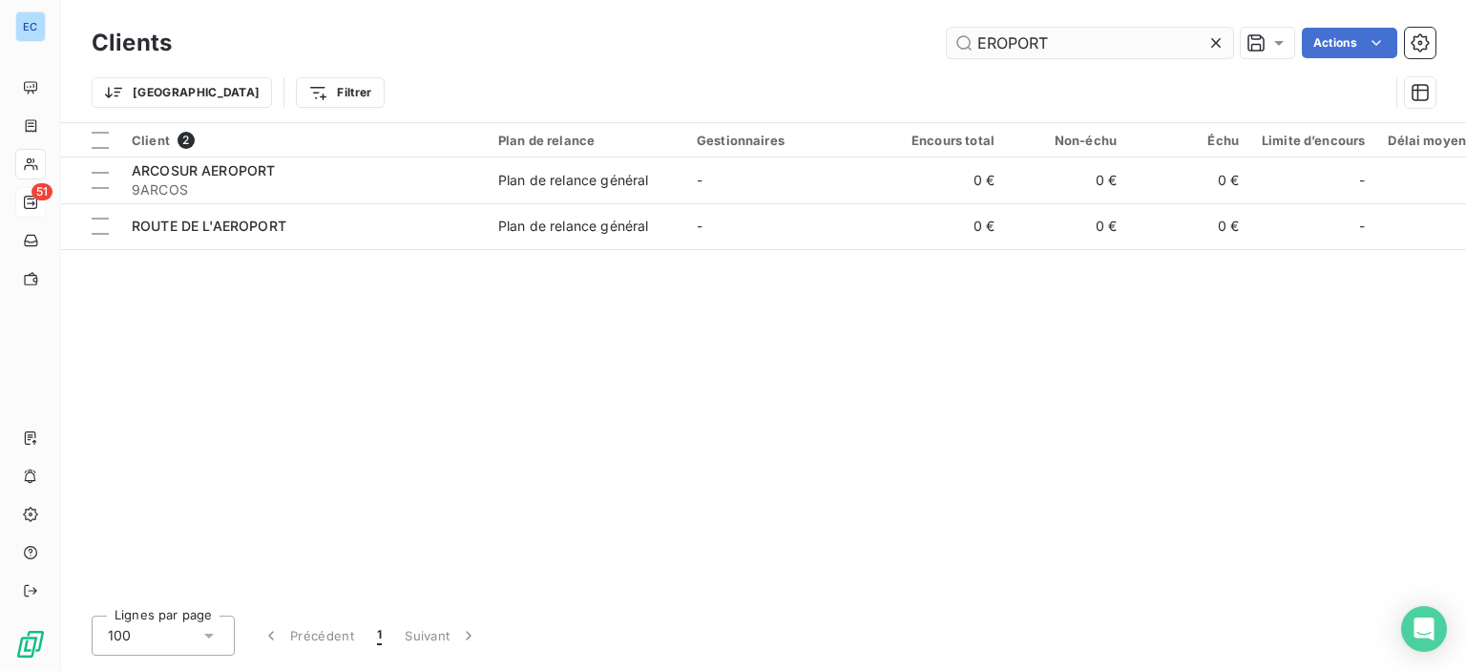
click at [977, 50] on input "EROPORT" at bounding box center [1090, 43] width 286 height 31
click at [1085, 26] on div "Clients AEROPORT Actions" at bounding box center [764, 43] width 1344 height 40
click at [1066, 52] on input "AEROPORT" at bounding box center [1090, 43] width 286 height 31
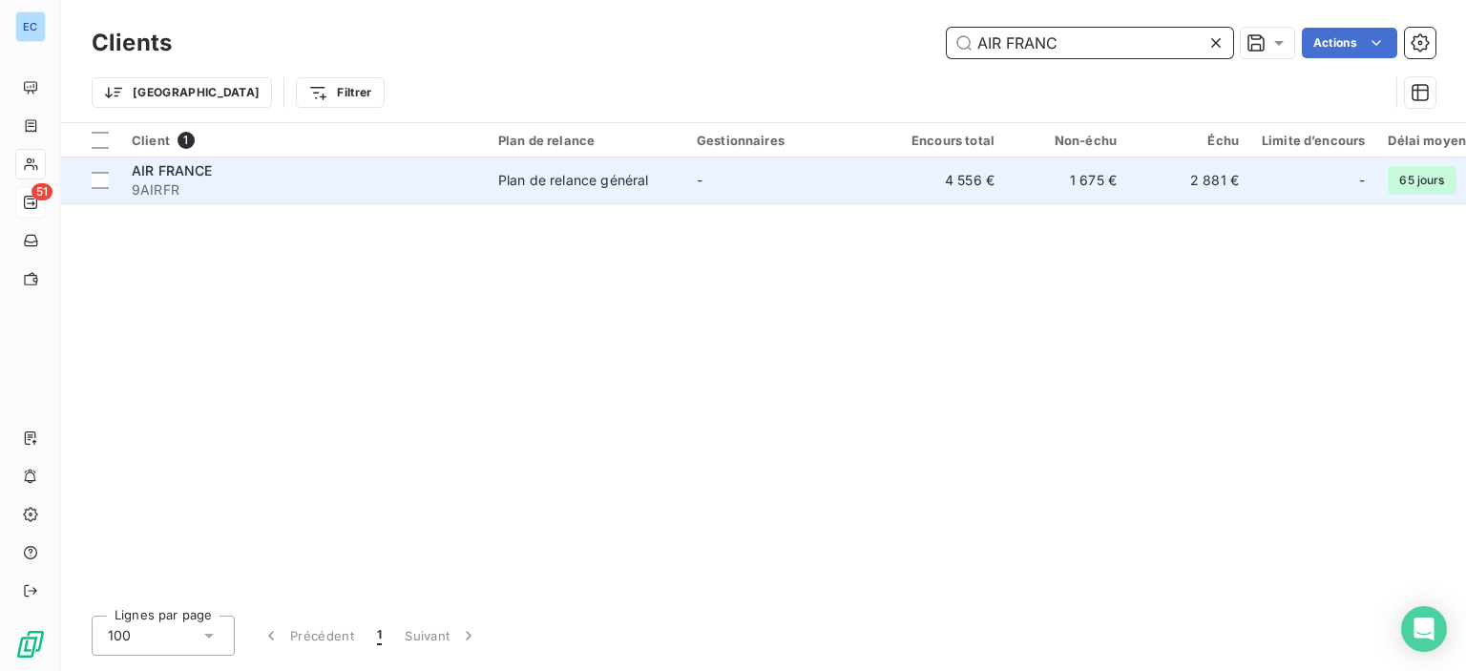
type input "AIR FRANC"
click at [536, 179] on div "Plan de relance général" at bounding box center [573, 180] width 150 height 19
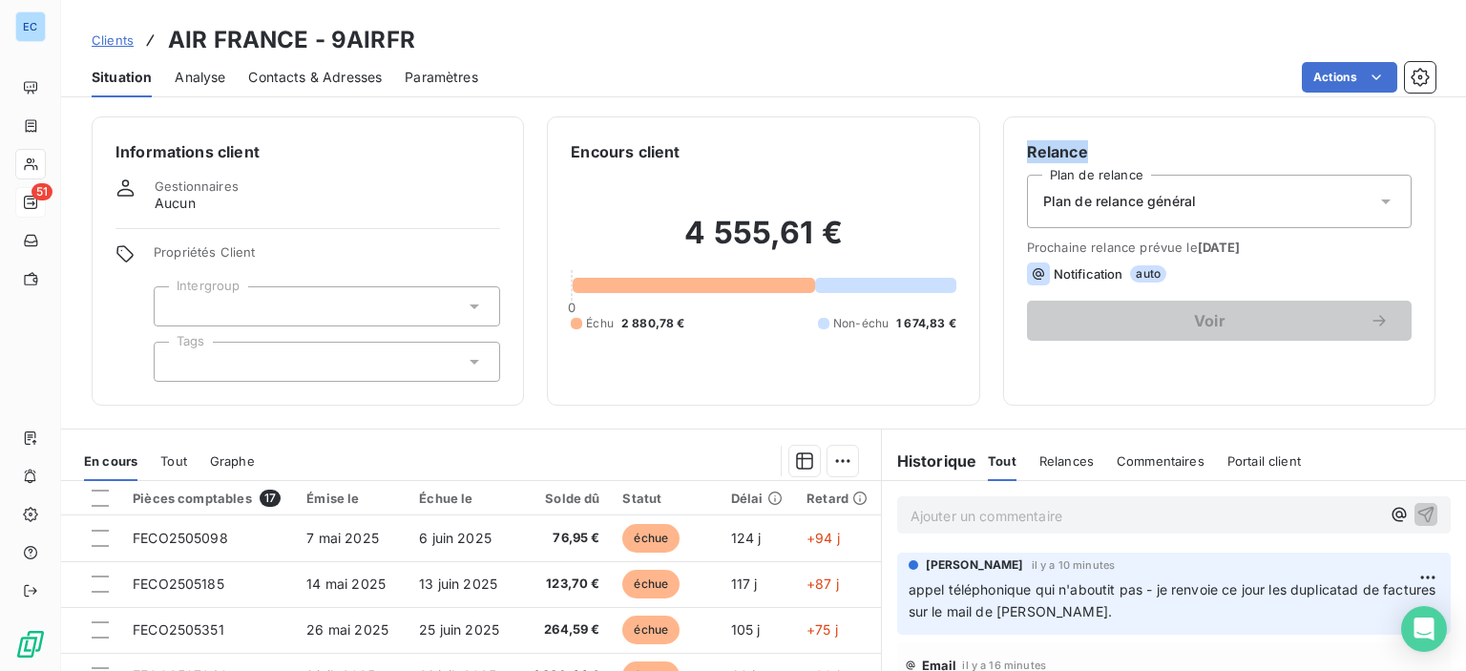
scroll to position [233, 0]
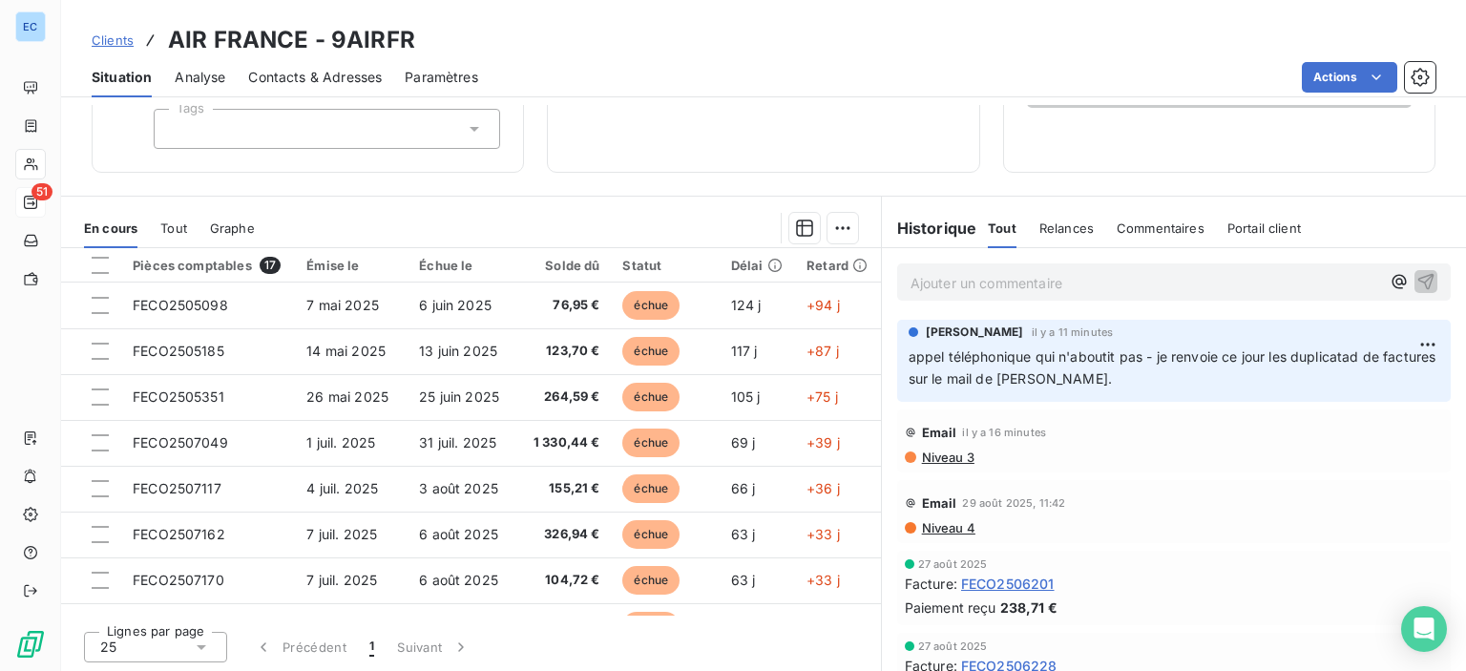
click at [318, 80] on span "Contacts & Adresses" at bounding box center [315, 77] width 134 height 19
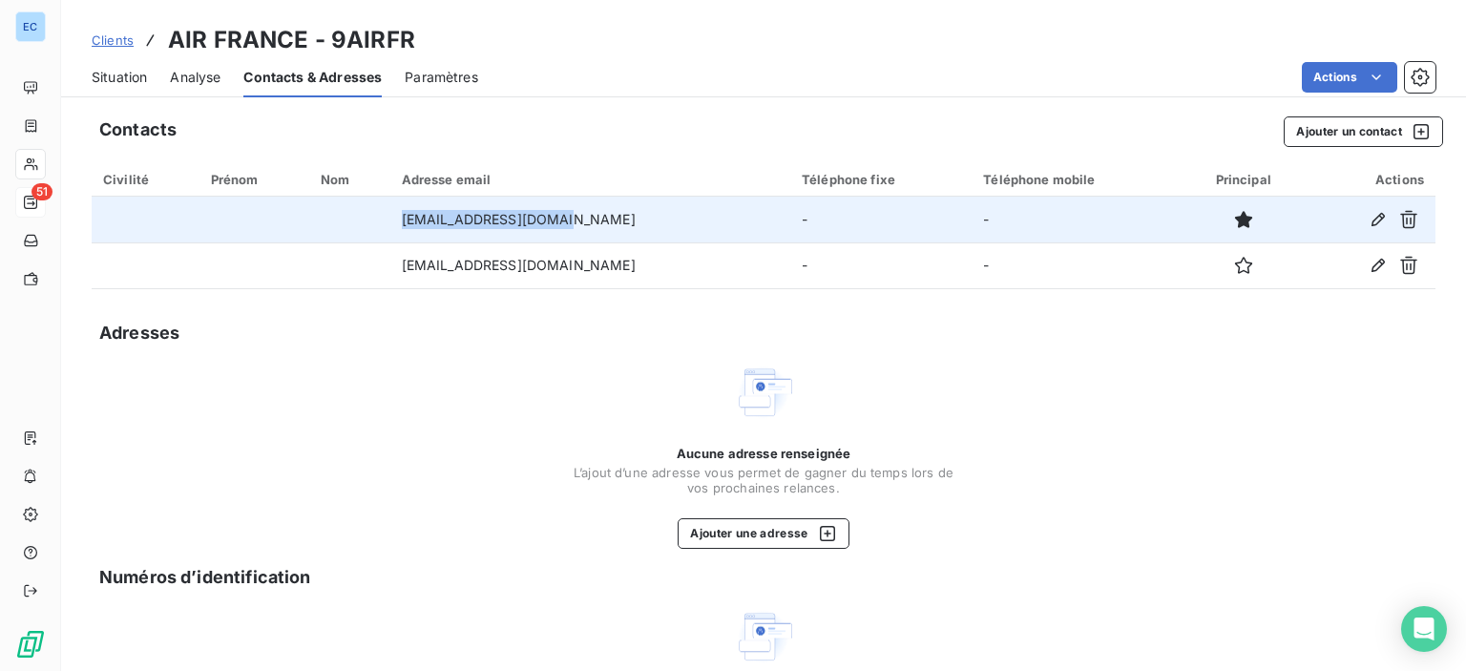
drag, startPoint x: 416, startPoint y: 224, endPoint x: 568, endPoint y: 236, distance: 152.2
click at [568, 236] on td "[EMAIL_ADDRESS][DOMAIN_NAME]" at bounding box center [590, 220] width 400 height 46
copy td "[EMAIL_ADDRESS][DOMAIN_NAME]"
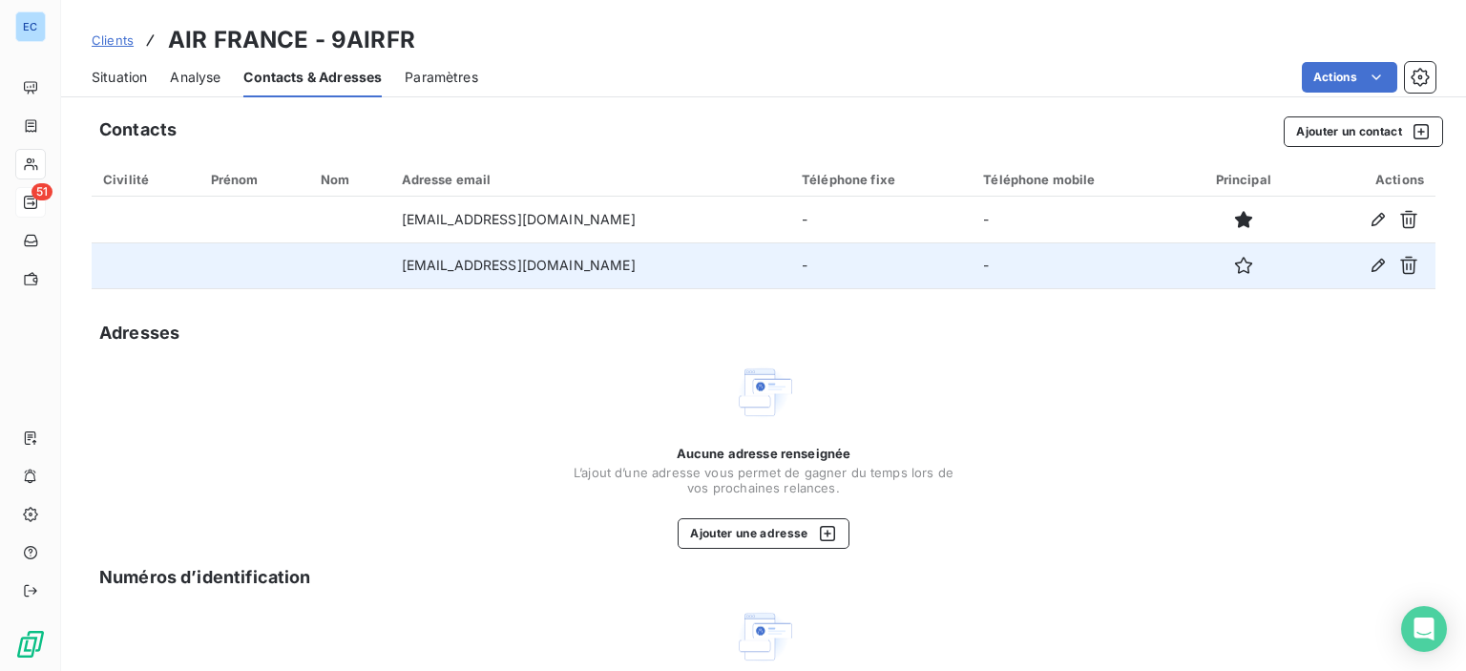
click at [436, 276] on td "[EMAIL_ADDRESS][DOMAIN_NAME]" at bounding box center [590, 265] width 400 height 46
drag, startPoint x: 424, startPoint y: 263, endPoint x: 587, endPoint y: 272, distance: 163.5
click at [587, 272] on td "[EMAIL_ADDRESS][DOMAIN_NAME]" at bounding box center [590, 265] width 400 height 46
copy td "[EMAIL_ADDRESS][DOMAIN_NAME]"
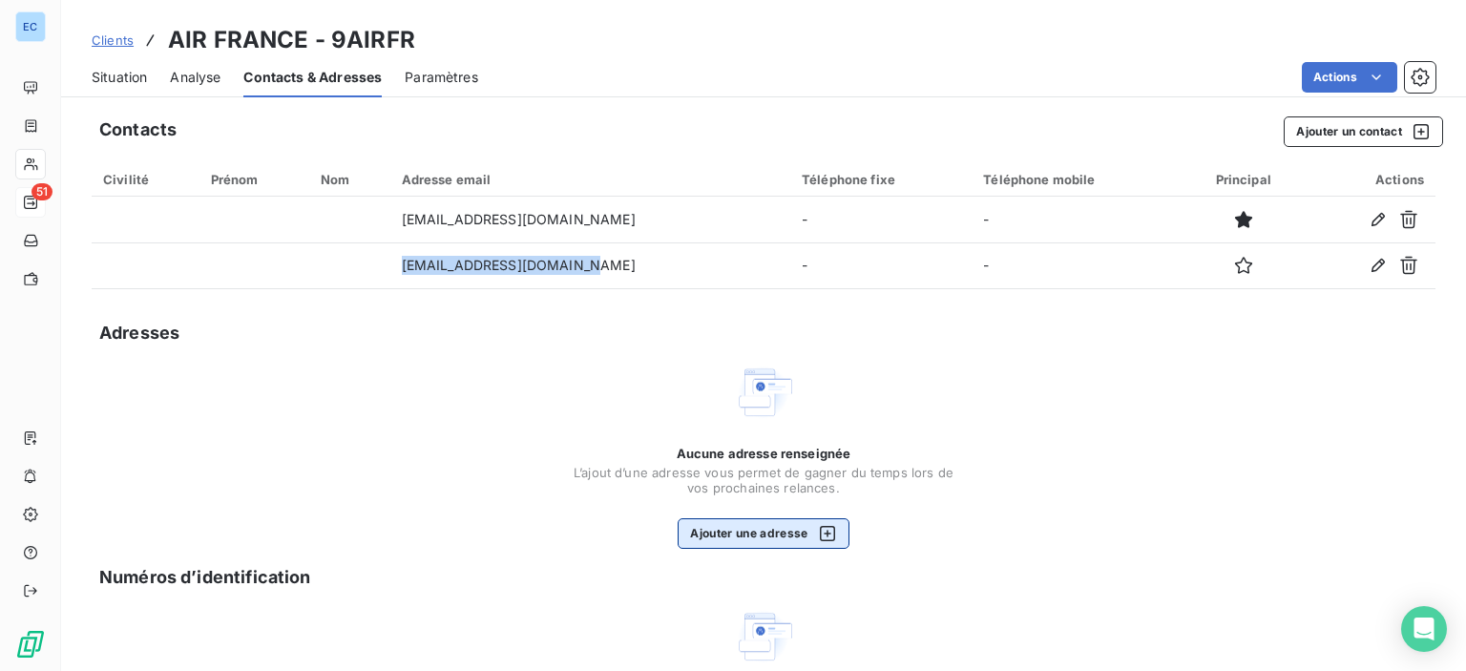
click at [717, 538] on button "Ajouter une adresse" at bounding box center [763, 533] width 171 height 31
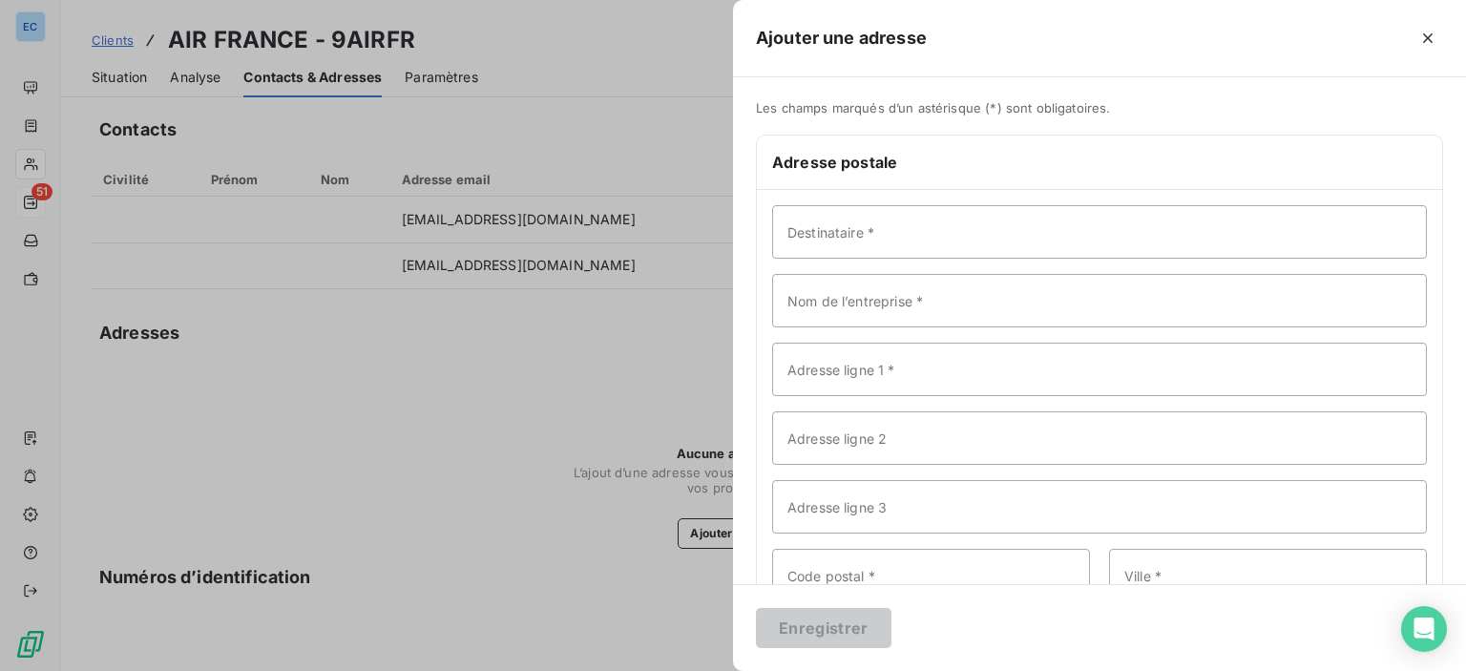
drag, startPoint x: 470, startPoint y: 483, endPoint x: 473, endPoint y: 455, distance: 27.8
click at [470, 482] on div at bounding box center [733, 335] width 1466 height 671
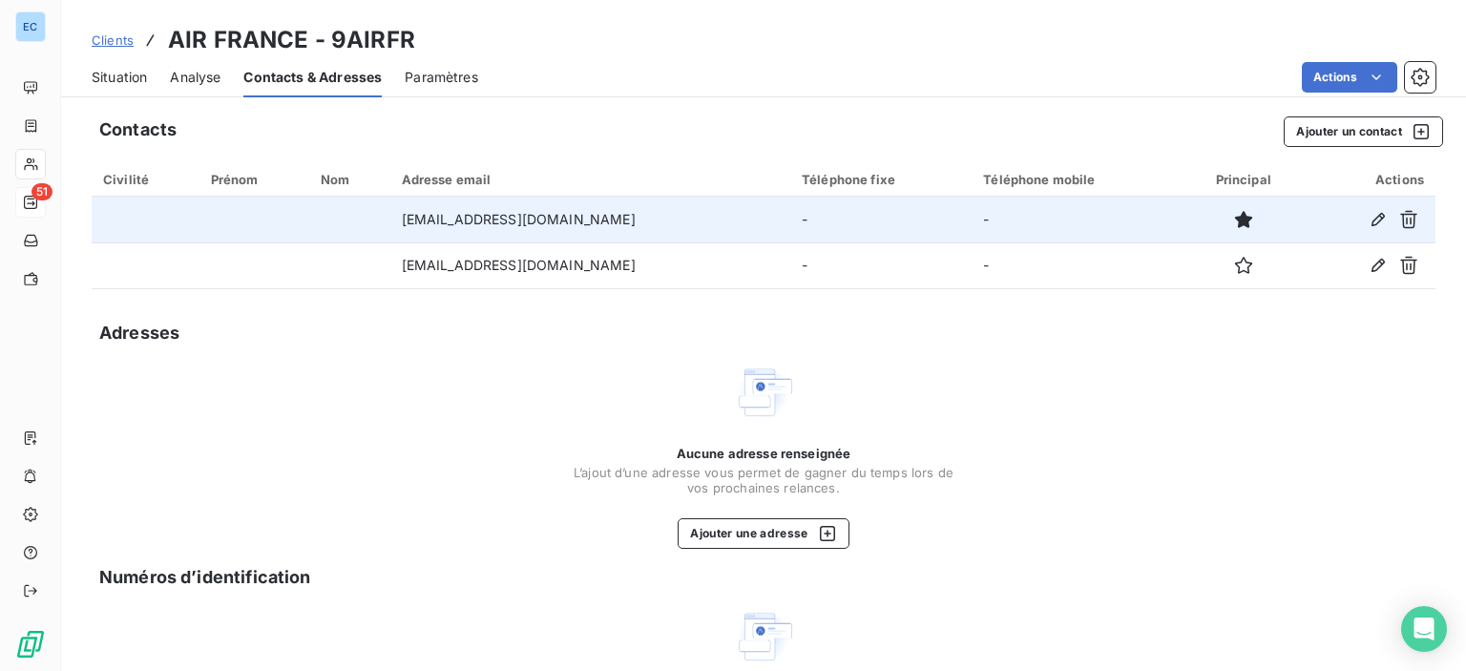
click at [790, 215] on td "-" at bounding box center [880, 220] width 181 height 46
click at [790, 221] on td "-" at bounding box center [880, 220] width 181 height 46
click at [1363, 208] on button "button" at bounding box center [1378, 219] width 31 height 31
type input "[EMAIL_ADDRESS][DOMAIN_NAME]"
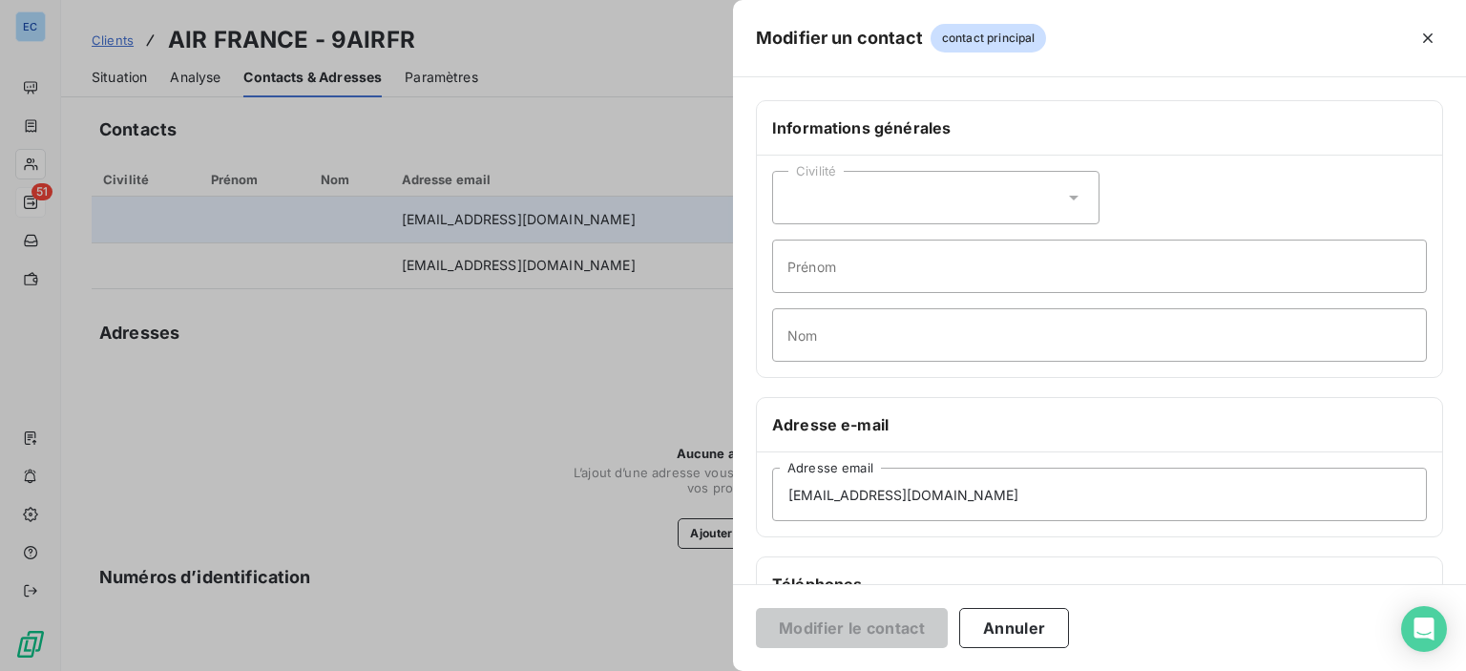
scroll to position [191, 0]
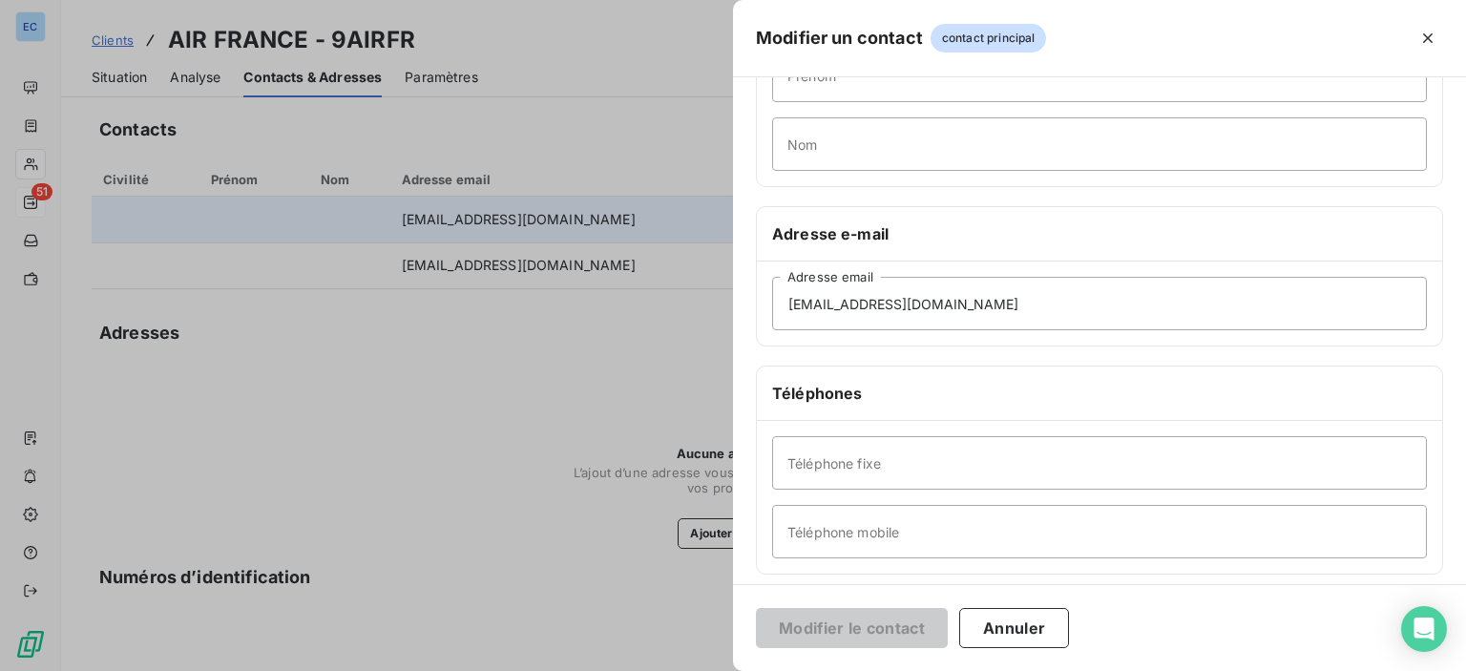
click at [825, 564] on div "Téléphone fixe Téléphone mobile" at bounding box center [1099, 497] width 685 height 153
click at [814, 472] on input "Téléphone fixe" at bounding box center [1099, 462] width 655 height 53
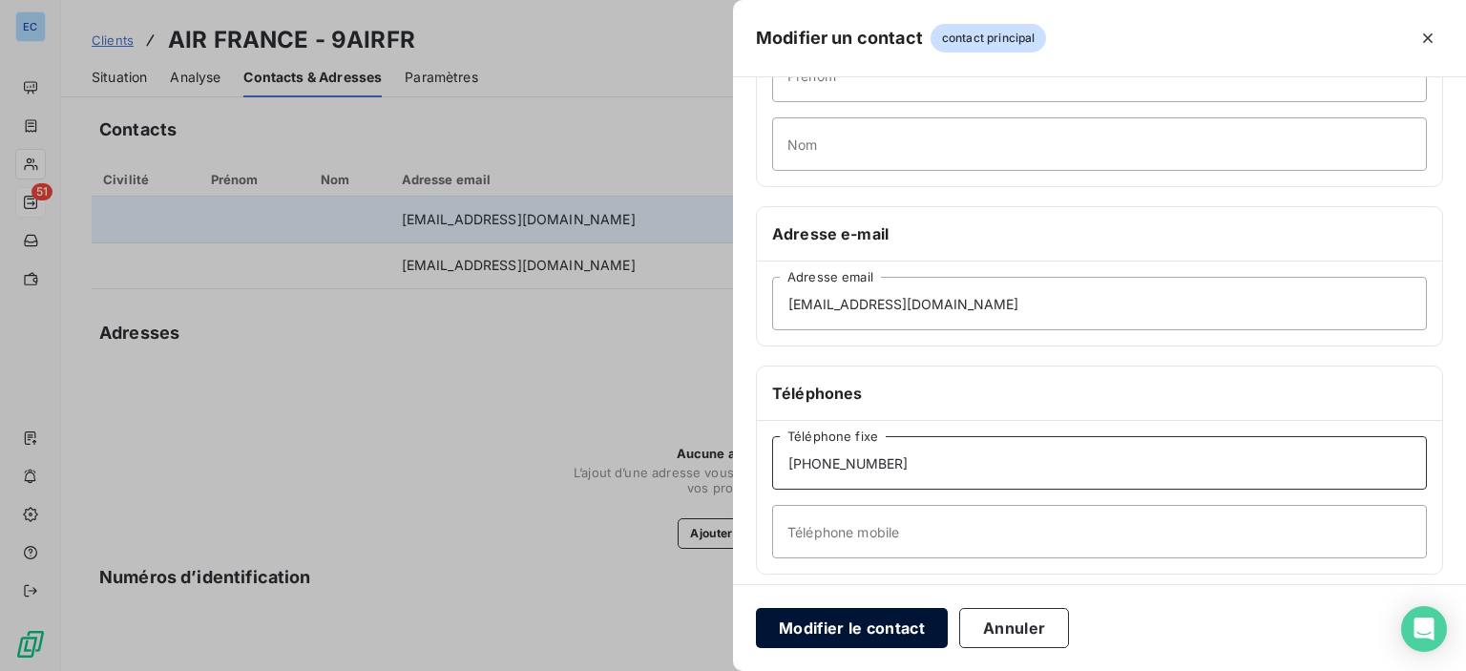
type input "[PHONE_NUMBER]"
click at [869, 617] on button "Modifier le contact" at bounding box center [852, 628] width 192 height 40
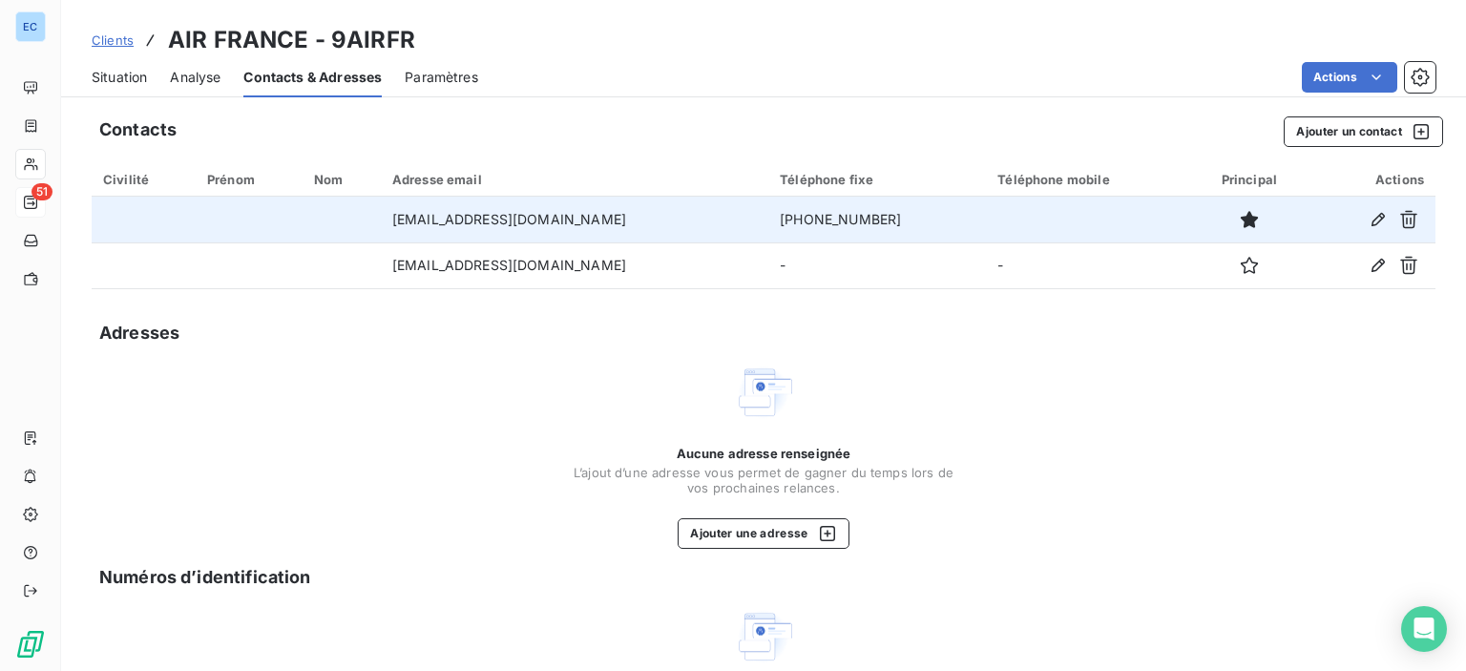
click at [106, 79] on span "Situation" at bounding box center [119, 77] width 55 height 19
